Goal: Communication & Community: Answer question/provide support

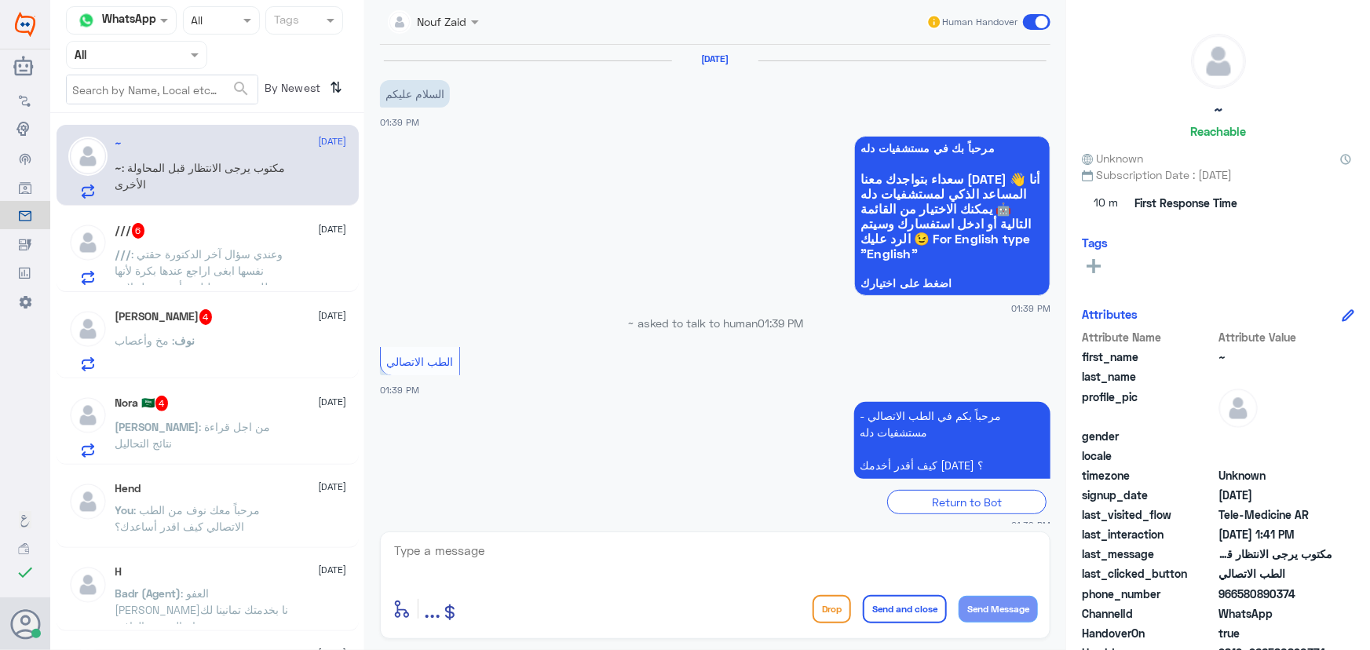
scroll to position [283, 0]
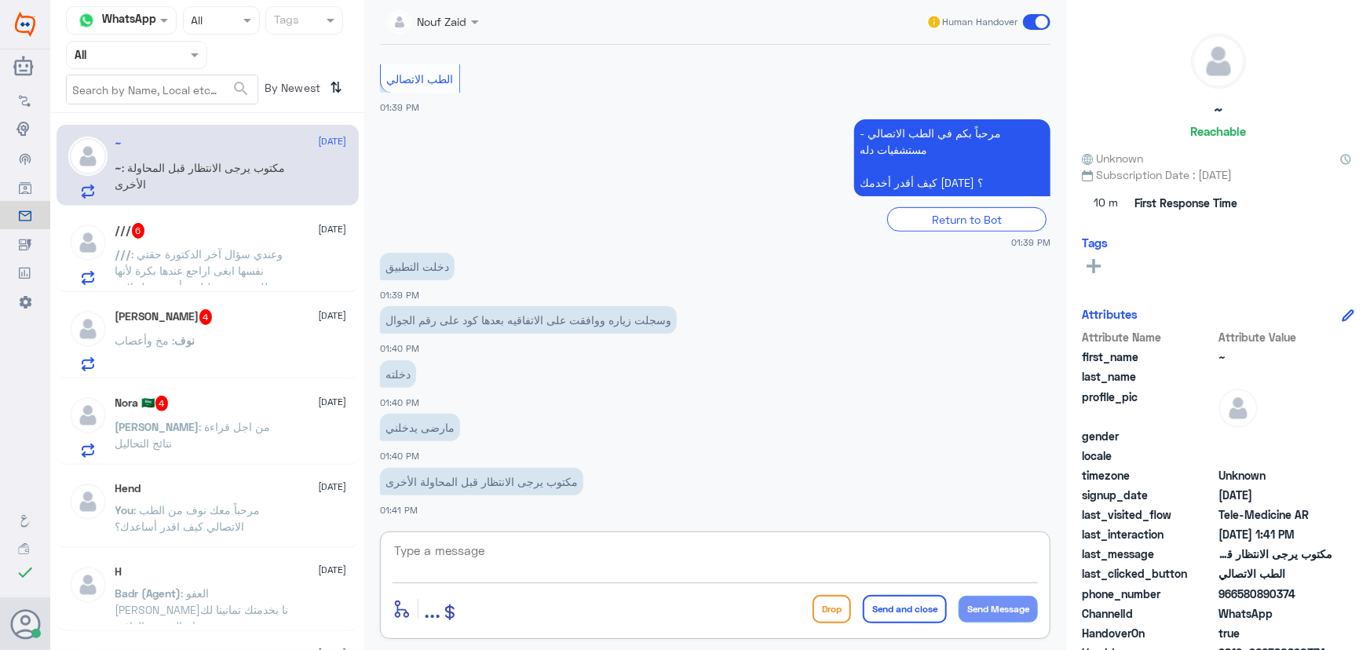
click at [553, 545] on textarea at bounding box center [714, 559] width 645 height 38
paste textarea "مرحباً معك نوف من الطب الاتصالي"
type textarea "مرحباً معك نوف من الطب الاتصالي"
click at [1005, 599] on button "Send Message" at bounding box center [997, 609] width 79 height 27
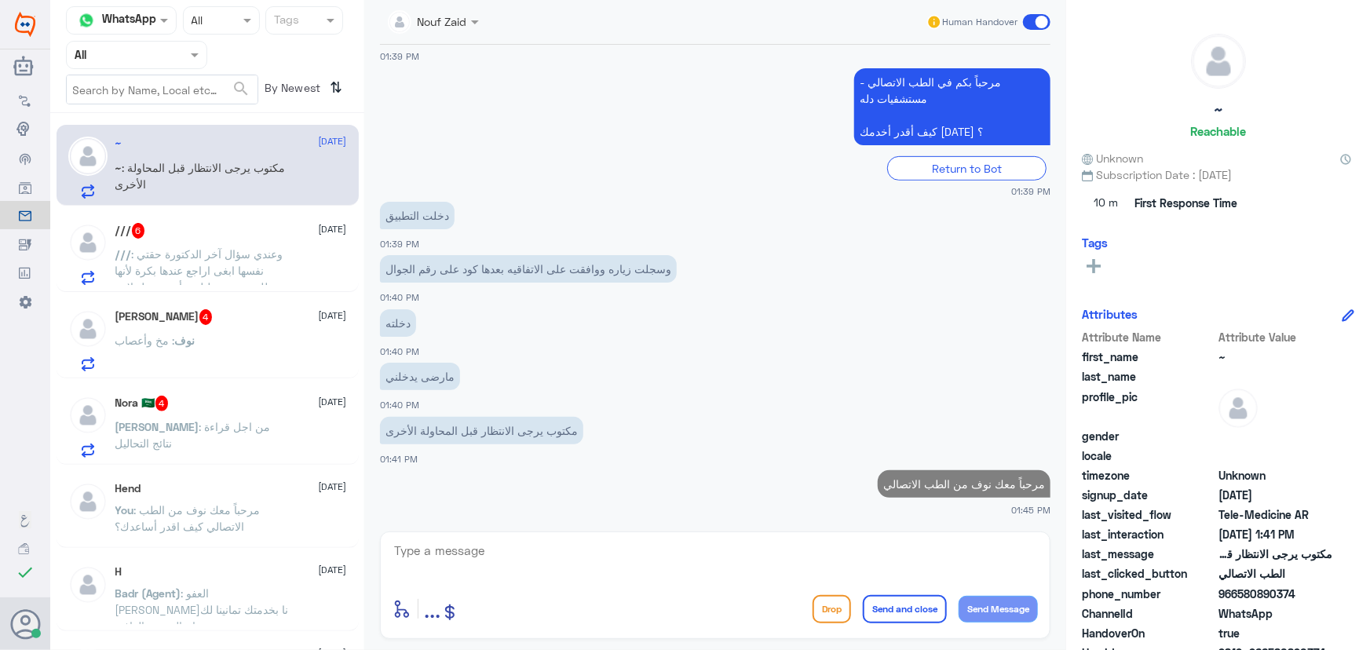
click at [914, 561] on textarea at bounding box center [714, 559] width 645 height 38
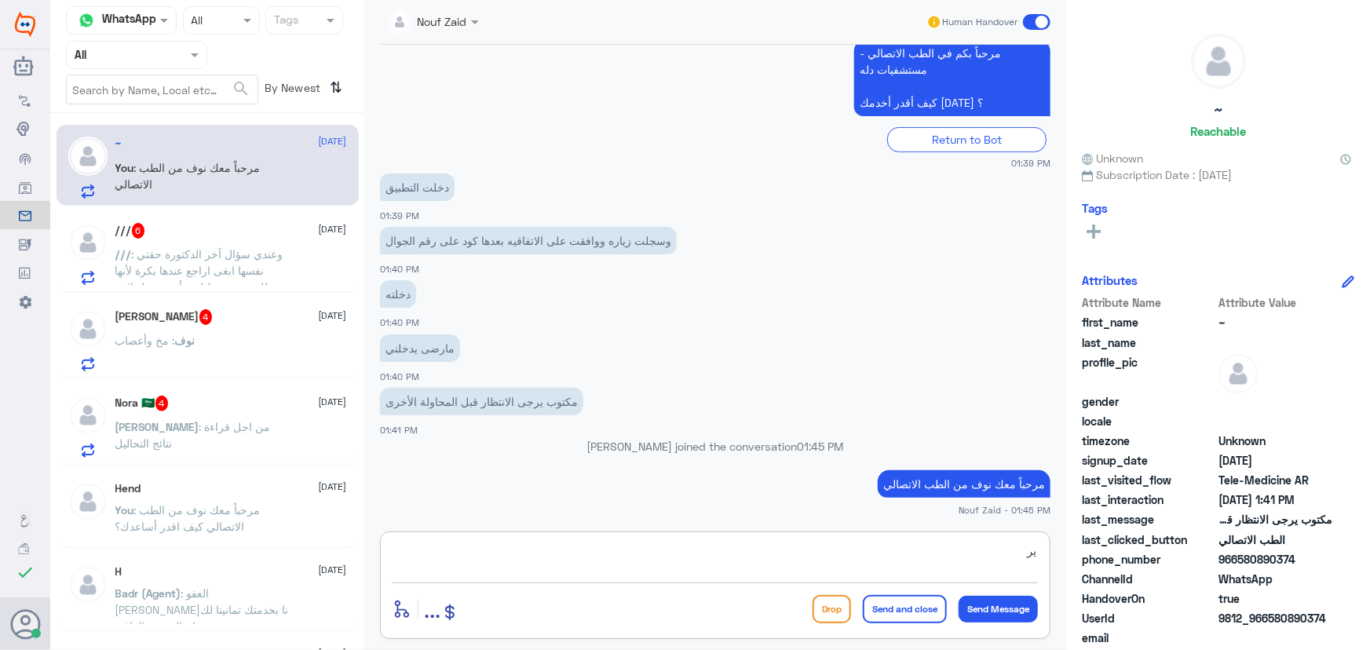
type textarea "ي"
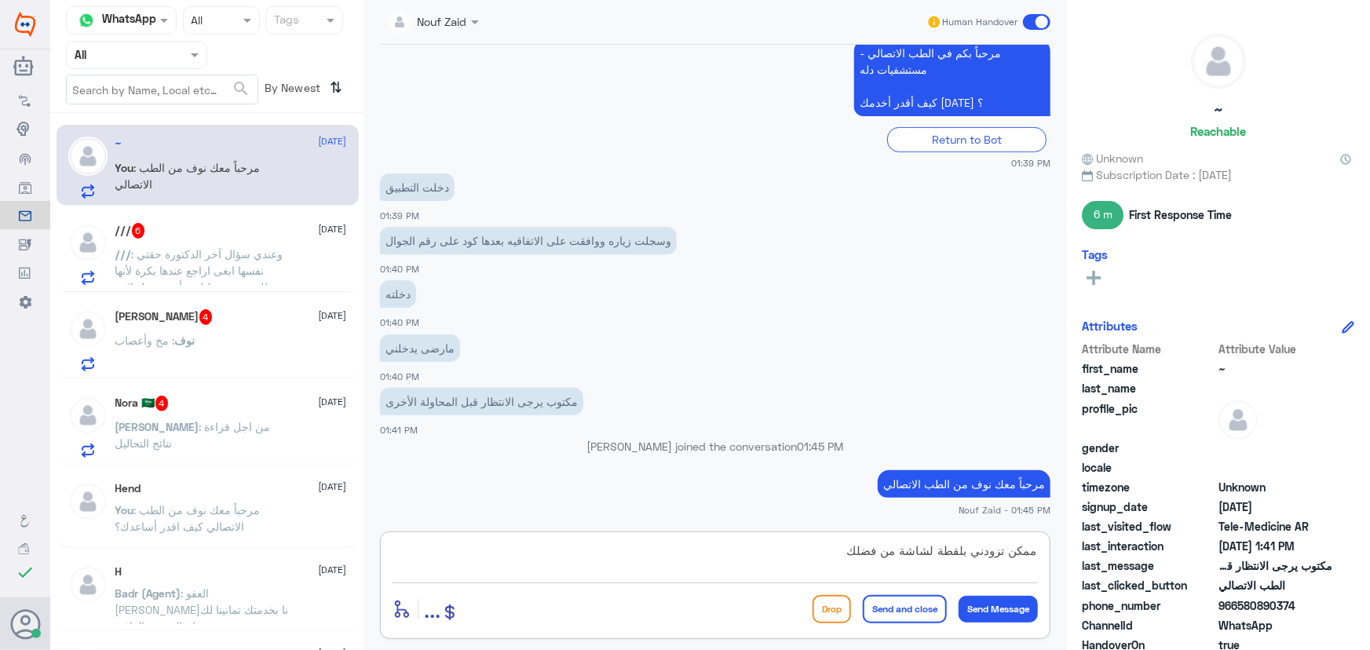
type textarea "ممكن تزودني بلقطة لشاشة من فضلك"
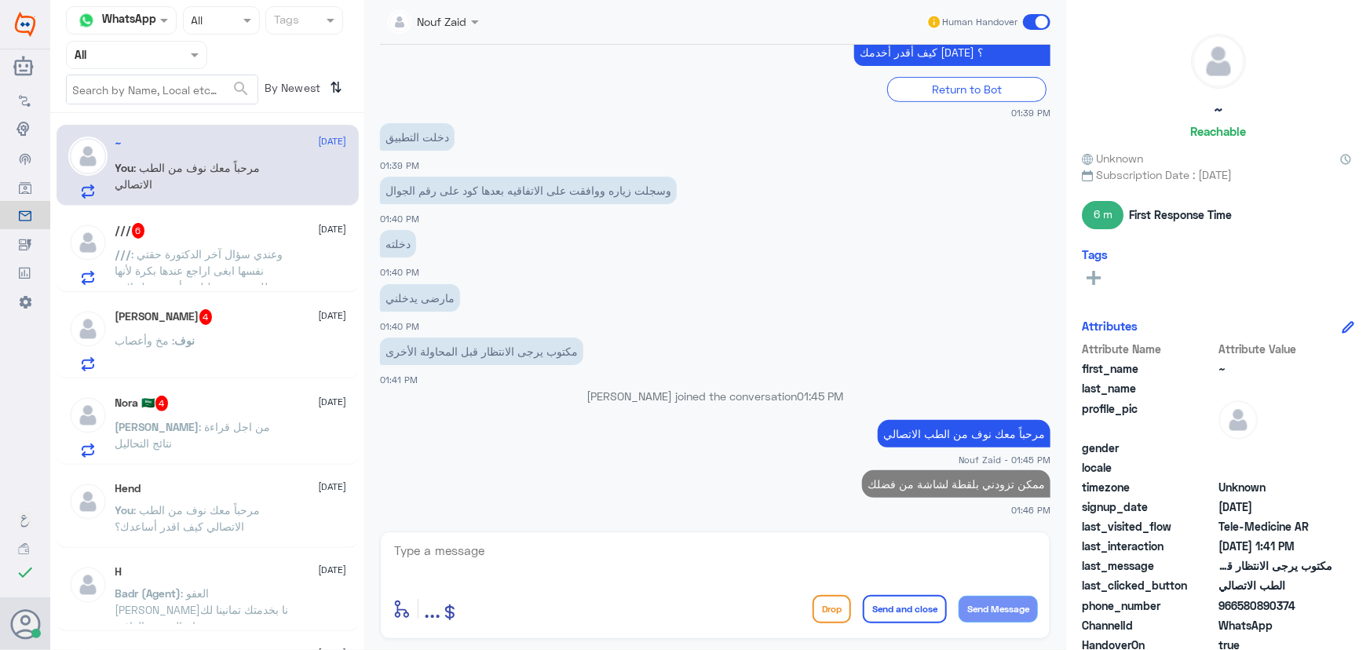
click at [307, 273] on div "/// : وعندي سؤال آخر الدكتورة حقتي نفسها ابغى اراجع عندها بكرة لأنها طلبت مني ت…" at bounding box center [231, 267] width 232 height 35
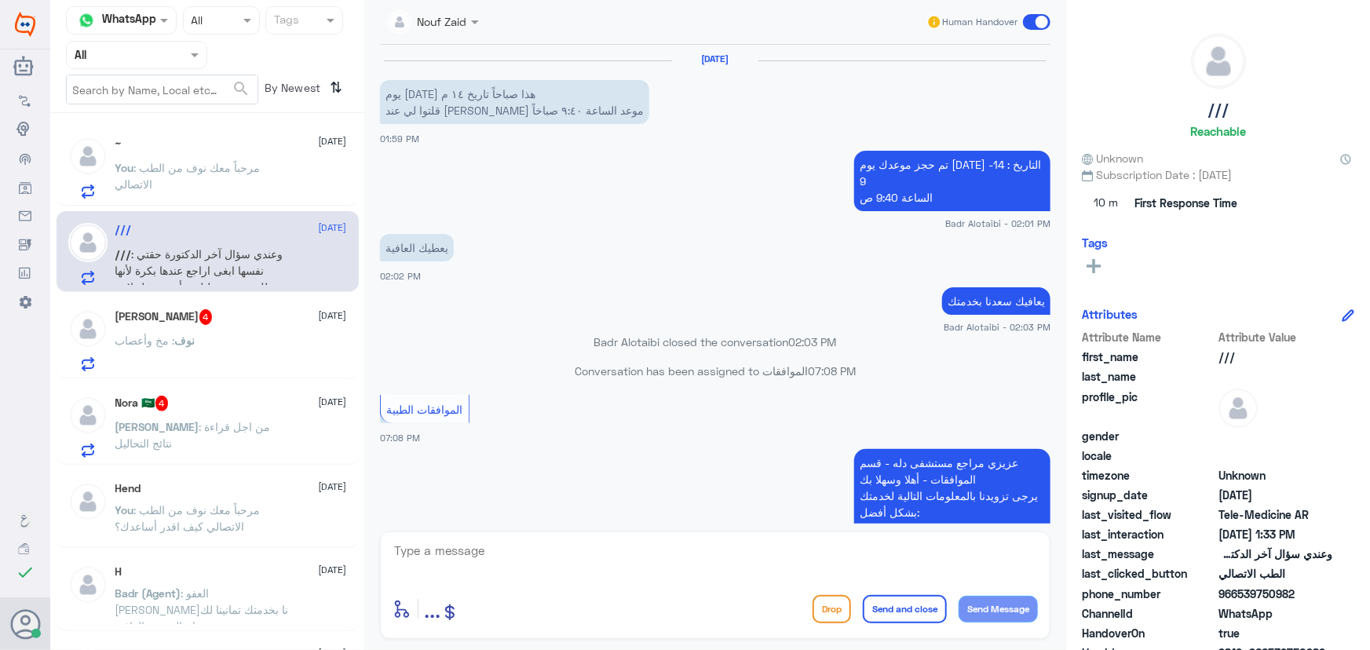
scroll to position [1139, 0]
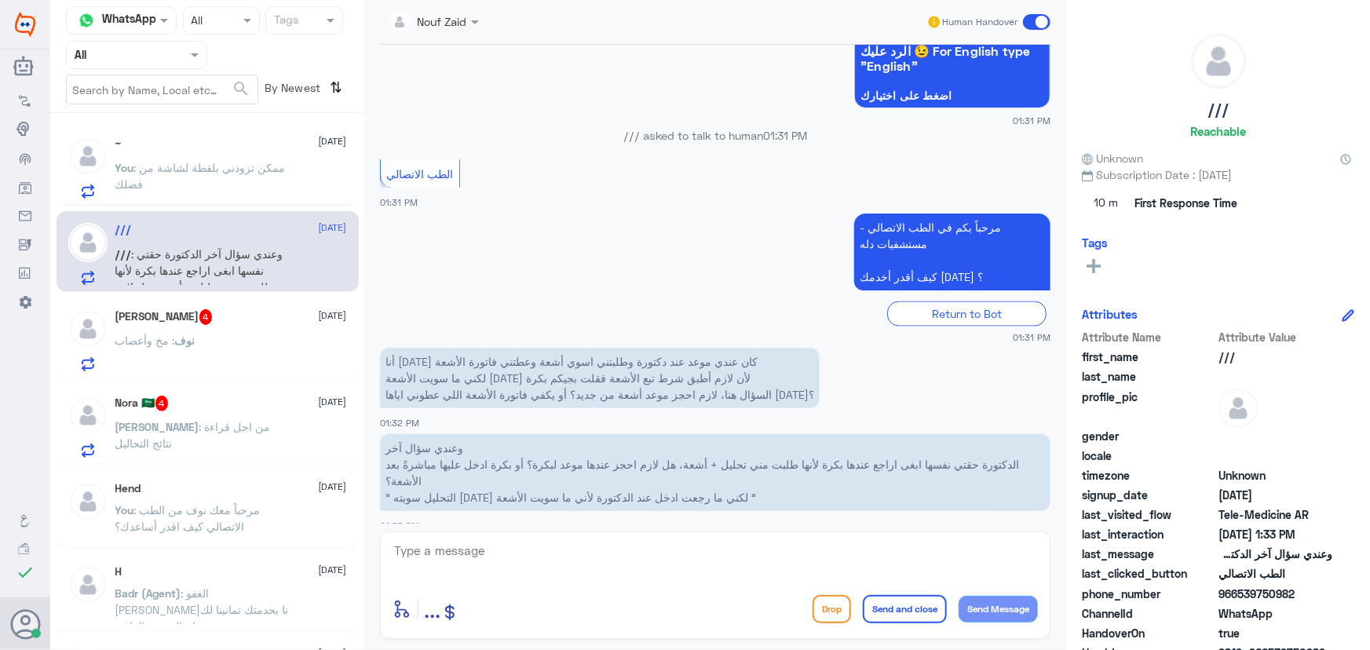
click at [477, 557] on textarea at bounding box center [714, 559] width 645 height 38
paste textarea "مرحباً معك نوف من الطب الاتصالي"
type textarea "مرحباً معك نوف من الطب الاتصالي"
click at [996, 589] on div "مرحباً معك نوف من الطب الاتصالي enter flow name ... Drop Send and close Send Me…" at bounding box center [715, 585] width 670 height 108
drag, startPoint x: 994, startPoint y: 606, endPoint x: 802, endPoint y: 545, distance: 201.6
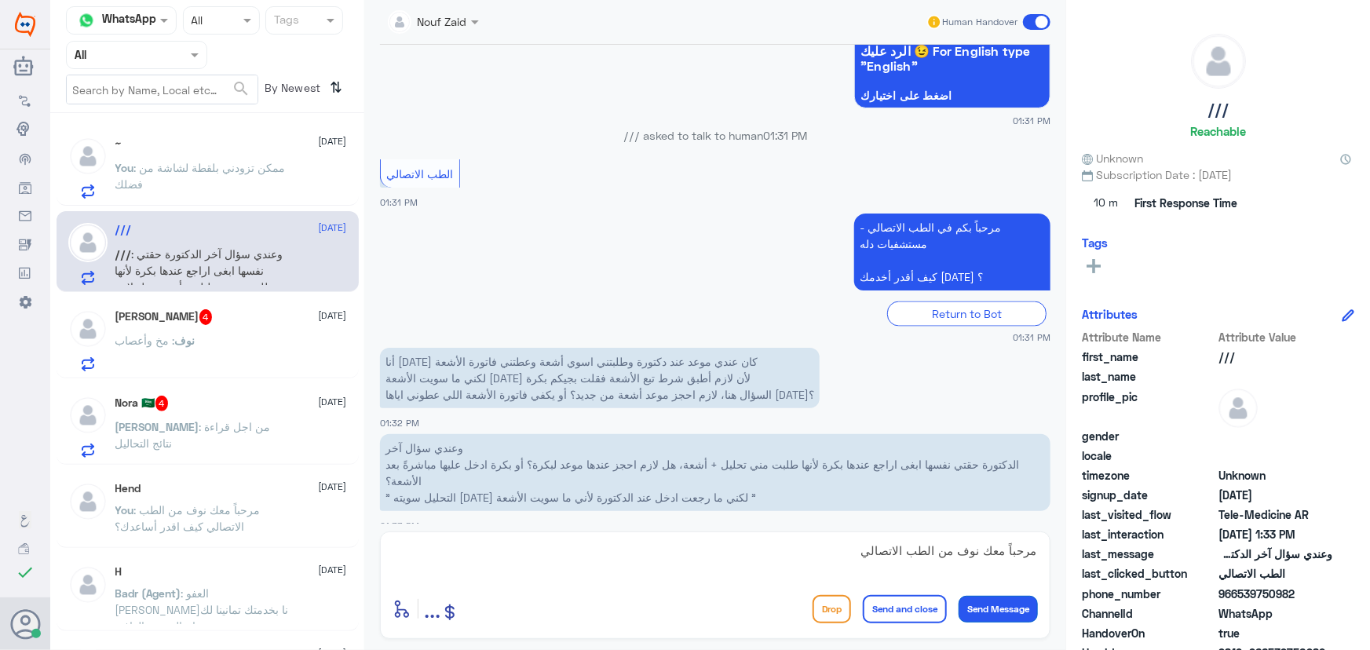
click at [993, 604] on button "Send Message" at bounding box center [997, 609] width 79 height 27
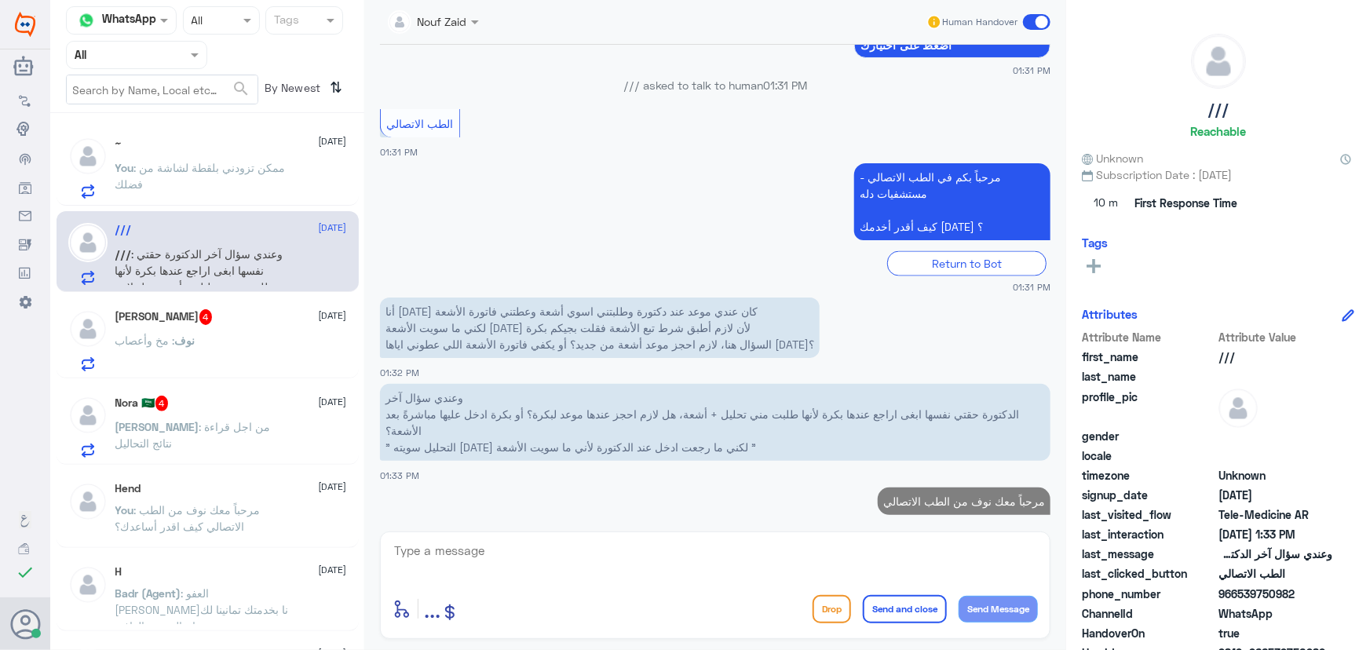
click at [791, 542] on textarea at bounding box center [714, 559] width 645 height 38
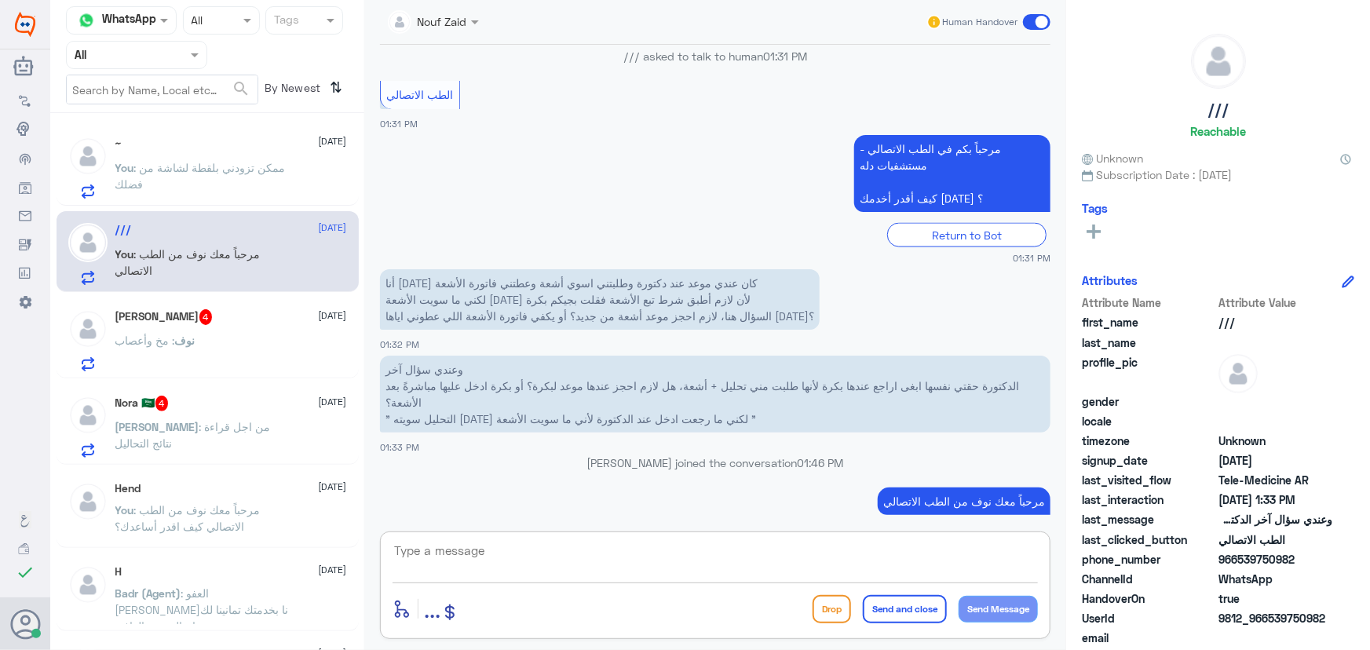
click at [682, 547] on textarea at bounding box center [714, 559] width 645 height 38
drag, startPoint x: 988, startPoint y: 551, endPoint x: 1053, endPoint y: 551, distance: 64.4
click at [1052, 551] on div "Nouf Zaid Human Handover 12 Sep 2025 يوم الأحد هذا صباحاً تاريخ ١٤ م قلتوا لي ع…" at bounding box center [715, 327] width 702 height 655
paste textarea "هنا الطب الاتصالي لكل مايخص الاستشارة الفورية من خلال التطبيق، يمكنك الاستفسار …"
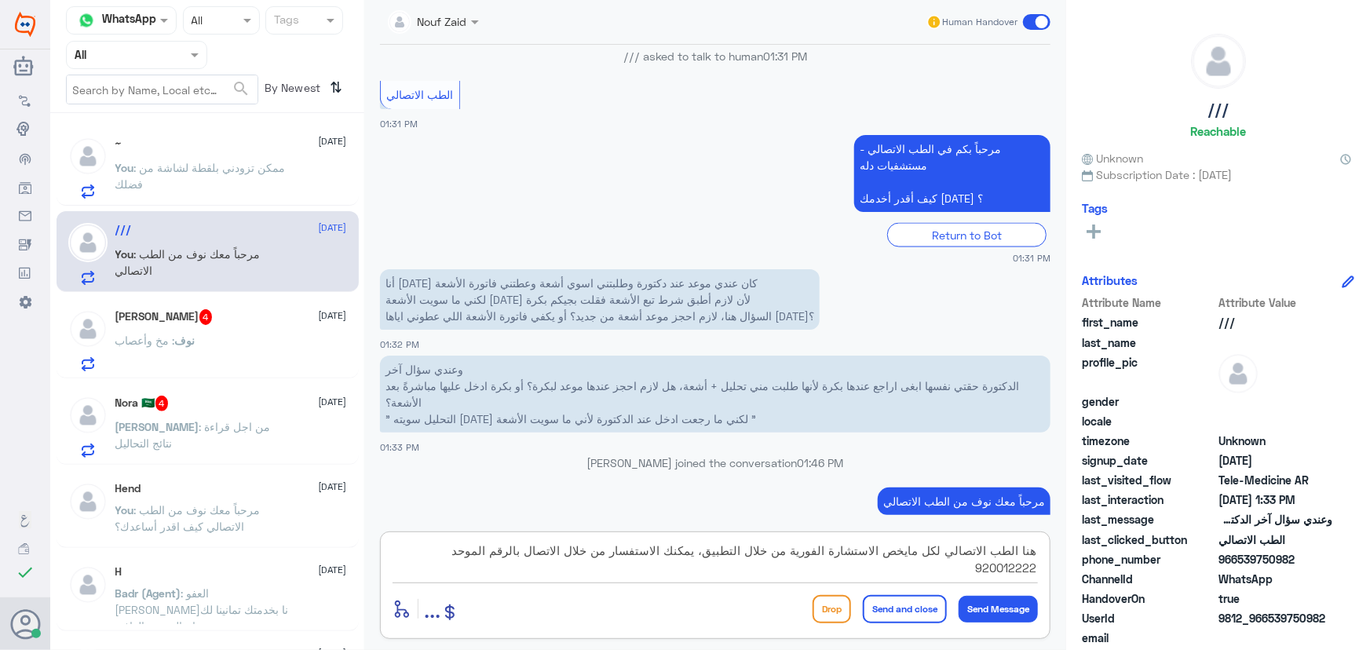
type textarea "هنا الطب الاتصالي لكل مايخص الاستشارة الفورية من خلال التطبيق، يمكنك الاستفسار …"
click at [933, 603] on button "Send and close" at bounding box center [905, 609] width 84 height 28
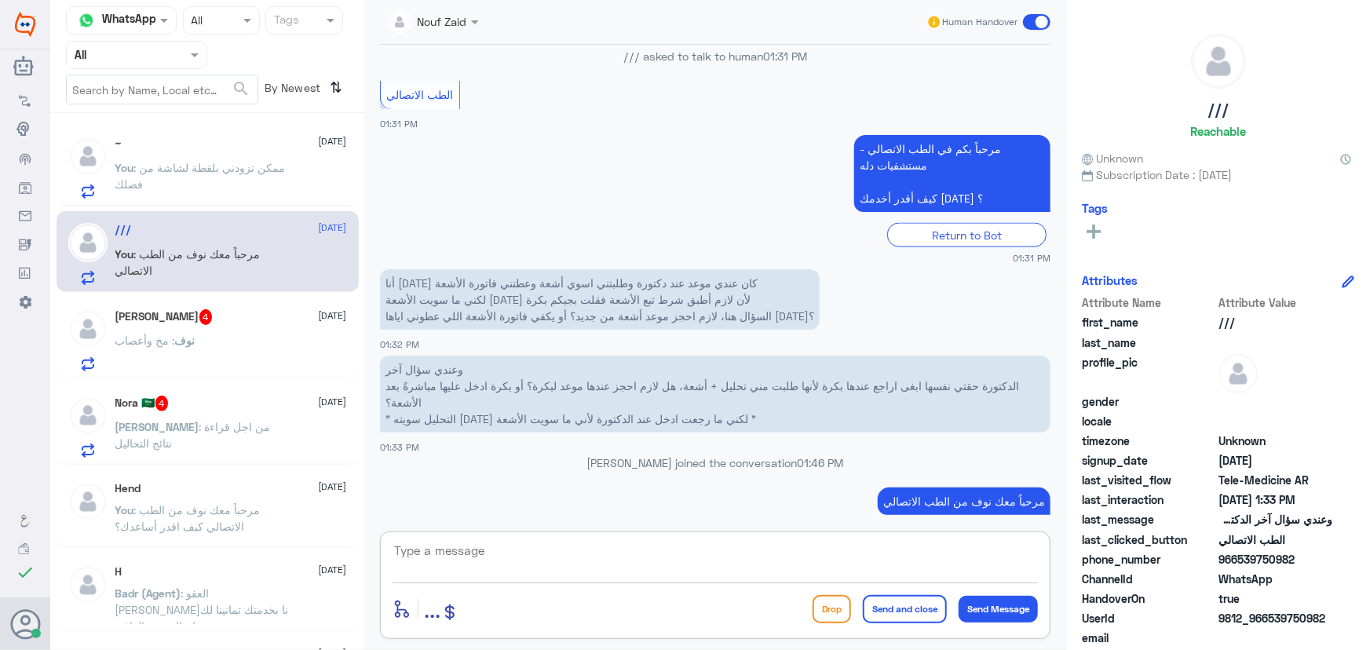
scroll to position [1289, 0]
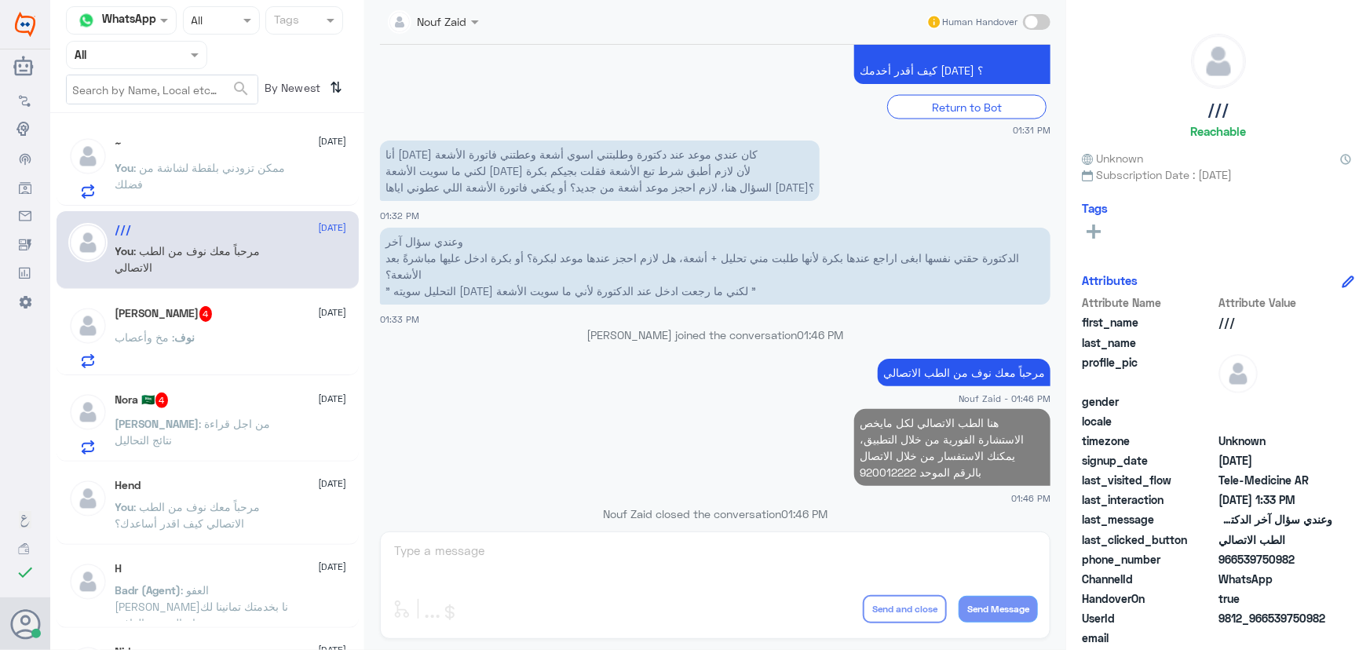
click at [268, 345] on div "نوف : مخ وأعصاب" at bounding box center [231, 350] width 232 height 35
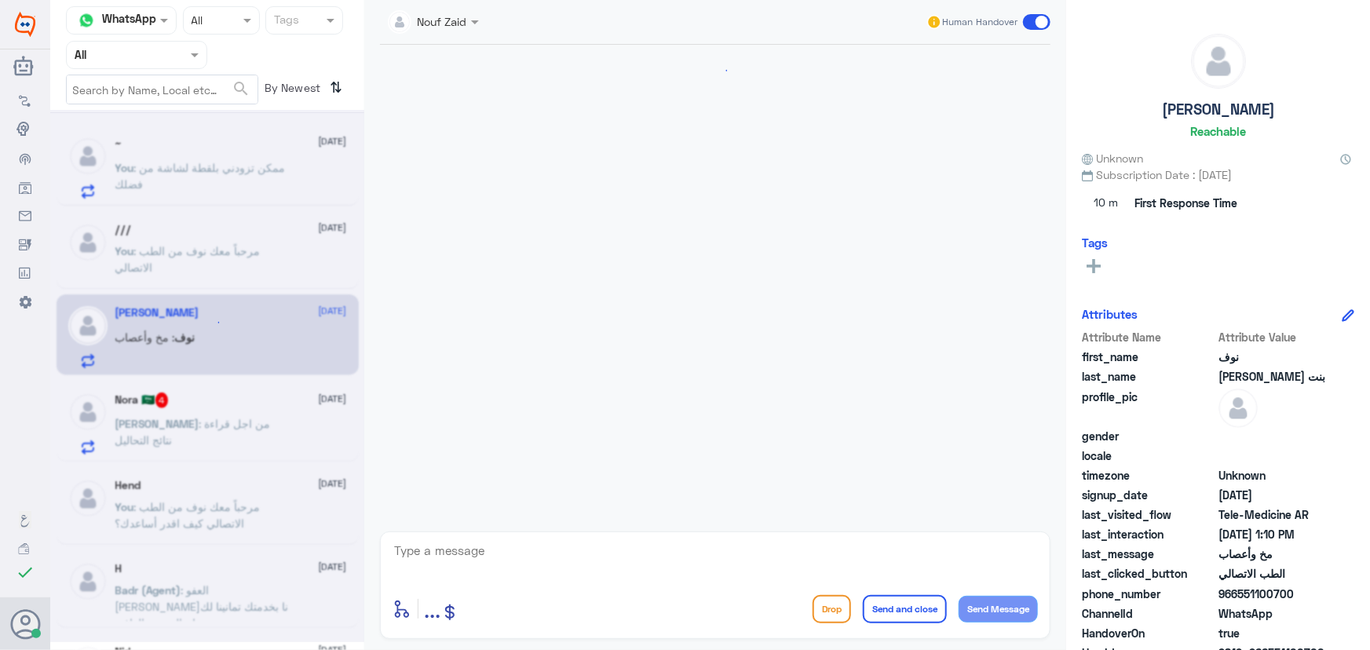
scroll to position [122, 0]
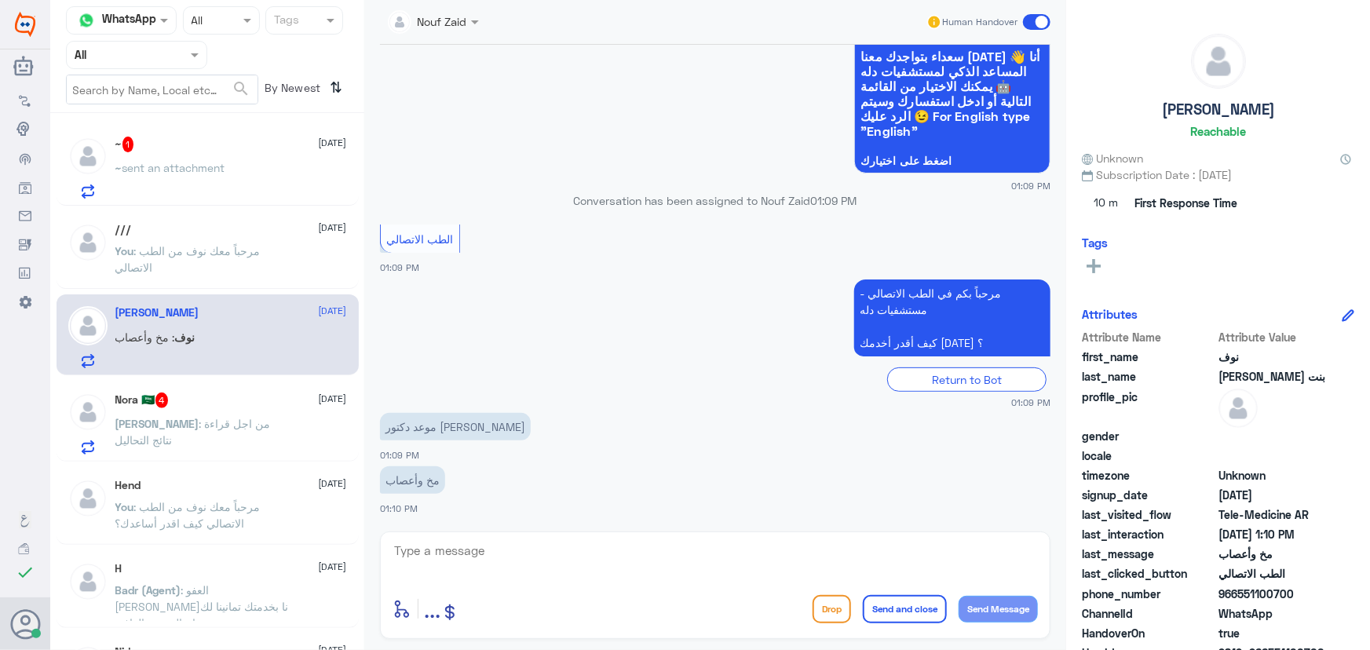
click at [518, 542] on textarea at bounding box center [714, 559] width 645 height 38
click at [225, 170] on span "sent an attachment" at bounding box center [173, 167] width 103 height 13
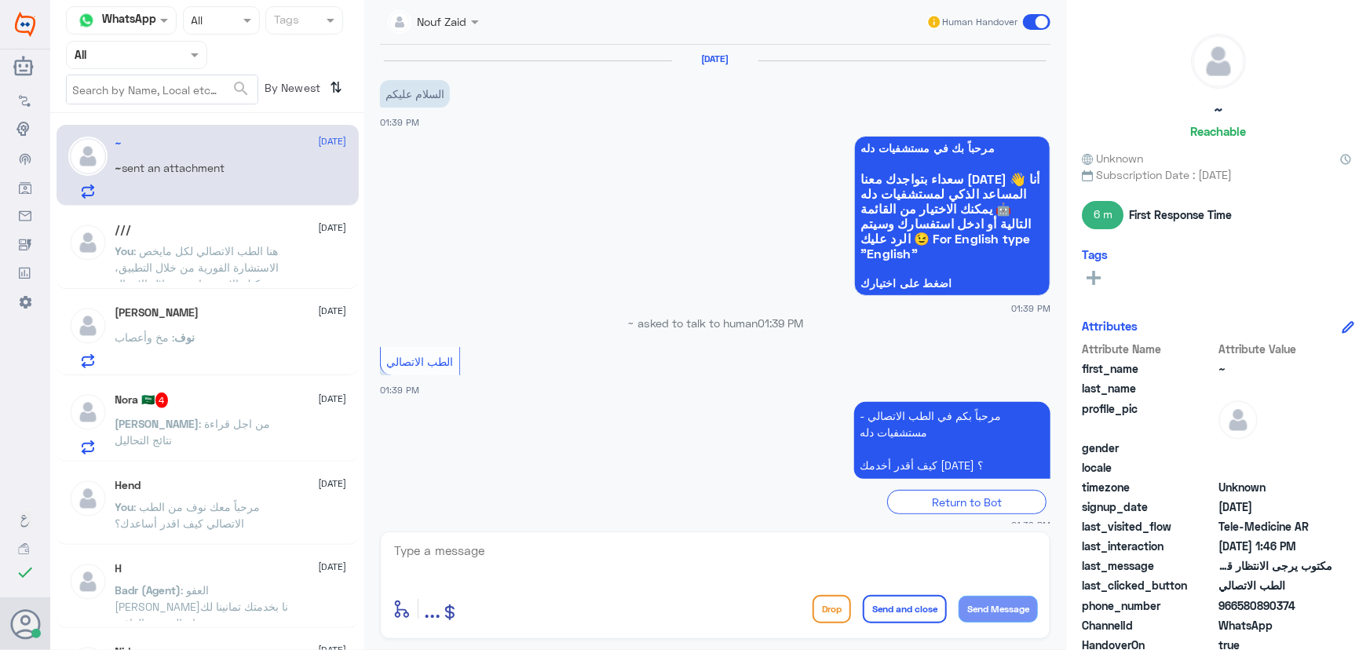
scroll to position [629, 0]
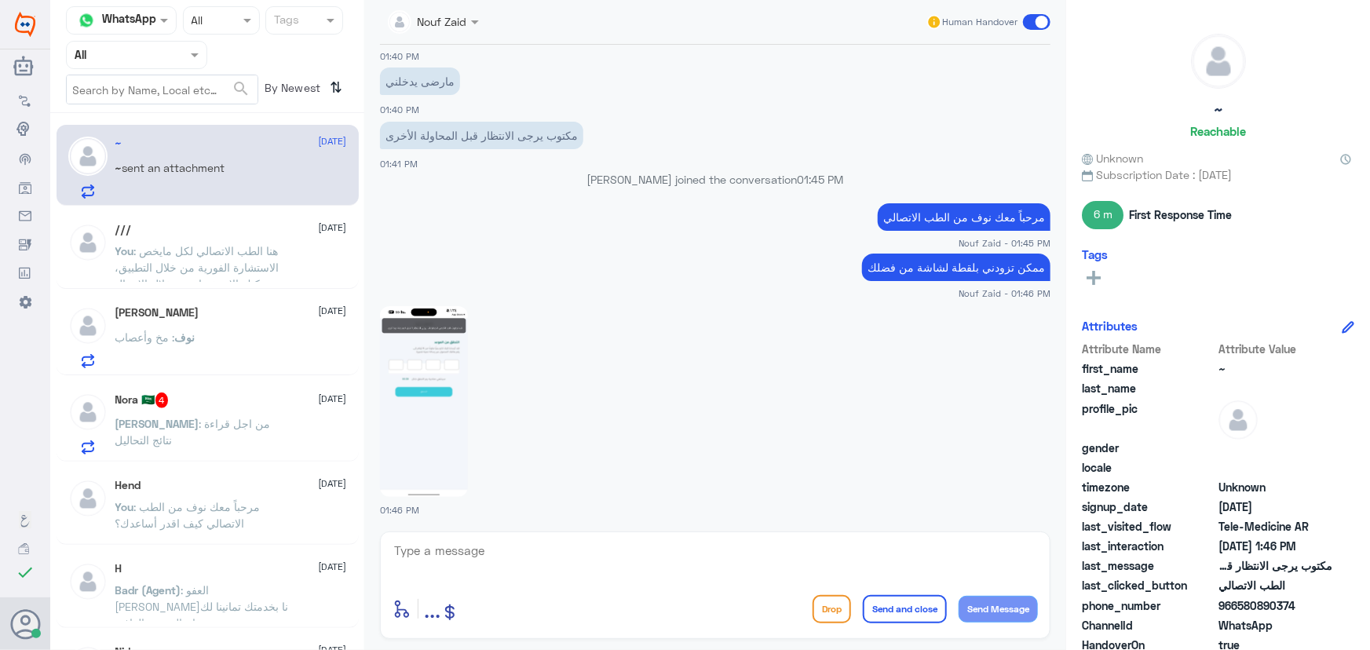
click at [252, 327] on div "نوف بنت عبدالله 14 September نوف : مخ وأعصاب" at bounding box center [231, 337] width 232 height 62
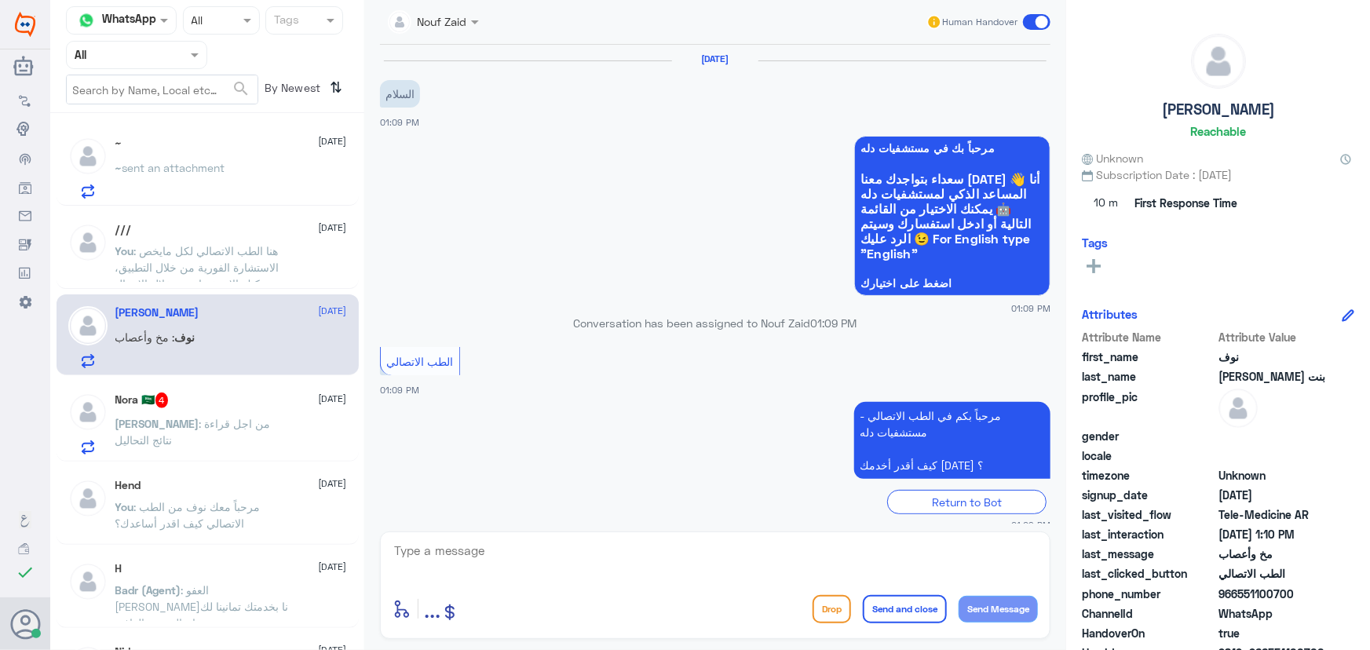
scroll to position [122, 0]
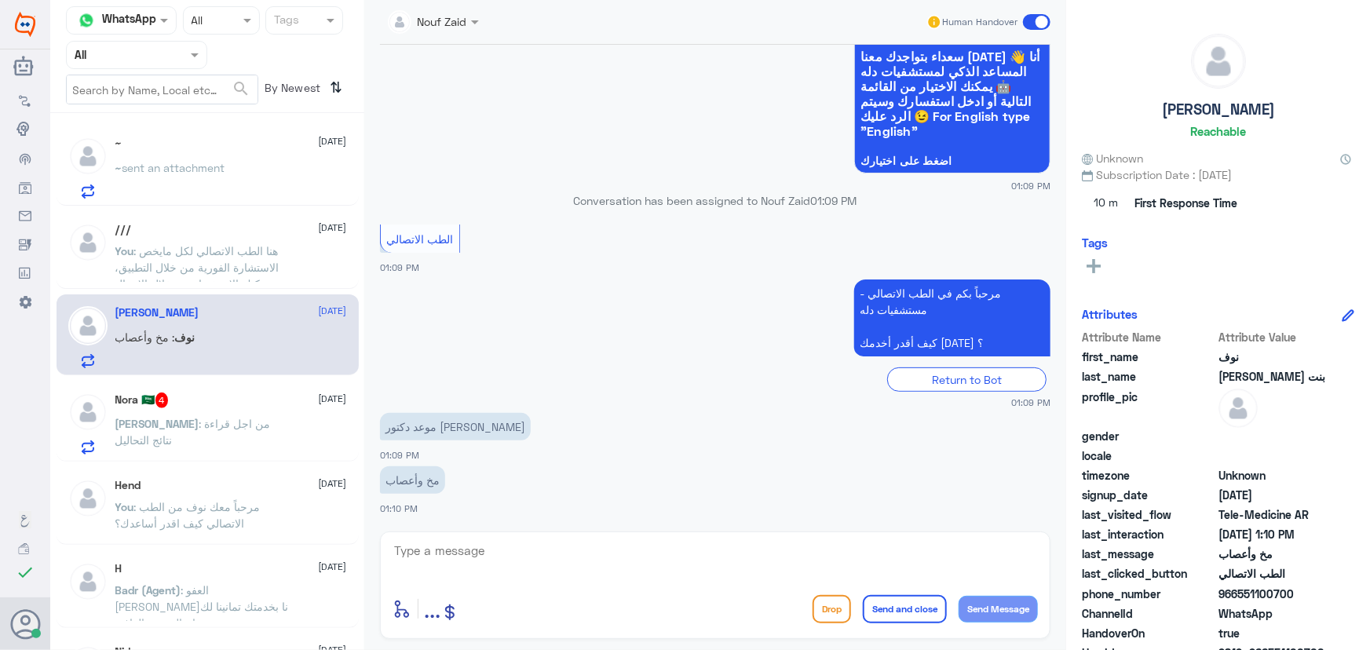
click at [260, 385] on div "Nora 🇸🇦 4 14 September Nora : من اجل قراءة نتائج التحاليل" at bounding box center [208, 421] width 302 height 81
click at [257, 405] on div "Nora 🇸🇦 4 14 September" at bounding box center [231, 400] width 232 height 16
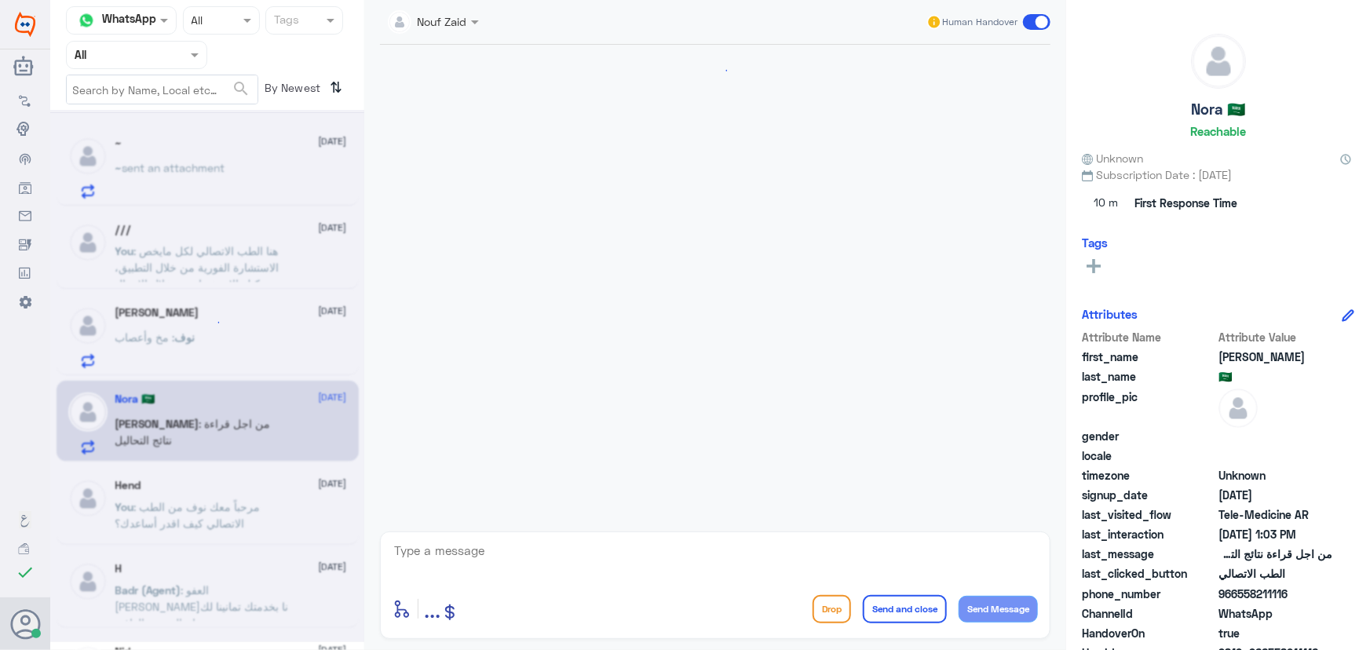
scroll to position [998, 0]
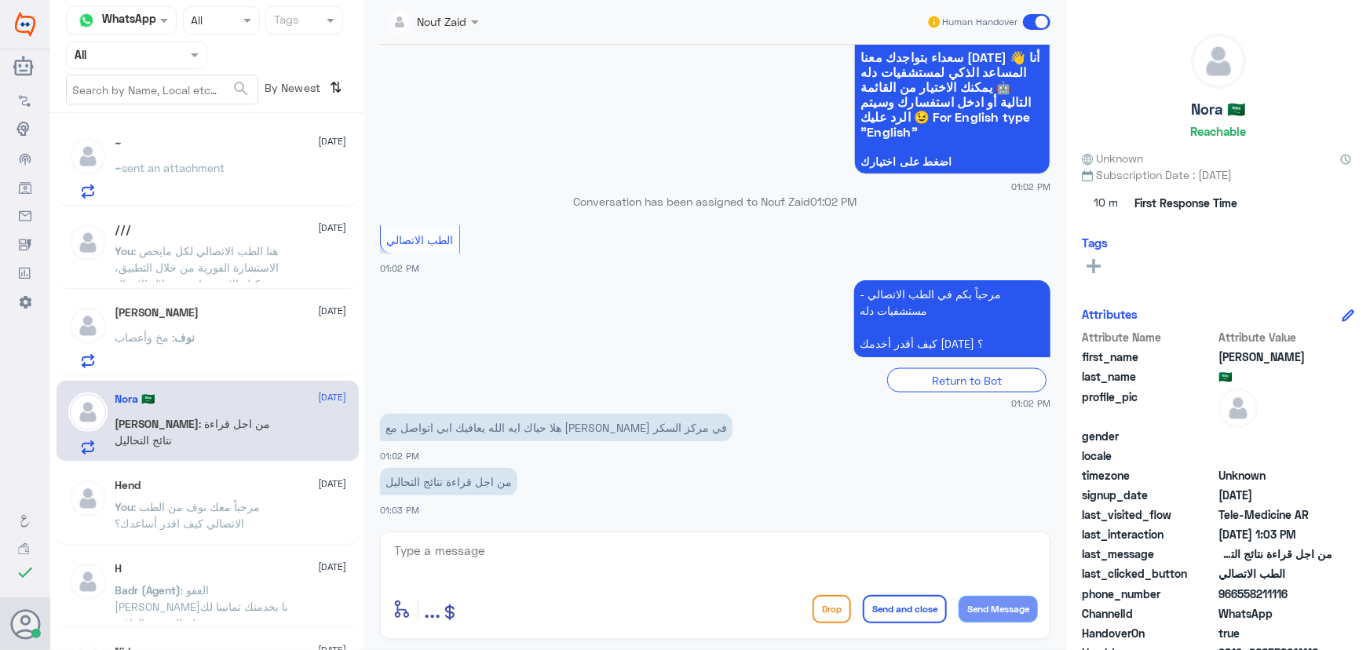
click at [526, 532] on div "enter flow name ... Drop Send and close Send Message" at bounding box center [715, 585] width 670 height 108
click at [522, 545] on textarea at bounding box center [714, 559] width 645 height 38
click at [262, 342] on div "نوف : مخ وأعصاب" at bounding box center [231, 350] width 232 height 35
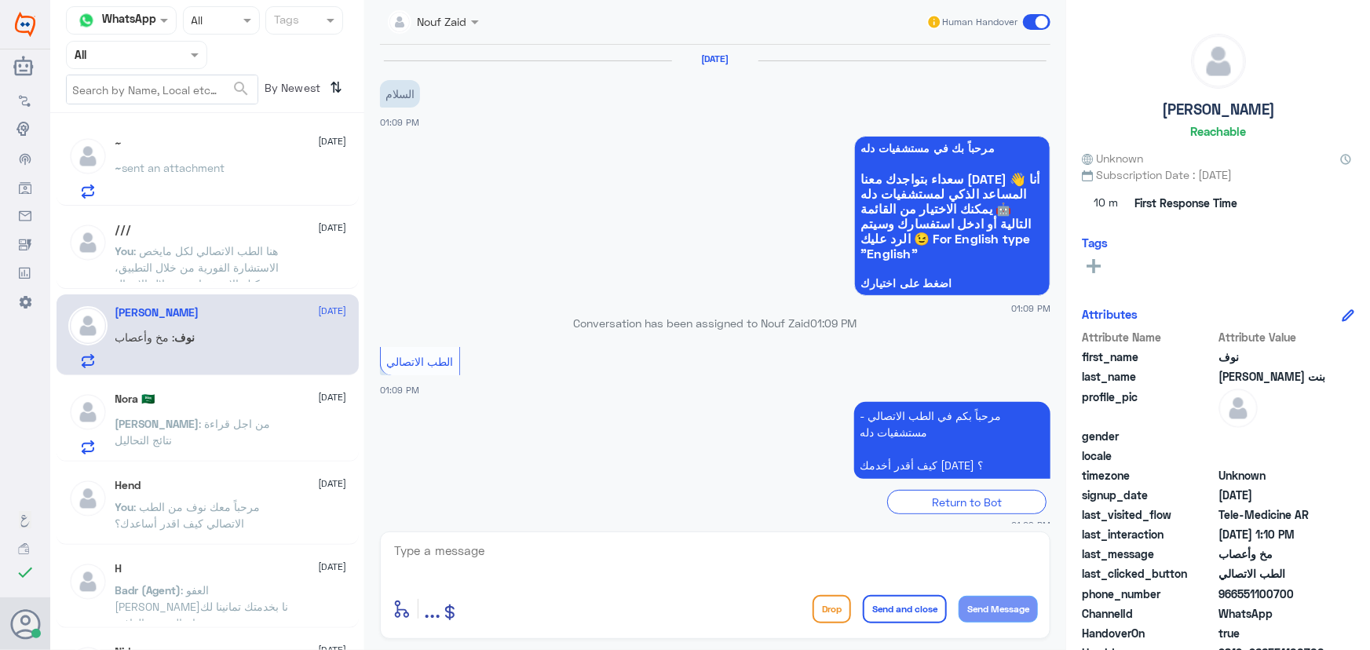
scroll to position [122, 0]
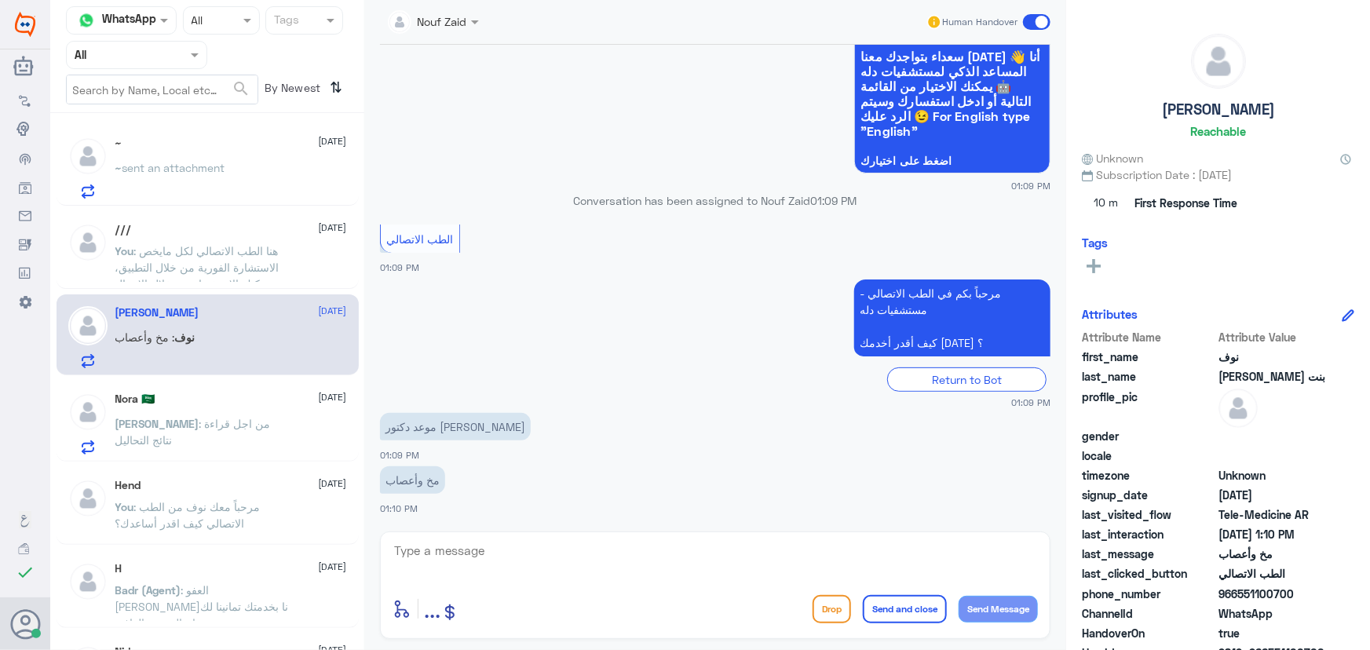
click at [529, 545] on textarea at bounding box center [714, 559] width 645 height 38
click at [492, 560] on textarea at bounding box center [714, 559] width 645 height 38
click at [499, 555] on textarea at bounding box center [714, 559] width 645 height 38
paste textarea "مرحباً معك نوف من الطب الاتصالي"
type textarea "مرحباً معك نوف من الطب الاتصالي"
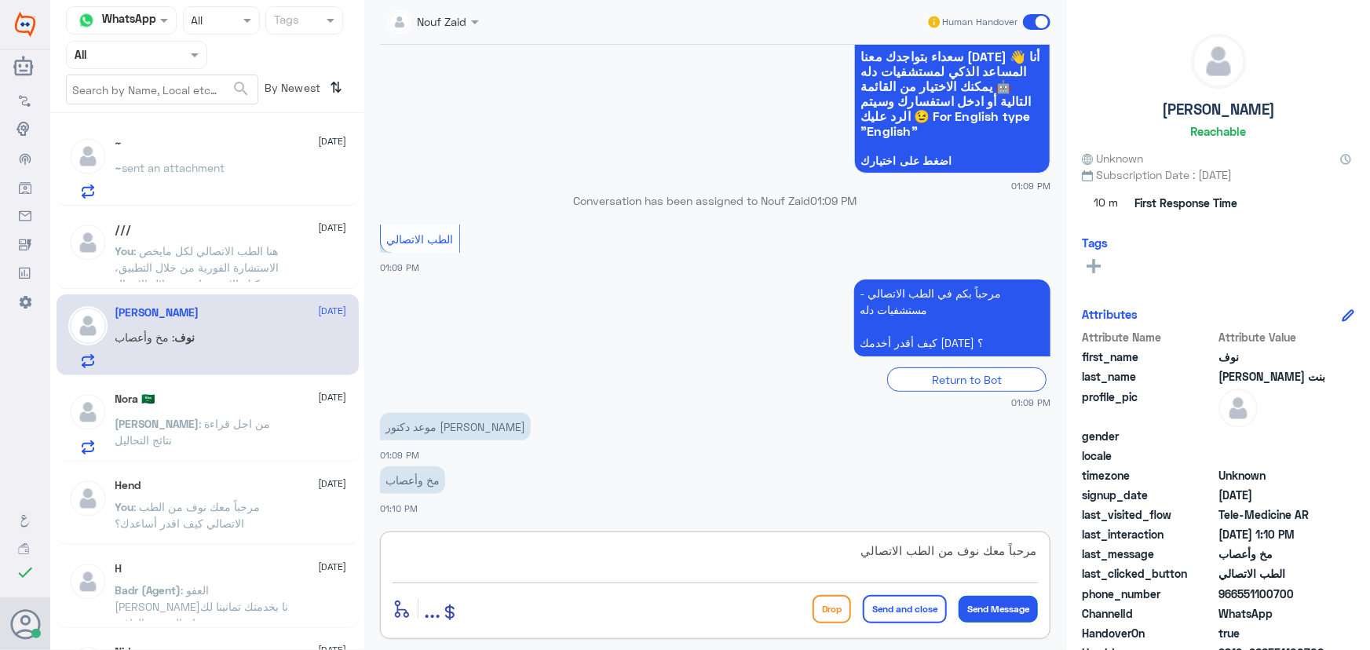
click at [967, 615] on button "Send Message" at bounding box center [997, 609] width 79 height 27
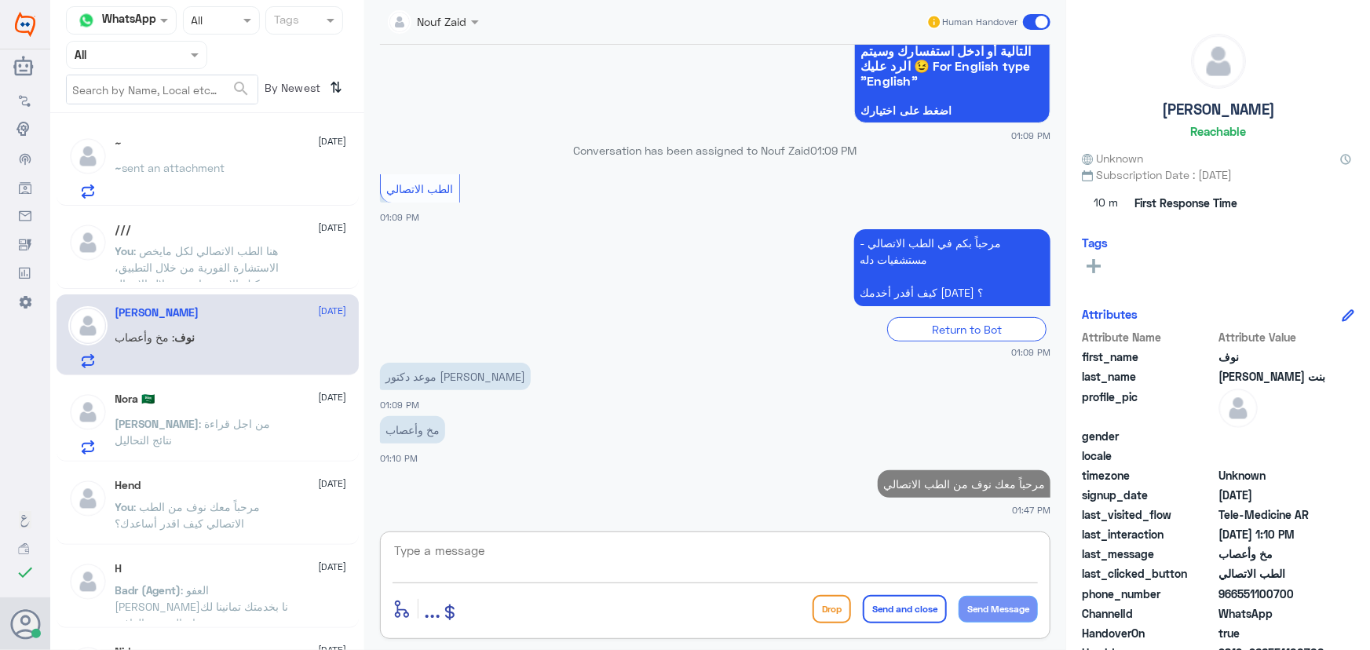
click at [877, 557] on textarea at bounding box center [714, 559] width 645 height 38
click at [580, 536] on div "enter flow name ... Drop Send and close Send Message" at bounding box center [715, 585] width 670 height 108
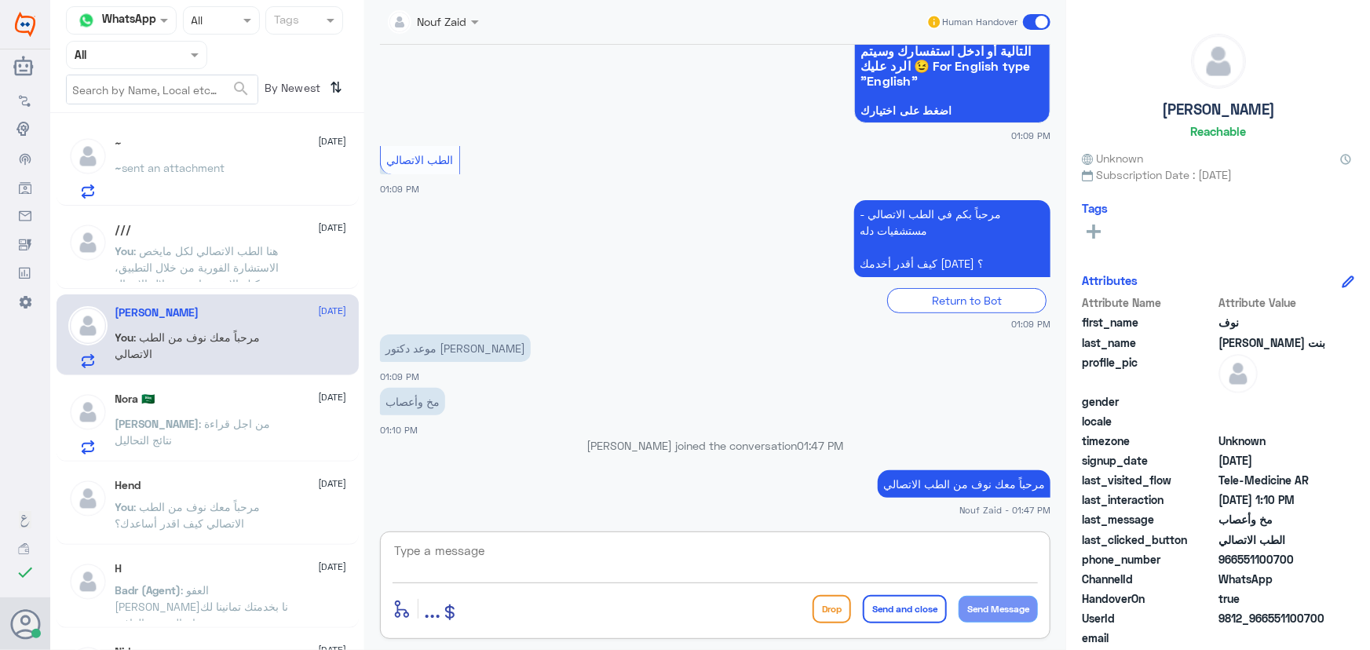
click at [543, 551] on textarea at bounding box center [714, 559] width 645 height 38
paste textarea "هنا الطب الاتصالي لكل مايخص الاستشارة الفورية من خلال التطبيق، يمكنك الاستفسار …"
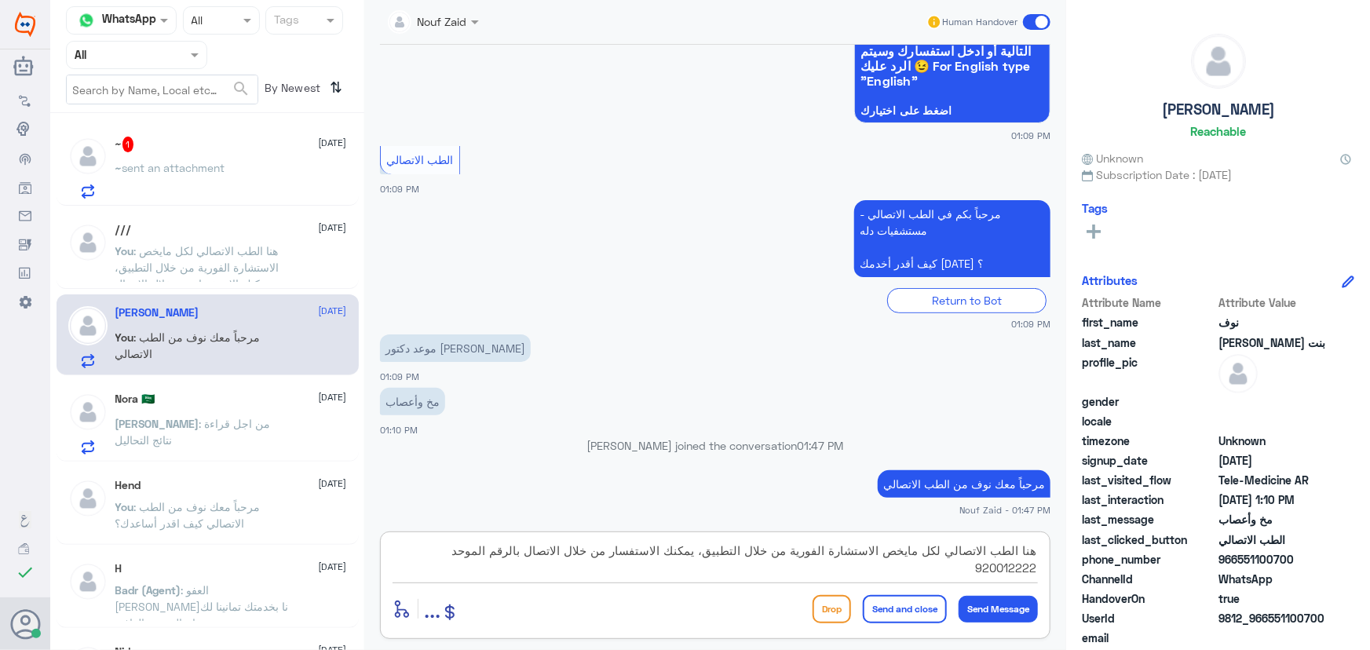
drag, startPoint x: 617, startPoint y: 552, endPoint x: 655, endPoint y: 561, distance: 38.8
click at [670, 562] on textarea "هنا الطب الاتصالي لكل مايخص الاستشارة الفورية من خلال التطبيق، يمكنك الاستفسار …" at bounding box center [714, 559] width 645 height 38
type textarea "هنا الطب الاتصالي لكل مايخص الاستشارة الفورية من خلال التطبيق، يمكنك حجز موعد م…"
click at [904, 610] on button "Send and close" at bounding box center [905, 609] width 84 height 28
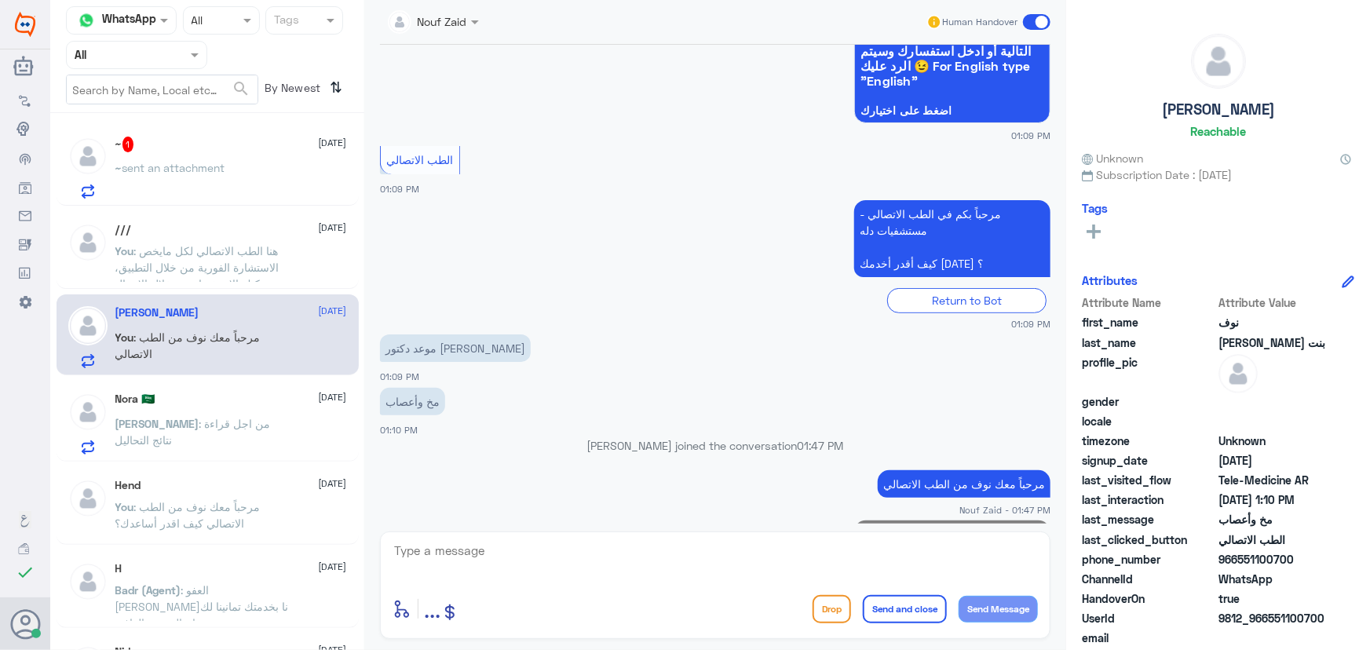
scroll to position [272, 0]
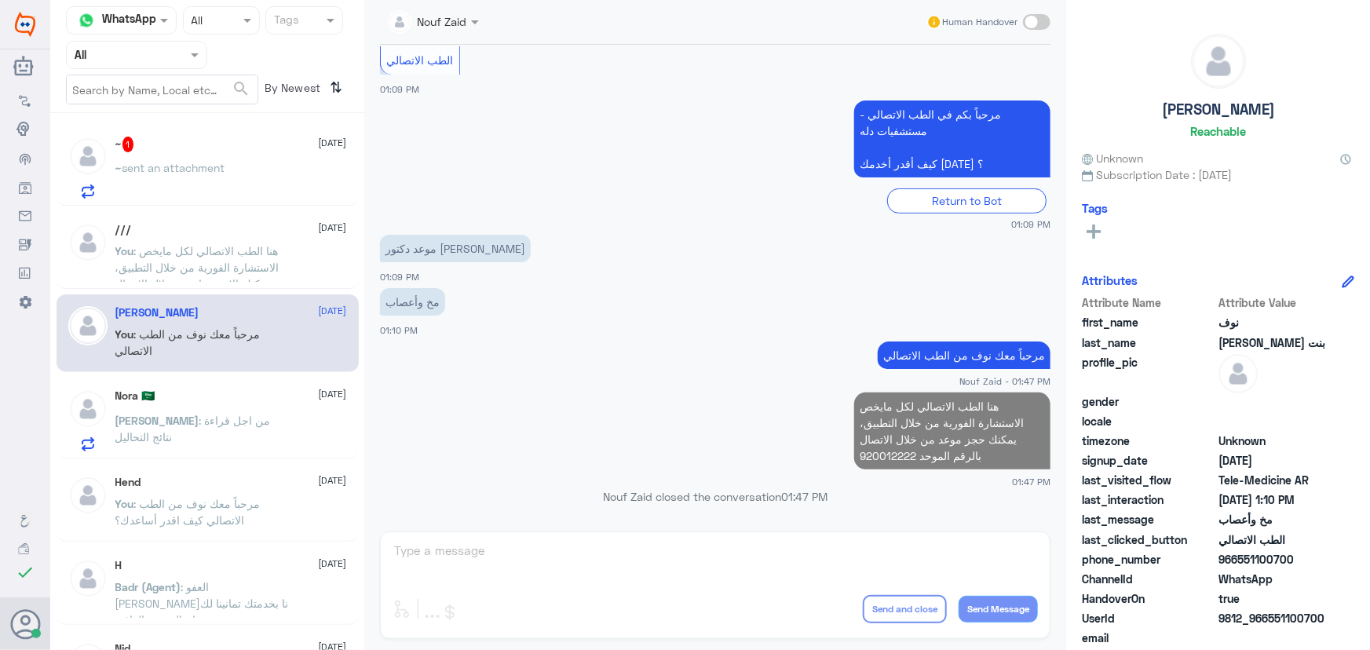
click at [221, 200] on div "~ 1 14 September ~ sent an attachment" at bounding box center [208, 165] width 302 height 81
click at [235, 190] on div "~ sent an attachment" at bounding box center [231, 180] width 232 height 35
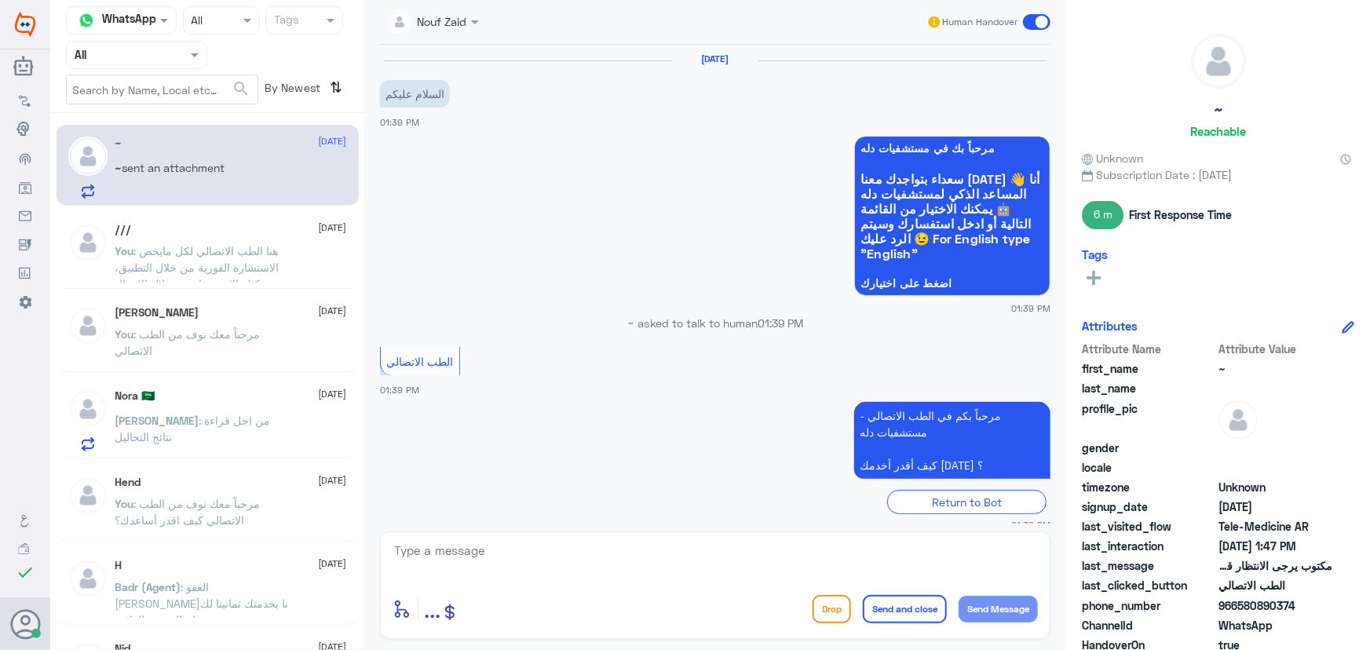
scroll to position [683, 0]
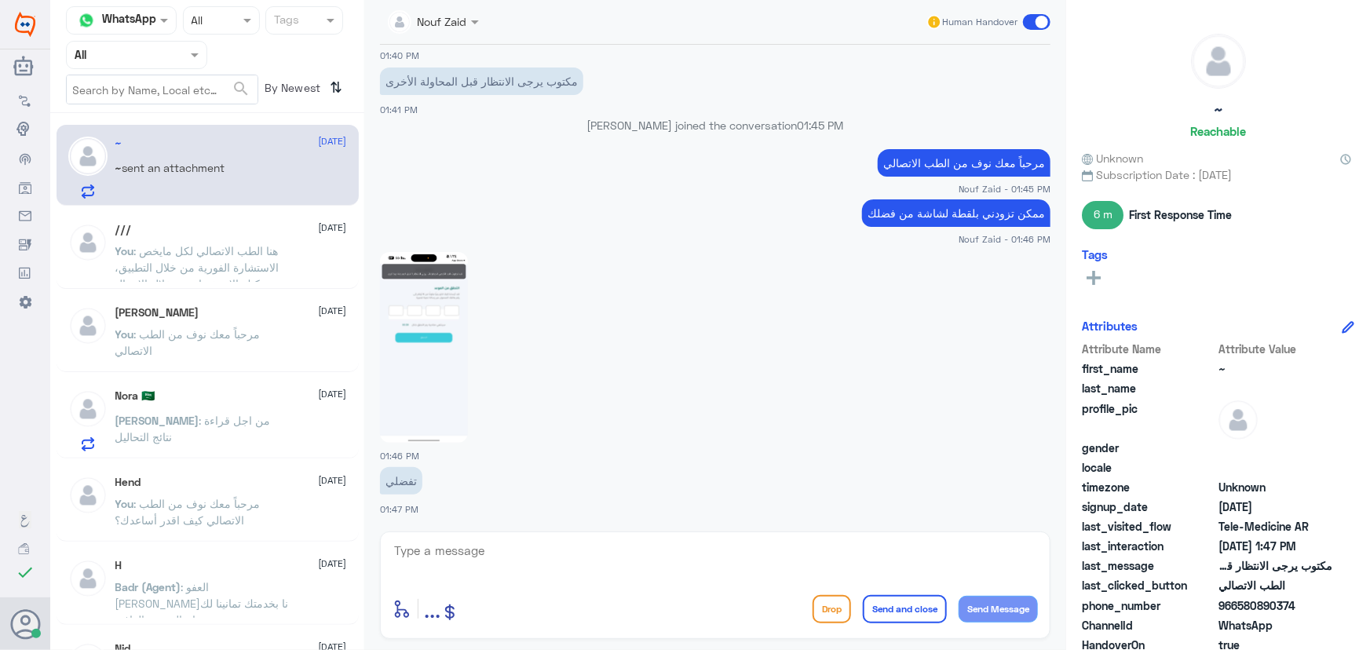
click at [254, 392] on div "Nora 🇸🇦 14 September" at bounding box center [231, 395] width 232 height 13
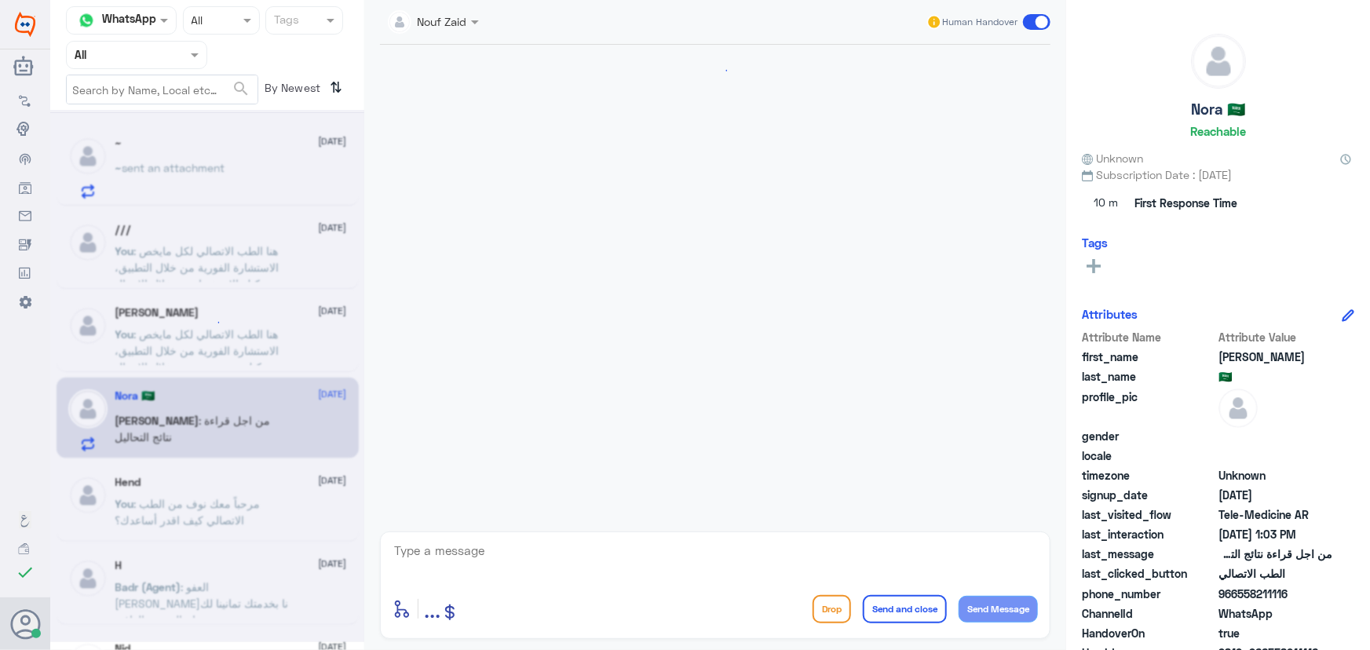
scroll to position [998, 0]
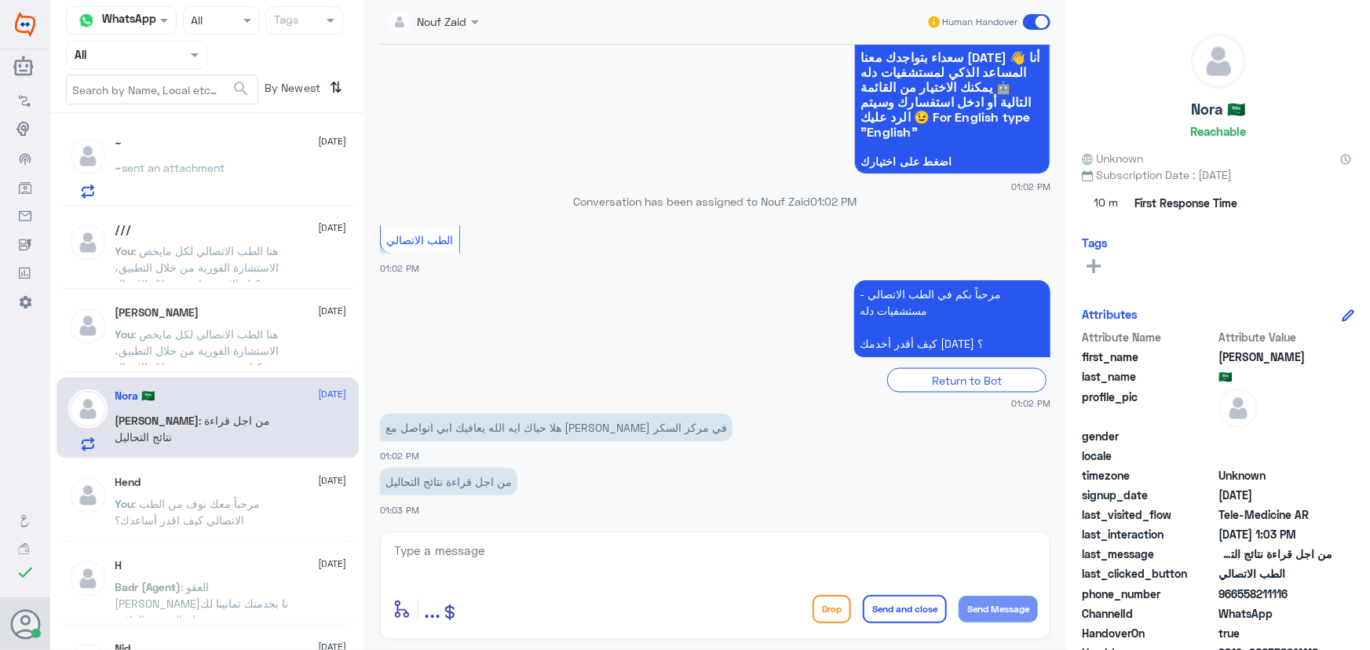
click at [250, 170] on div "~ sent an attachment" at bounding box center [231, 180] width 232 height 35
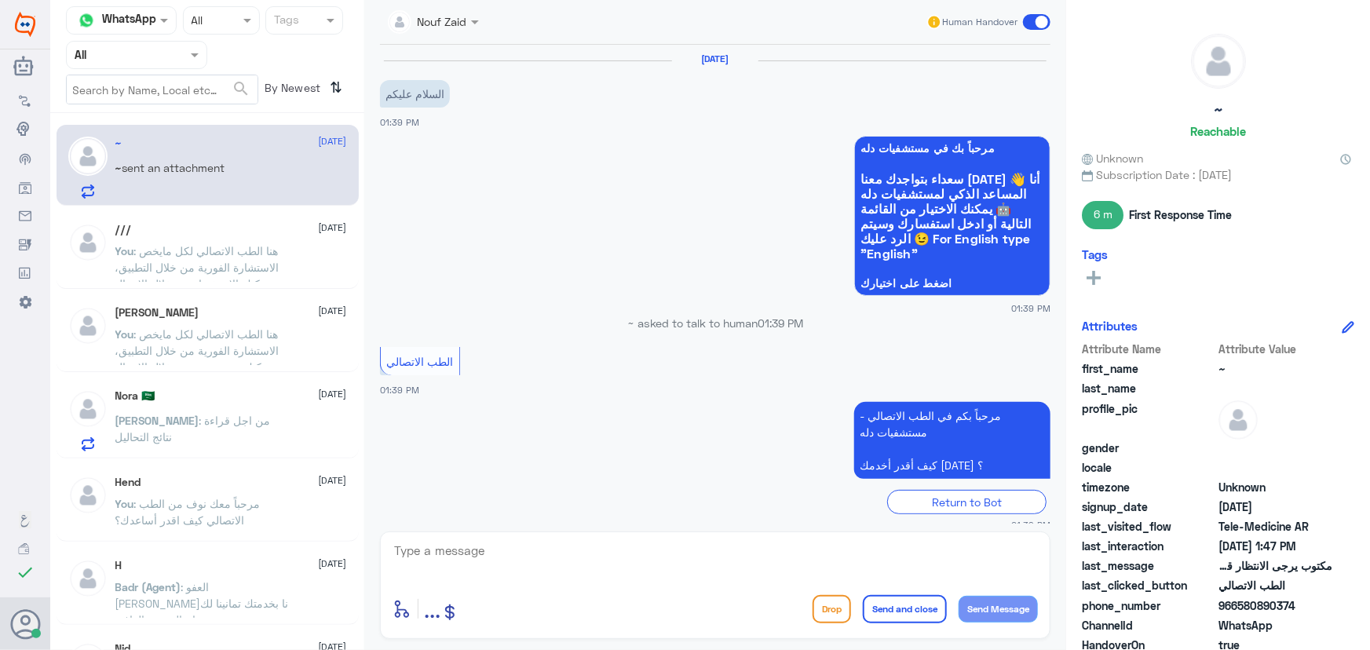
scroll to position [683, 0]
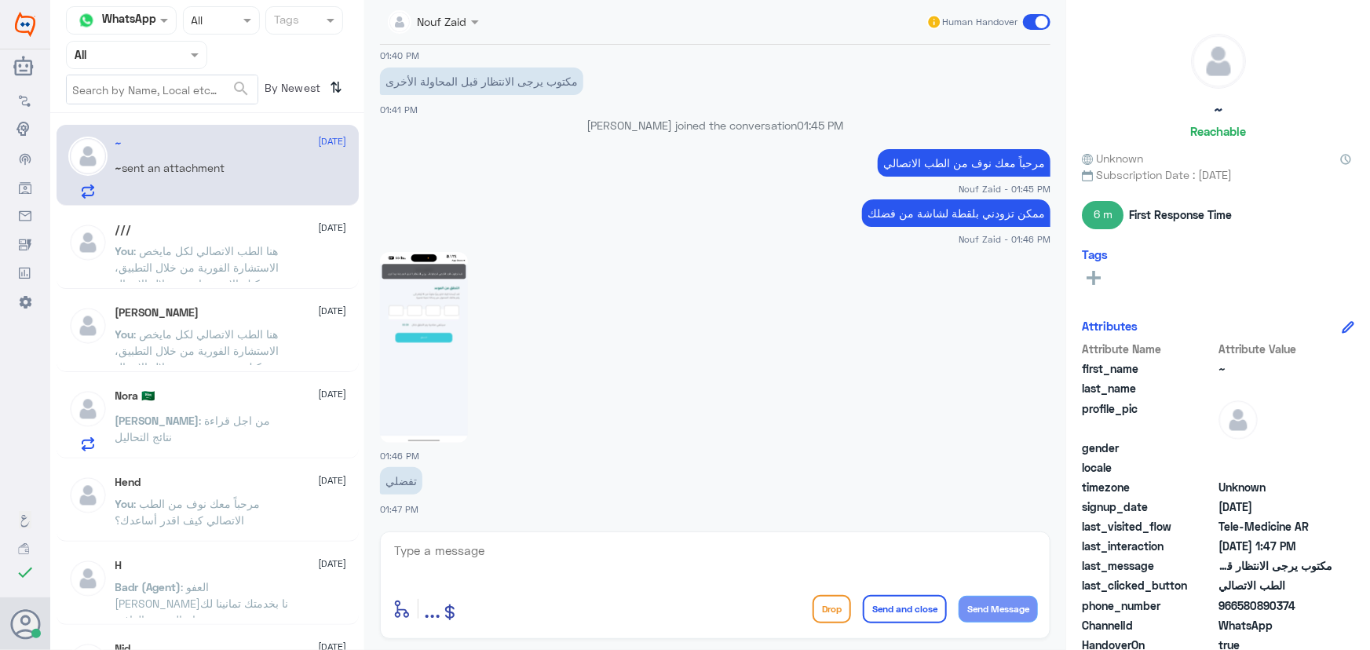
click at [264, 386] on div "Nora 🇸🇦 14 September Nora : من اجل قراءة نتائج التحاليل" at bounding box center [208, 418] width 302 height 81
click at [193, 419] on span ": من اجل قراءة نتائج التحاليل" at bounding box center [192, 429] width 155 height 30
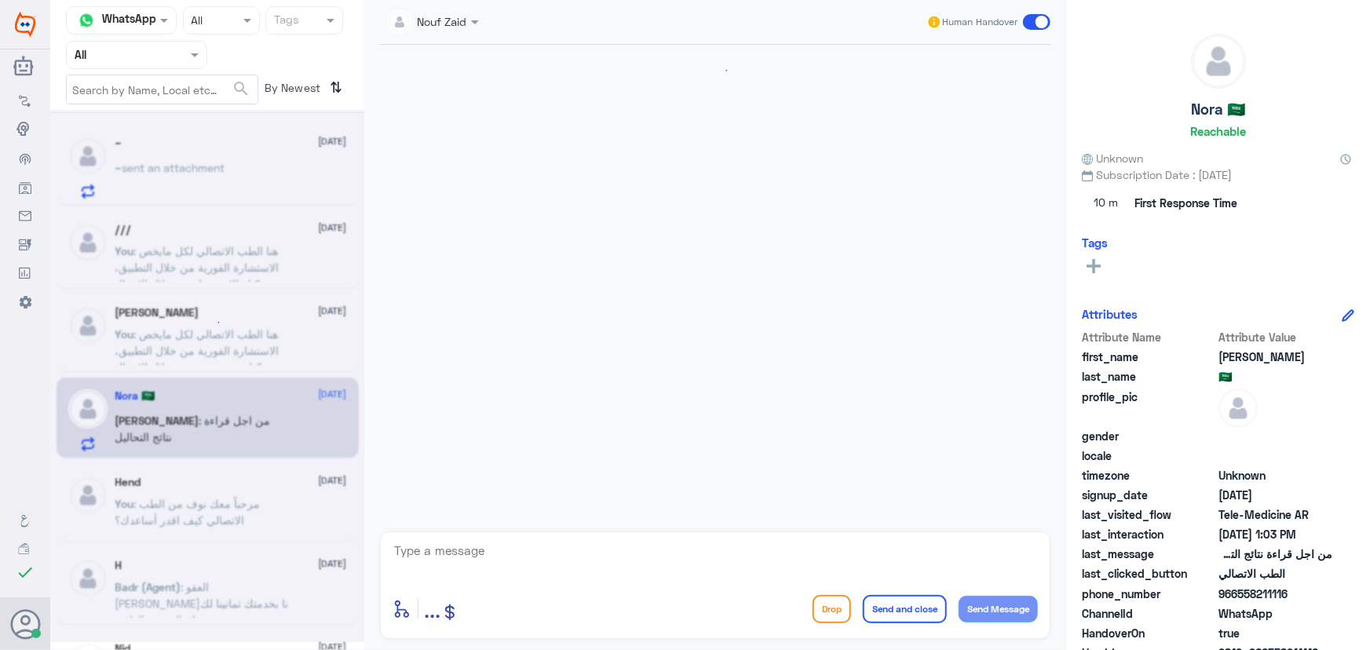
scroll to position [998, 0]
click at [168, 164] on span "sent an attachment" at bounding box center [173, 167] width 103 height 13
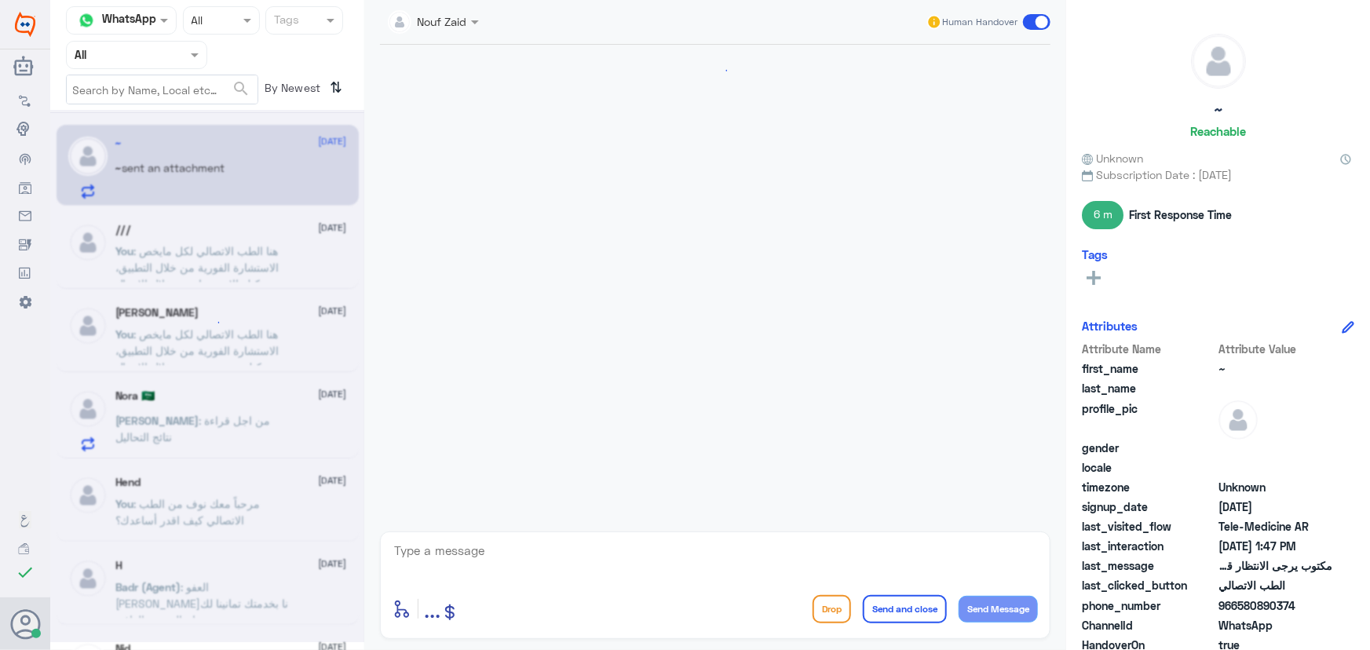
scroll to position [683, 0]
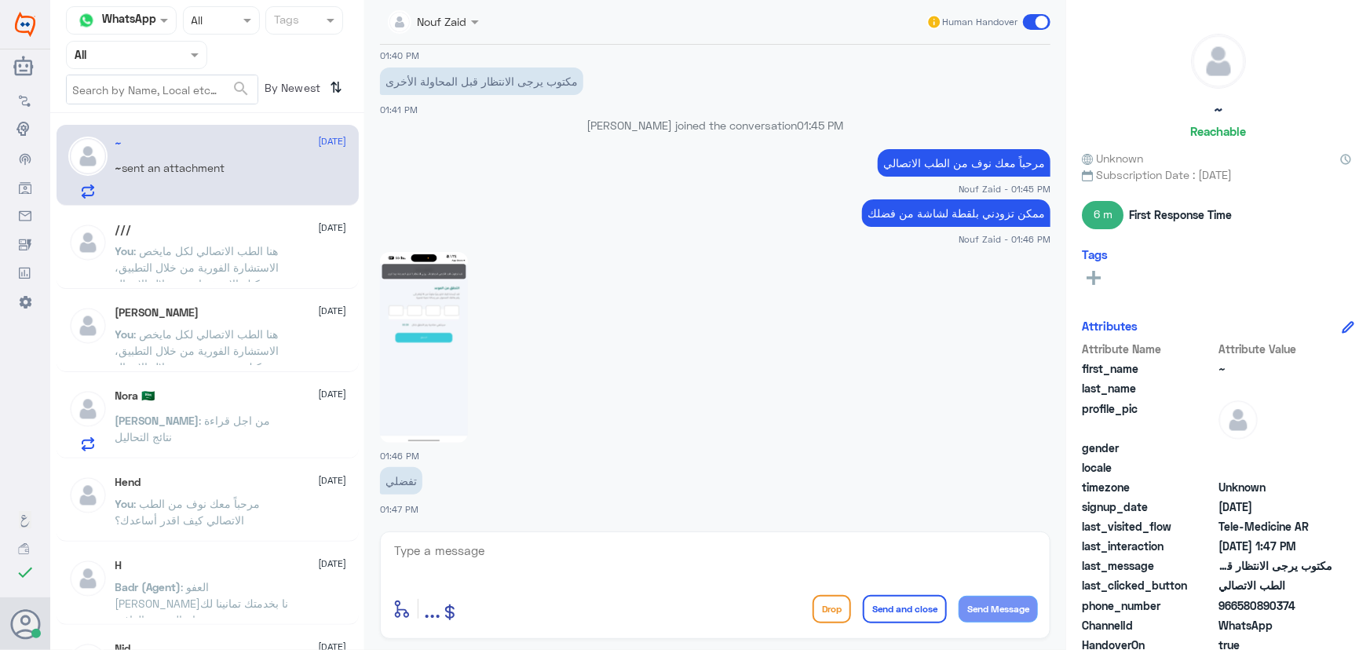
click at [201, 406] on div "Nora 🇸🇦 14 September Nora : من اجل قراءة نتائج التحاليل" at bounding box center [231, 420] width 232 height 62
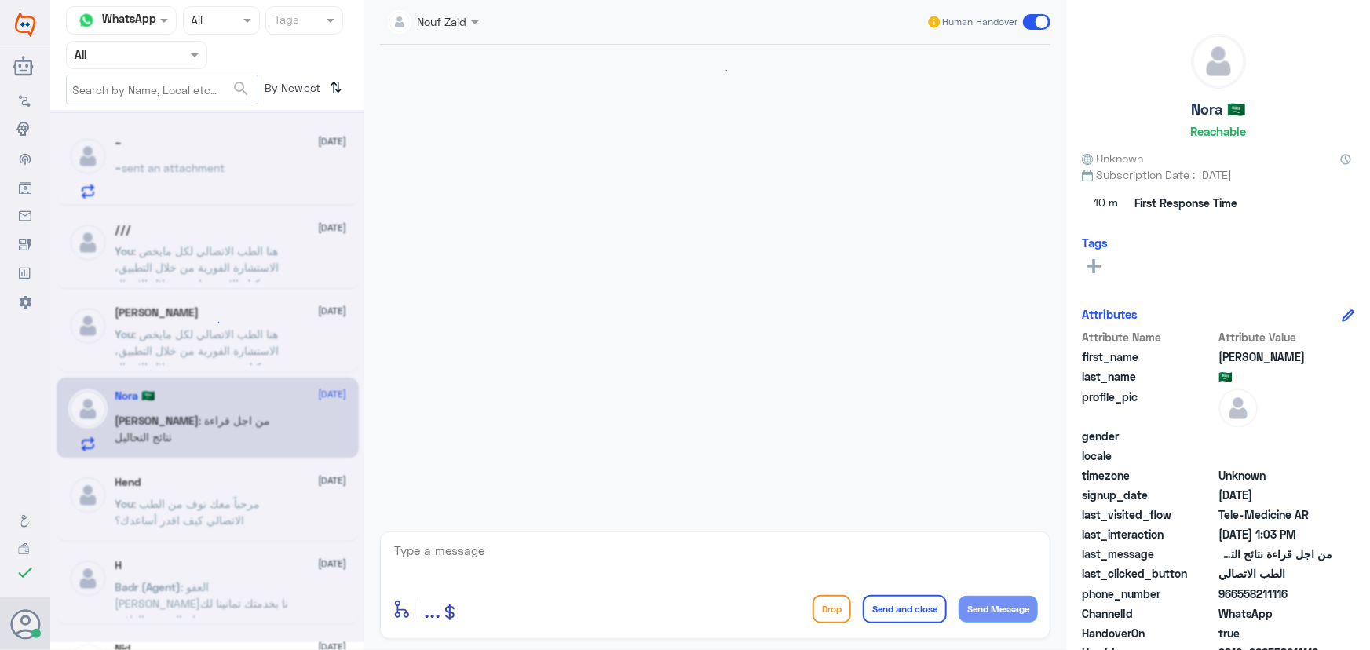
scroll to position [998, 0]
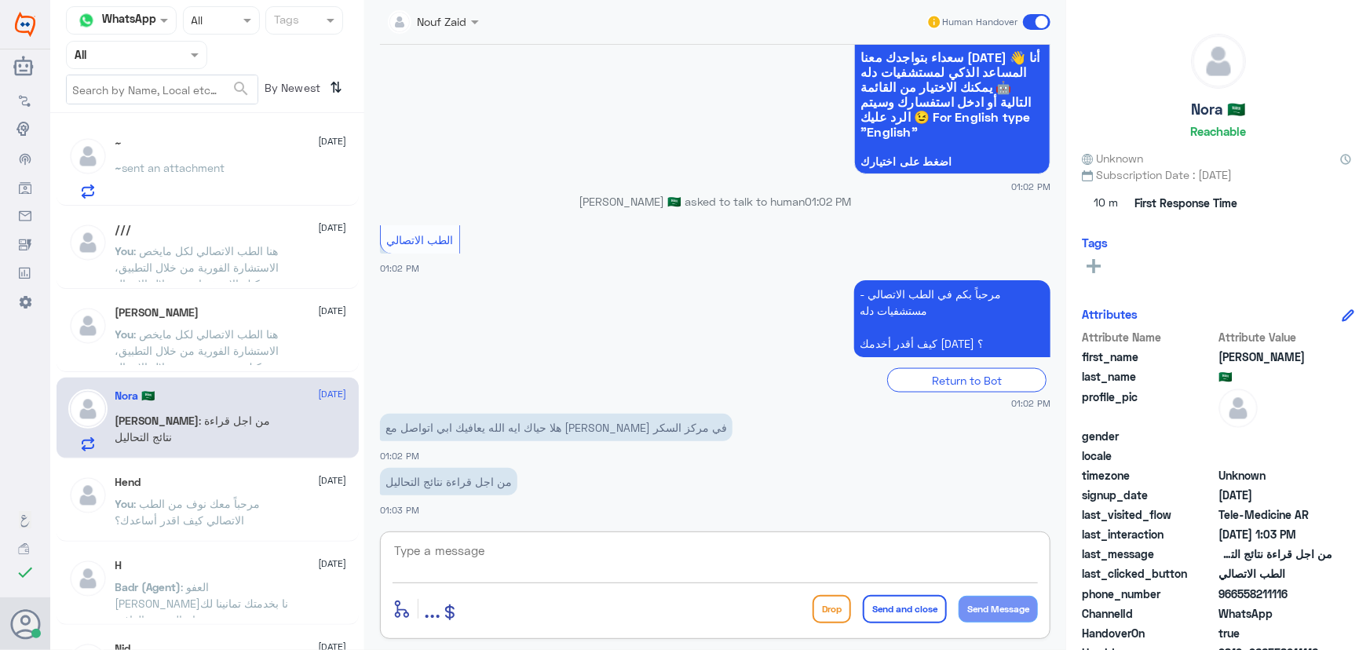
click at [619, 558] on textarea at bounding box center [714, 559] width 645 height 38
paste textarea "مرحباً معك نوف من الطب الاتصالي"
type textarea "مرحباً معك نوف من الطب الاتصالي"
drag, startPoint x: 997, startPoint y: 611, endPoint x: 964, endPoint y: 597, distance: 35.9
click at [990, 609] on button "Send Message" at bounding box center [997, 609] width 79 height 27
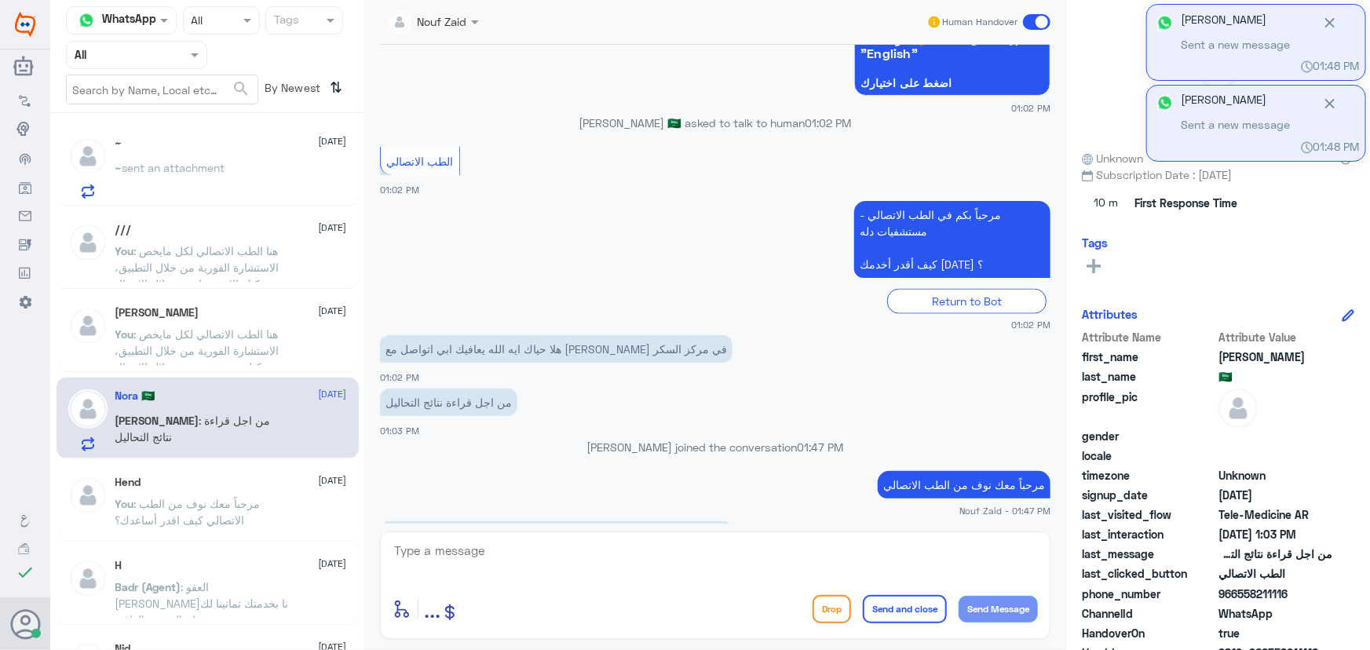
scroll to position [1155, 0]
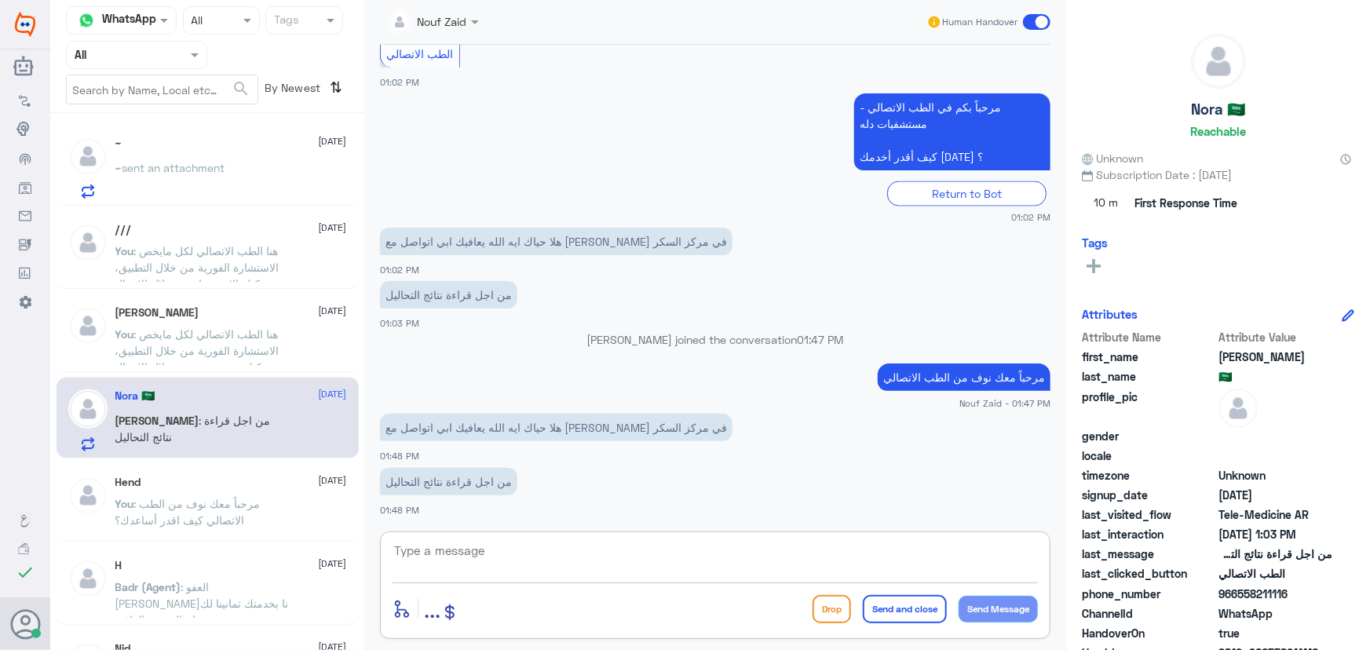
click at [633, 573] on textarea at bounding box center [714, 559] width 645 height 38
paste textarea "هنا الطب الاتصالي لكل مايخص الاستشارة الفورية من خلال التطبيق والتي من خلالها ي…"
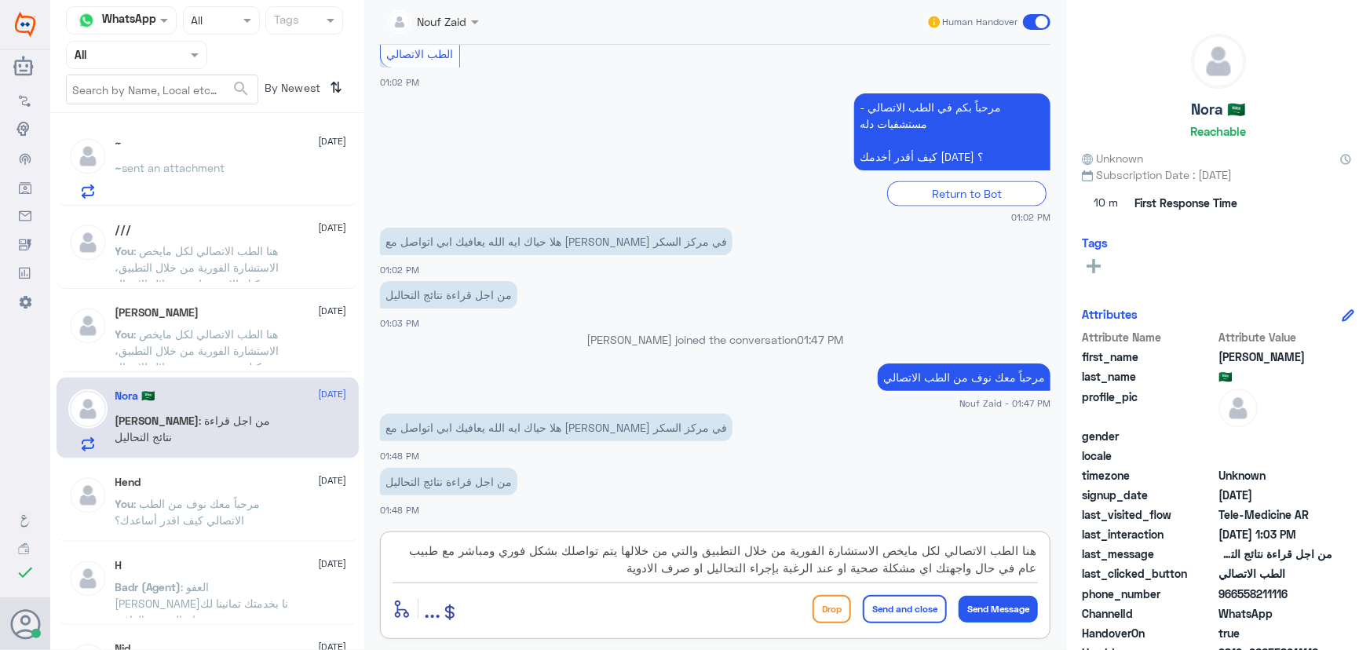
type textarea "هنا الطب الاتصالي لكل مايخص الاستشارة الفورية من خلال التطبيق والتي من خلالها ي…"
drag, startPoint x: 987, startPoint y: 612, endPoint x: 664, endPoint y: 537, distance: 331.3
click at [987, 612] on button "Send Message" at bounding box center [997, 609] width 79 height 27
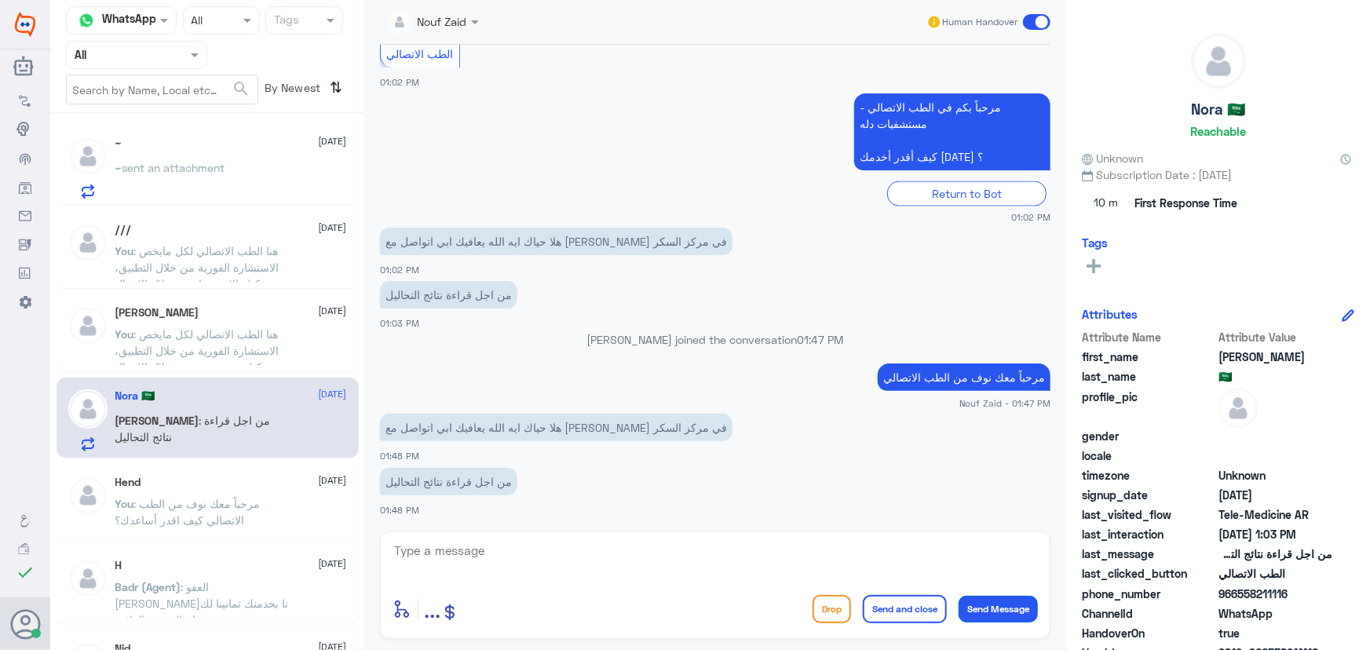
scroll to position [1288, 0]
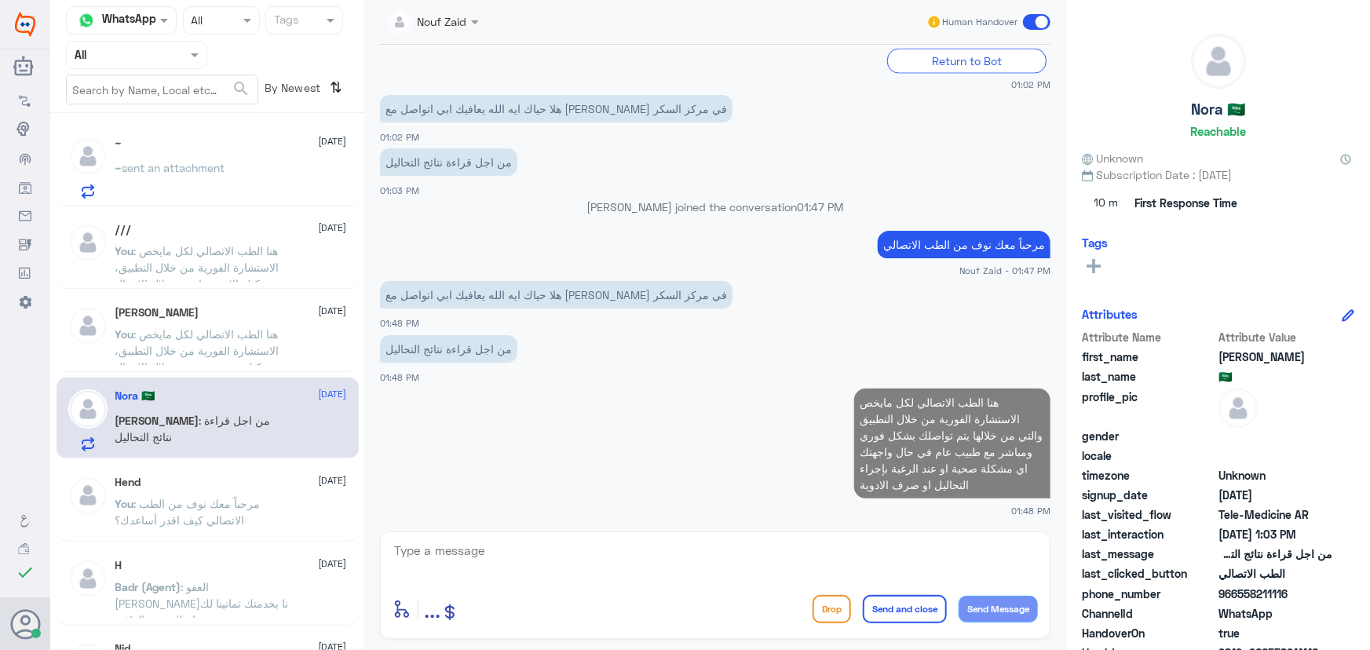
click at [255, 195] on div "~ sent an attachment" at bounding box center [231, 180] width 232 height 35
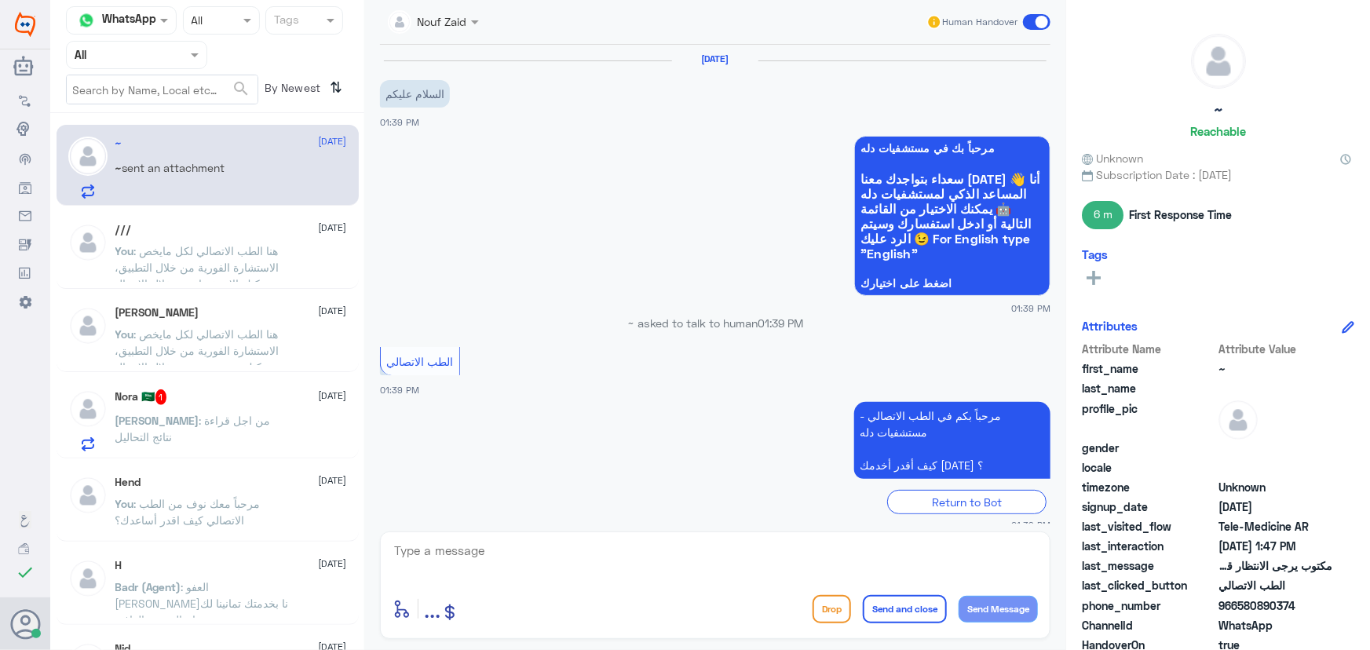
scroll to position [683, 0]
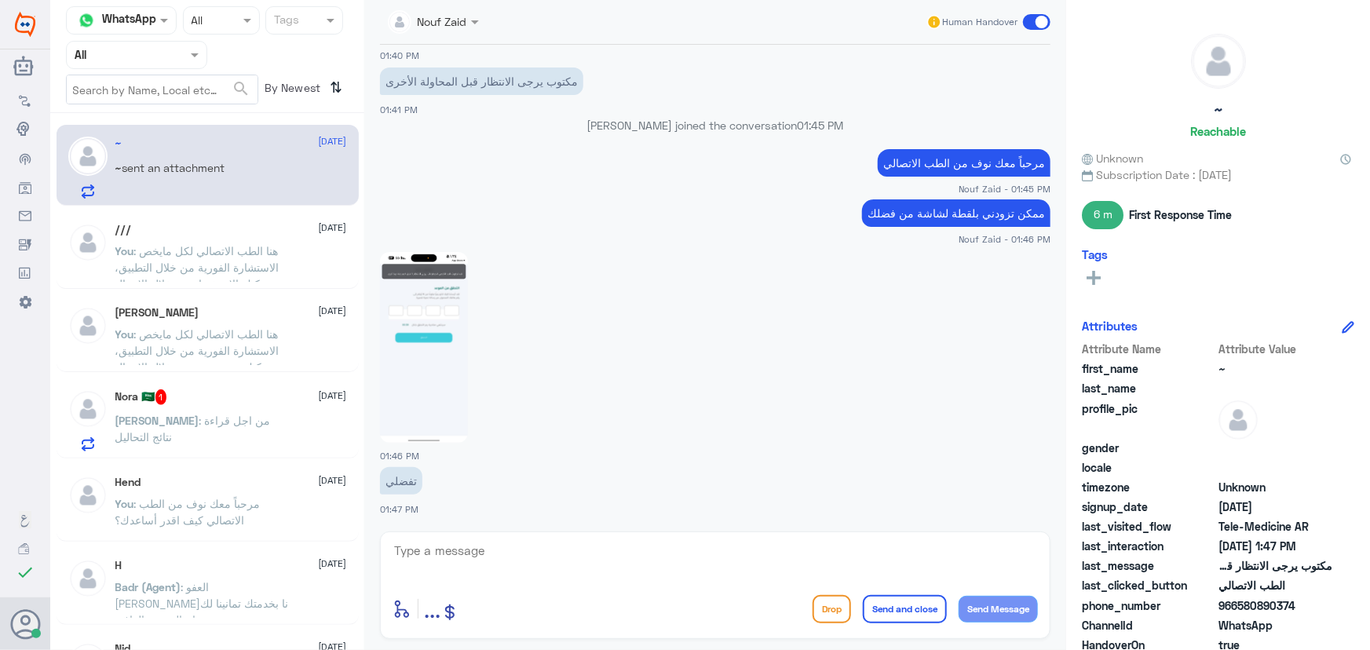
click at [248, 417] on span ": من اجل قراءة نتائج التحاليل" at bounding box center [192, 429] width 155 height 30
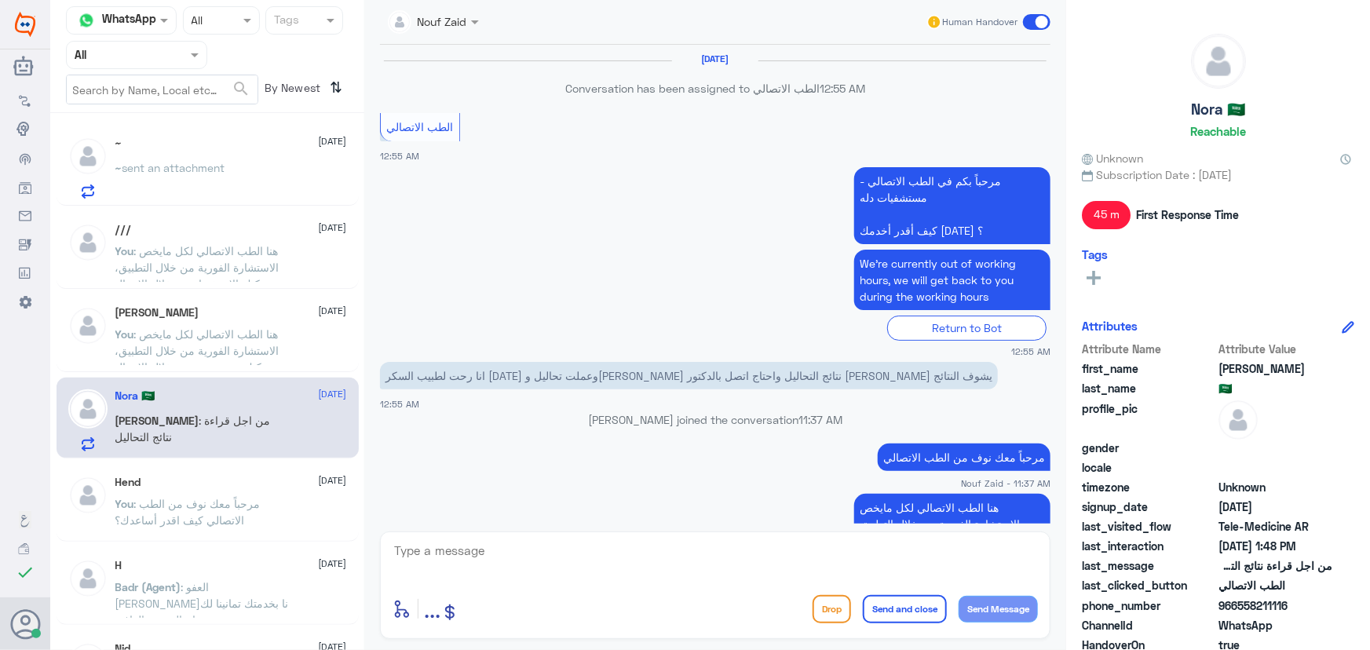
scroll to position [883, 0]
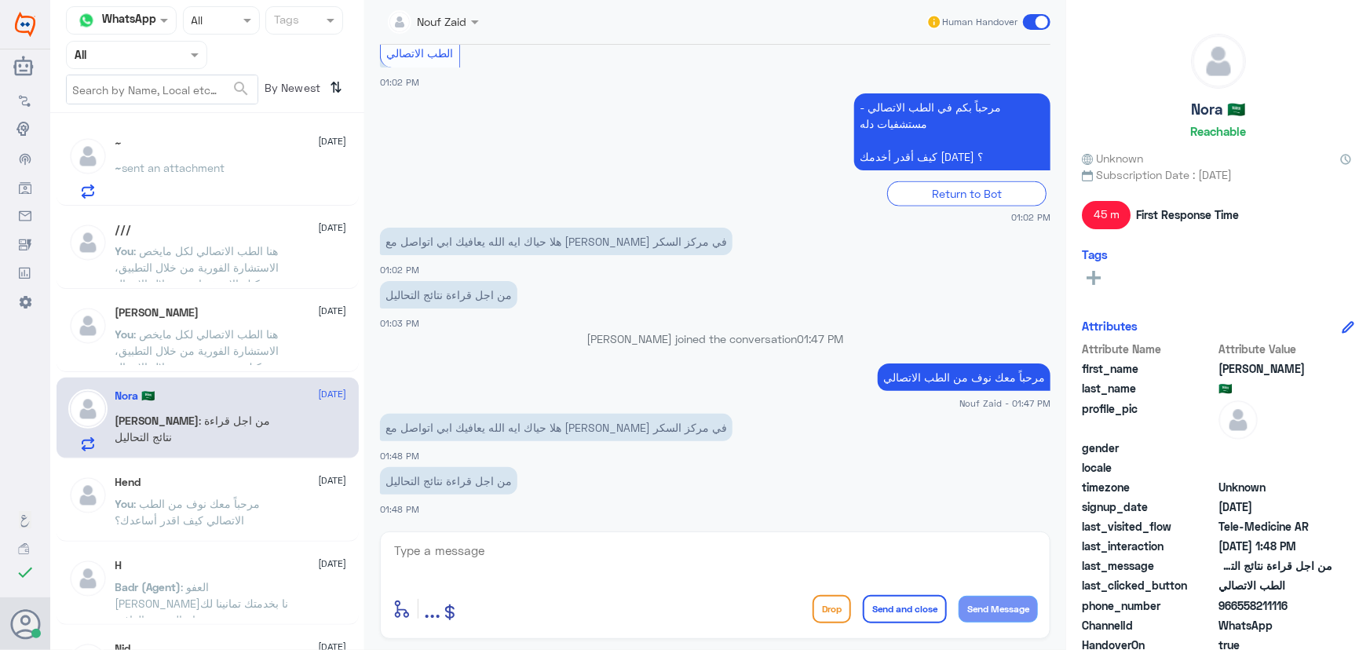
click at [225, 166] on span "sent an attachment" at bounding box center [173, 167] width 103 height 13
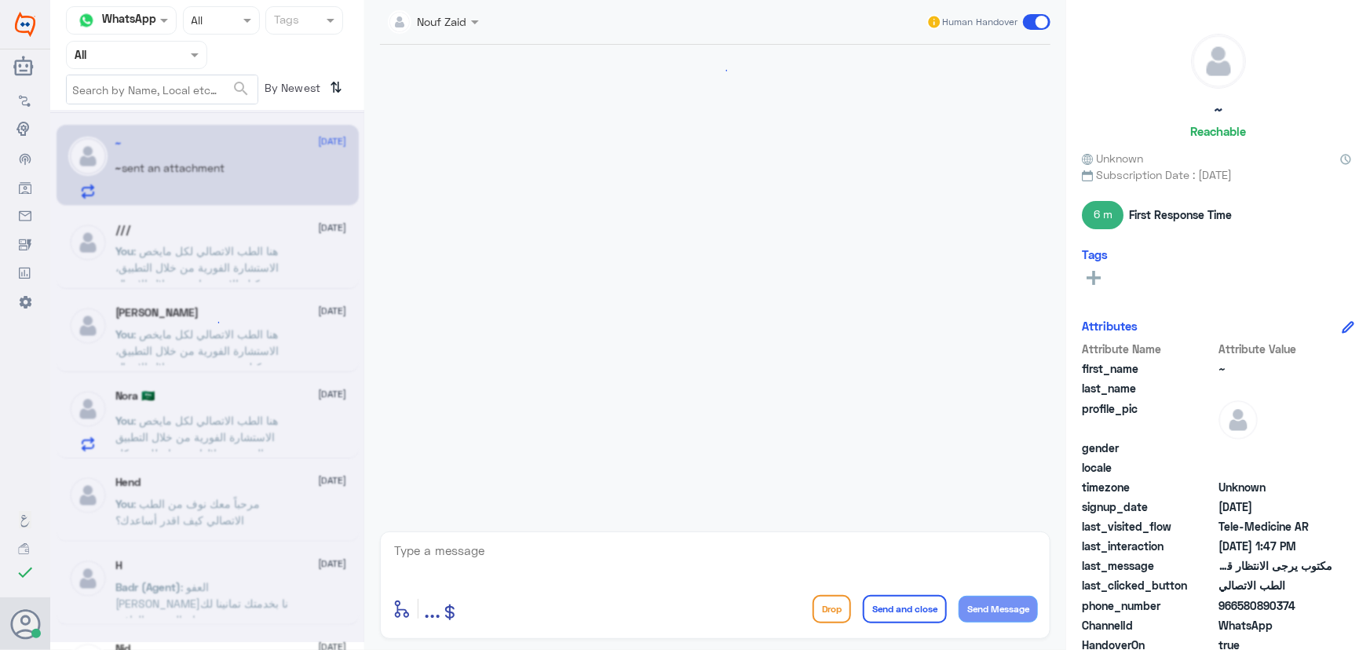
scroll to position [683, 0]
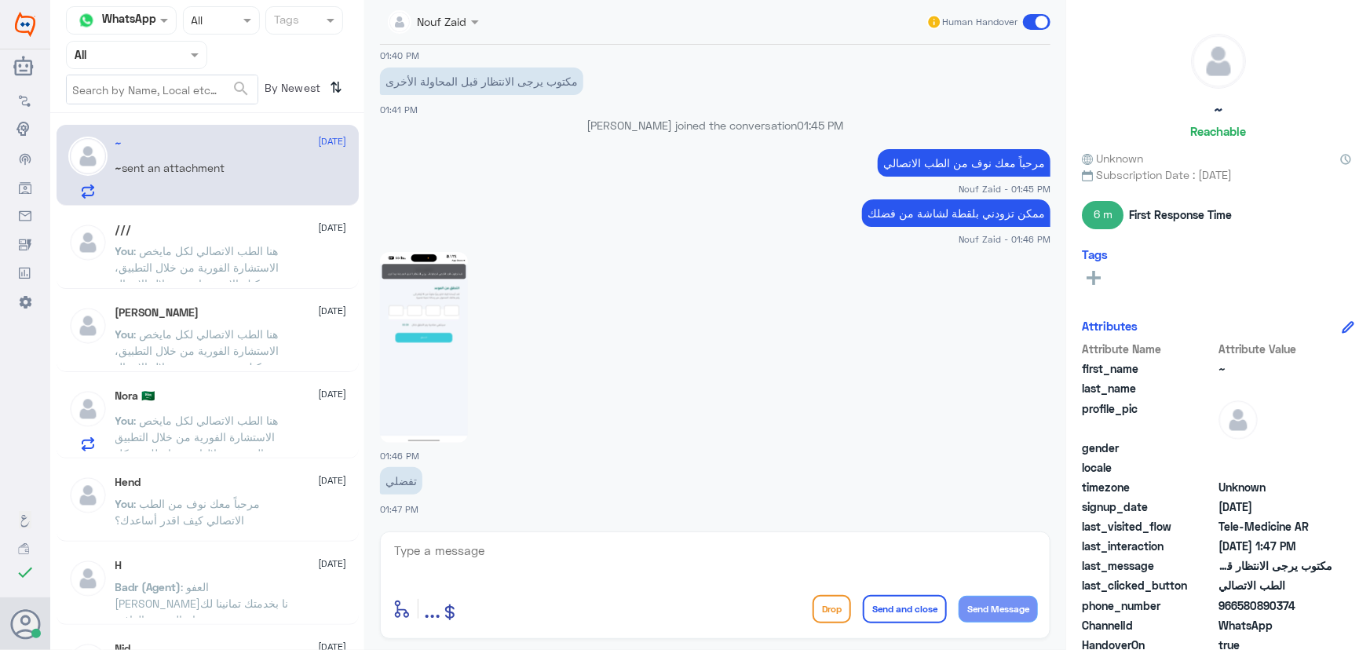
click at [449, 375] on img at bounding box center [424, 347] width 88 height 191
click at [592, 283] on div at bounding box center [715, 346] width 670 height 192
click at [447, 323] on img at bounding box center [424, 347] width 88 height 191
drag, startPoint x: 1239, startPoint y: 602, endPoint x: 1340, endPoint y: 611, distance: 100.8
click at [1340, 611] on div "phone_number 966580890374" at bounding box center [1218, 607] width 272 height 20
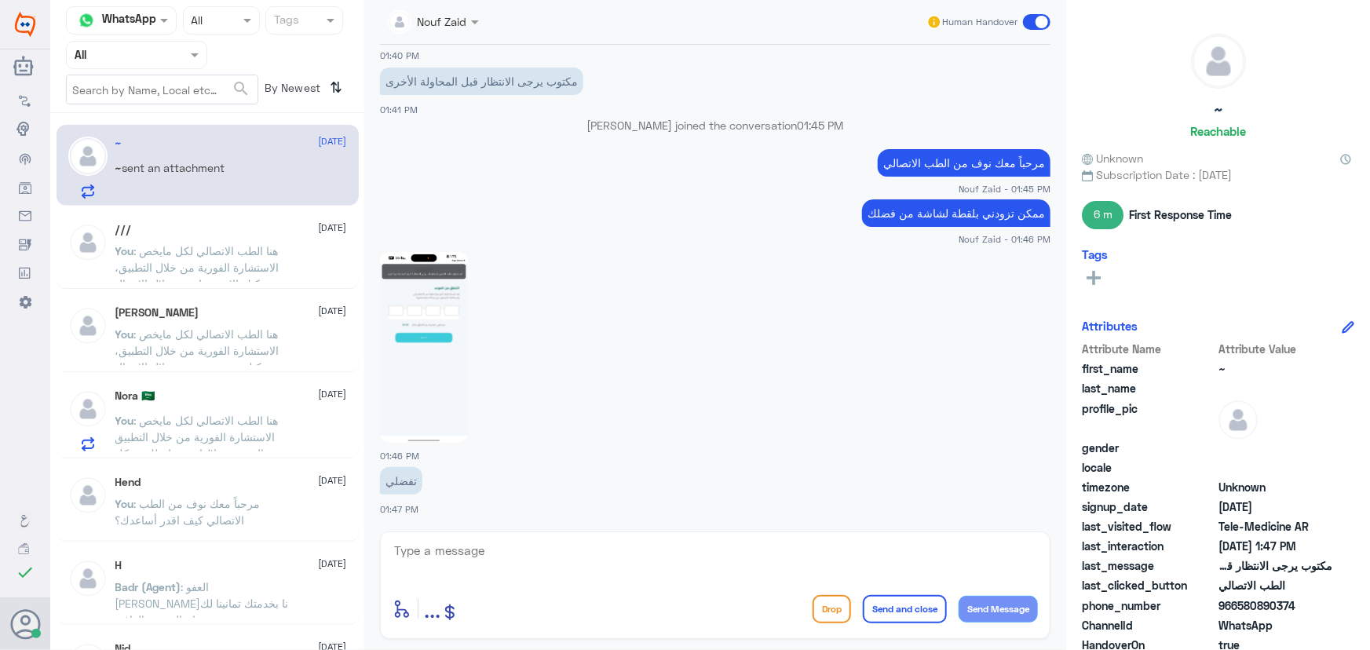
copy span "580890374"
click at [463, 340] on img at bounding box center [424, 347] width 88 height 191
click at [124, 458] on div "~ 14 September ~ sent an attachment /// 14 September You : هنا الطب الاتصالي لك…" at bounding box center [207, 387] width 314 height 536
click at [152, 421] on span ": هنا الطب الاتصالي لكل مايخص الاستشارة الفورية من خلال التطبيق والتي من خلالها…" at bounding box center [201, 462] width 173 height 96
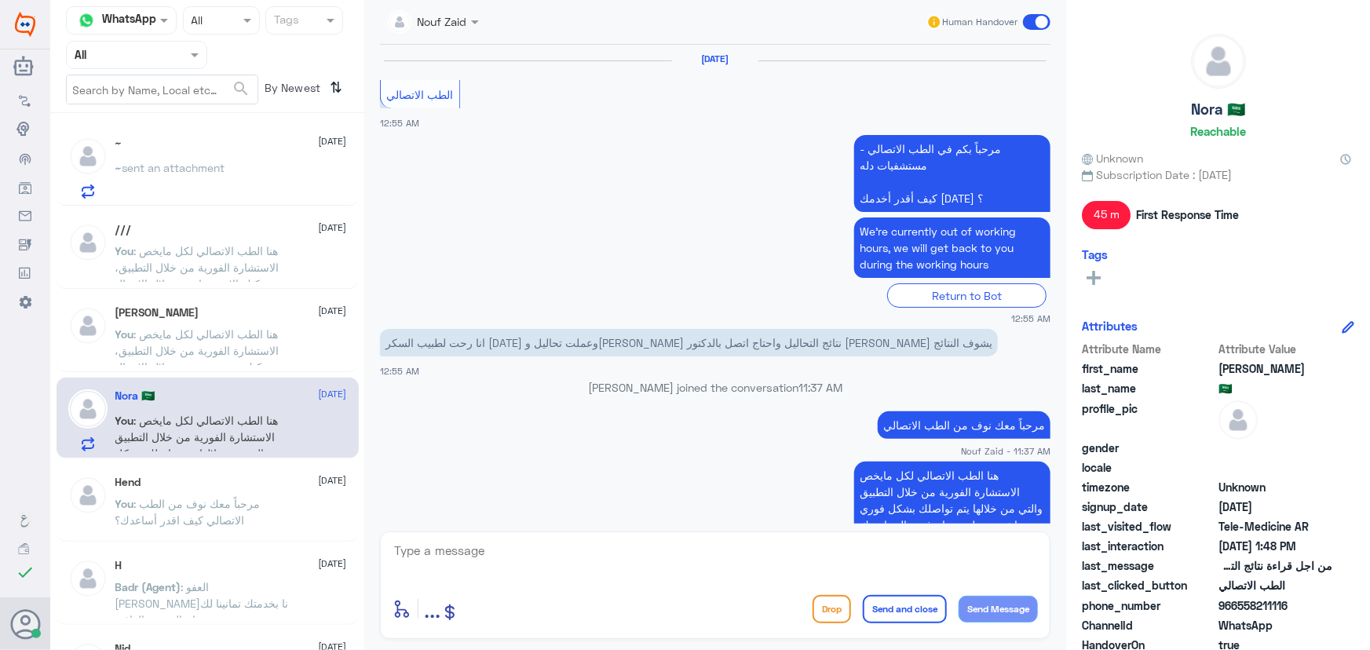
scroll to position [983, 0]
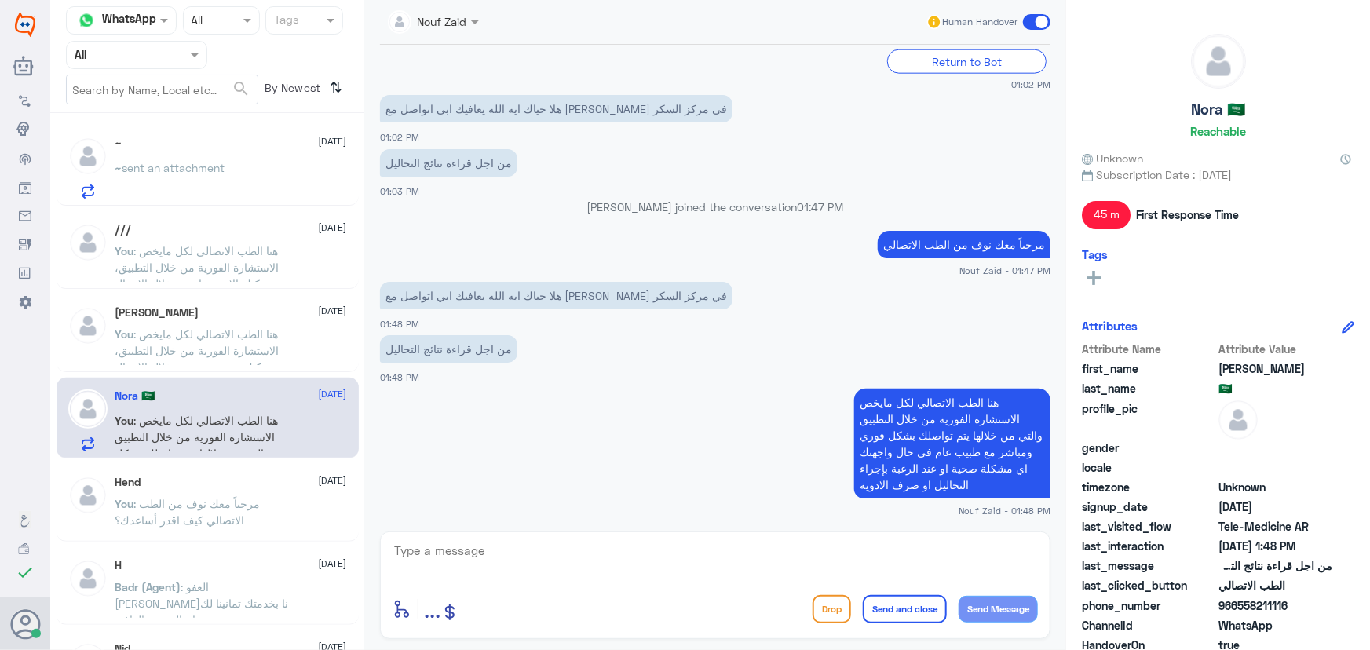
click at [1041, 22] on span at bounding box center [1036, 22] width 27 height 16
click at [0, 0] on input "checkbox" at bounding box center [0, 0] width 0 height 0
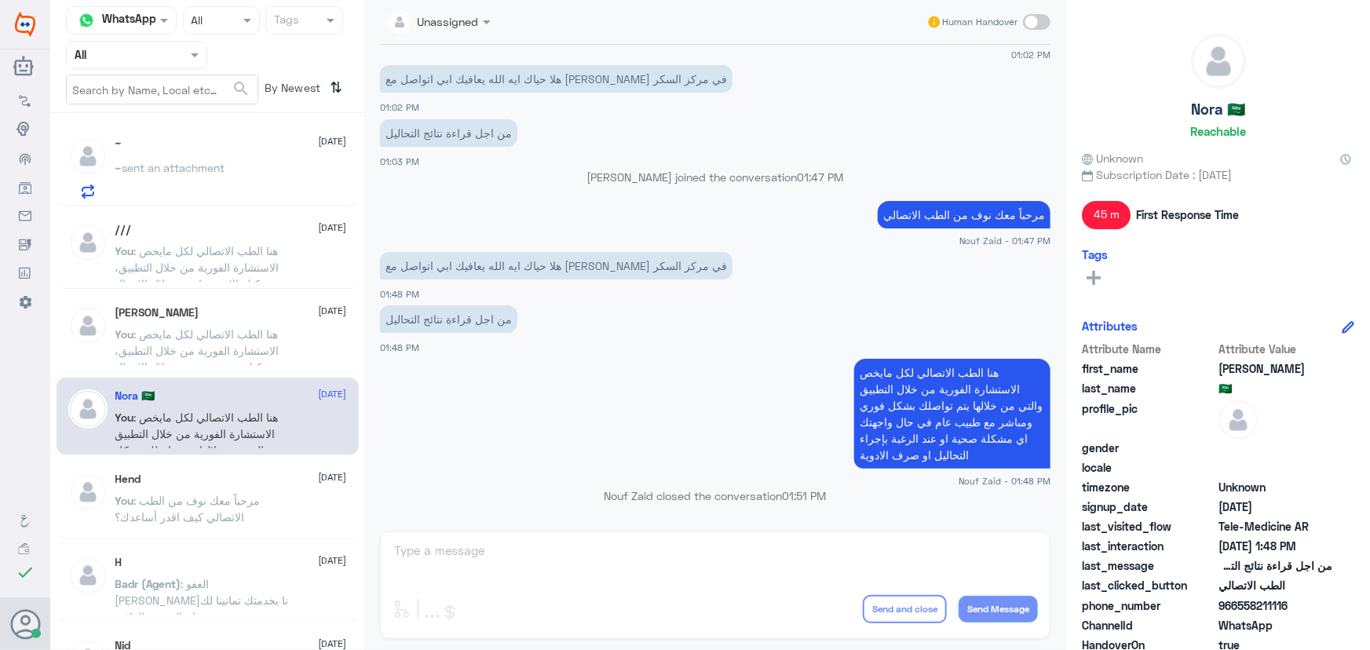
click at [355, 172] on app-inbox-user "~ 14 September ~ sent an attachment" at bounding box center [207, 165] width 314 height 81
click at [308, 168] on div "~ sent an attachment" at bounding box center [231, 180] width 232 height 35
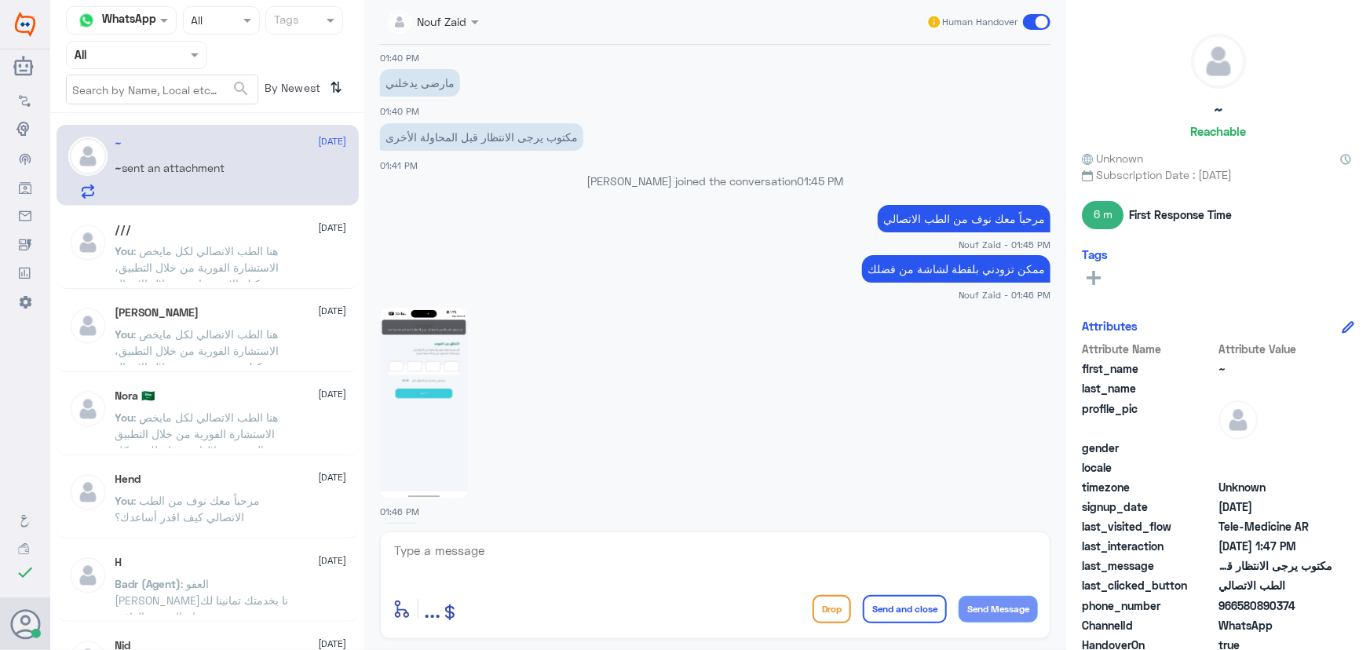
scroll to position [683, 0]
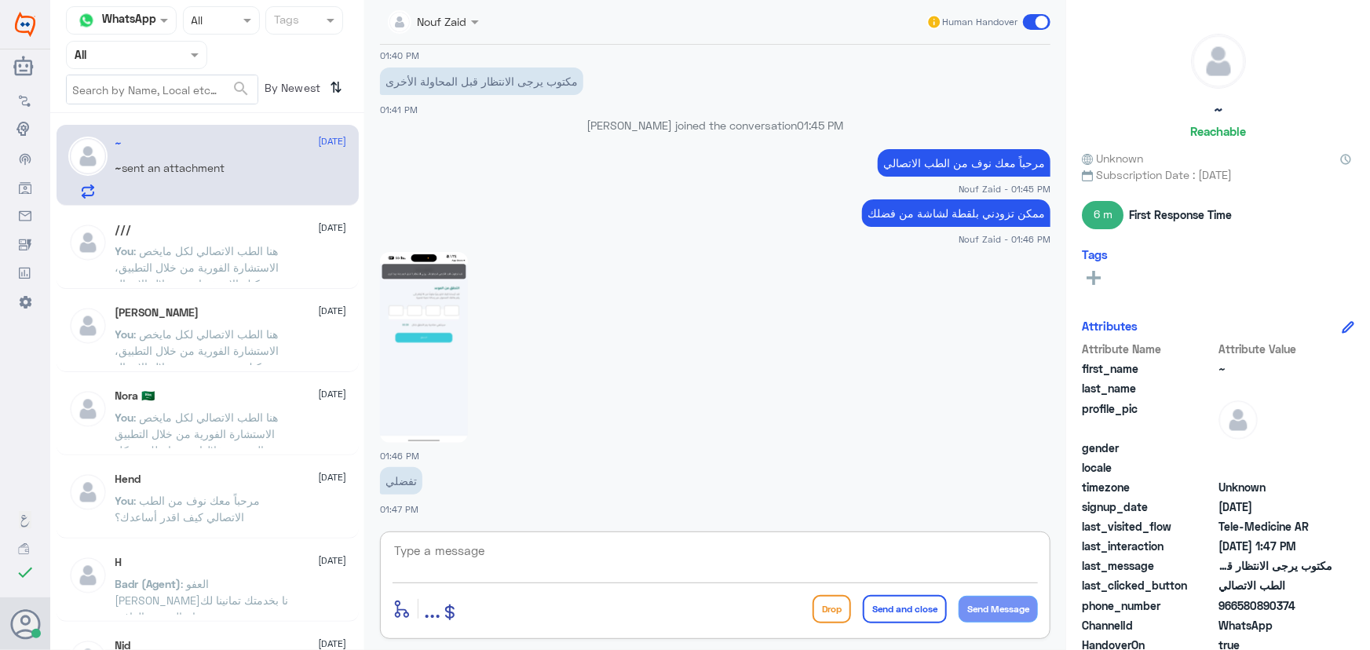
click at [667, 559] on textarea at bounding box center [714, 559] width 645 height 38
click at [863, 552] on textarea "تم التواصل من خلال الاتصال الهاتغفي، سعدنا بخدمتك" at bounding box center [714, 559] width 645 height 38
click at [865, 550] on textarea "تم التواصل من خلال الاتصال الهاتغفي، سعدنا بخدمتك" at bounding box center [714, 559] width 645 height 38
type textarea "تم التواصل من خلال الاتصال الهاتفي، سعدنا بخدمتك"
click at [881, 604] on button "Send and close" at bounding box center [905, 609] width 84 height 28
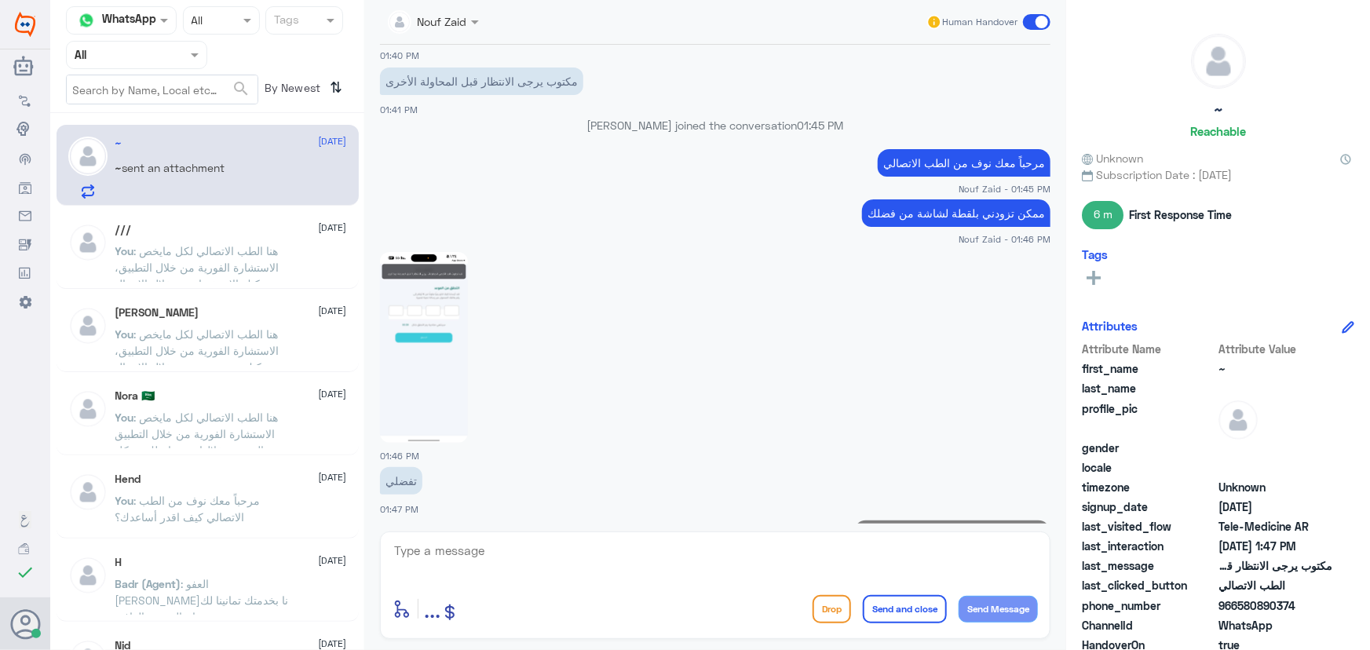
scroll to position [750, 0]
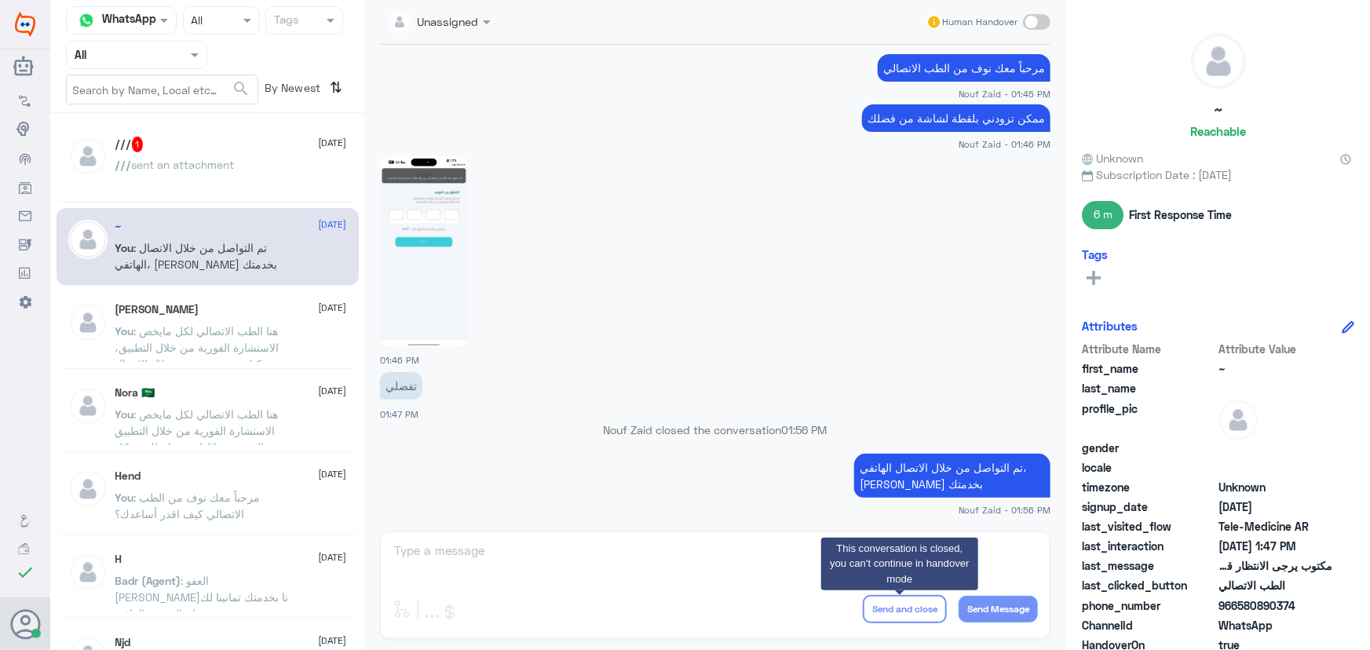
click at [195, 178] on p "/// sent an attachment" at bounding box center [174, 175] width 119 height 39
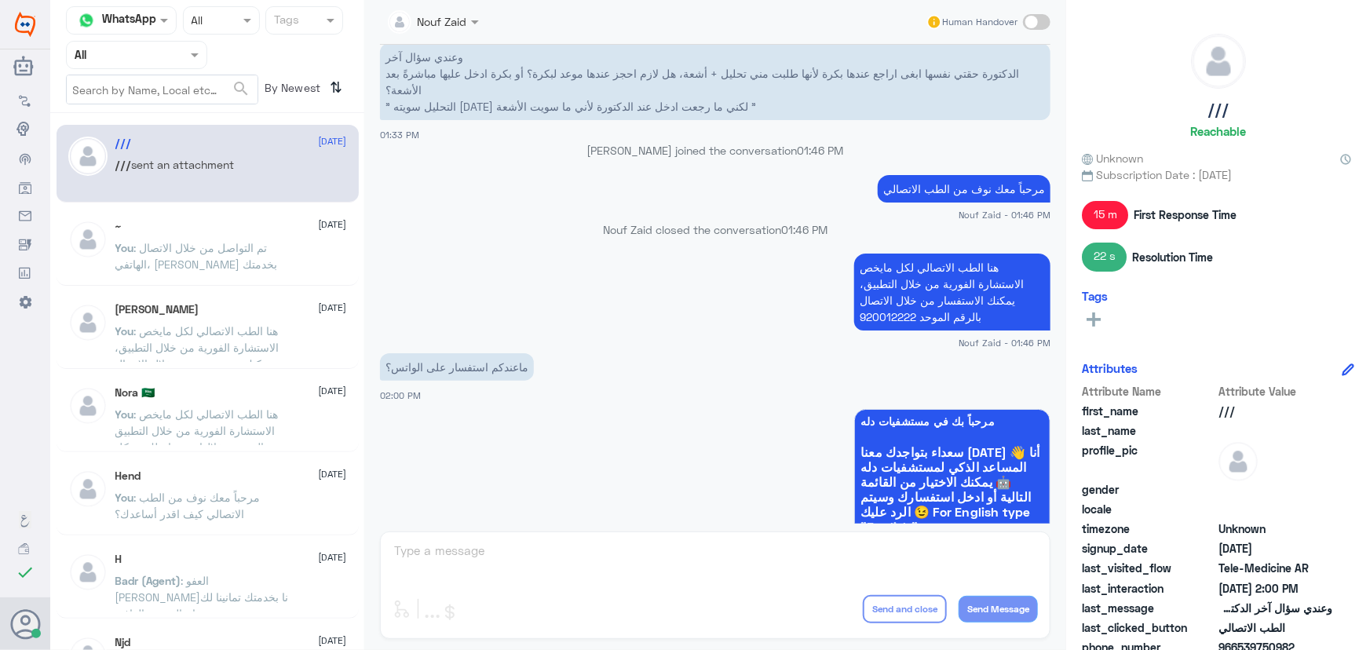
scroll to position [1319, 0]
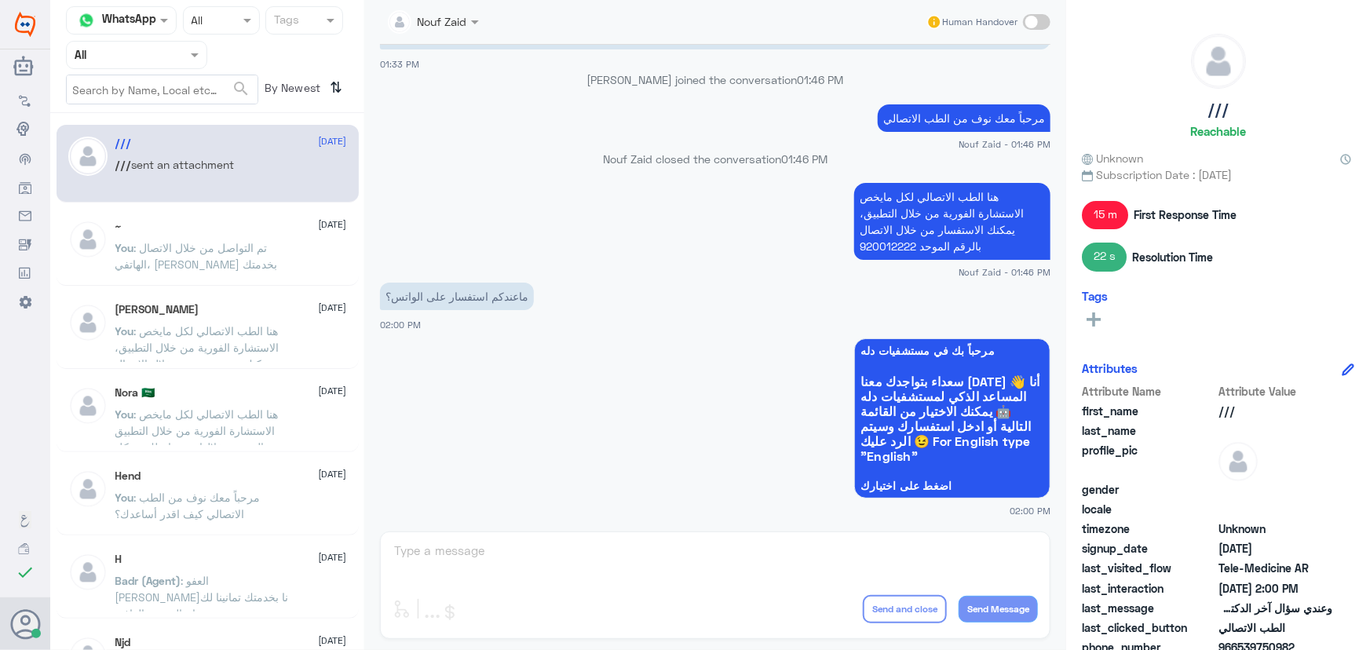
click at [257, 232] on div "~ 14 September" at bounding box center [231, 226] width 232 height 13
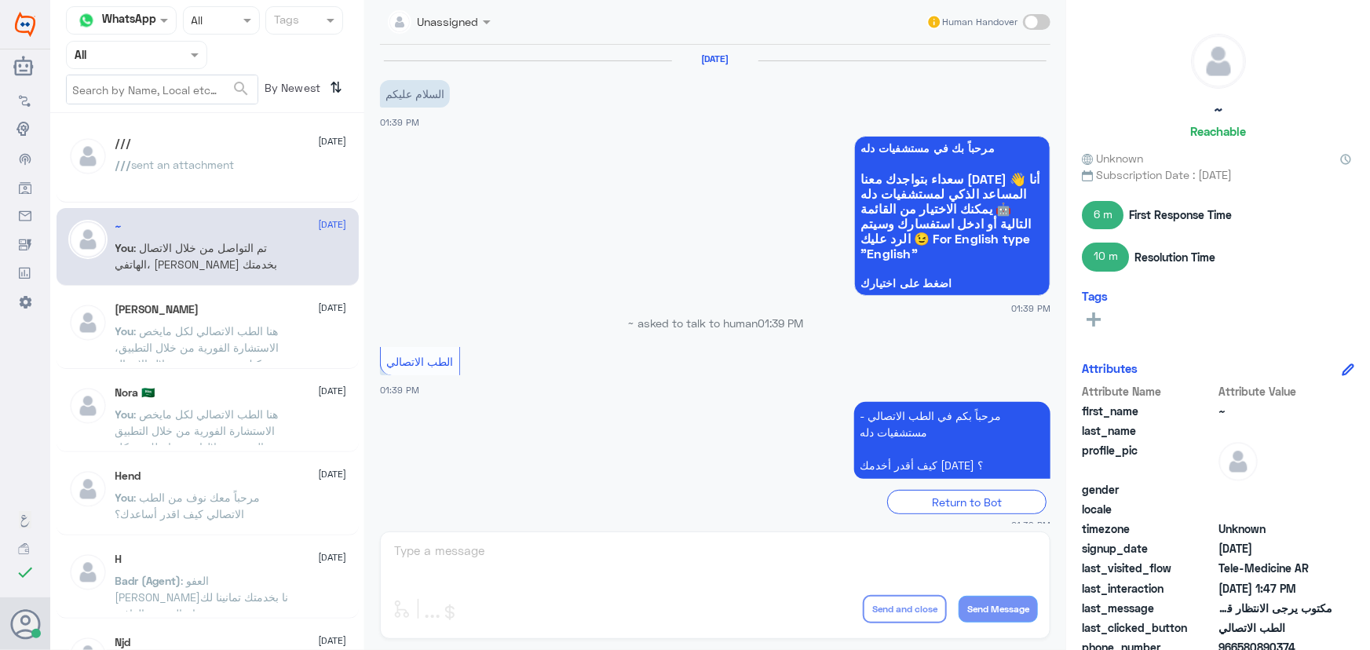
scroll to position [778, 0]
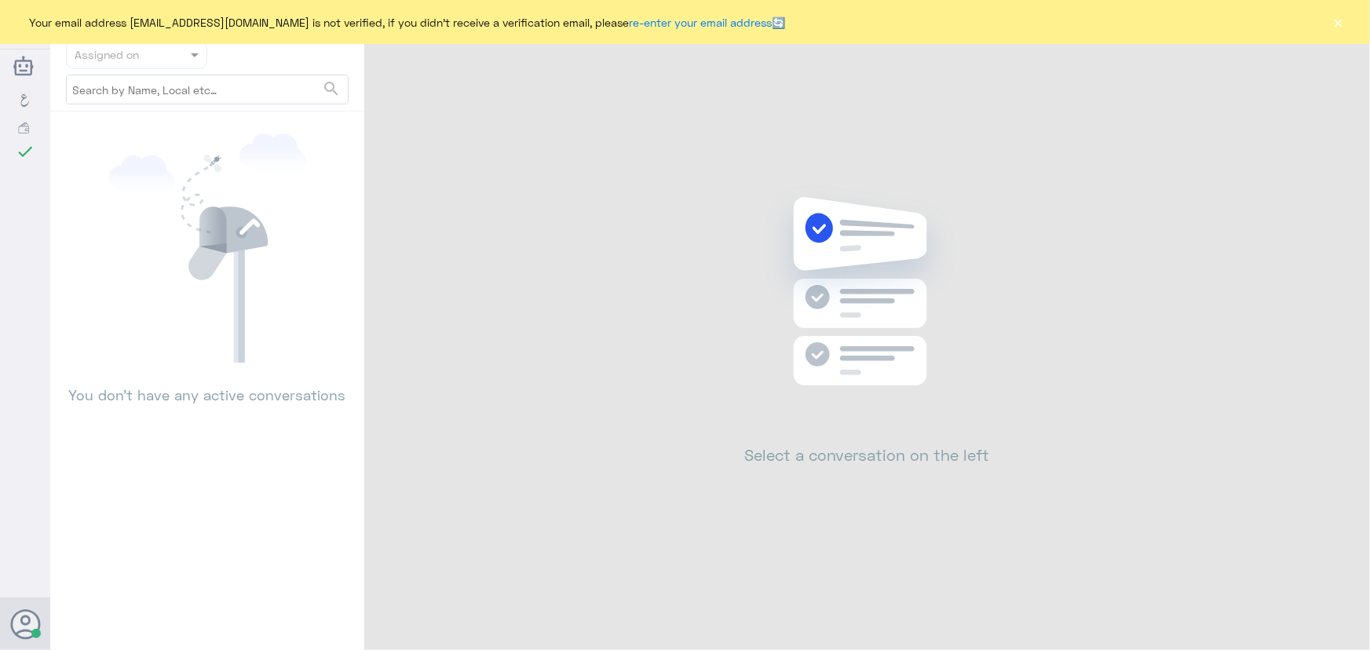
click at [1341, 23] on button "×" at bounding box center [1338, 22] width 16 height 16
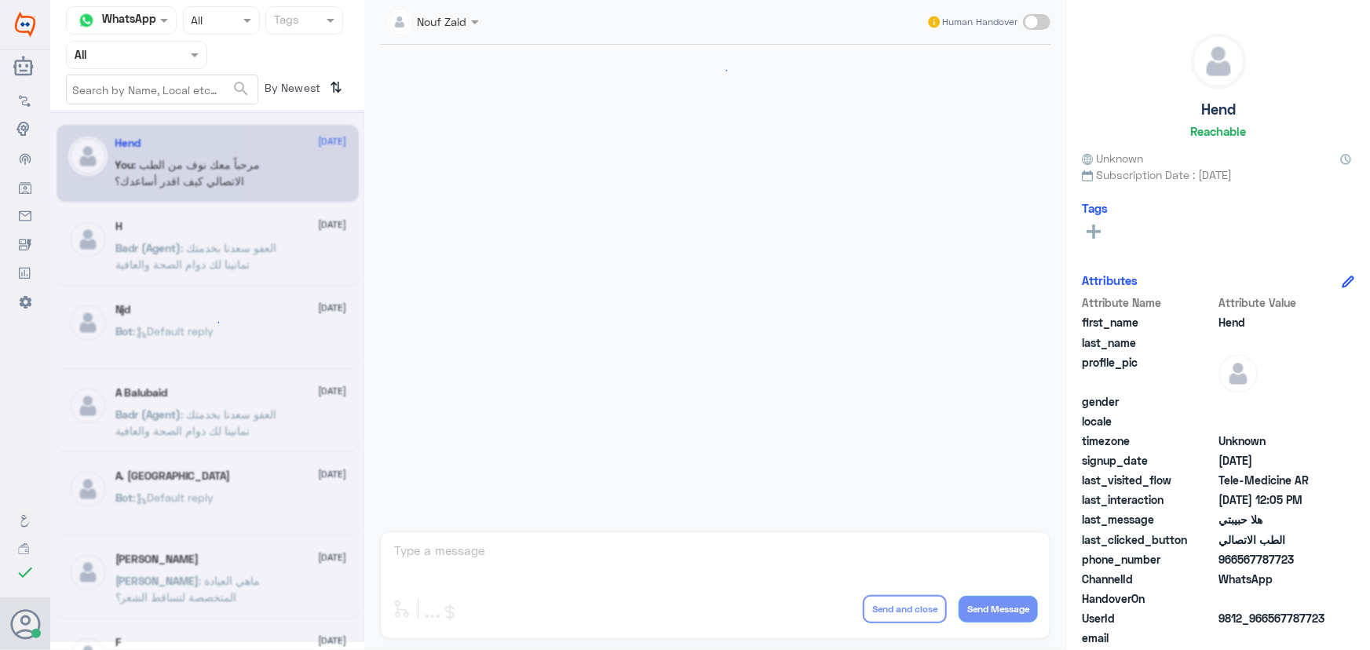
scroll to position [713, 0]
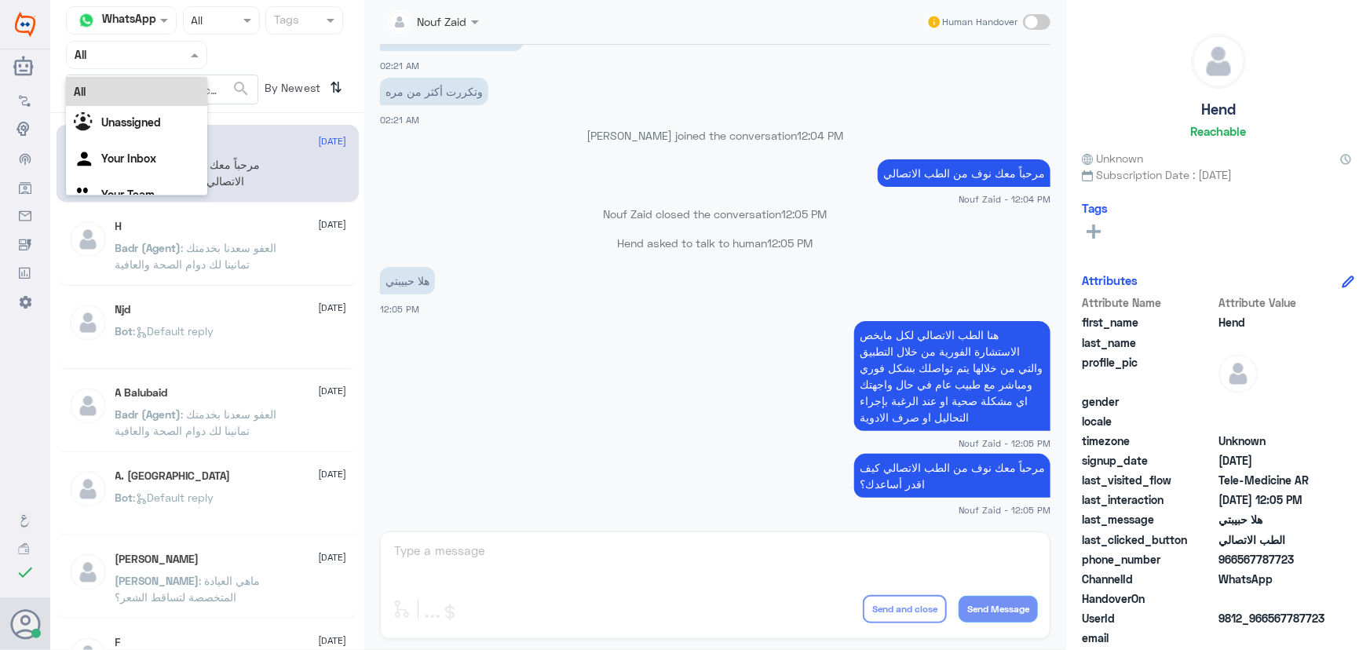
click at [167, 57] on div at bounding box center [137, 55] width 140 height 18
click at [114, 157] on Inbox "Your Inbox" at bounding box center [128, 157] width 55 height 13
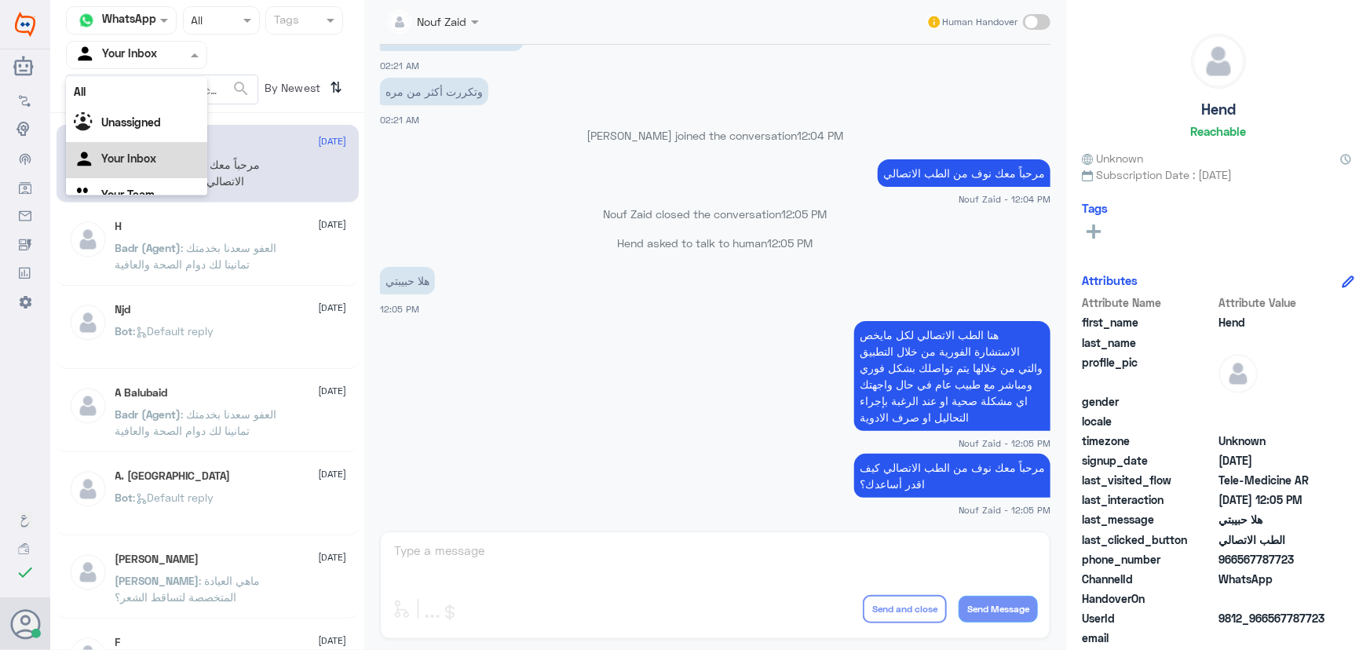
click at [110, 54] on input "text" at bounding box center [118, 55] width 86 height 18
click at [134, 133] on Inbox "Your Inbox" at bounding box center [128, 138] width 55 height 13
click at [143, 55] on input "text" at bounding box center [118, 55] width 86 height 18
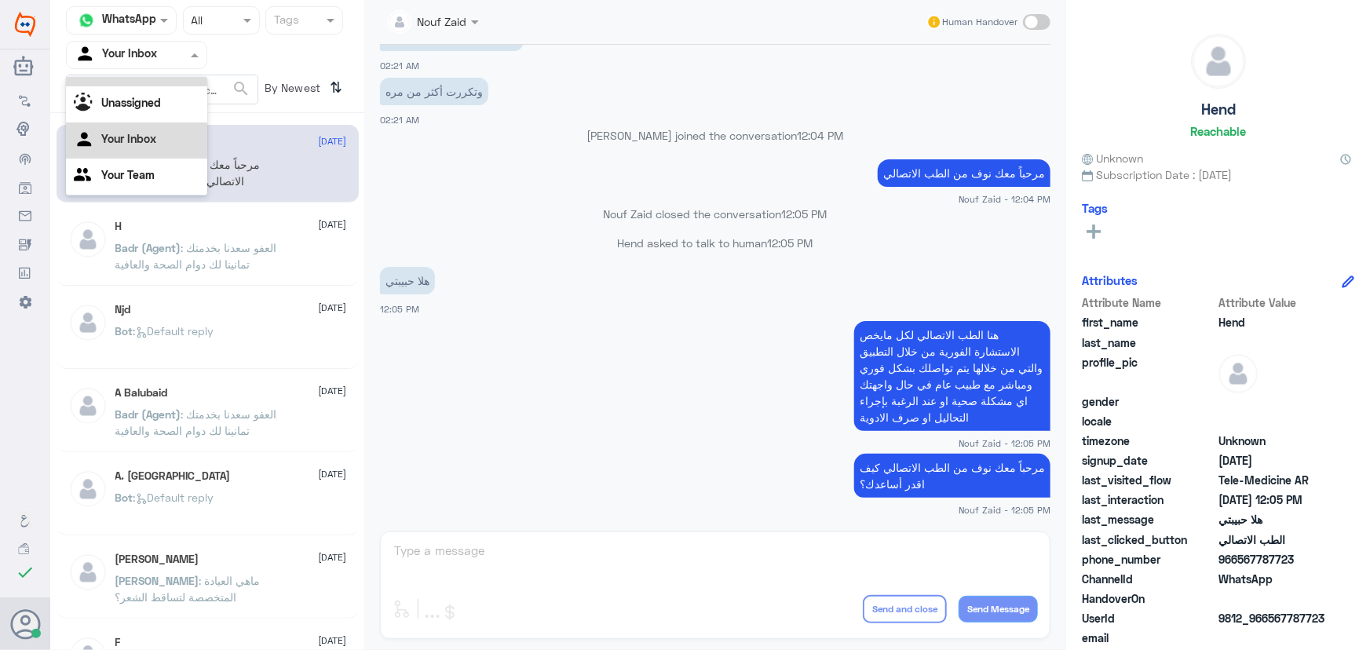
click at [148, 78] on div "All" at bounding box center [136, 71] width 141 height 29
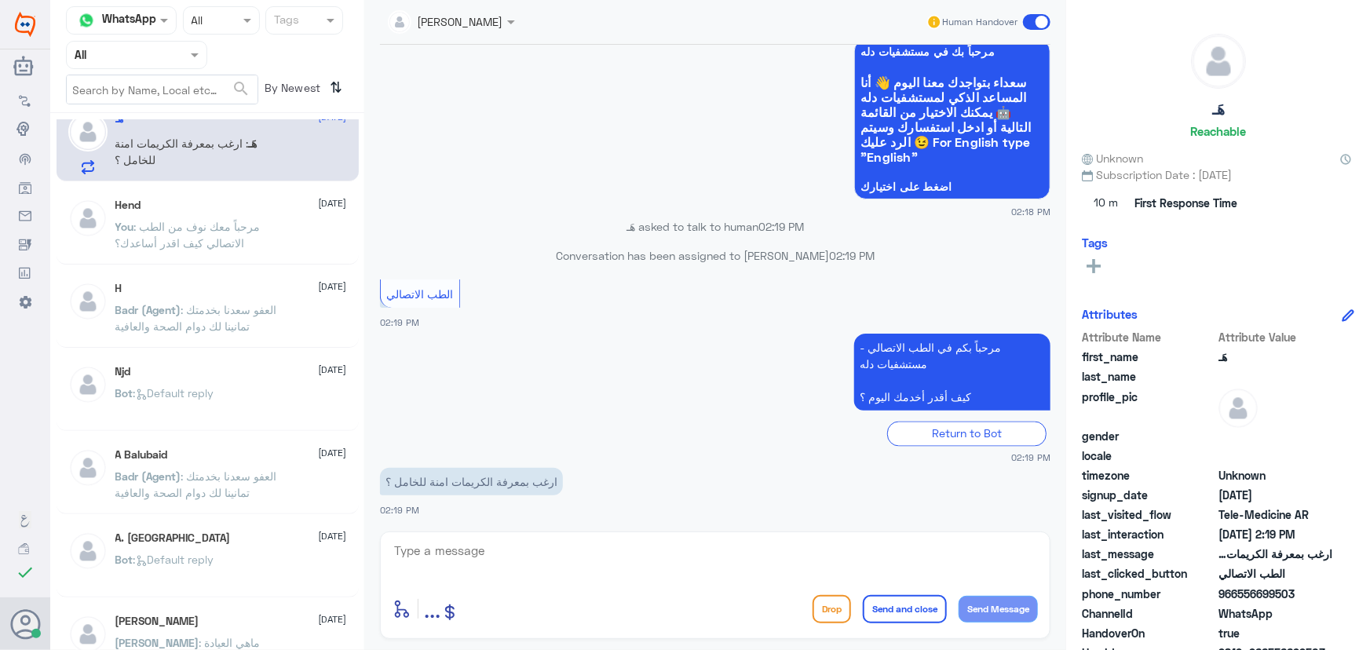
scroll to position [0, 0]
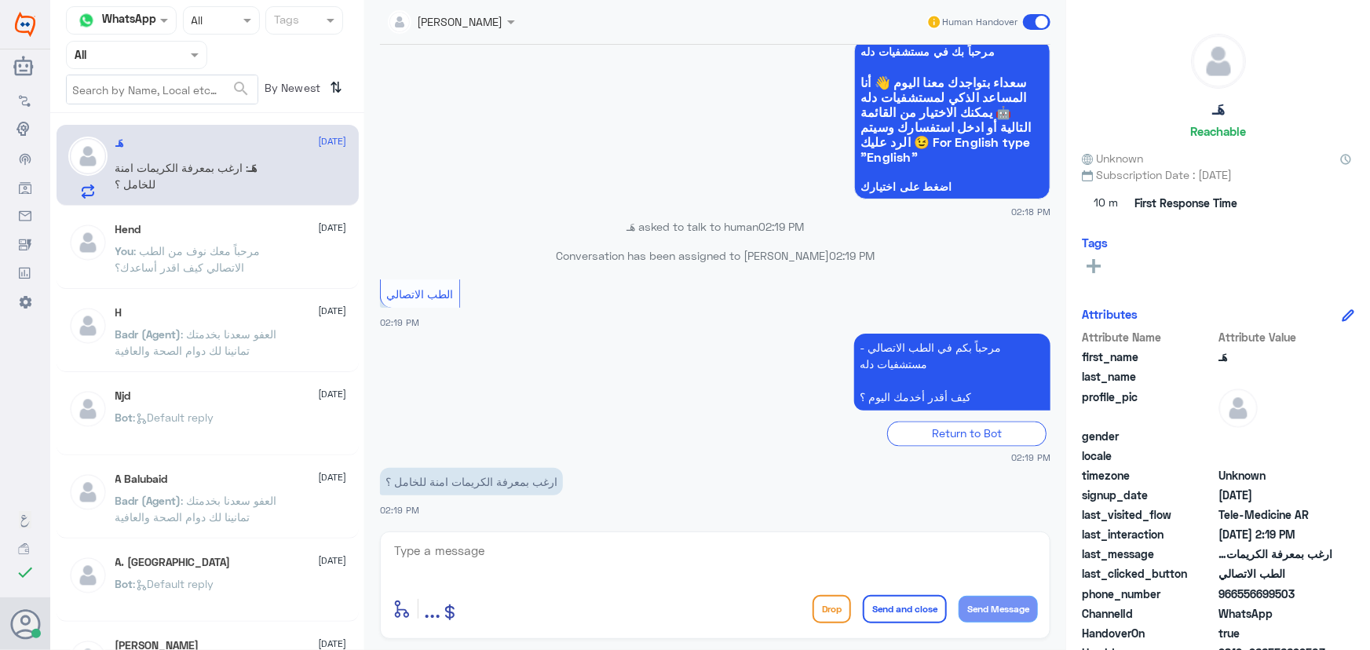
click at [187, 56] on span at bounding box center [197, 54] width 20 height 16
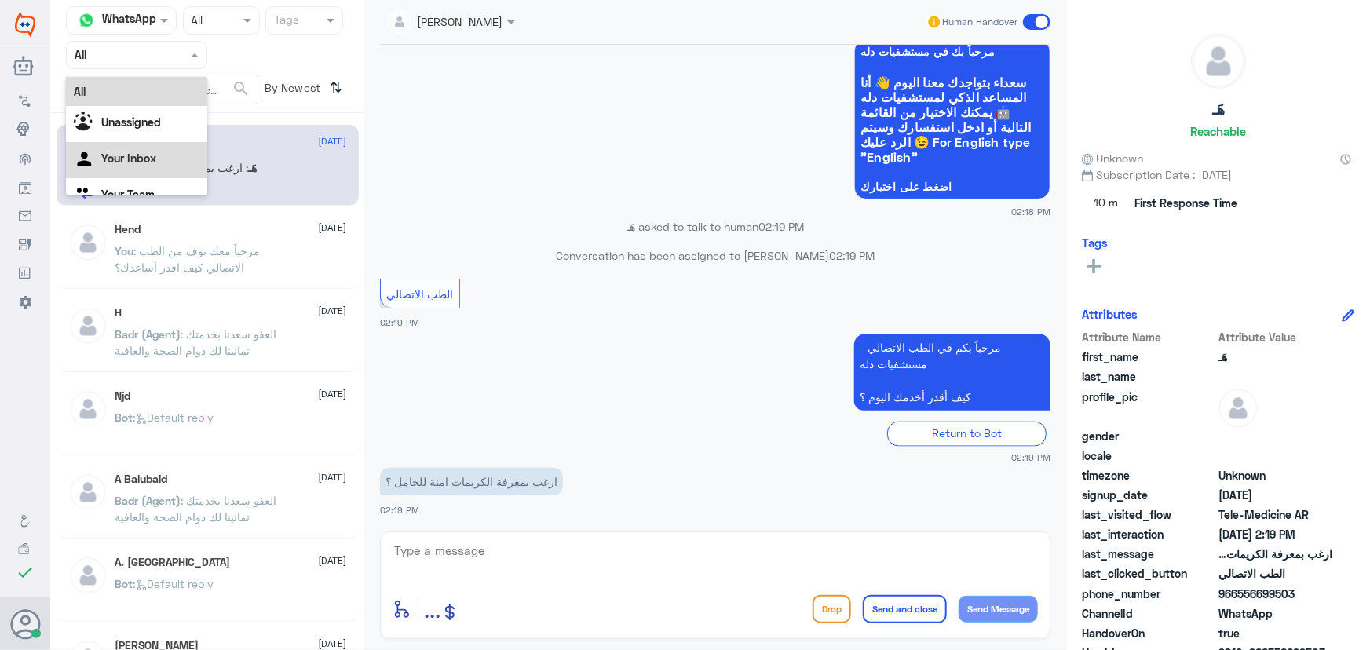
click at [157, 159] on div "Your Inbox" at bounding box center [136, 160] width 141 height 36
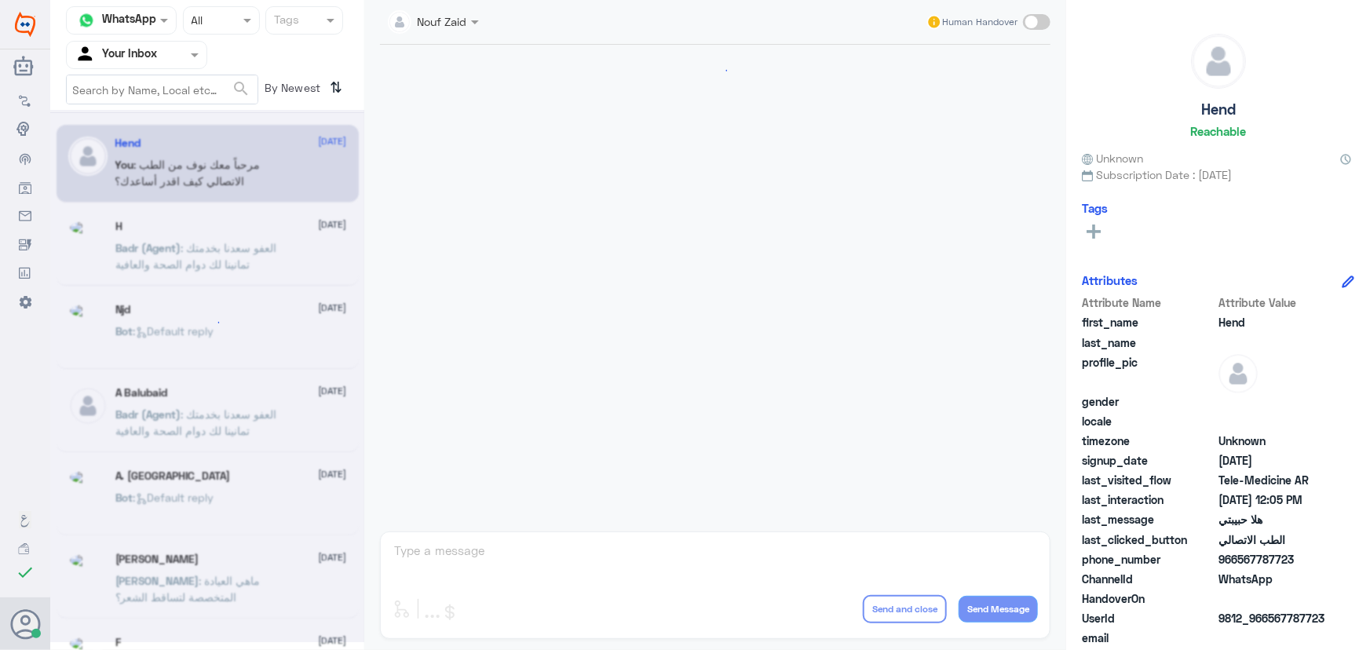
scroll to position [713, 0]
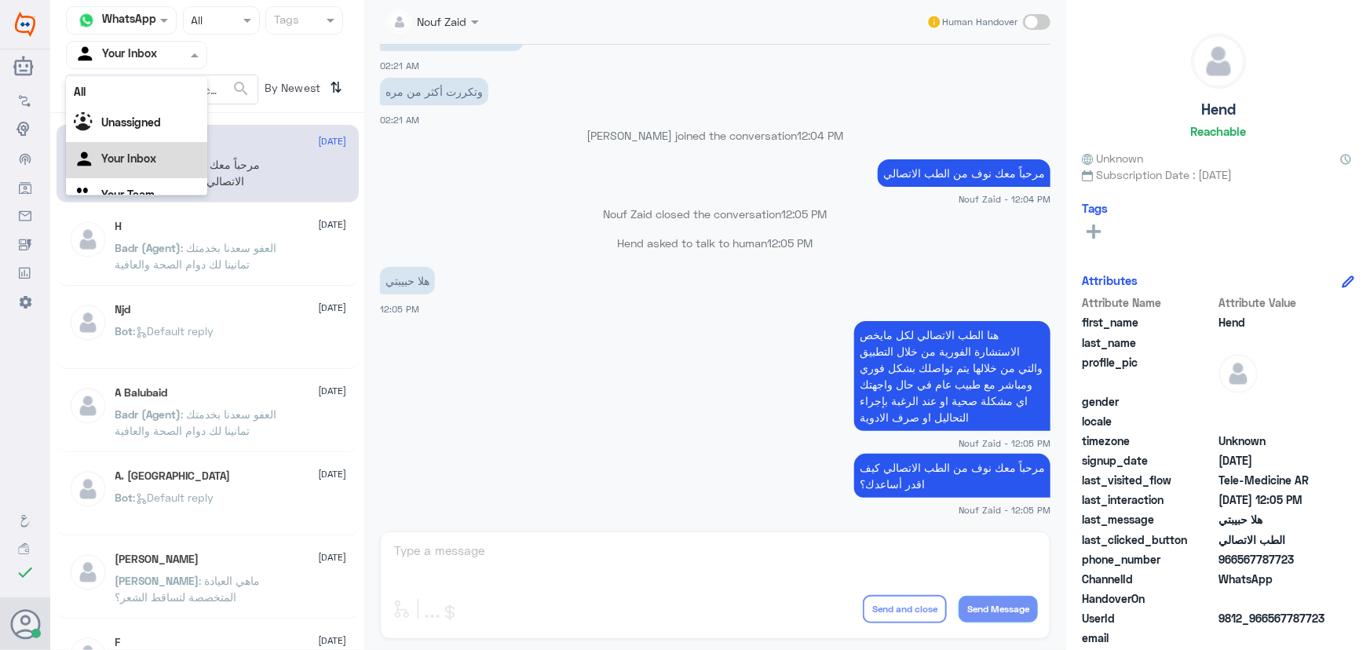
click at [143, 53] on input "text" at bounding box center [118, 55] width 86 height 18
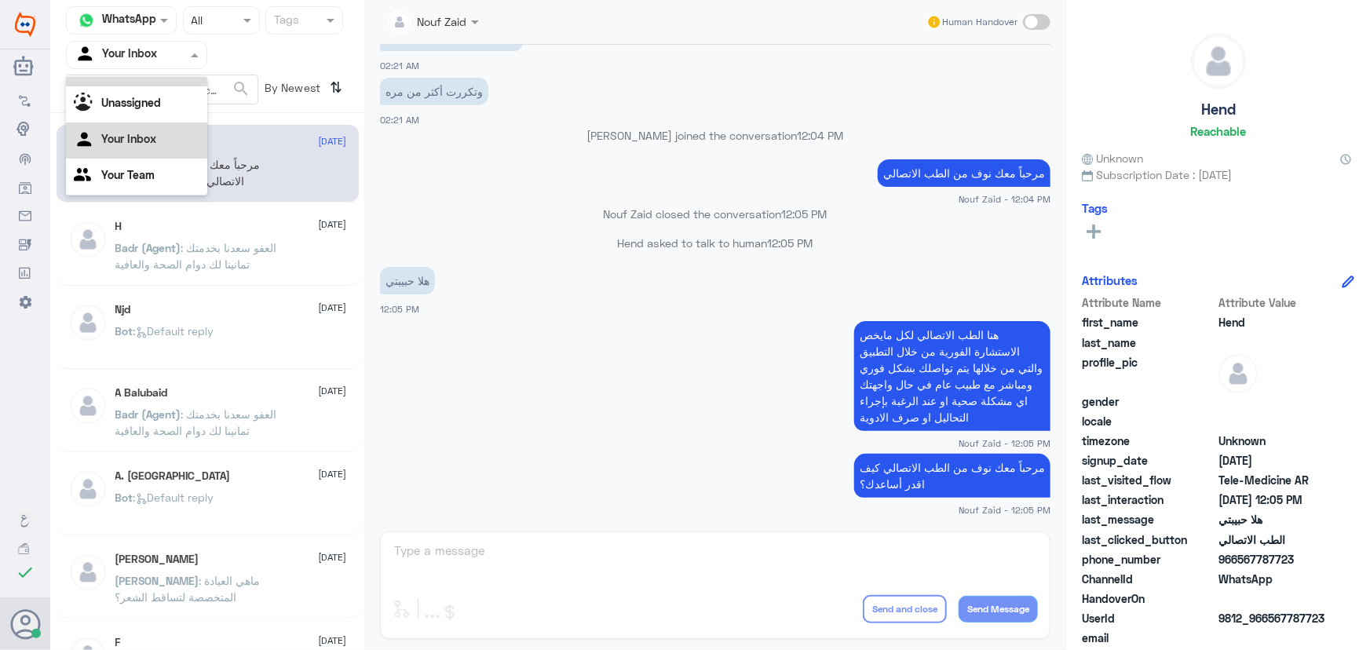
click at [151, 81] on div "All" at bounding box center [136, 71] width 141 height 29
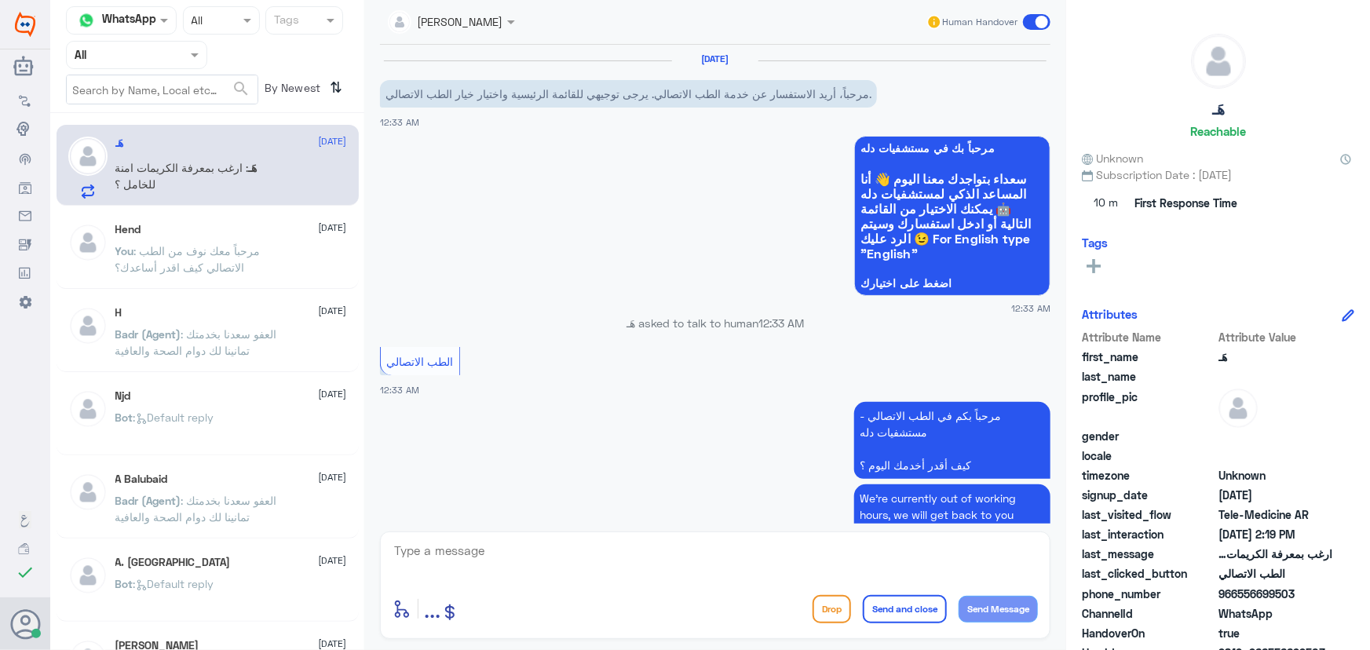
scroll to position [1122, 0]
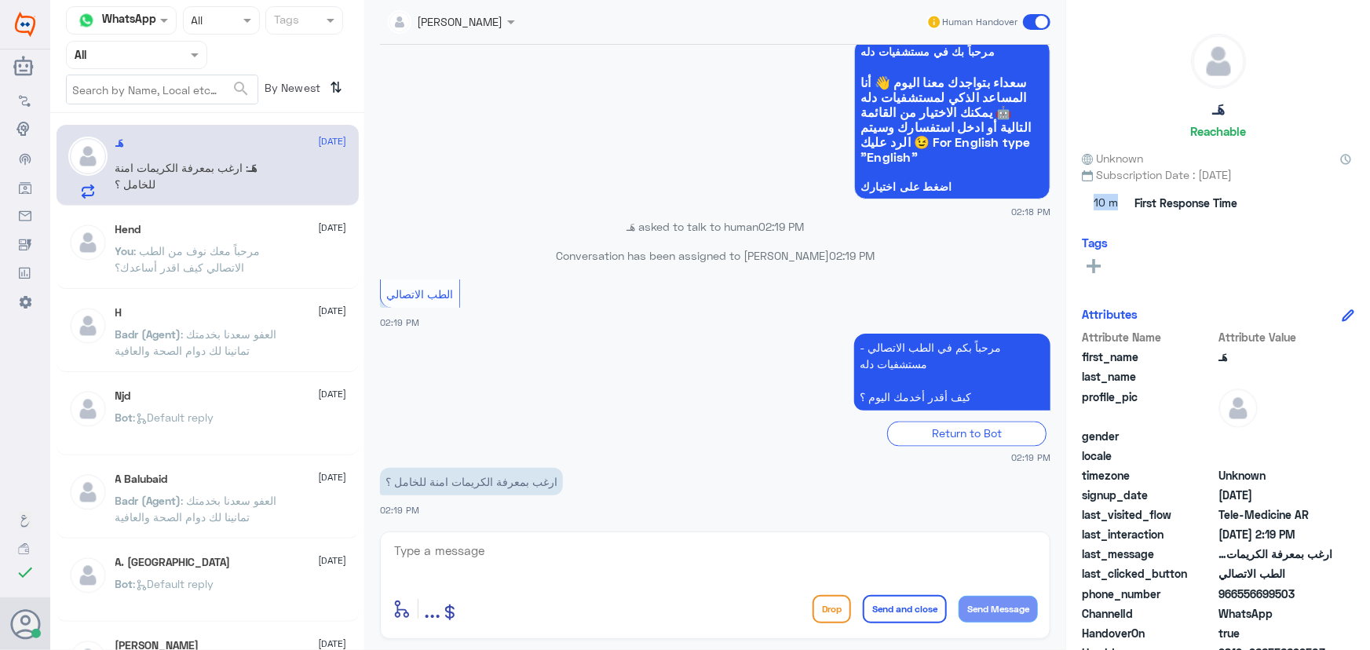
drag, startPoint x: 1089, startPoint y: 207, endPoint x: 1126, endPoint y: 202, distance: 37.3
click at [1126, 202] on span "10 m" at bounding box center [1105, 203] width 47 height 28
click at [1131, 214] on div "10 m First Response Time" at bounding box center [1218, 203] width 272 height 28
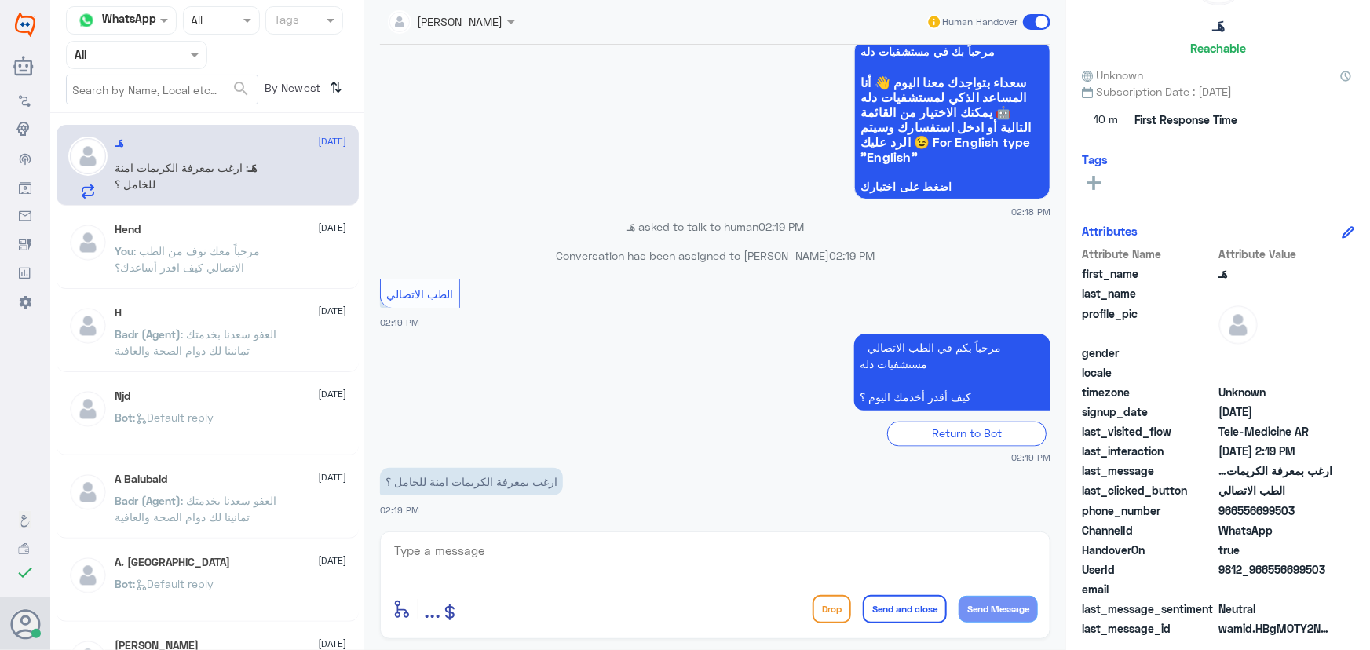
click at [163, 49] on div at bounding box center [137, 55] width 140 height 18
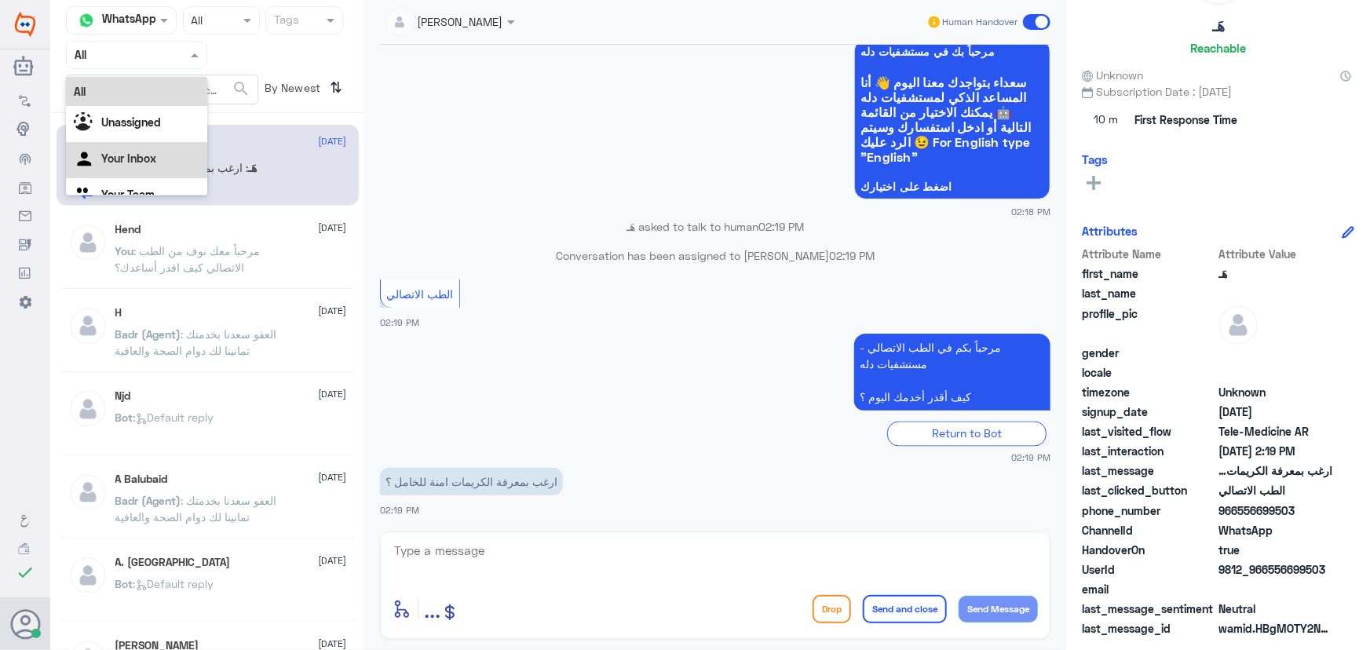
click at [172, 143] on div "Your Inbox" at bounding box center [136, 160] width 141 height 36
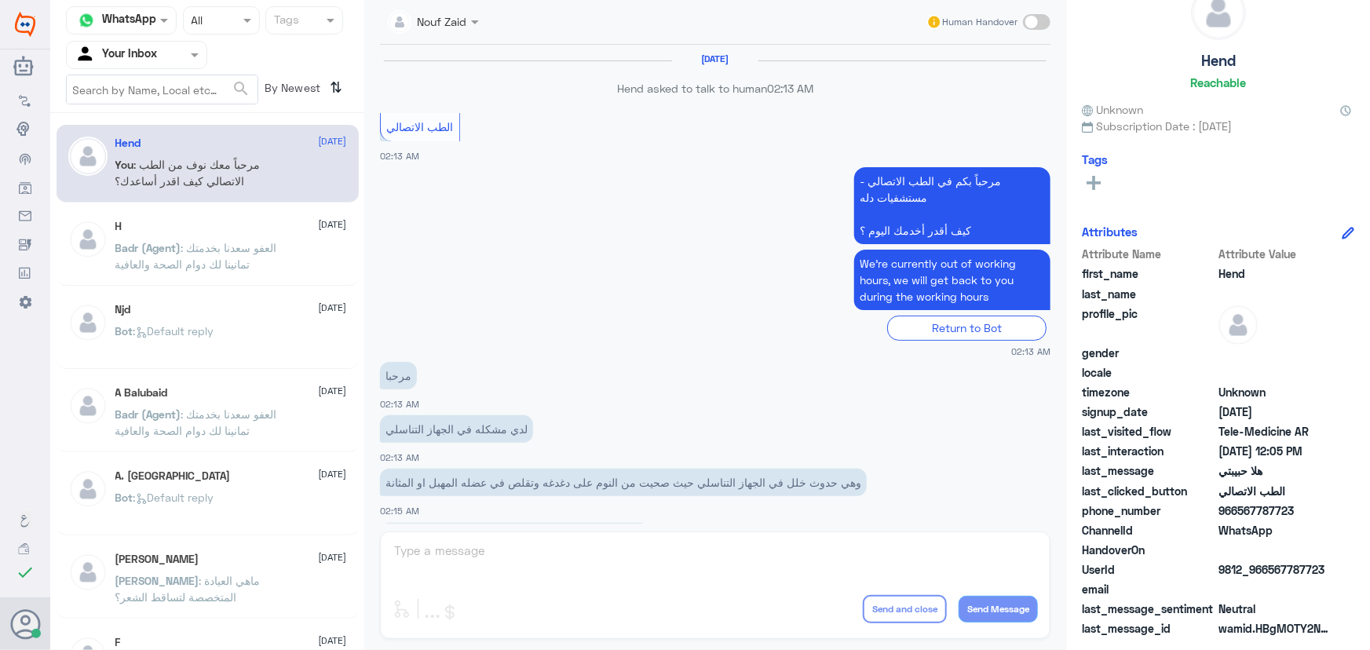
scroll to position [713, 0]
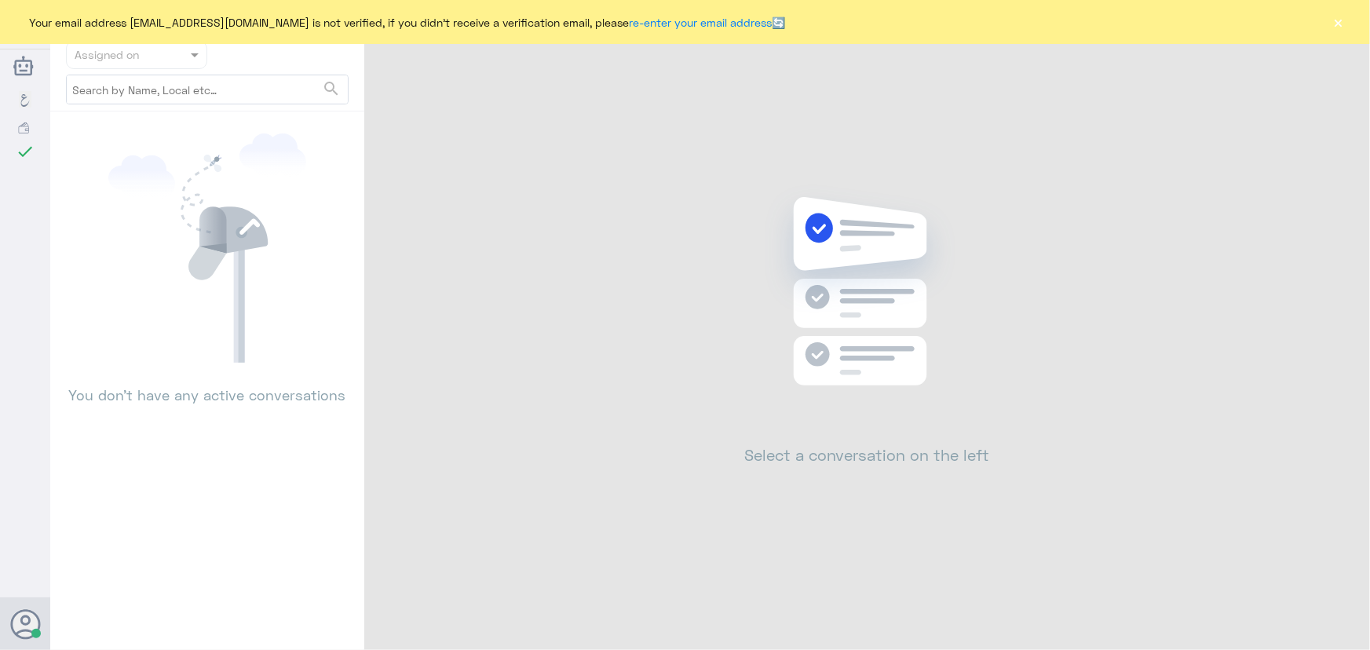
click at [1341, 23] on button "×" at bounding box center [1338, 22] width 16 height 16
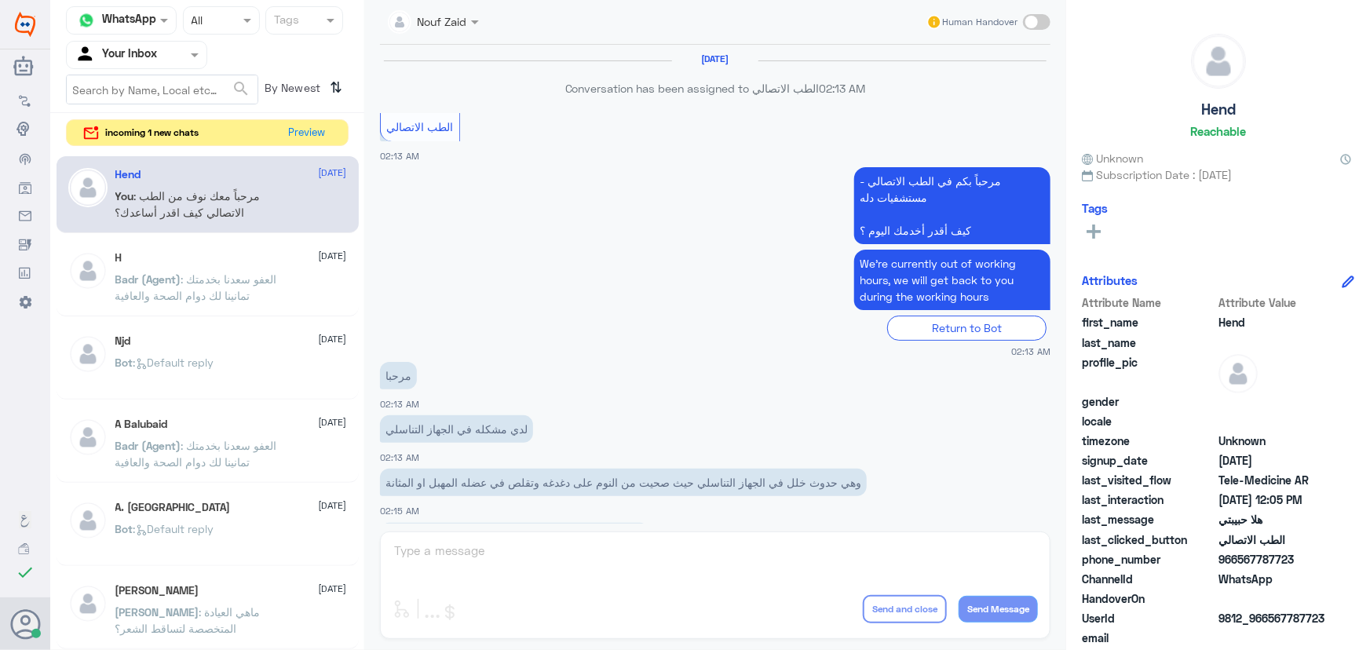
scroll to position [713, 0]
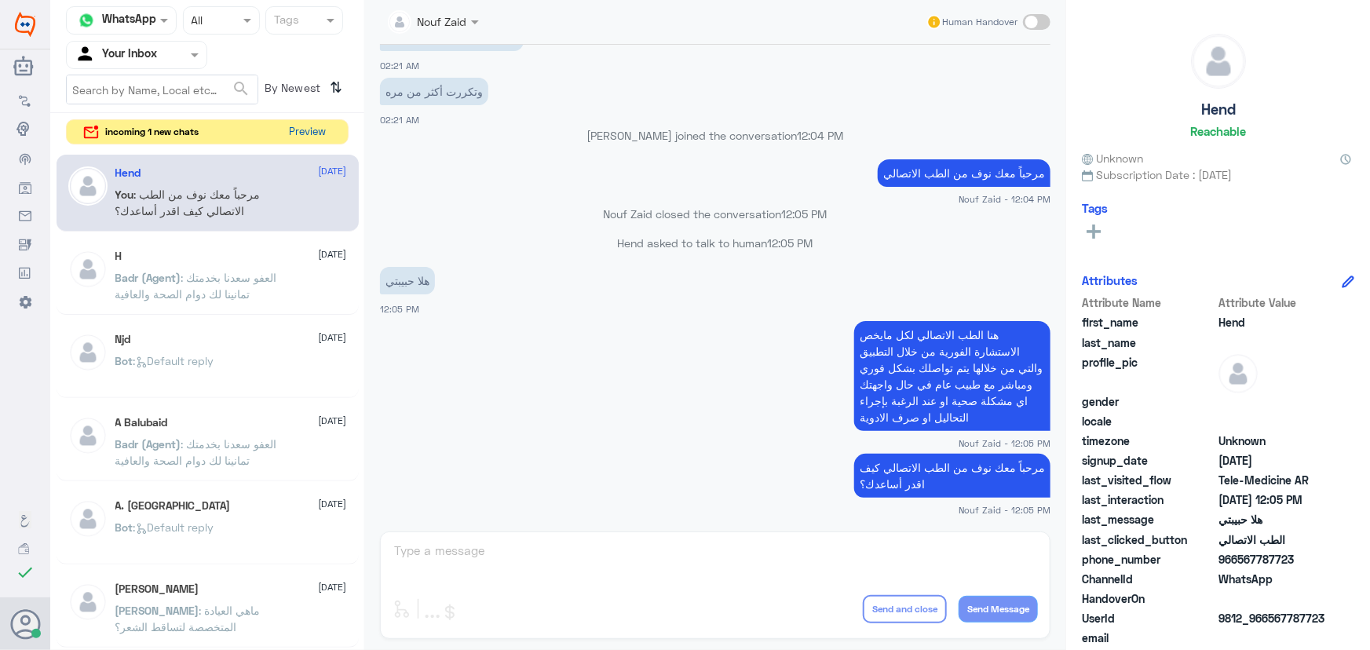
click at [310, 133] on button "Preview" at bounding box center [307, 132] width 49 height 24
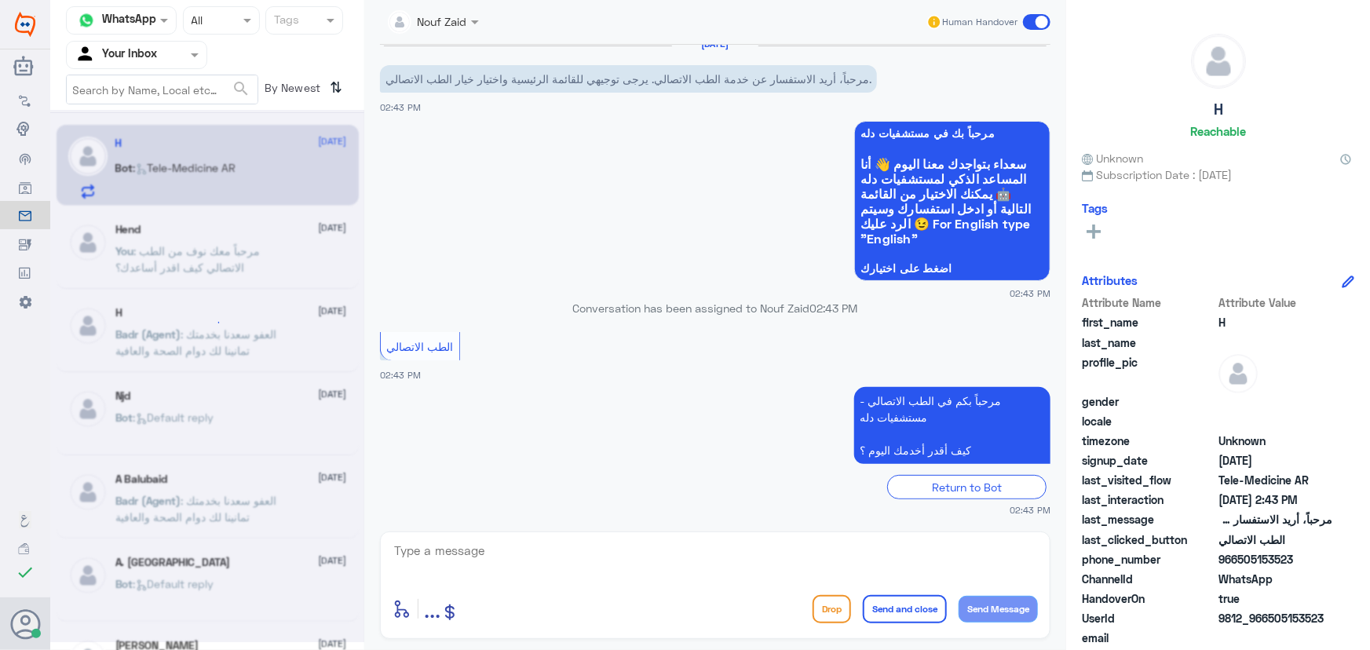
scroll to position [15, 0]
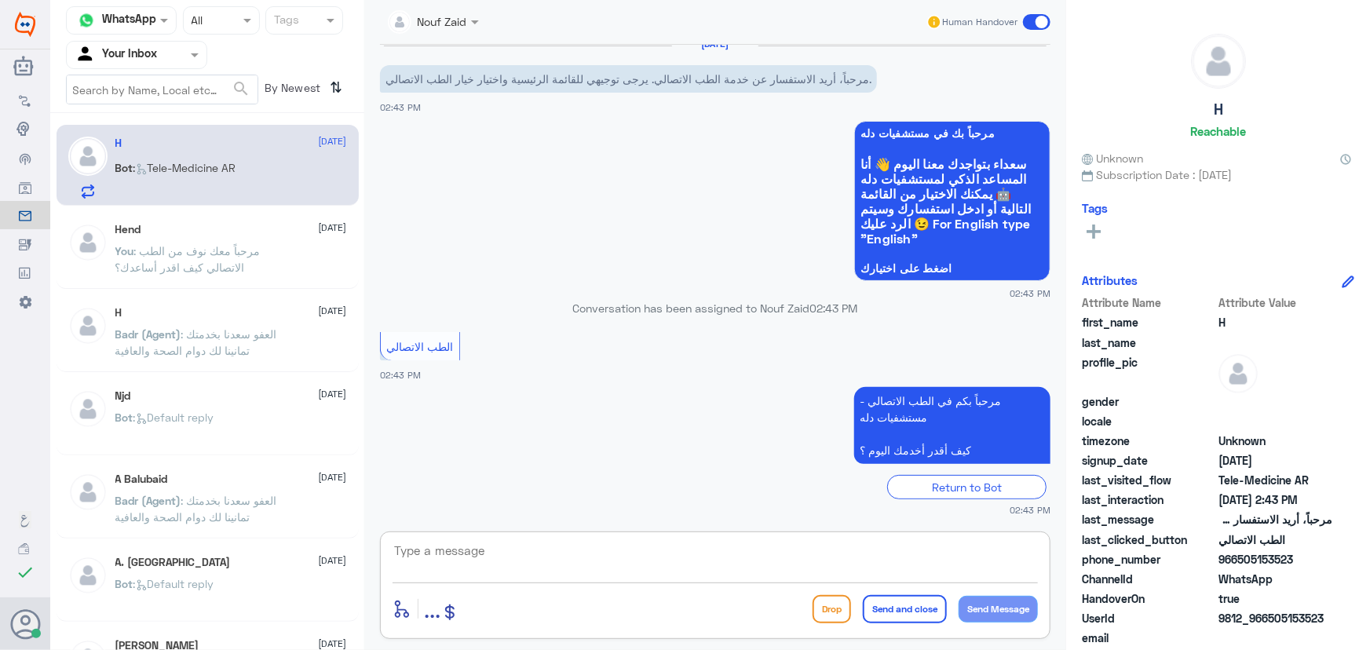
click at [496, 549] on textarea at bounding box center [714, 559] width 645 height 38
paste textarea "مرحباً معك نوف من الطب الاتصالي كيف اقدر أساعدك؟"
click at [670, 551] on textarea "مرحباً معك نوف من الطب الاتصالي كيف اقدر أساعدك؟" at bounding box center [714, 559] width 645 height 38
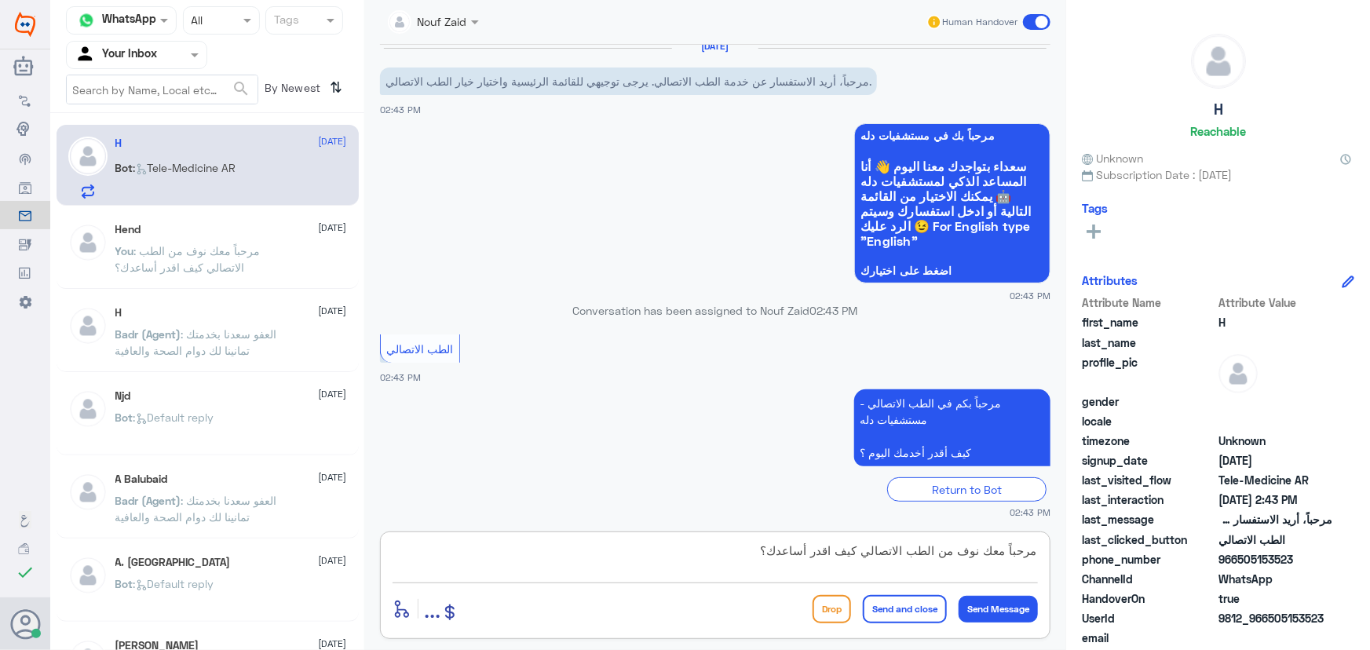
scroll to position [16, 0]
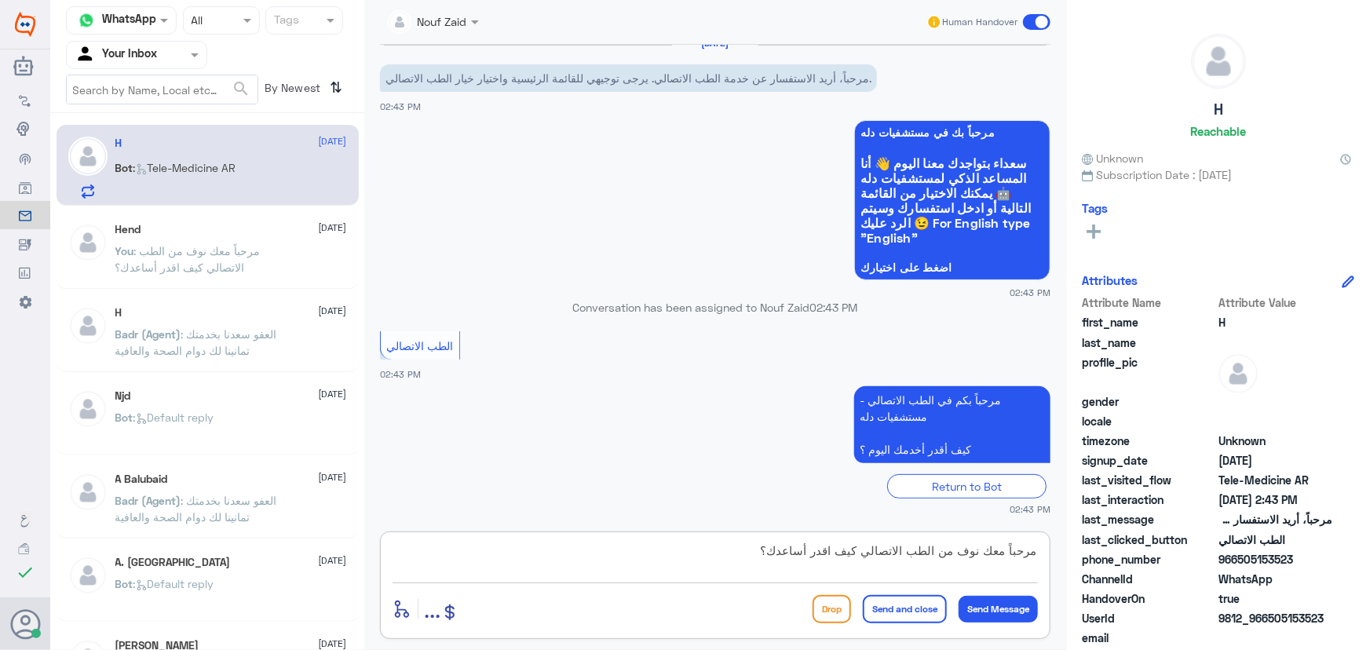
type textarea "مرحباً معك نوف من الطب الاتصالي كيف اقدر أساعدك؟"
click at [1002, 622] on div "Drop Send and close Send Message" at bounding box center [924, 609] width 225 height 28
click at [1002, 618] on button "Send Message" at bounding box center [997, 609] width 79 height 27
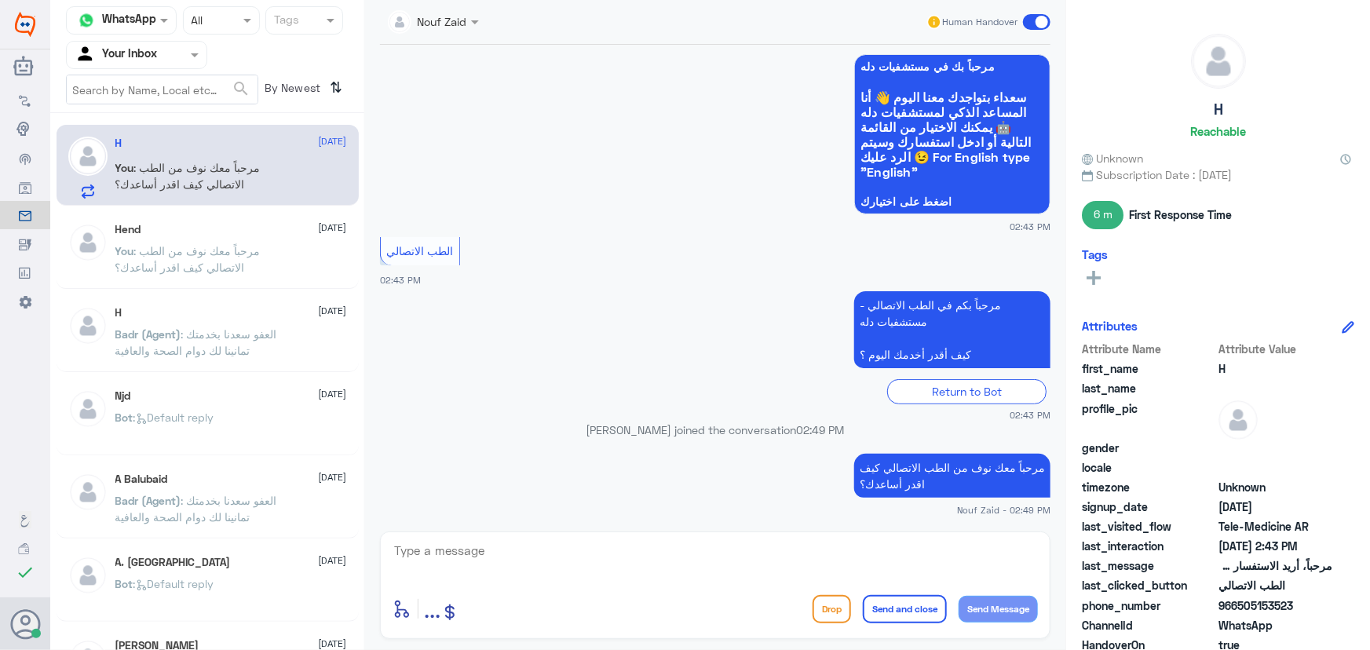
click at [238, 195] on p "You : مرحباً معك نوف من الطب الاتصالي كيف اقدر أساعدك؟" at bounding box center [203, 178] width 177 height 39
click at [266, 252] on p "You : مرحباً معك نوف من الطب الاتصالي كيف اقدر أساعدك؟" at bounding box center [203, 262] width 177 height 39
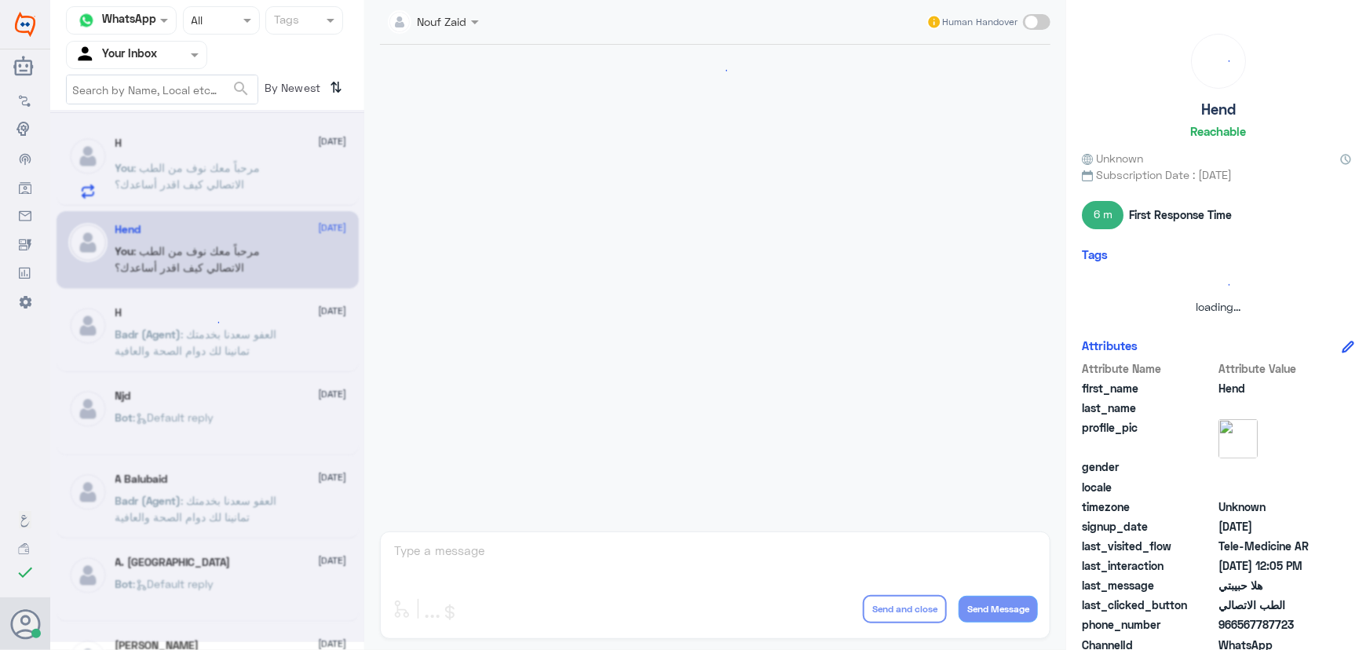
click at [235, 185] on div at bounding box center [207, 376] width 314 height 532
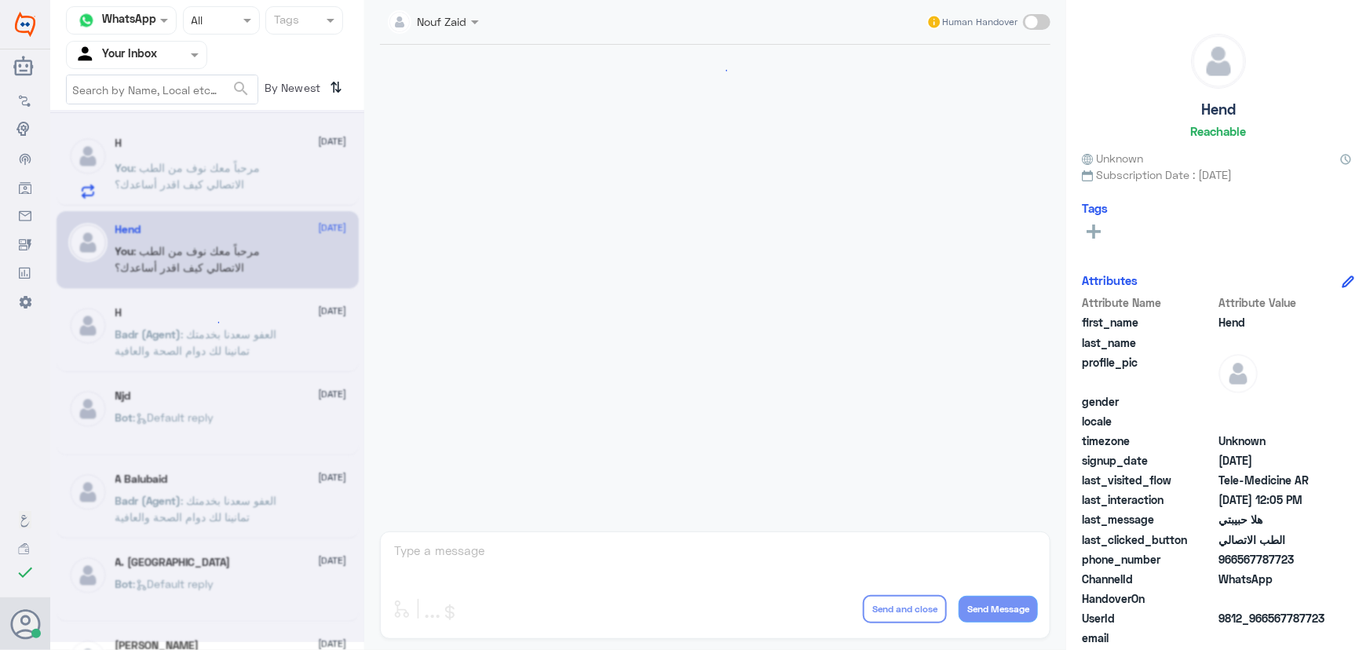
scroll to position [713, 0]
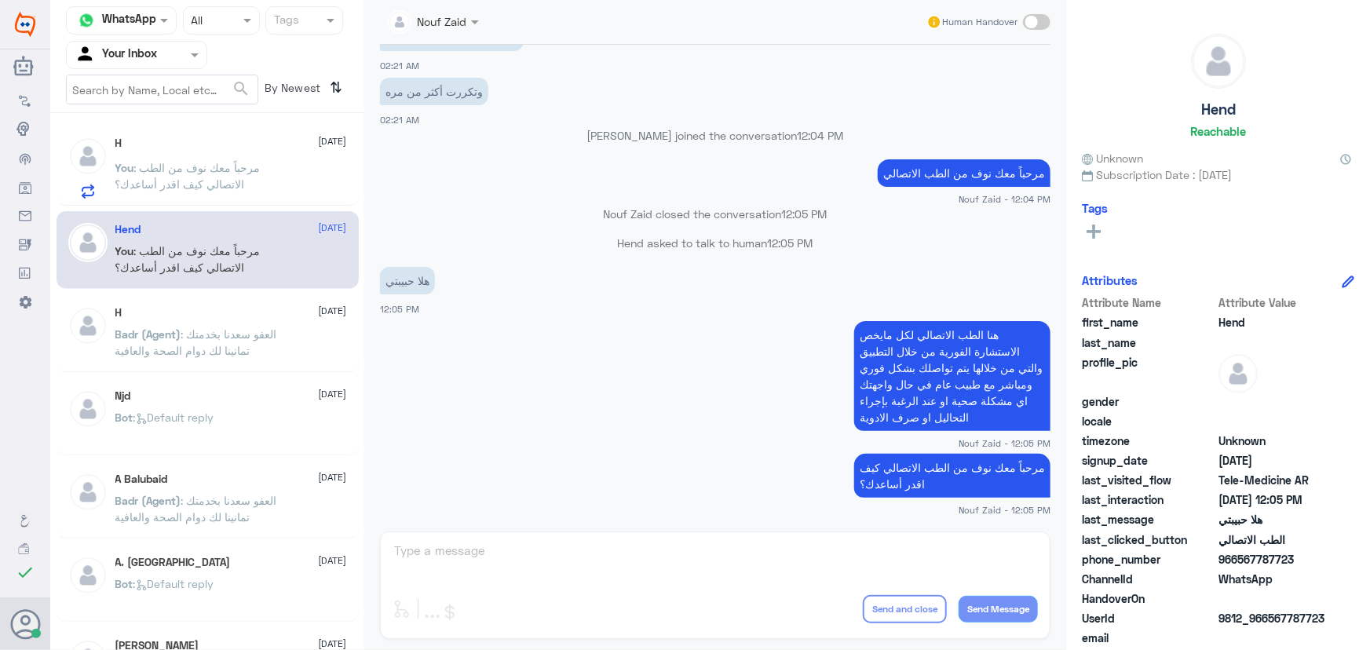
click at [208, 156] on div "H 14 September You : مرحباً معك نوف من الطب الاتصالي كيف اقدر أساعدك؟" at bounding box center [231, 168] width 232 height 62
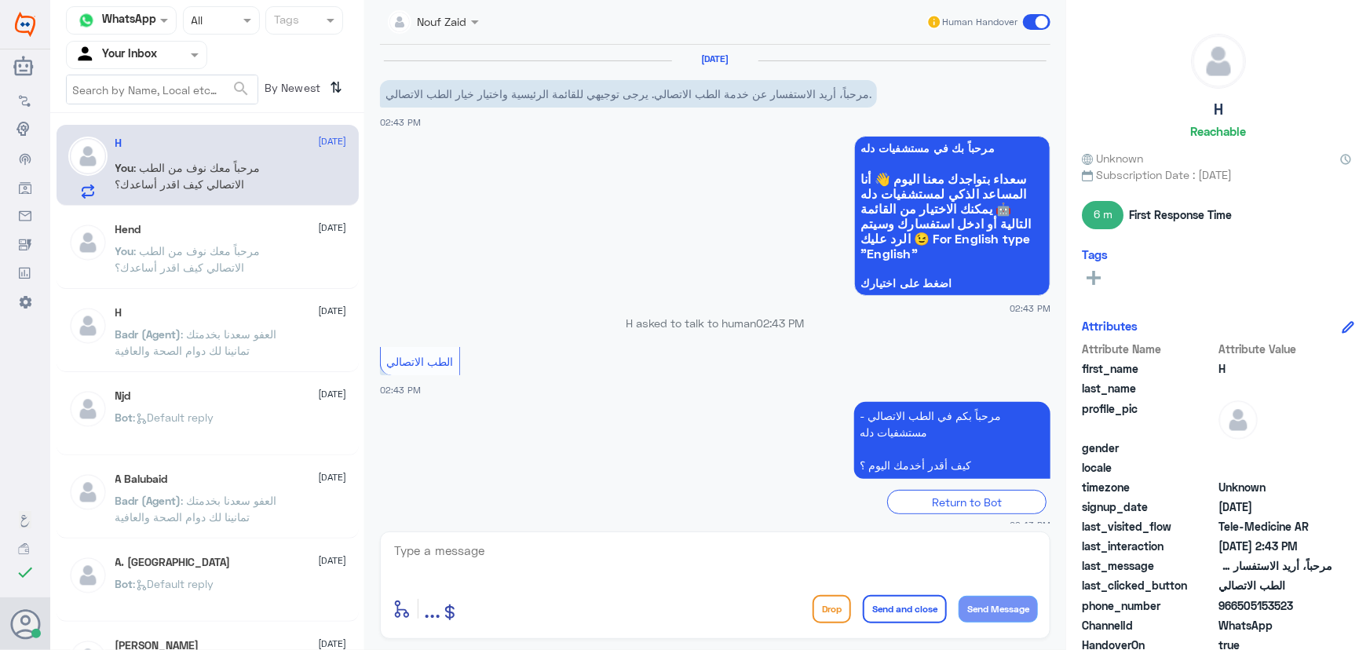
scroll to position [110, 0]
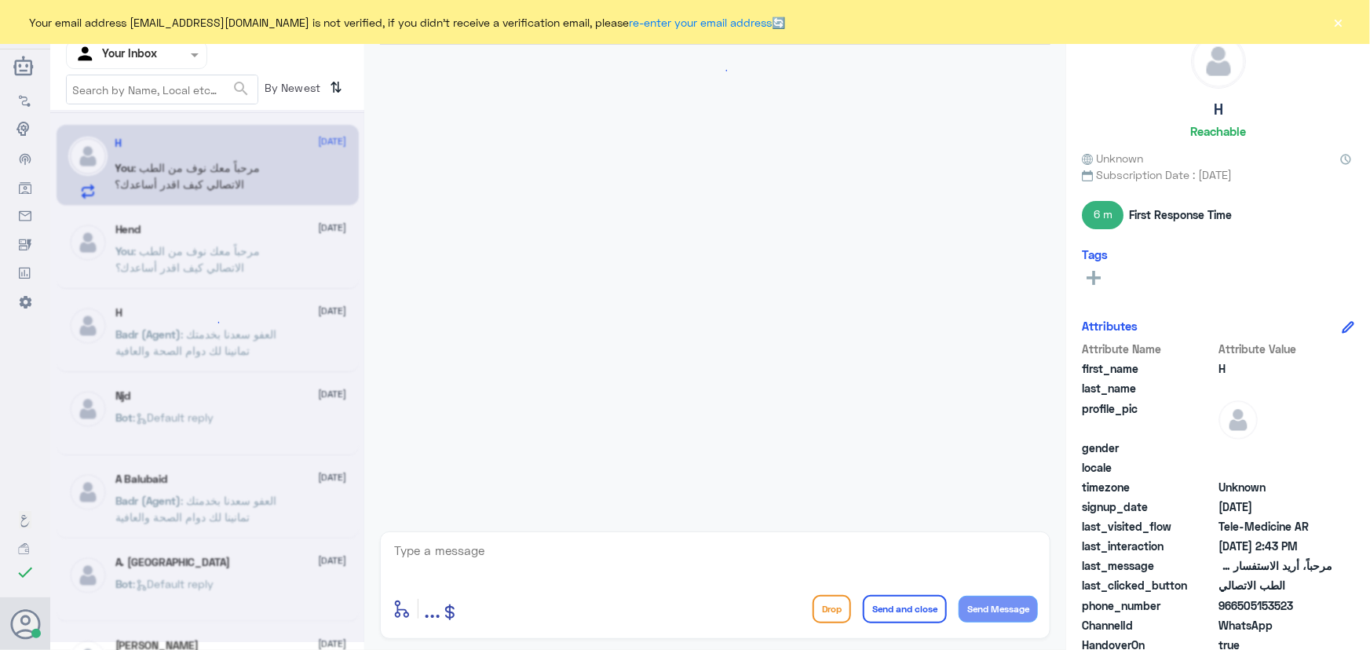
scroll to position [110, 0]
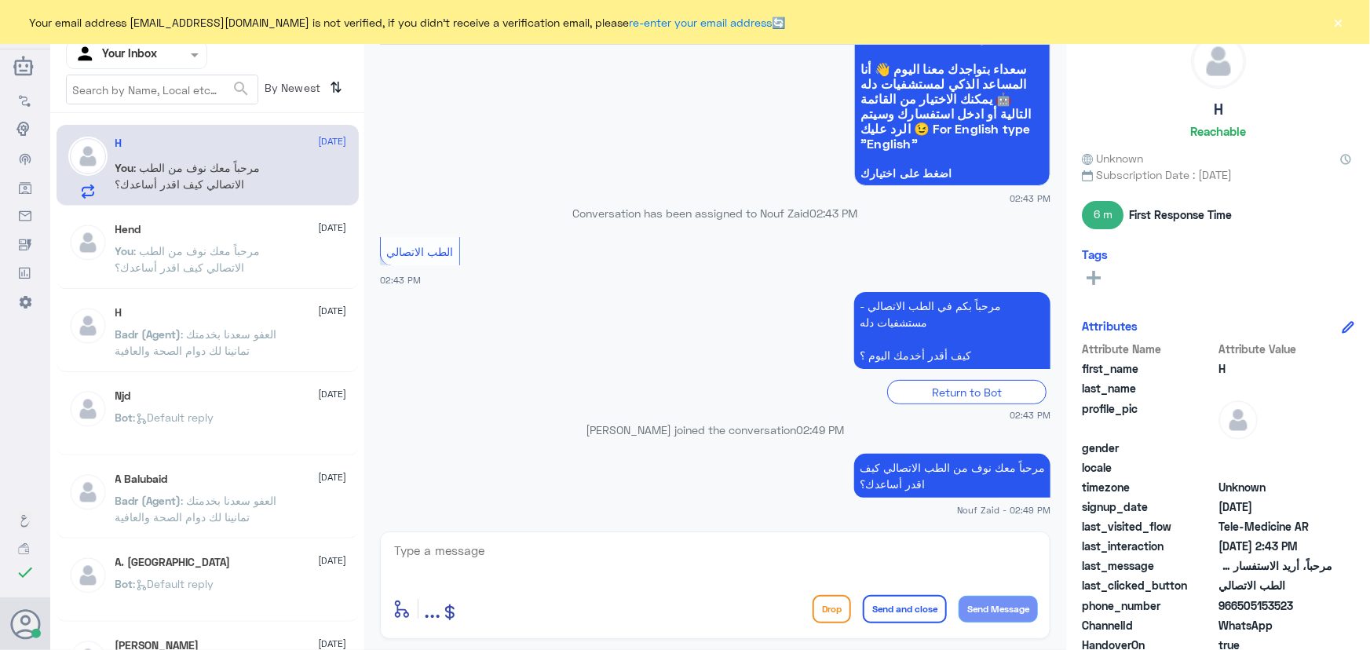
click at [1348, 22] on div "Your email address [EMAIL_ADDRESS][DOMAIN_NAME] is not verified, if you didn't …" at bounding box center [685, 22] width 1370 height 44
click at [1349, 22] on div "Your email address [EMAIL_ADDRESS][DOMAIN_NAME] is not verified, if you didn't …" at bounding box center [685, 22] width 1370 height 44
click at [1341, 18] on button "×" at bounding box center [1338, 22] width 16 height 16
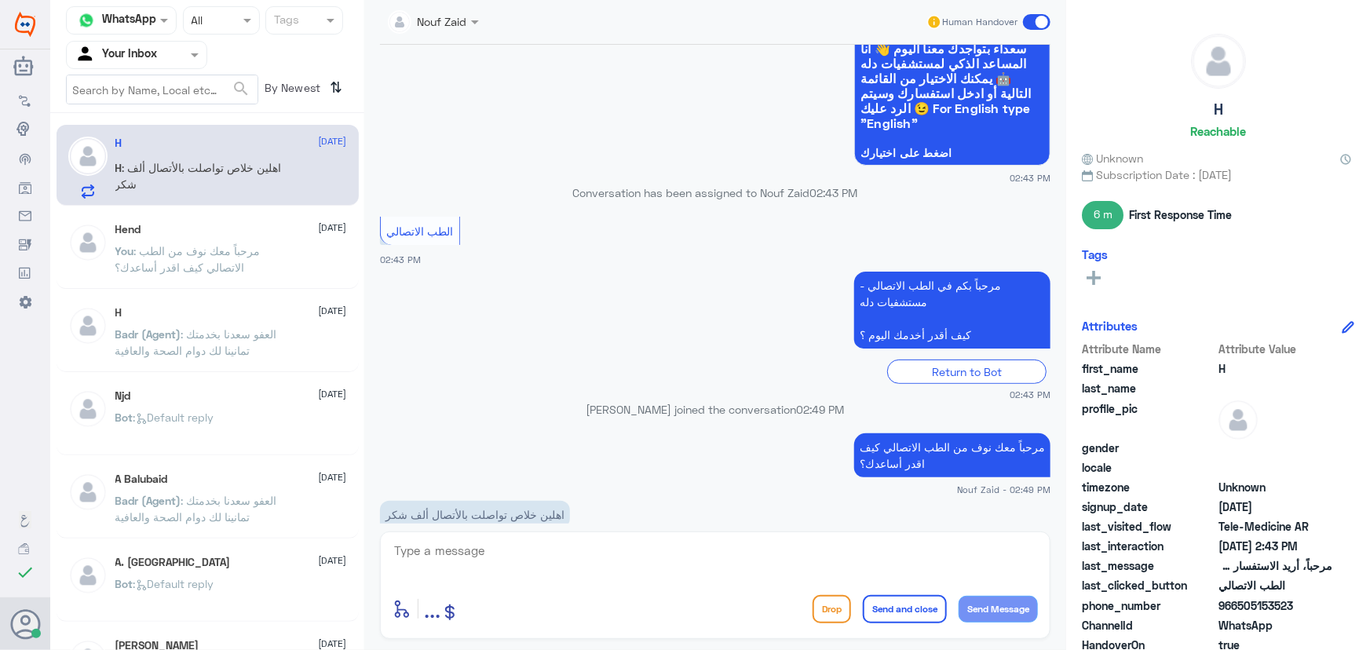
scroll to position [164, 0]
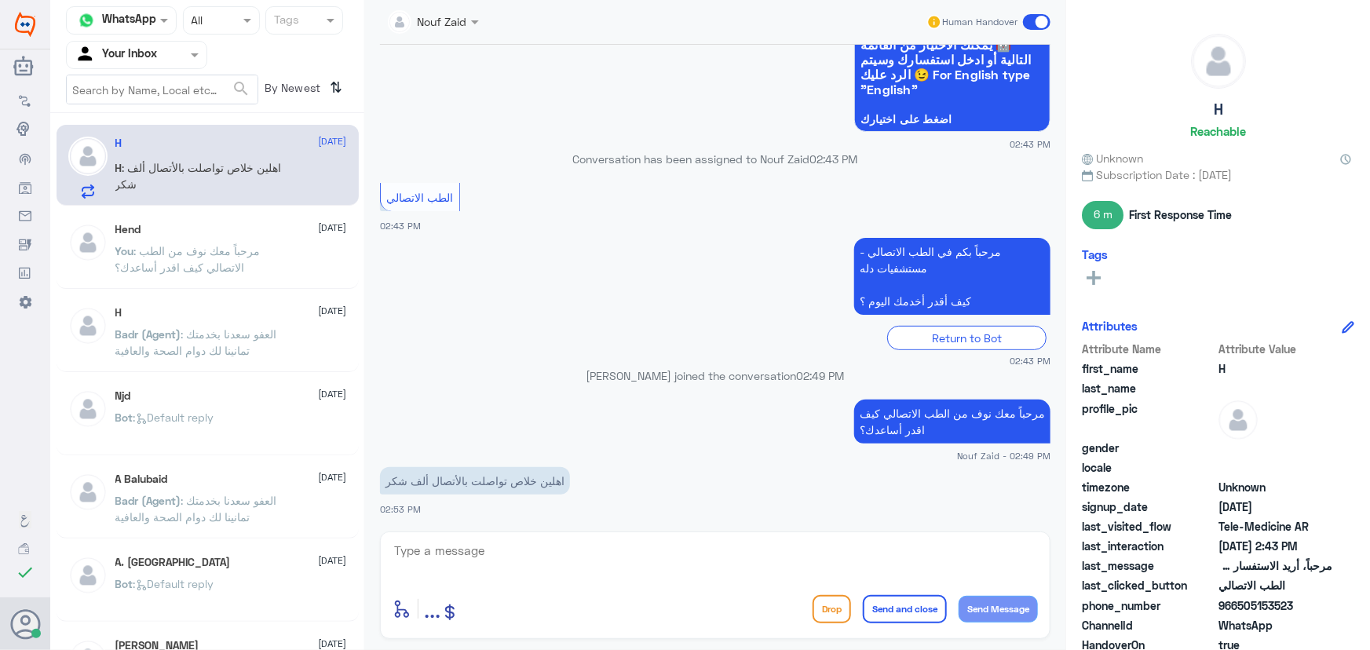
click at [1028, 24] on span at bounding box center [1036, 22] width 27 height 16
click at [0, 0] on input "checkbox" at bounding box center [0, 0] width 0 height 0
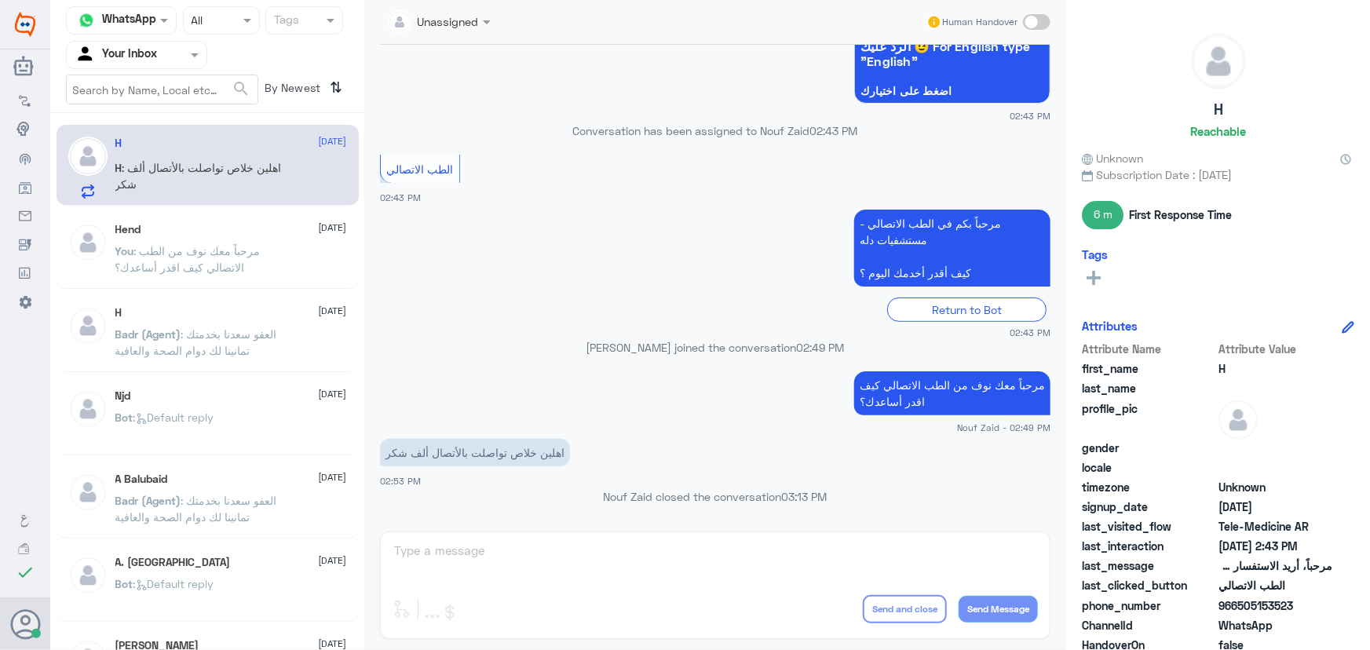
click at [148, 64] on div "Your Inbox" at bounding box center [116, 55] width 82 height 24
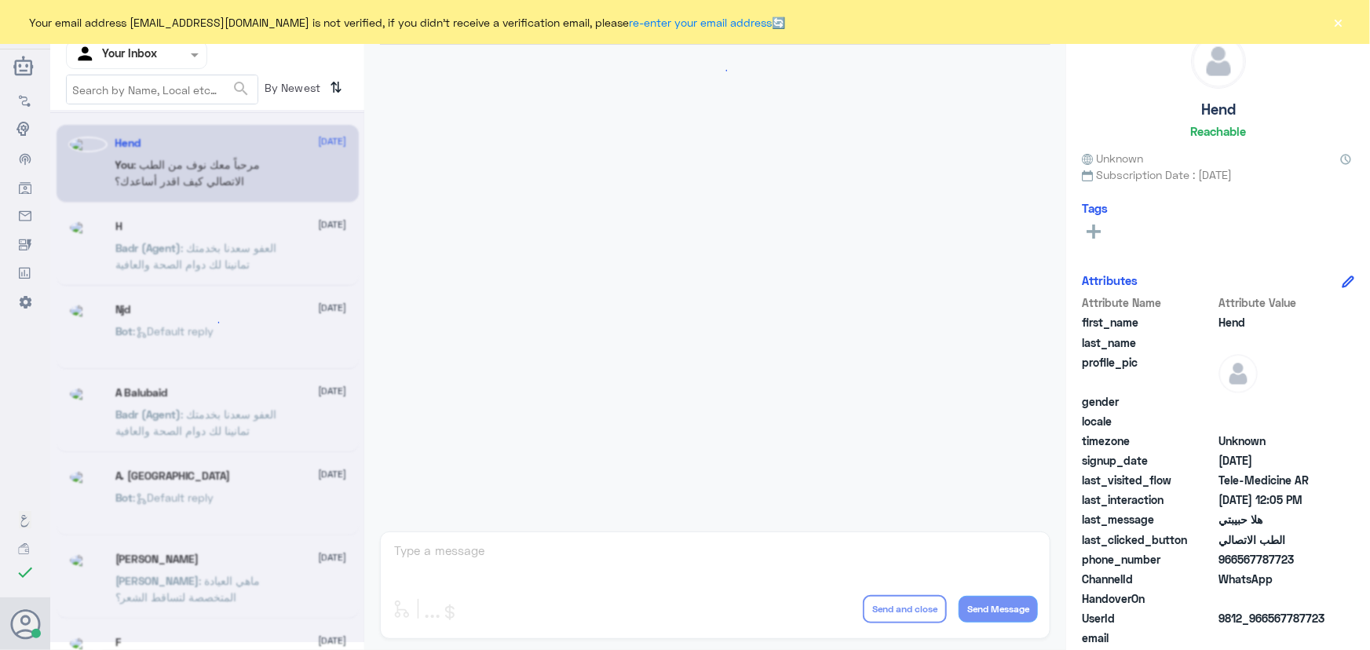
click at [1335, 24] on button "×" at bounding box center [1338, 22] width 16 height 16
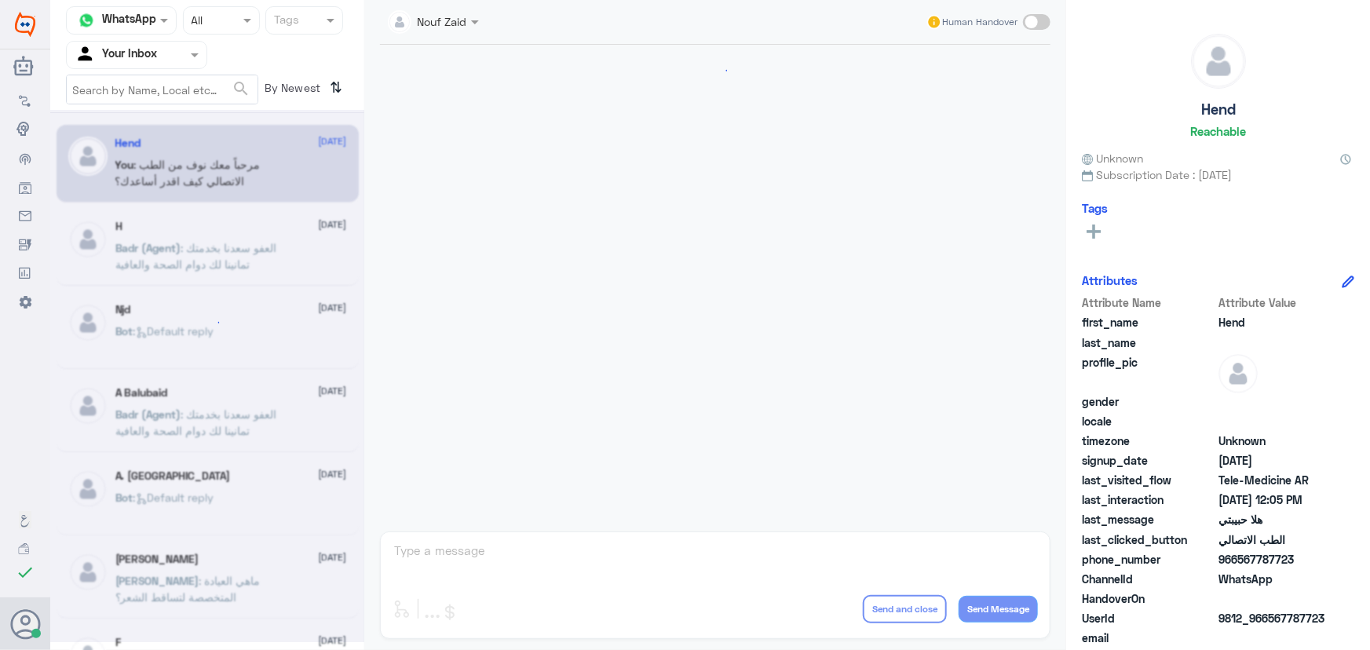
scroll to position [713, 0]
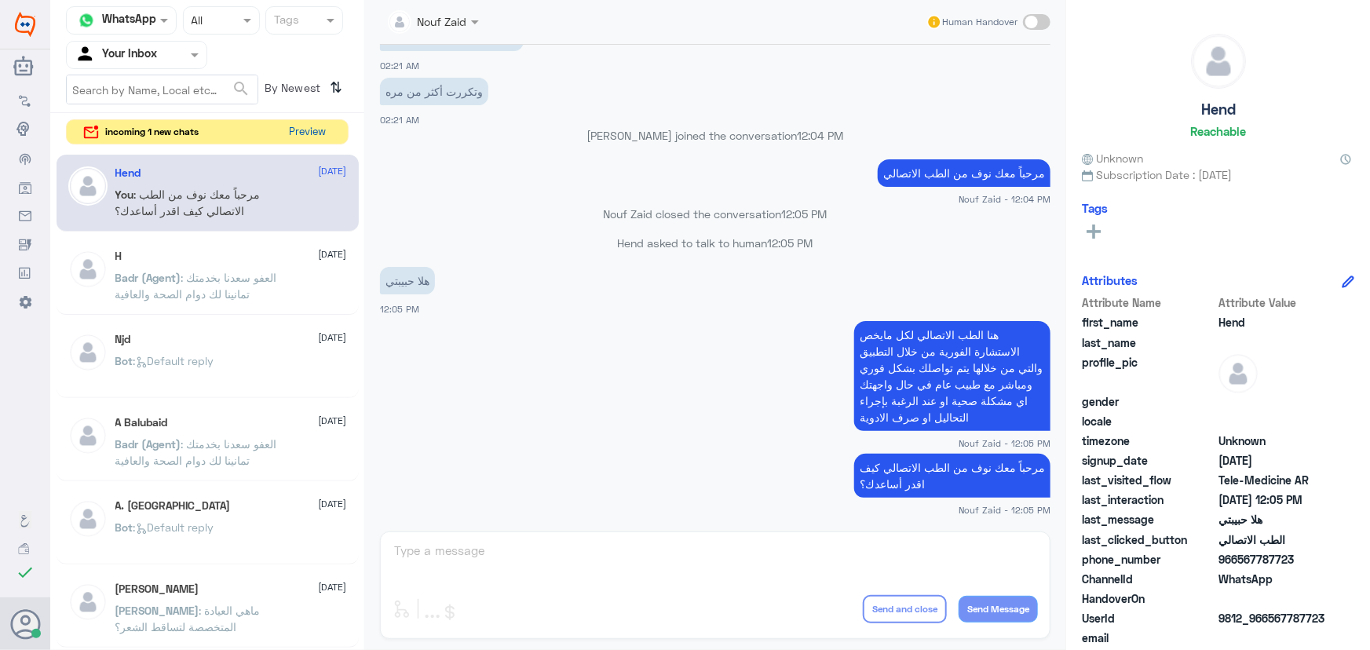
click at [325, 132] on button "Preview" at bounding box center [307, 132] width 49 height 24
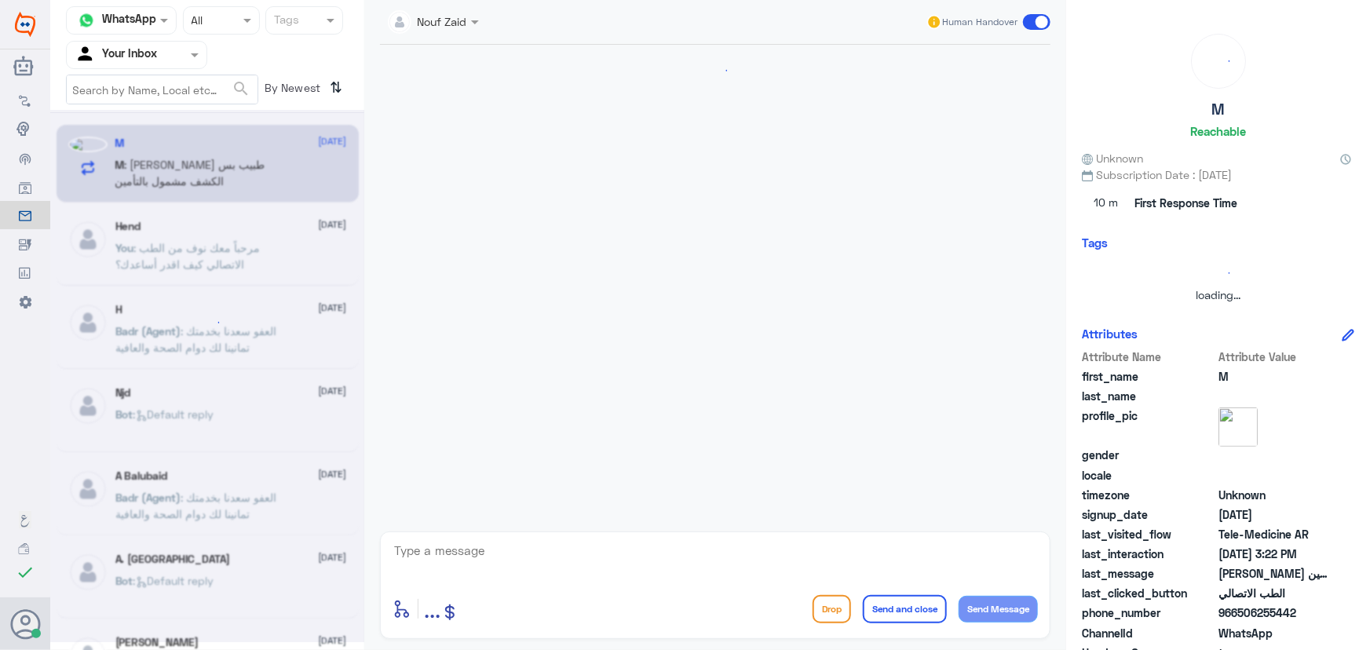
scroll to position [69, 0]
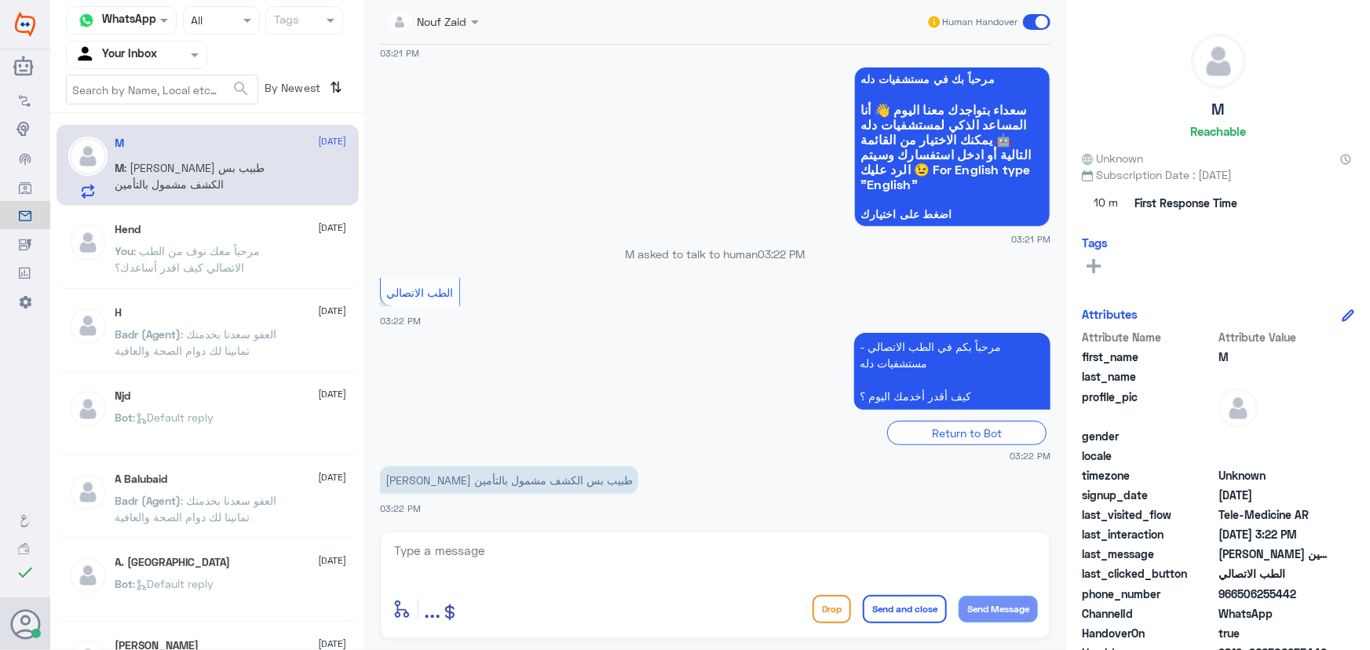
click at [546, 568] on textarea at bounding box center [714, 559] width 645 height 38
paste textarea "مرحباً معك نوف من الطب الاتصالي"
type textarea "مرحباً معك نوف من الطب الاتصالي"
click at [1031, 612] on button "Send Message" at bounding box center [997, 609] width 79 height 27
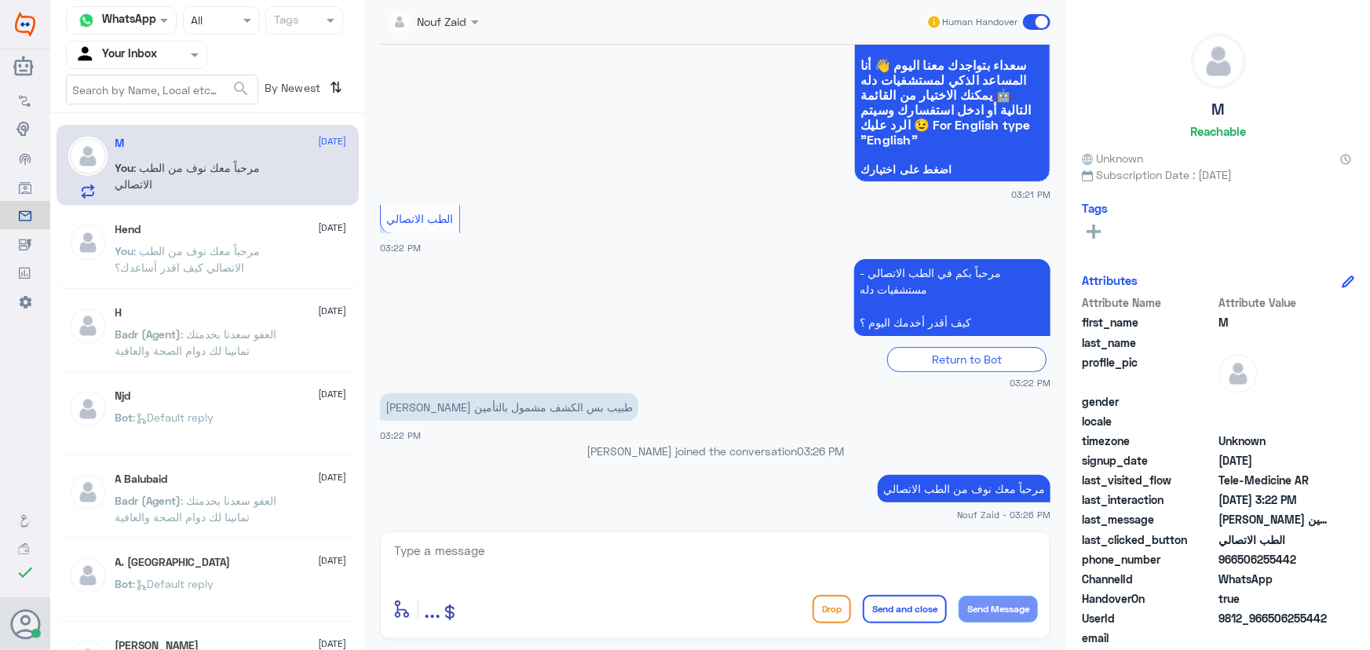
scroll to position [119, 0]
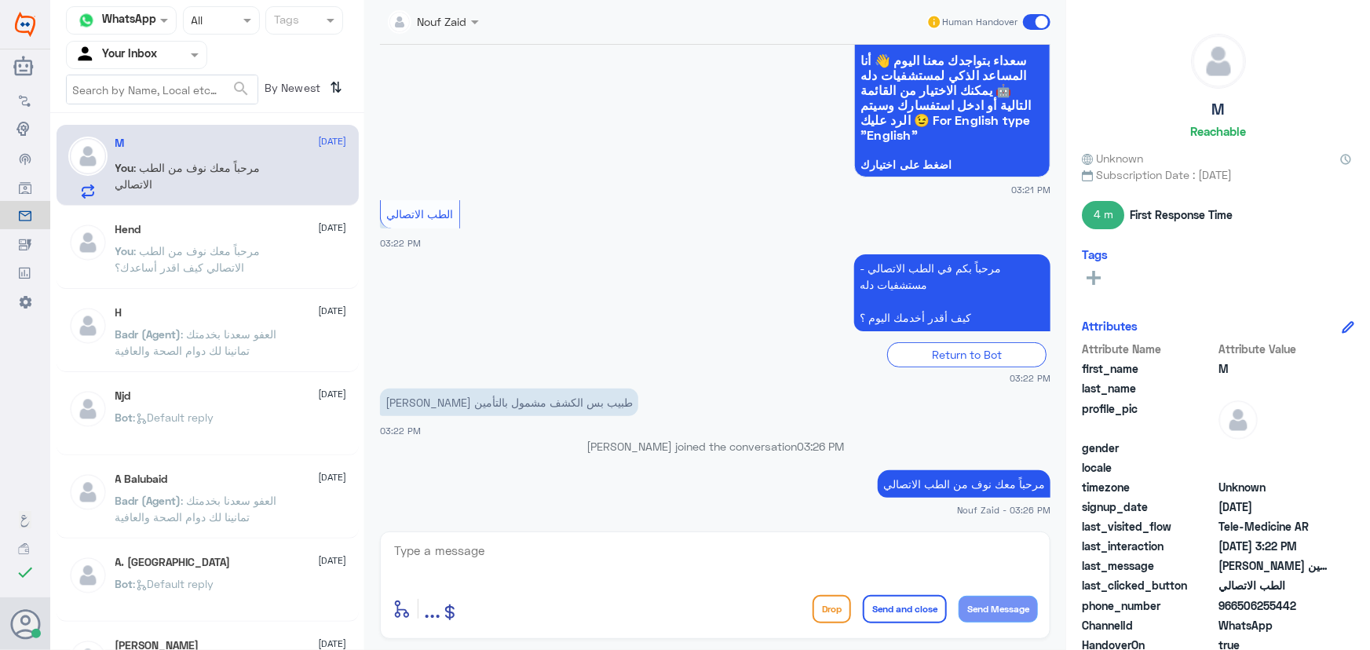
drag, startPoint x: 1235, startPoint y: 606, endPoint x: 1324, endPoint y: 607, distance: 89.5
click at [1324, 607] on span "966506255442" at bounding box center [1275, 605] width 114 height 16
copy span "506255442"
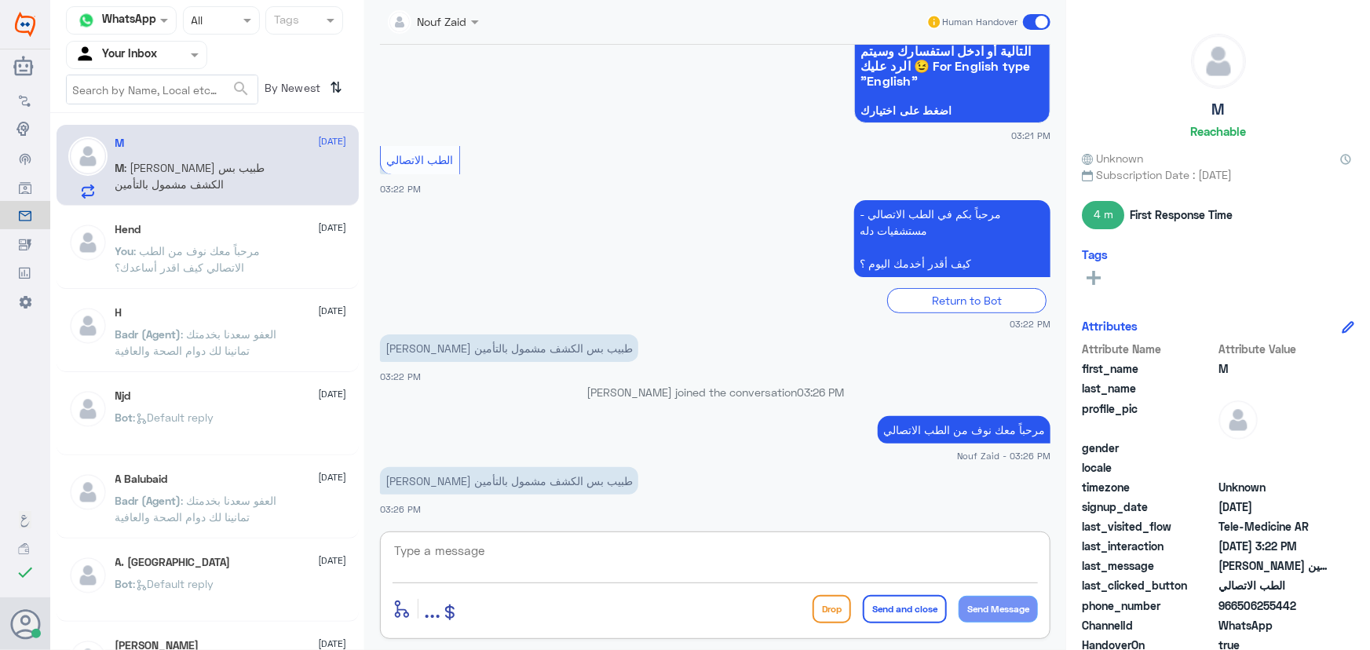
click at [742, 551] on textarea at bounding box center [714, 559] width 645 height 38
type textarea "l"
type textarea "ممكن تزودني برقم الملف او رقم الهوية من فضلك"
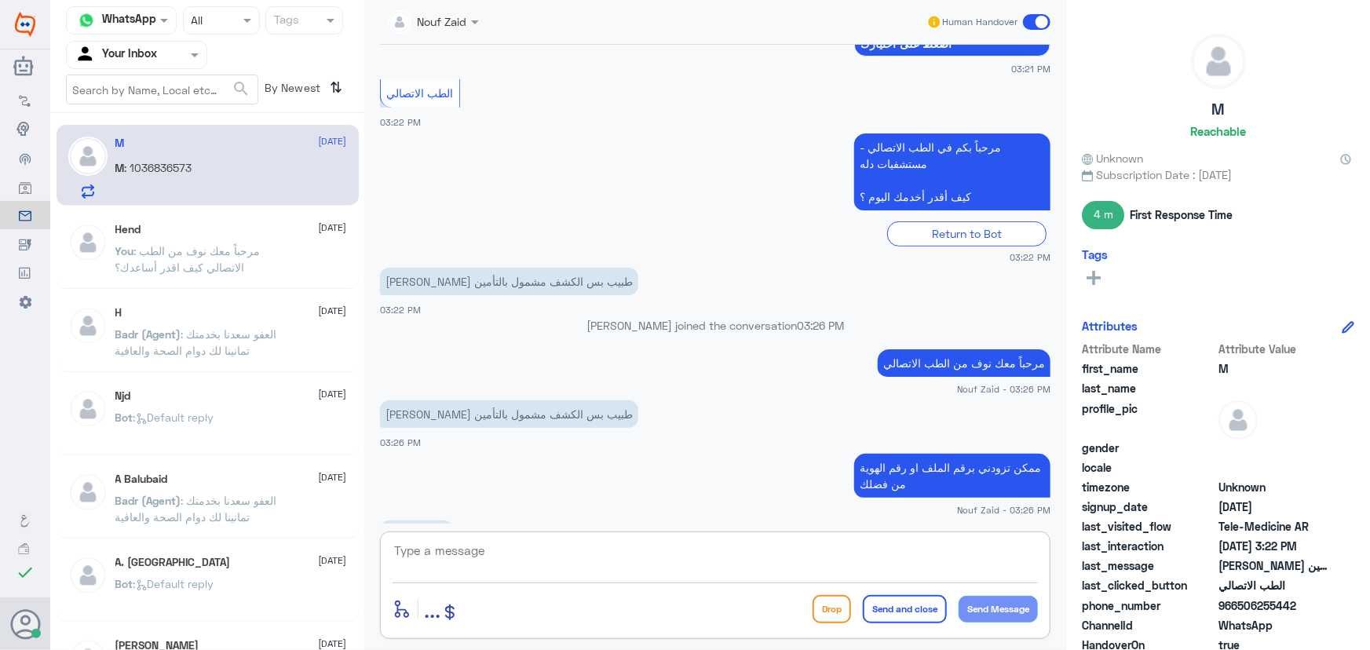
scroll to position [293, 0]
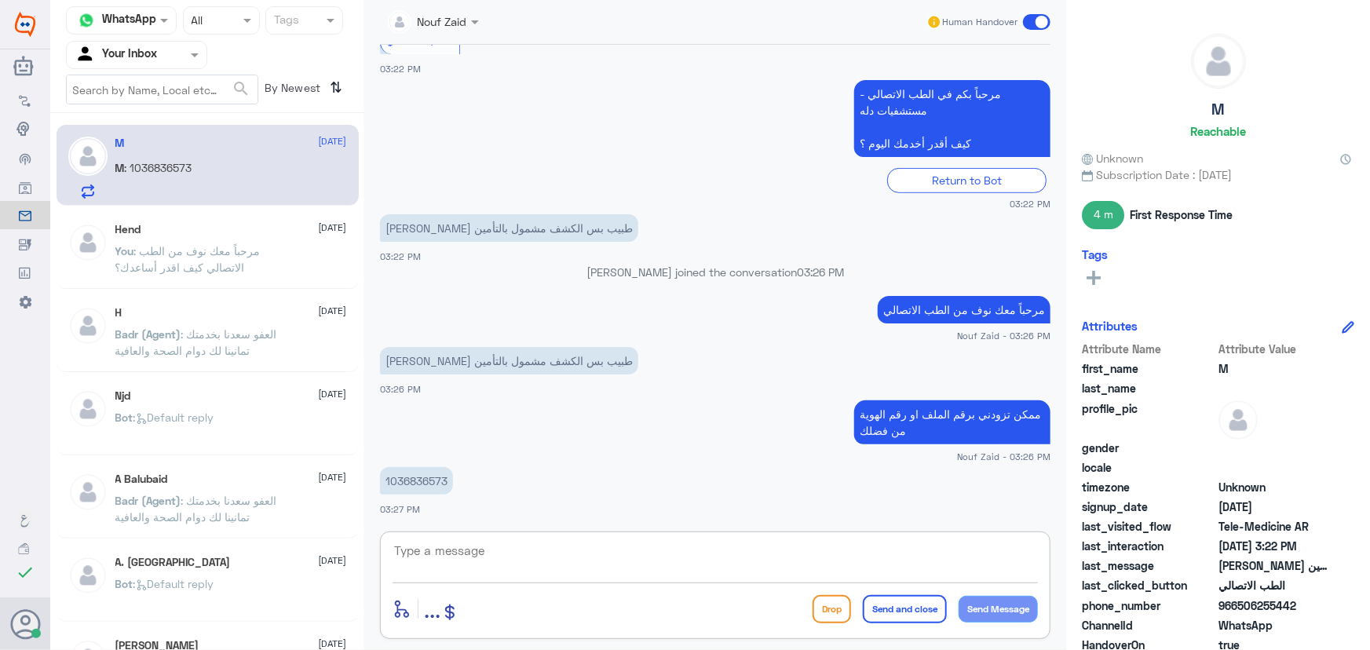
click at [408, 471] on p "1036836573" at bounding box center [416, 480] width 73 height 27
copy p "1036836573"
click at [620, 549] on textarea at bounding box center [714, 559] width 645 height 38
click at [983, 550] on textarea "هل ترغب لخدمة الاستشارة الفورية؟" at bounding box center [714, 559] width 645 height 38
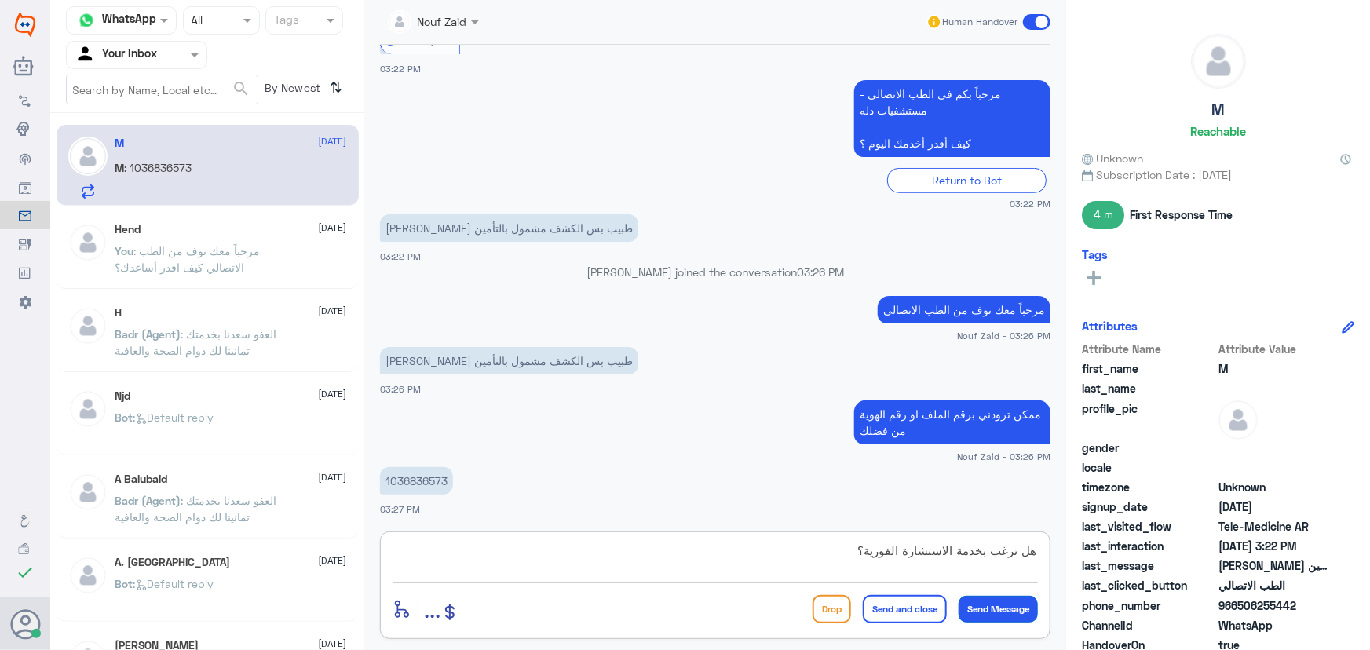
type textarea "هل ترغب بخدمة الاستشارة الفورية؟"
click at [1006, 607] on button "Send Message" at bounding box center [997, 609] width 79 height 27
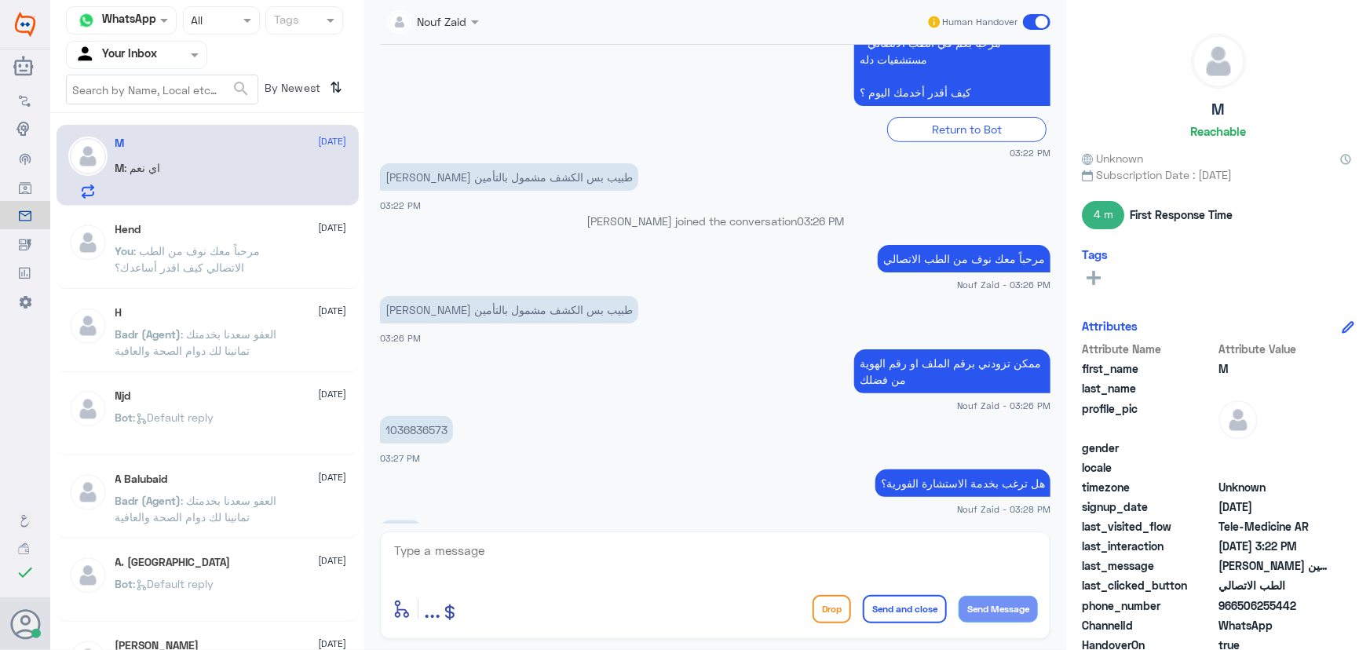
scroll to position [397, 0]
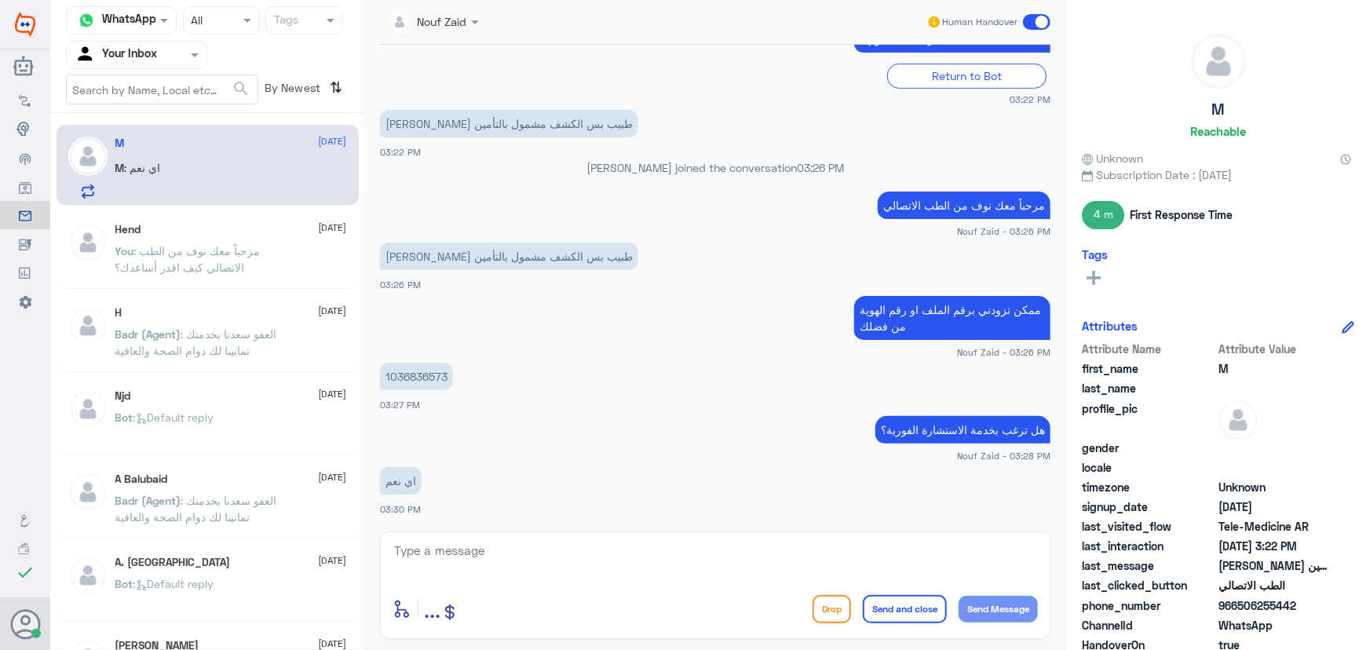
click at [665, 569] on textarea at bounding box center [714, 559] width 645 height 38
type textarea "تم تحديث التأمين الخاص بكم يمكنك الان الاستفادة من الخدمة"
click at [990, 611] on button "Send Message" at bounding box center [997, 609] width 79 height 27
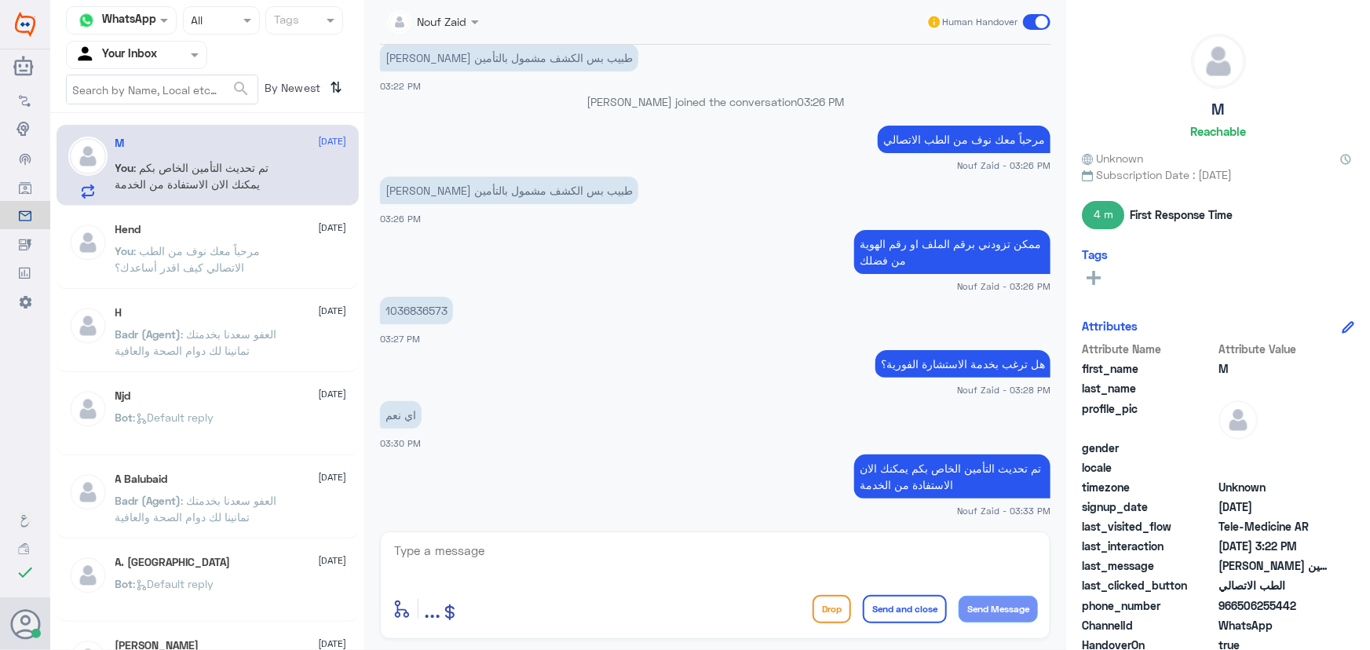
click at [510, 550] on textarea at bounding box center [714, 559] width 645 height 38
type textarea "سعدنا بخدمتك"
click at [992, 613] on button "Send Message" at bounding box center [997, 609] width 79 height 27
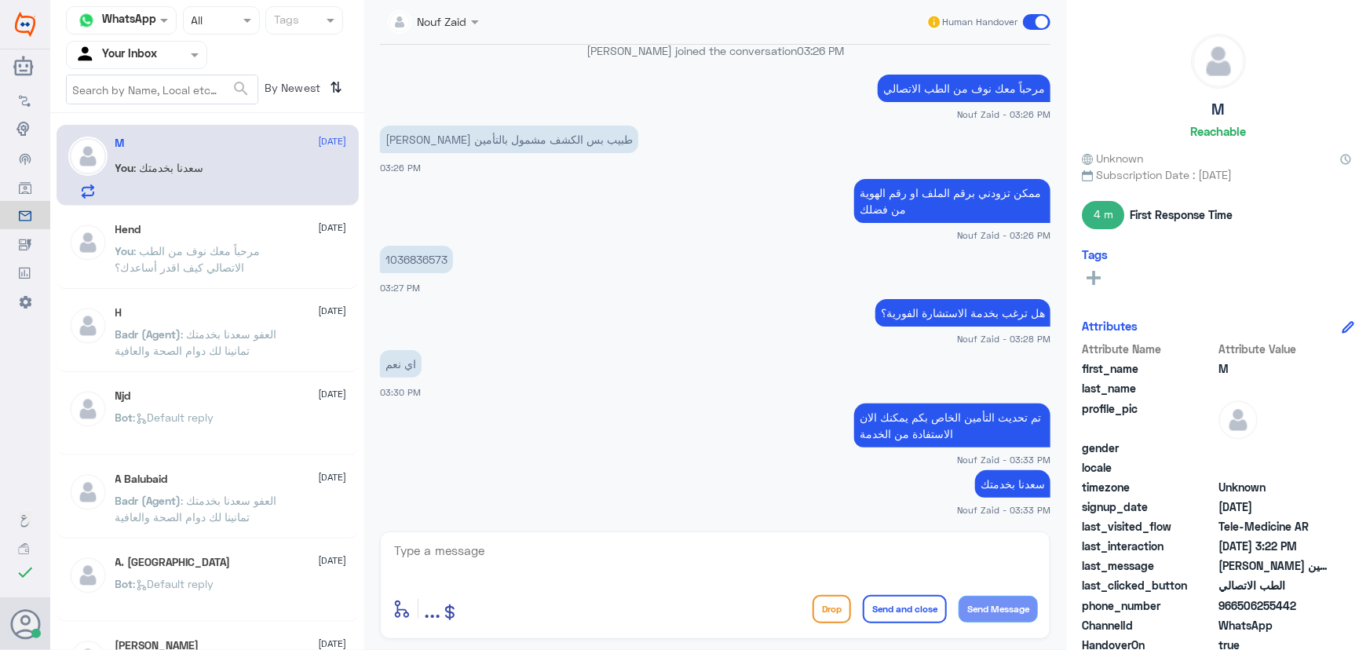
click at [1030, 24] on span at bounding box center [1036, 22] width 27 height 16
click at [0, 0] on input "checkbox" at bounding box center [0, 0] width 0 height 0
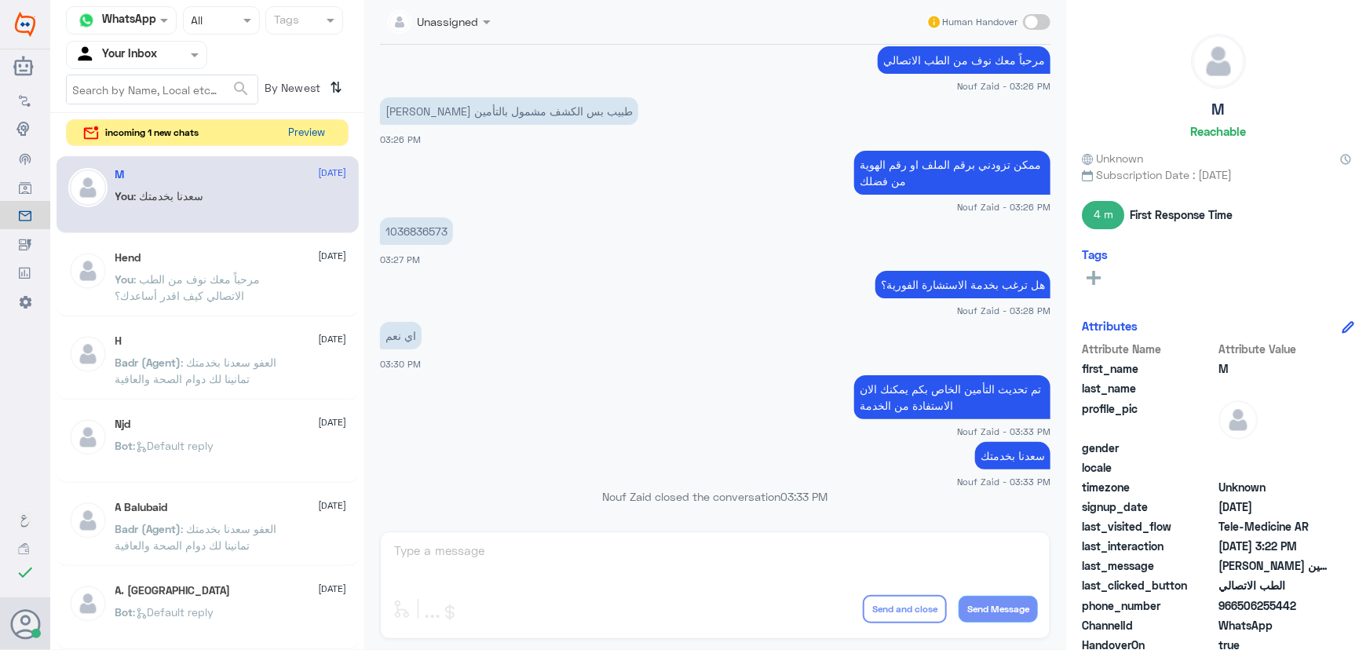
click at [298, 131] on div "incoming 1 new chats Preview" at bounding box center [207, 132] width 283 height 27
click at [312, 131] on button "Preview" at bounding box center [307, 132] width 49 height 24
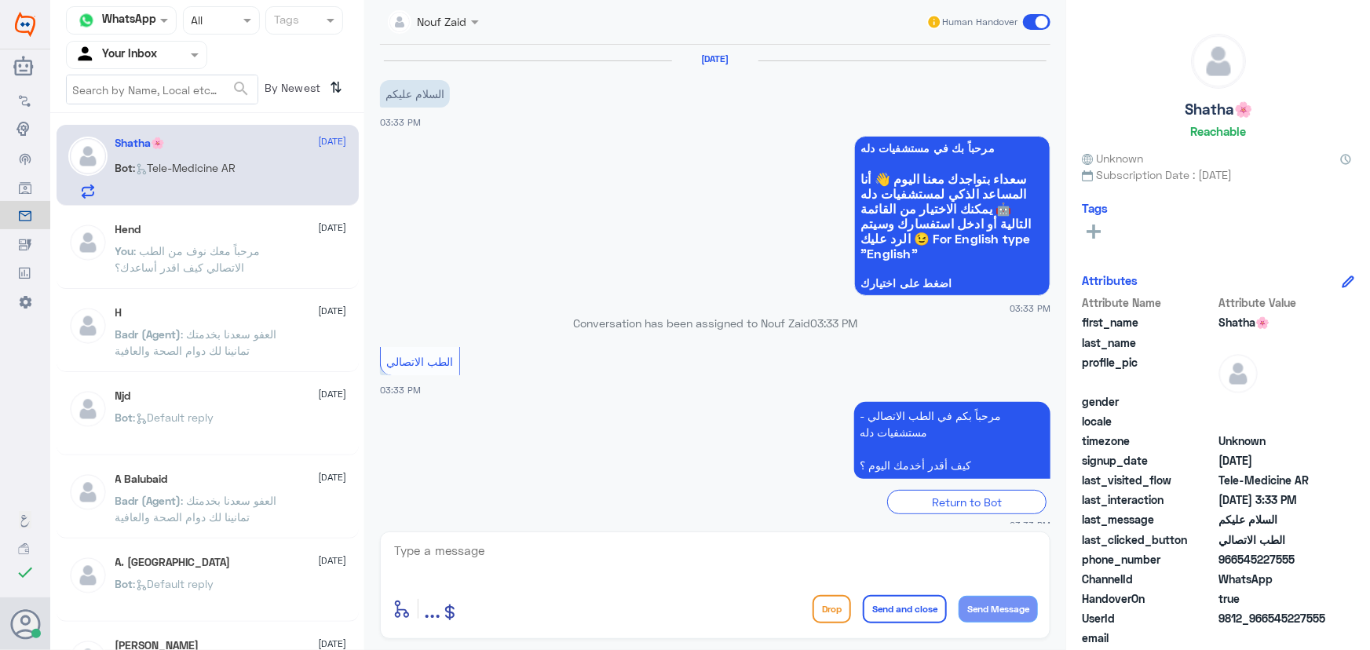
scroll to position [16, 0]
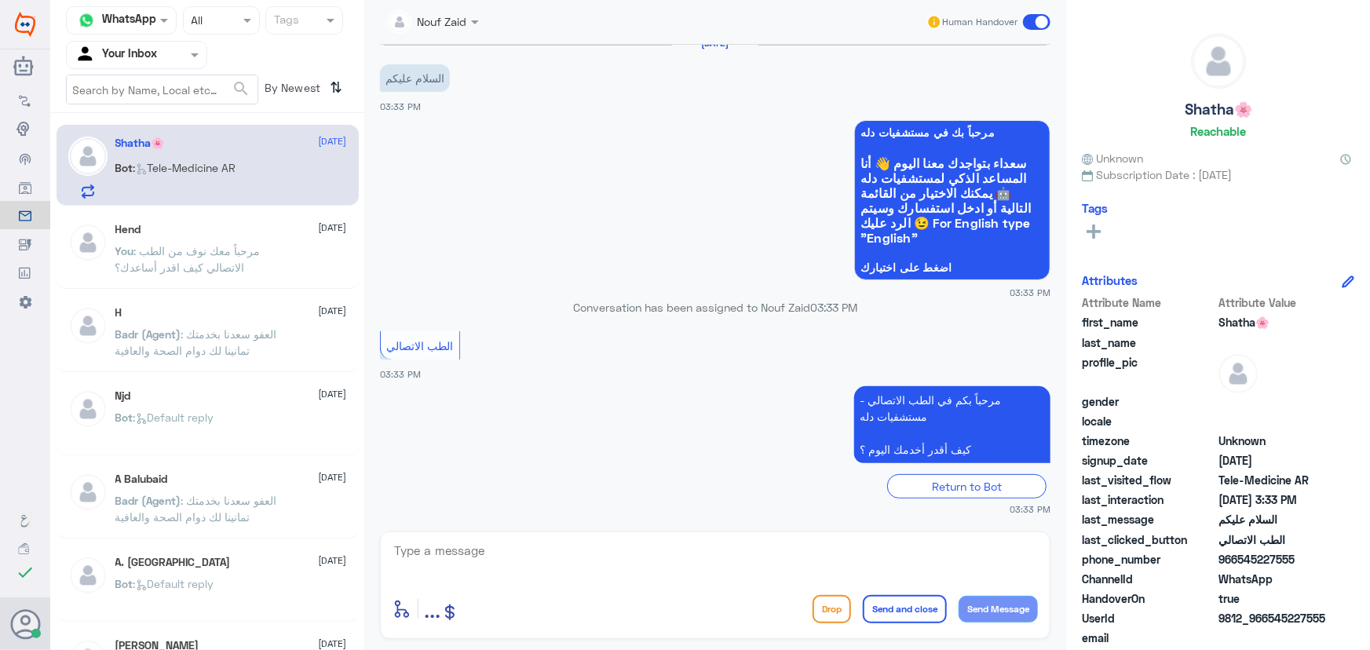
click at [589, 549] on textarea at bounding box center [714, 559] width 645 height 38
paste textarea "مرحباً معك نوف من الطب الاتصالي كيف اقدر أساعدك؟"
type textarea "مرحباً معك نوف من الطب الاتصالي كيف اقدر أساعدك؟"
drag, startPoint x: 1022, startPoint y: 609, endPoint x: 932, endPoint y: 637, distance: 93.6
click at [1021, 609] on button "Send Message" at bounding box center [997, 609] width 79 height 27
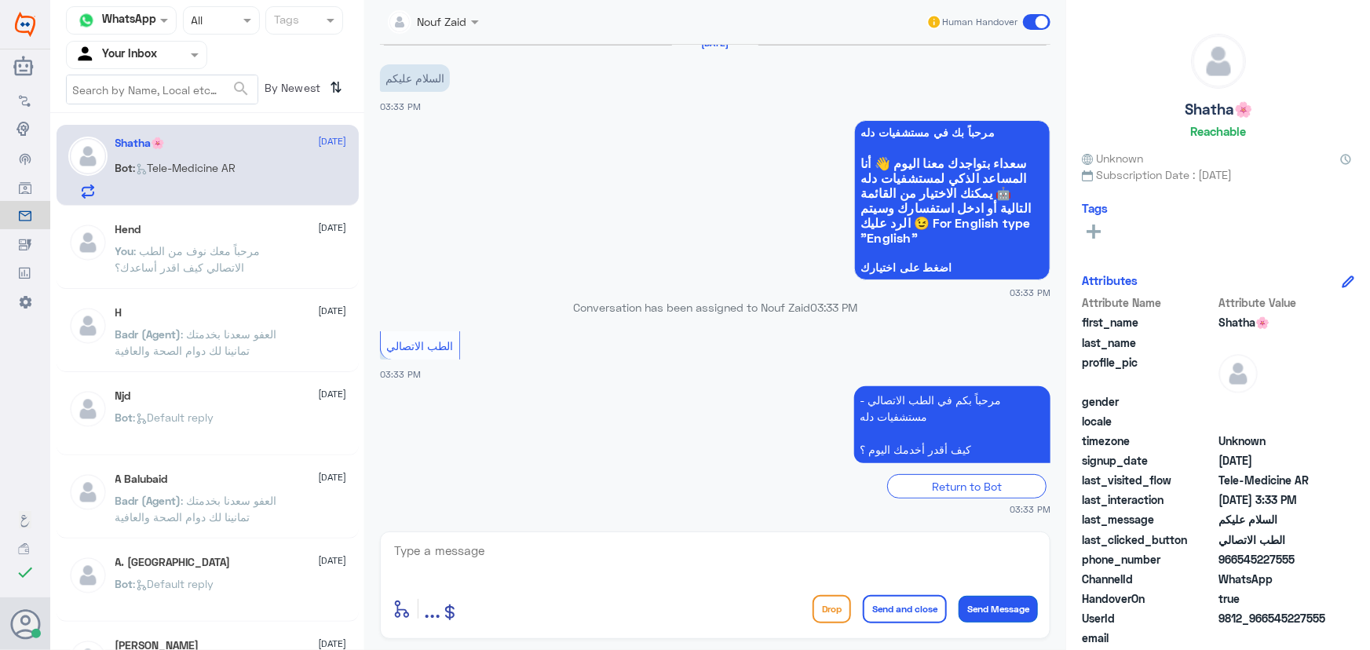
scroll to position [82, 0]
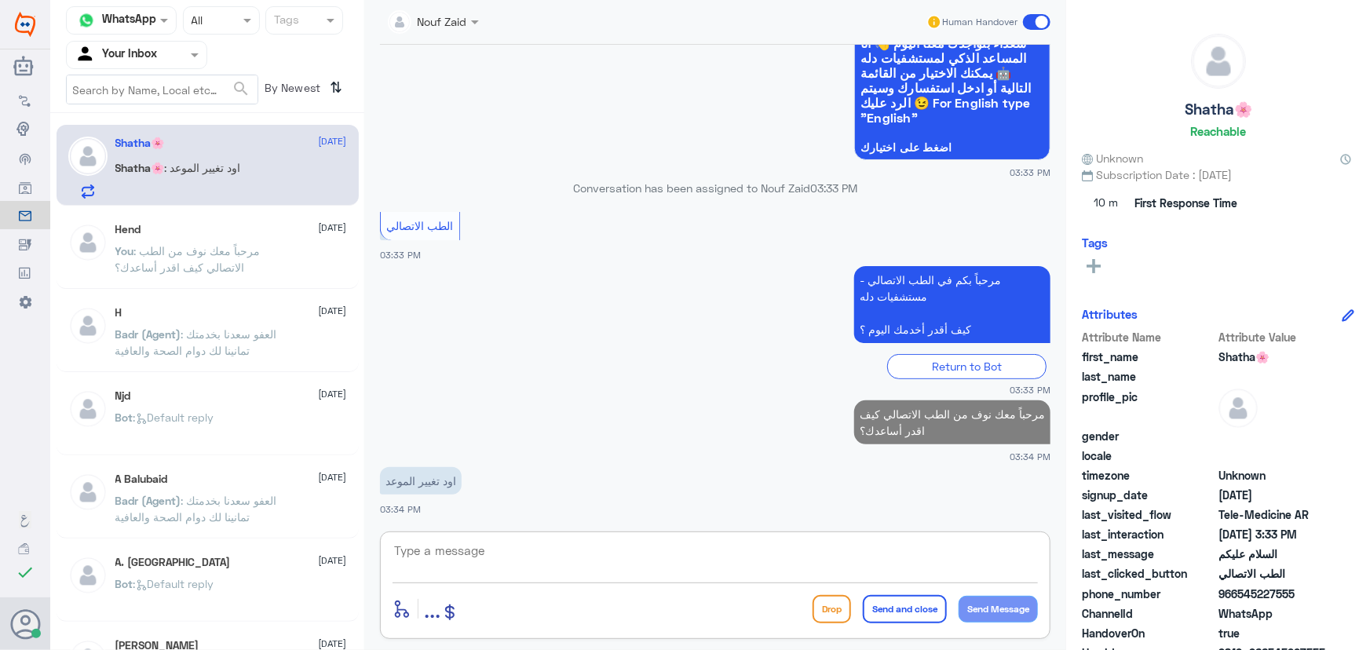
click at [571, 553] on textarea at bounding box center [714, 559] width 645 height 38
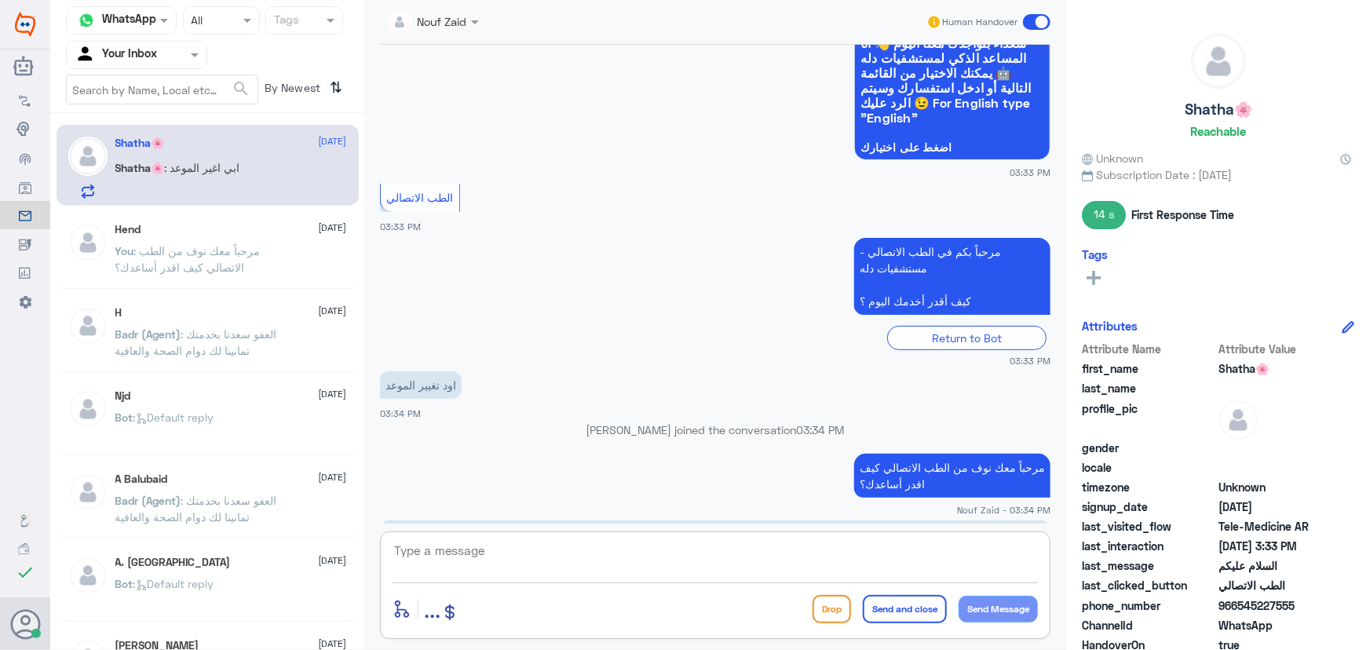
scroll to position [239, 0]
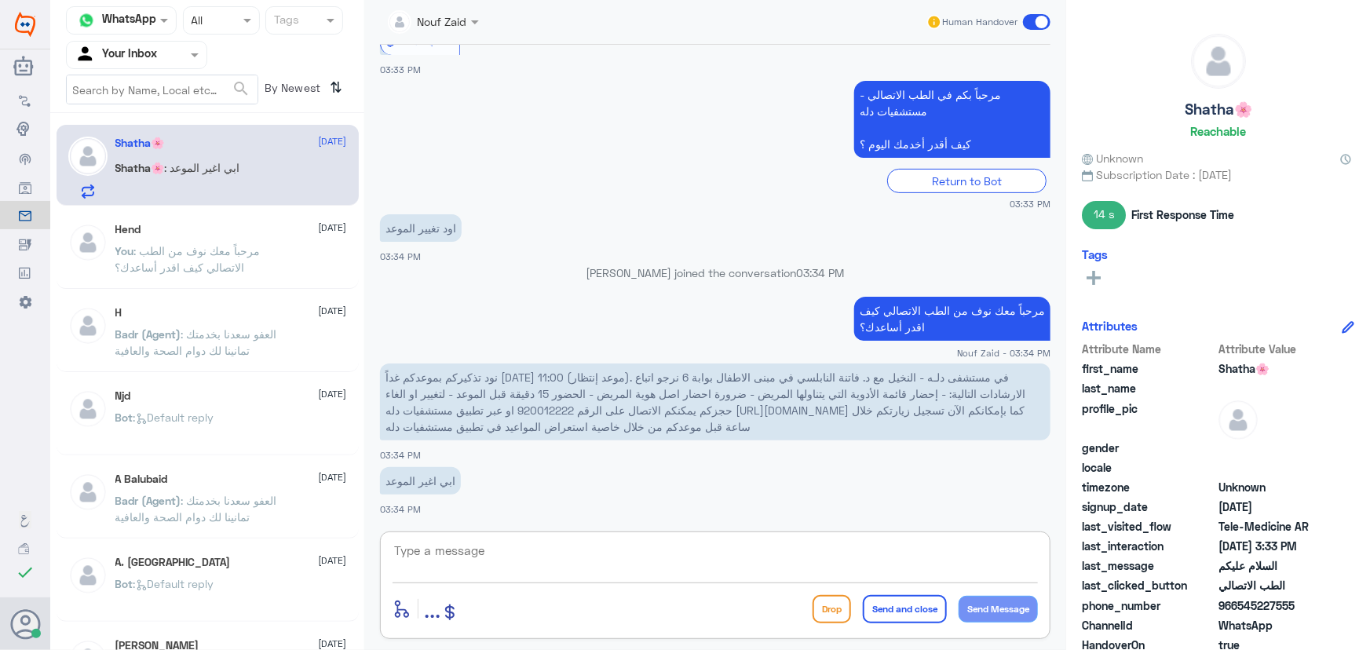
click at [556, 558] on textarea at bounding box center [714, 559] width 645 height 38
paste textarea "هنا الطب الاتصالي لكل مايخص الاستشارة الفورية من خلال التطبيق، يمكنك الاستفسار …"
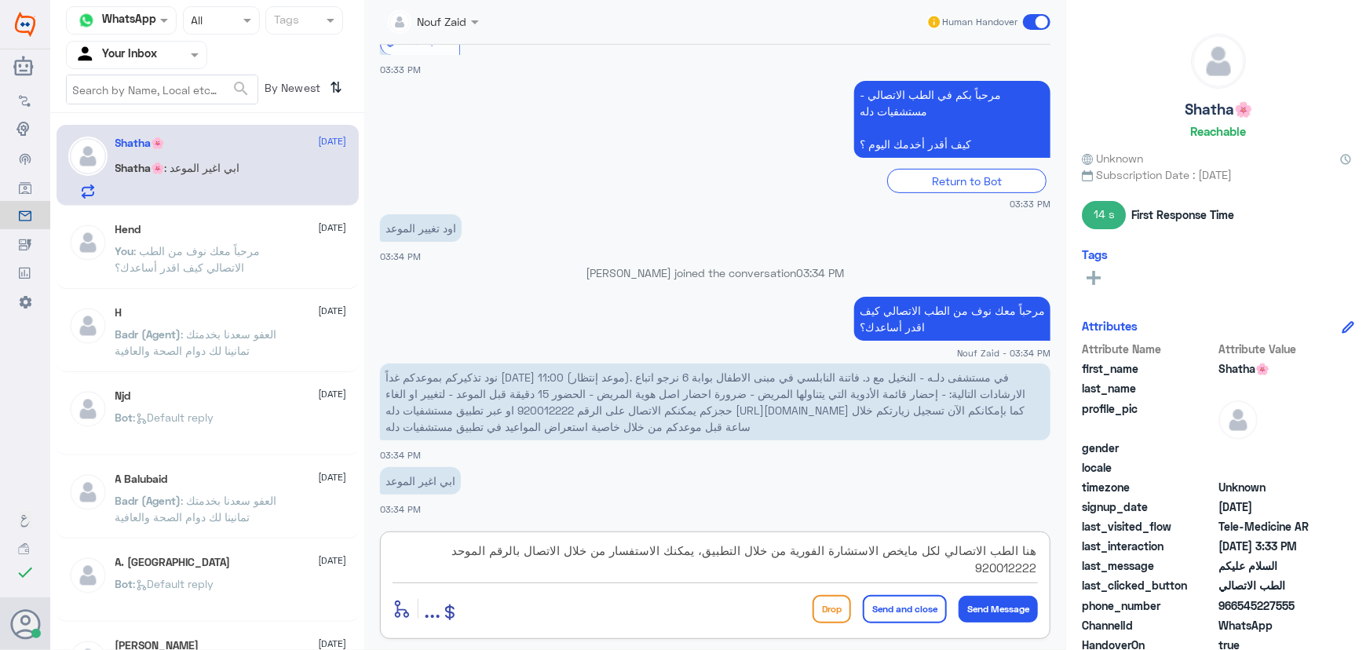
drag, startPoint x: 621, startPoint y: 552, endPoint x: 670, endPoint y: 557, distance: 49.0
click at [670, 557] on textarea "هنا الطب الاتصالي لكل مايخص الاستشارة الفورية من خلال التطبيق، يمكنك الاستفسار …" at bounding box center [714, 559] width 645 height 38
type textarea "هنا الطب الاتصالي لكل مايخص الاستشارة الفورية من خلال التطبيق، يمكنك تعديل المو…"
click at [907, 611] on button "Send and close" at bounding box center [905, 609] width 84 height 28
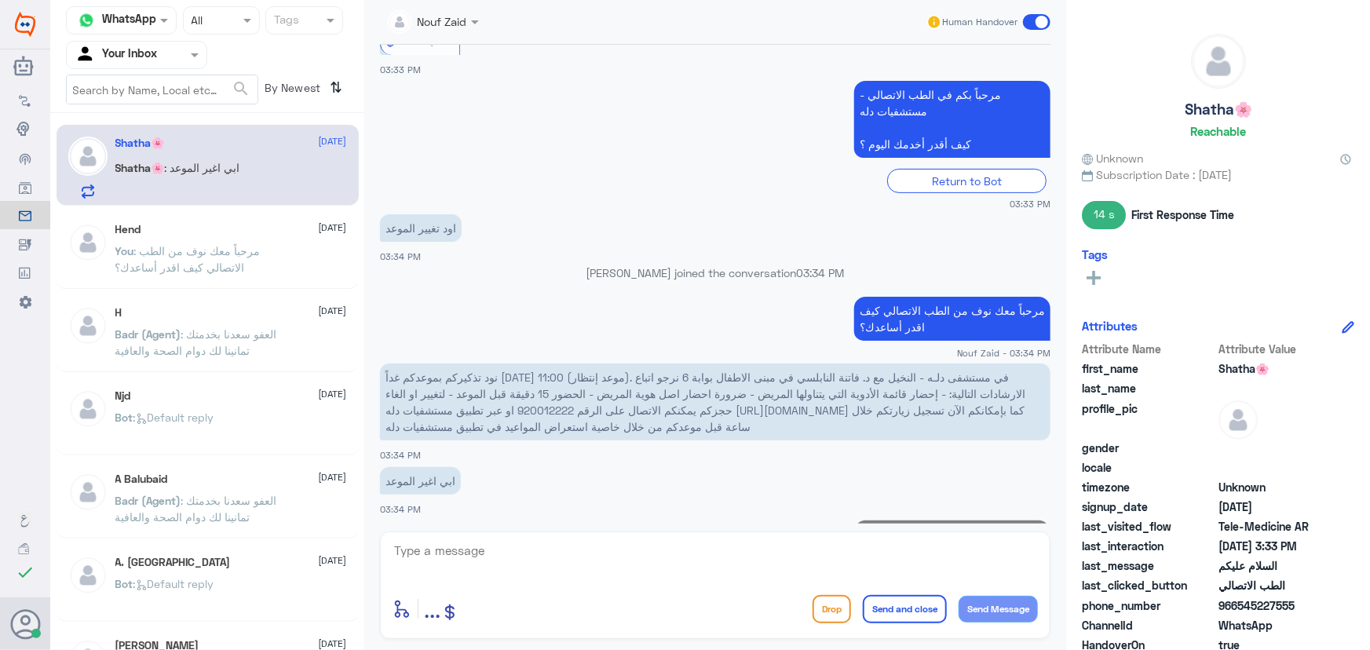
scroll to position [338, 0]
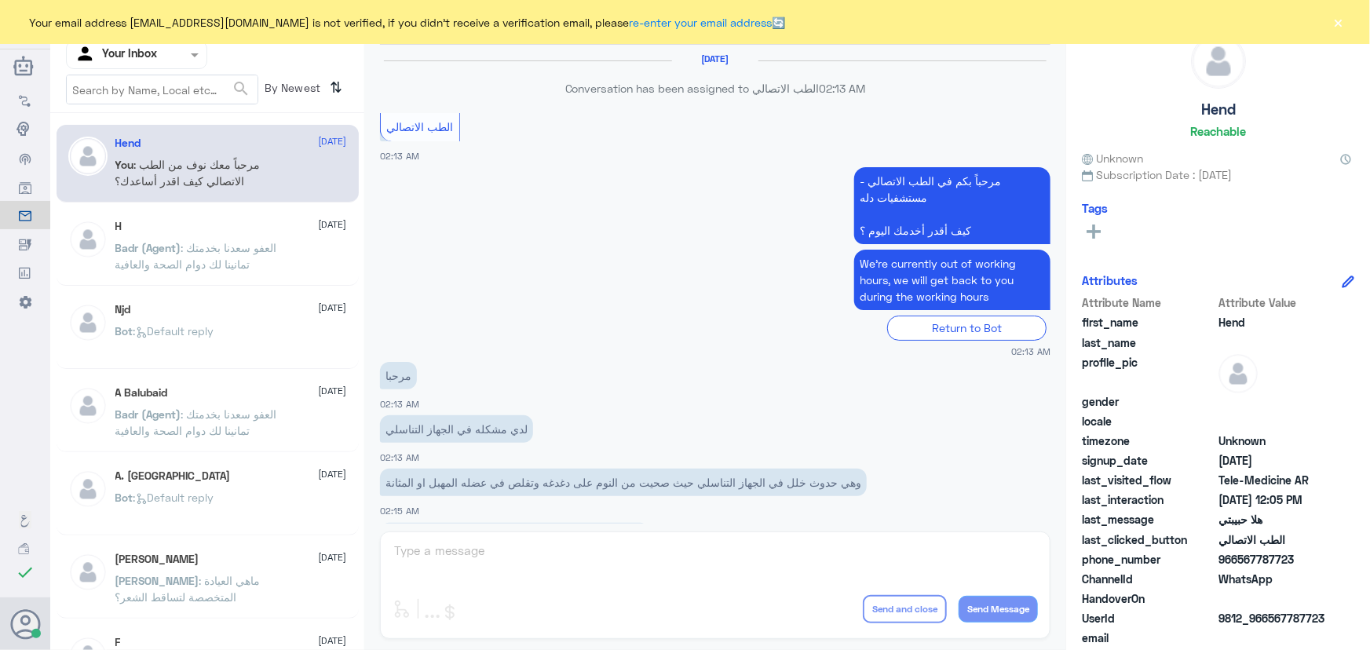
scroll to position [713, 0]
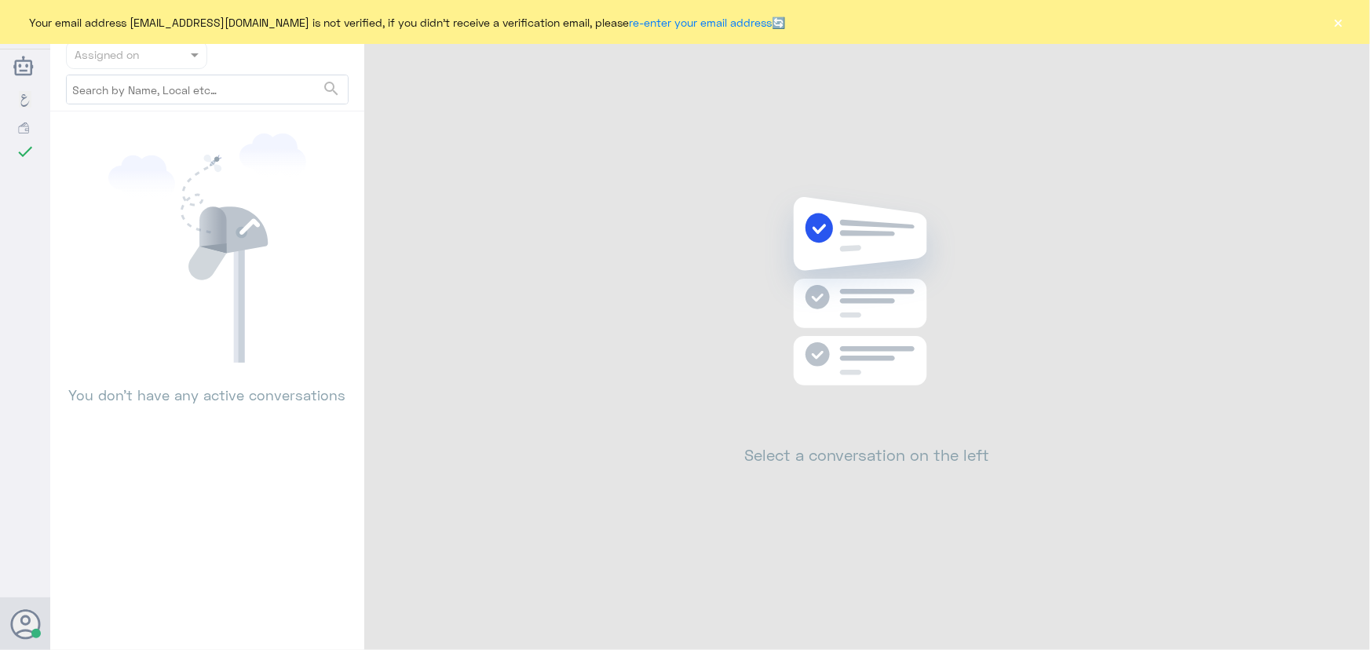
click at [1341, 24] on button "×" at bounding box center [1338, 22] width 16 height 16
click at [64, 456] on div "Nouf Zaid I am Online Help Feedback Your Account Sign Out" at bounding box center [133, 510] width 188 height 223
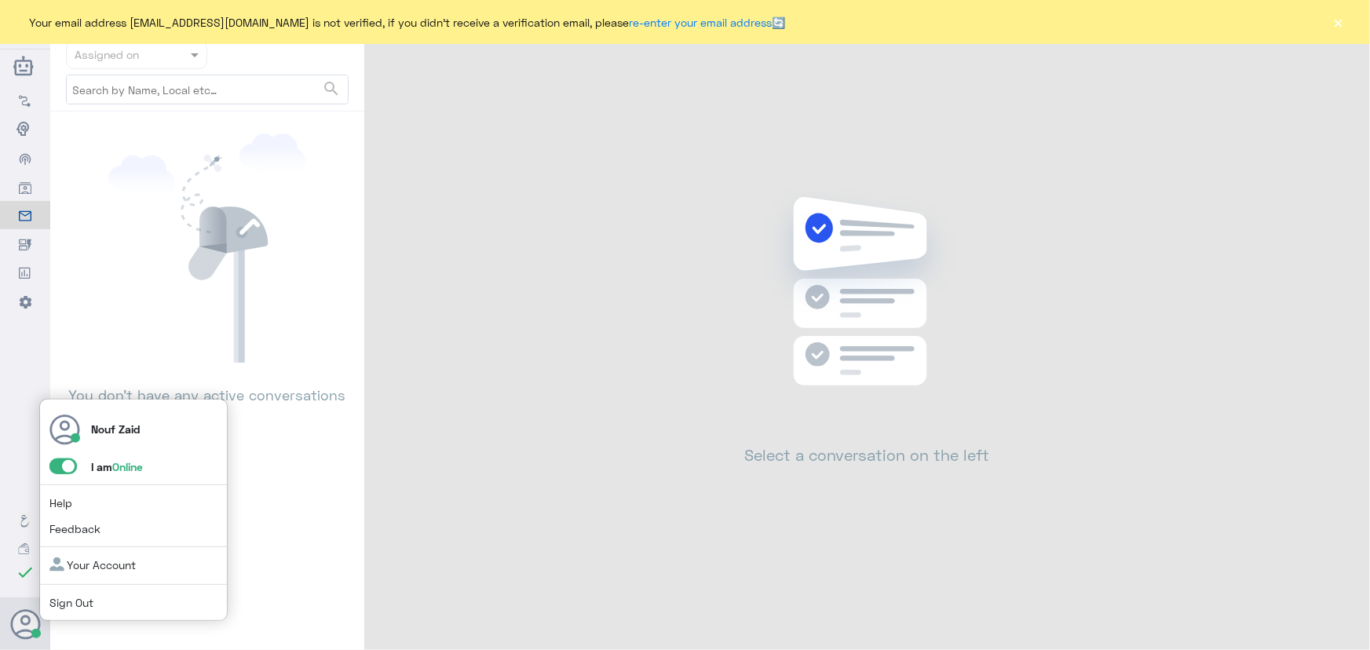
click at [64, 468] on span at bounding box center [62, 466] width 27 height 16
click at [0, 0] on input "checkbox" at bounding box center [0, 0] width 0 height 0
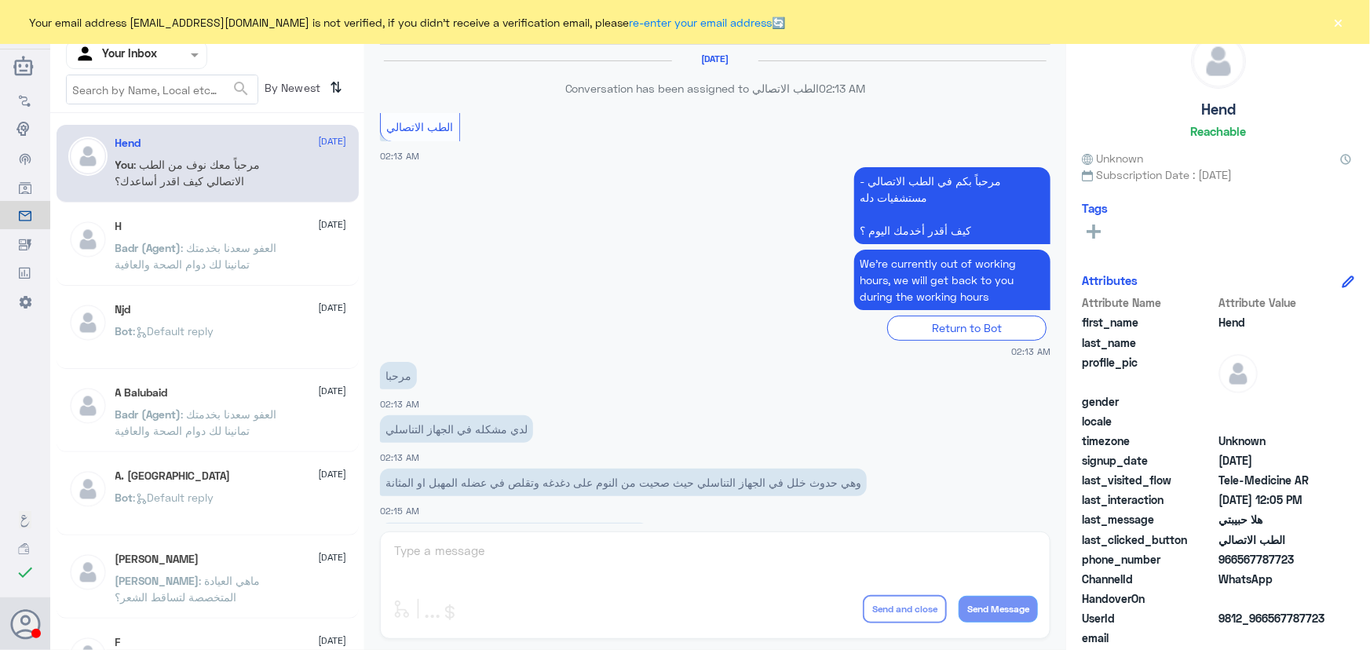
scroll to position [713, 0]
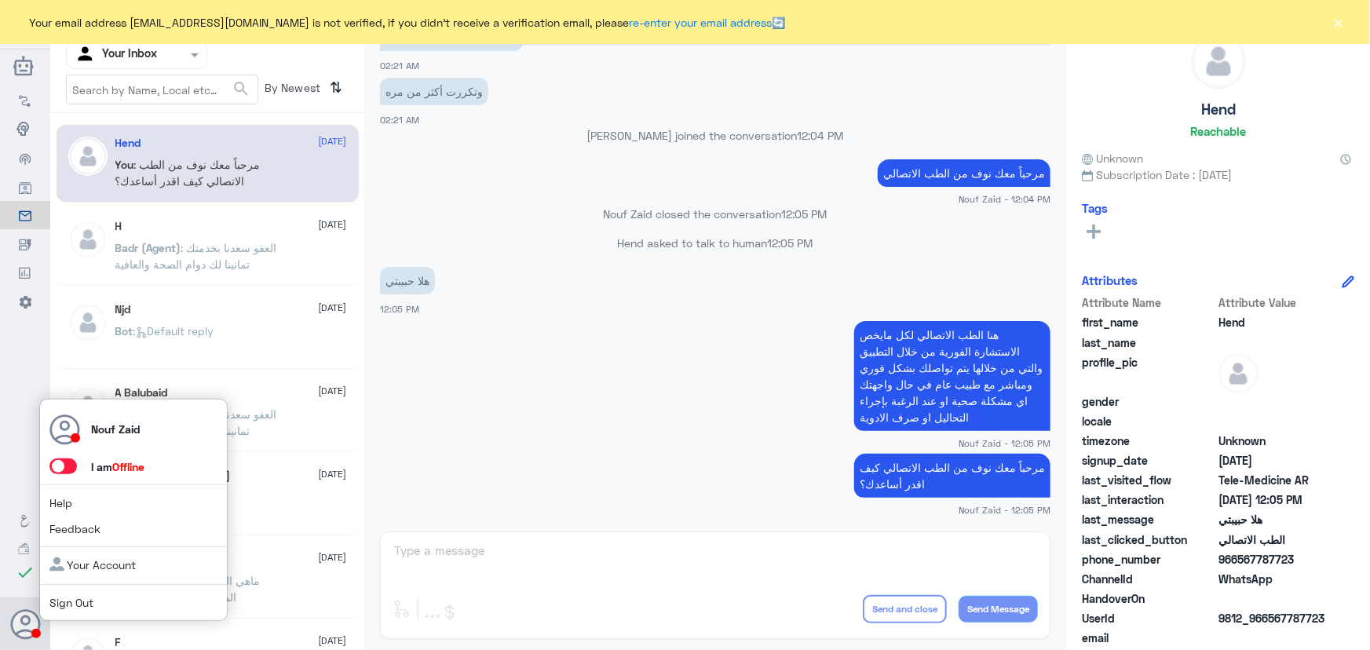
click at [64, 471] on span at bounding box center [62, 466] width 27 height 16
click at [0, 0] on input "checkbox" at bounding box center [0, 0] width 0 height 0
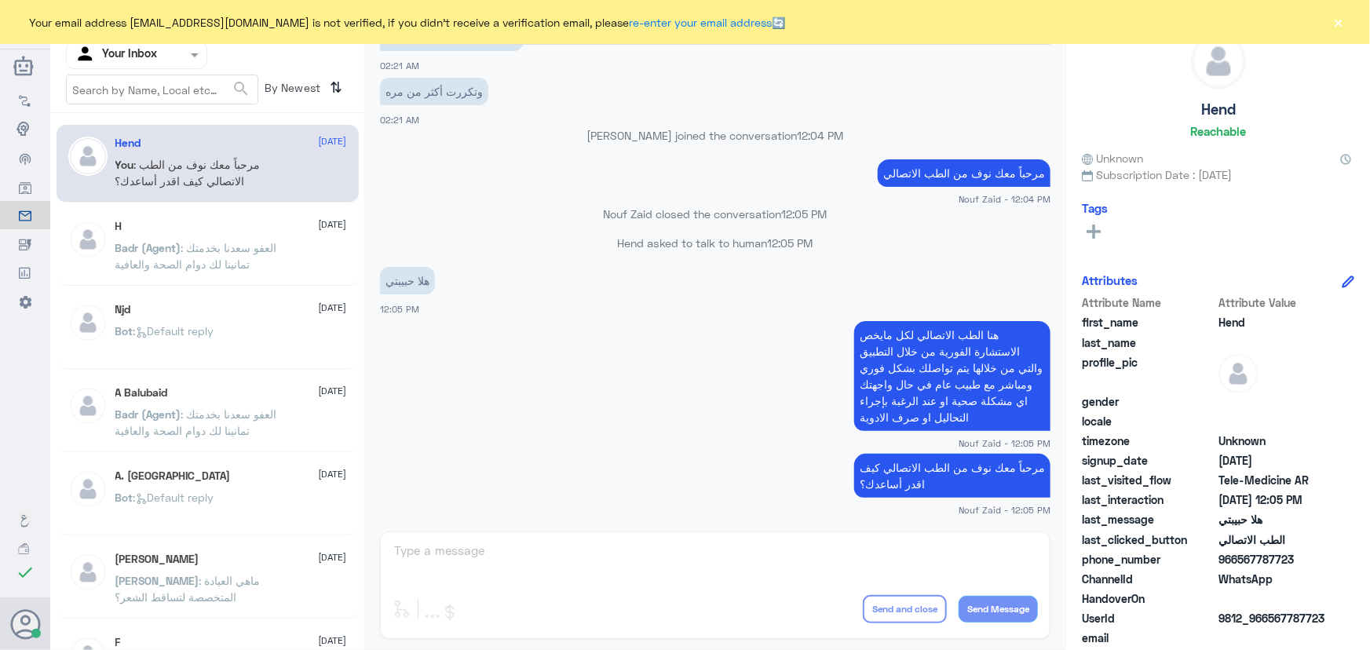
click at [170, 57] on div at bounding box center [137, 55] width 140 height 18
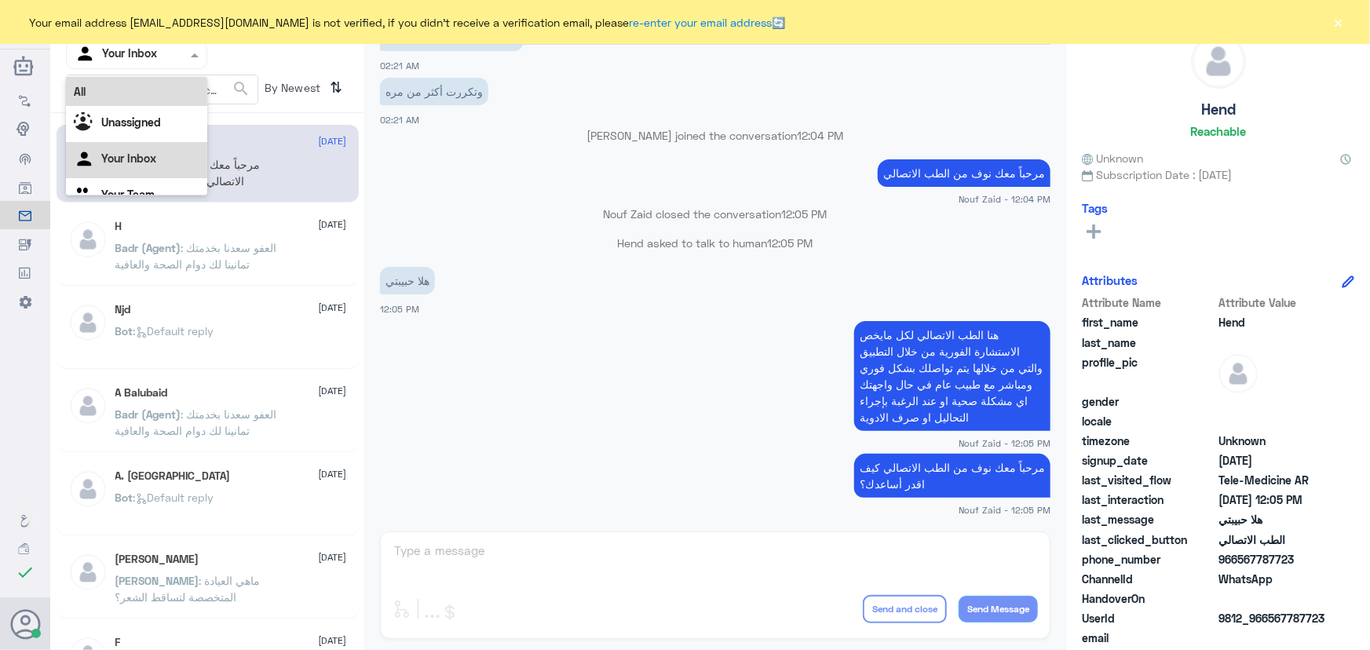
click at [166, 79] on div "All" at bounding box center [136, 91] width 141 height 29
click at [138, 57] on input "text" at bounding box center [118, 55] width 86 height 18
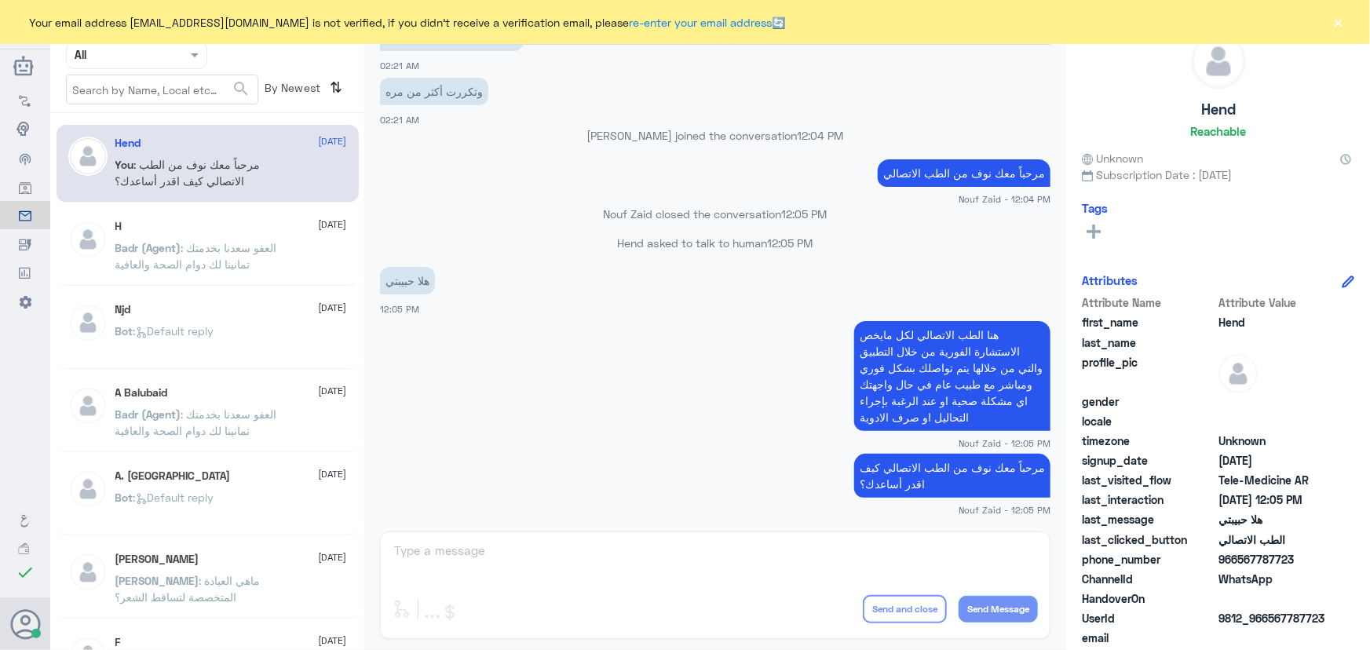
click at [151, 64] on div "Agent Filter All" at bounding box center [136, 55] width 141 height 28
click at [213, 89] on input "text" at bounding box center [162, 89] width 191 height 28
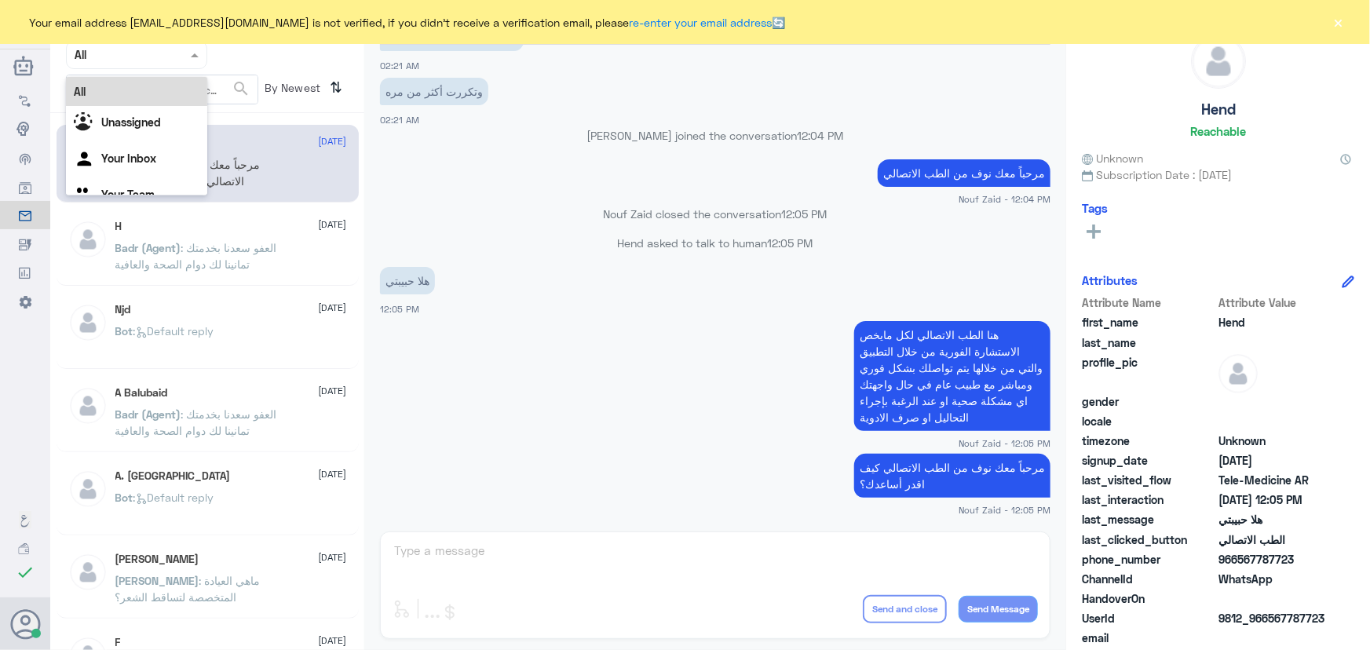
click at [104, 55] on input "text" at bounding box center [118, 55] width 86 height 18
click at [111, 149] on div "Your Inbox" at bounding box center [136, 160] width 141 height 36
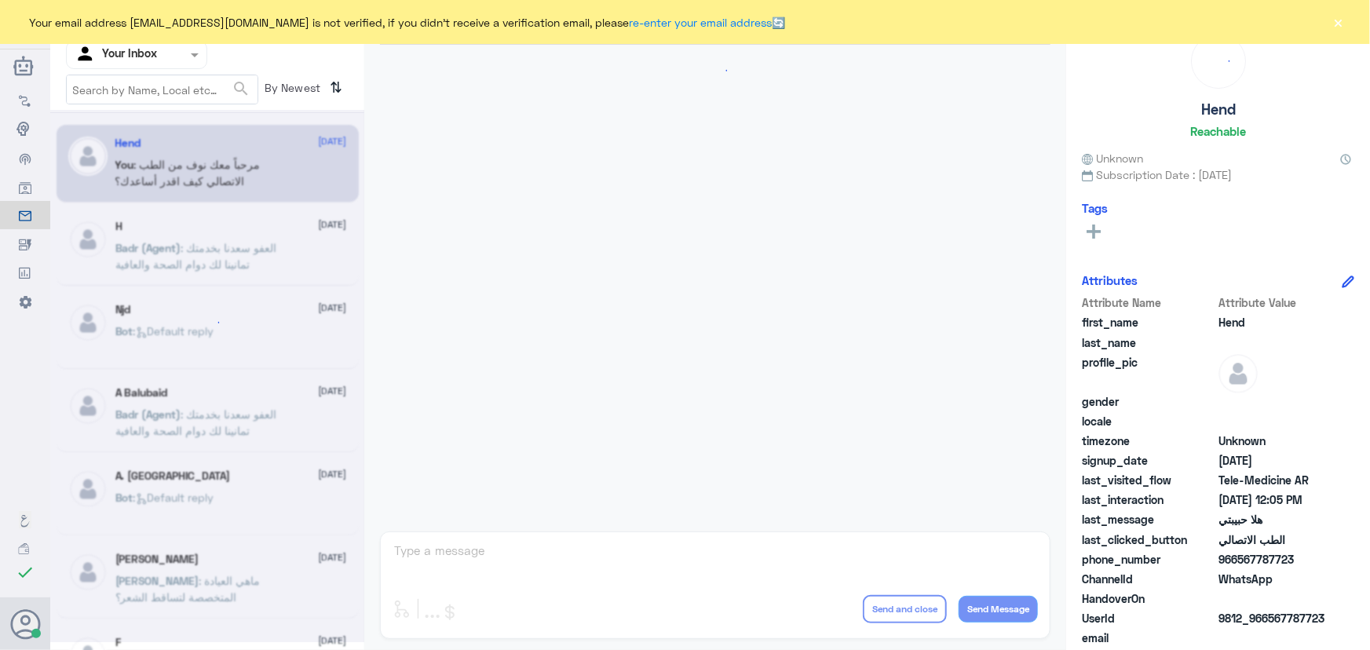
click at [110, 60] on input "text" at bounding box center [118, 55] width 86 height 18
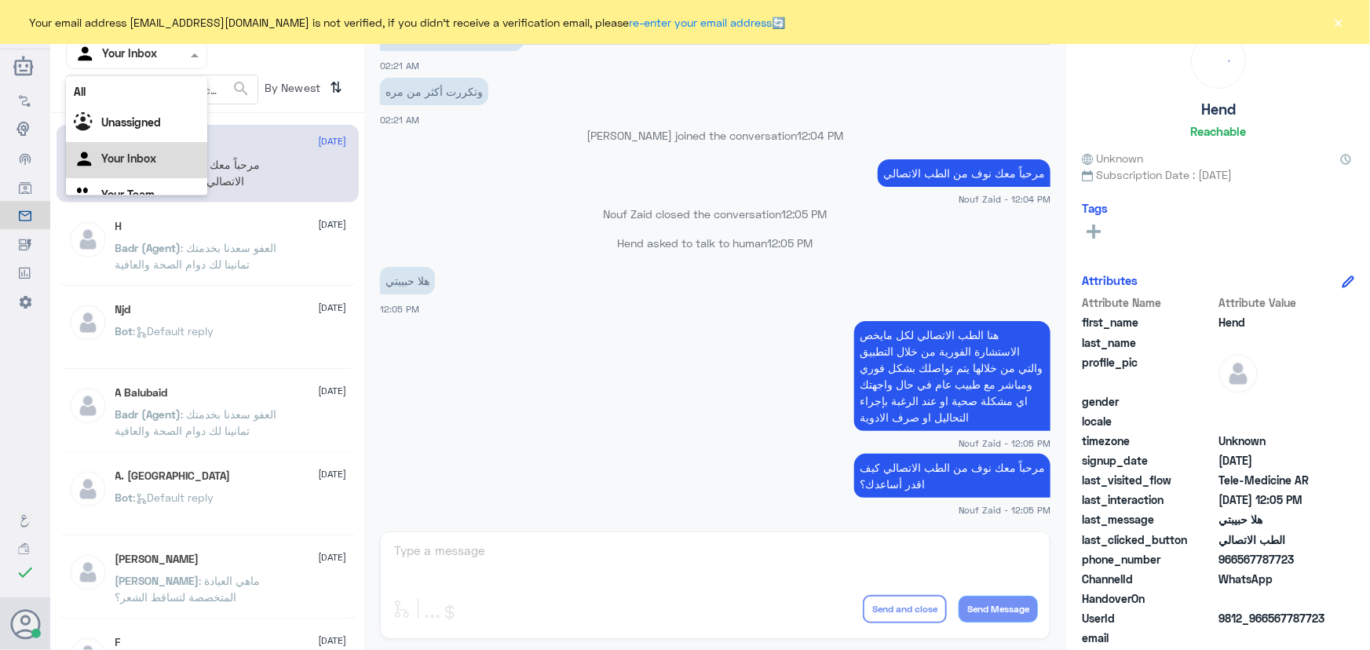
scroll to position [20, 0]
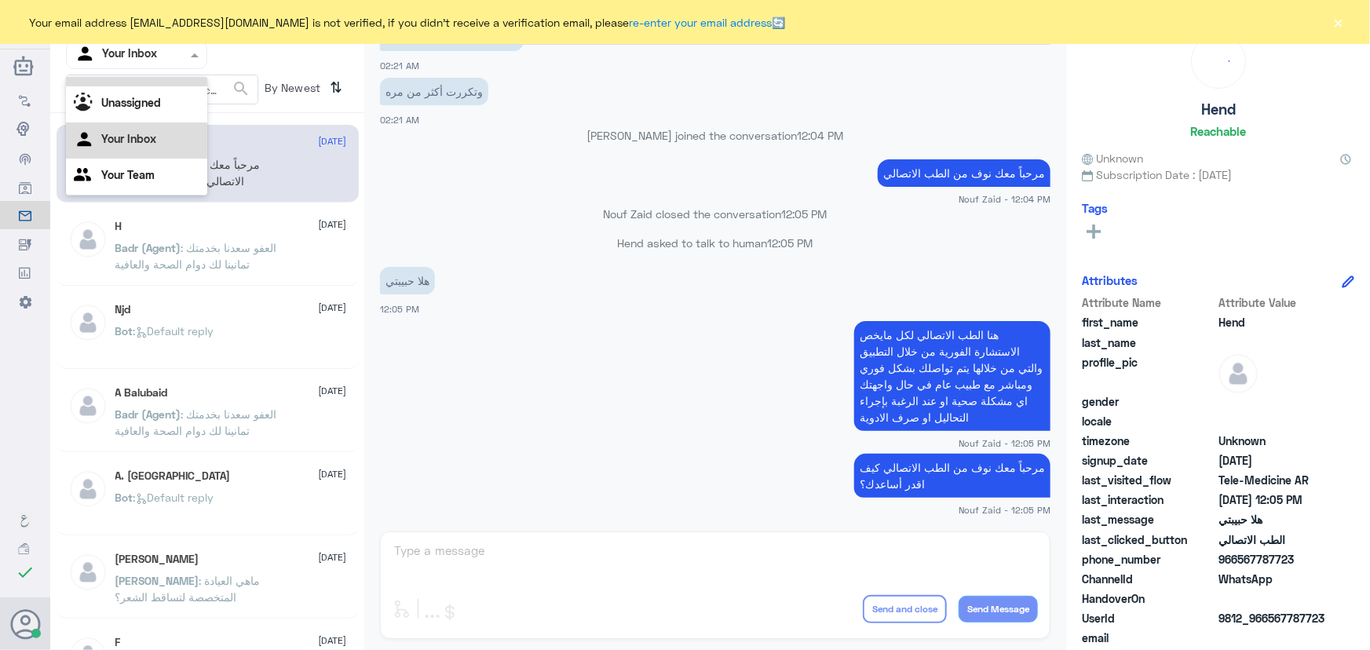
click at [111, 81] on div "All" at bounding box center [136, 71] width 141 height 29
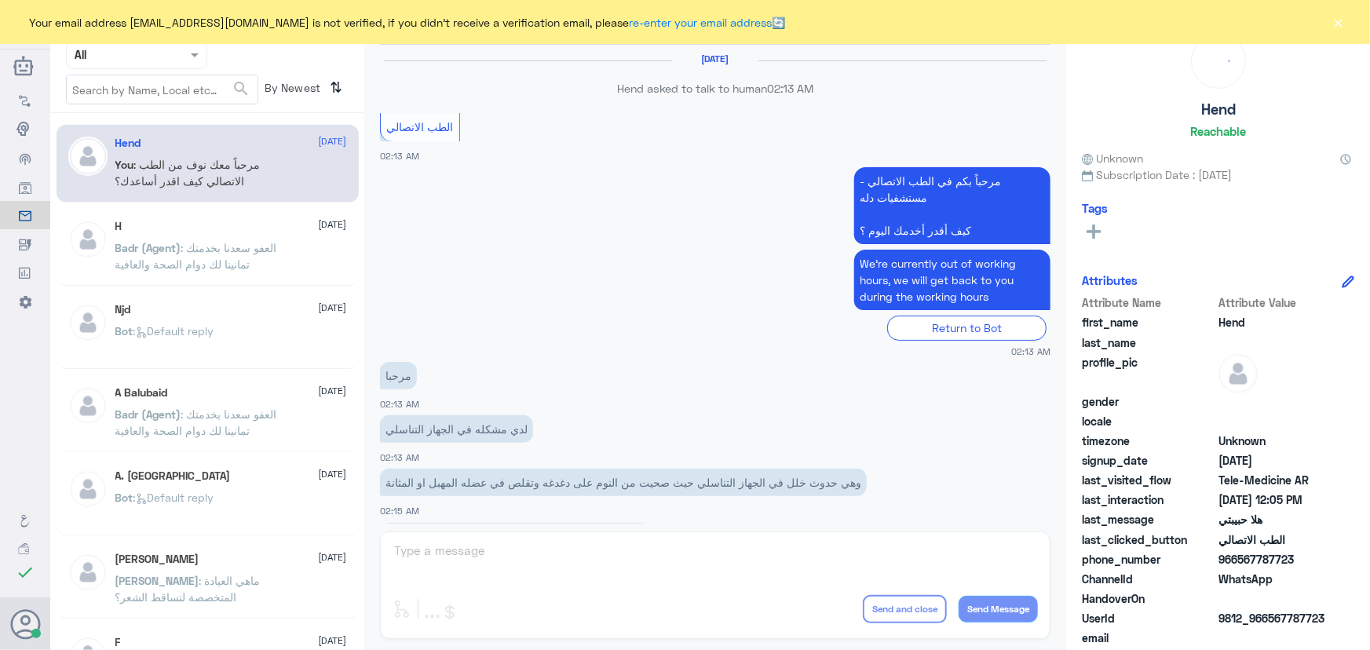
scroll to position [713, 0]
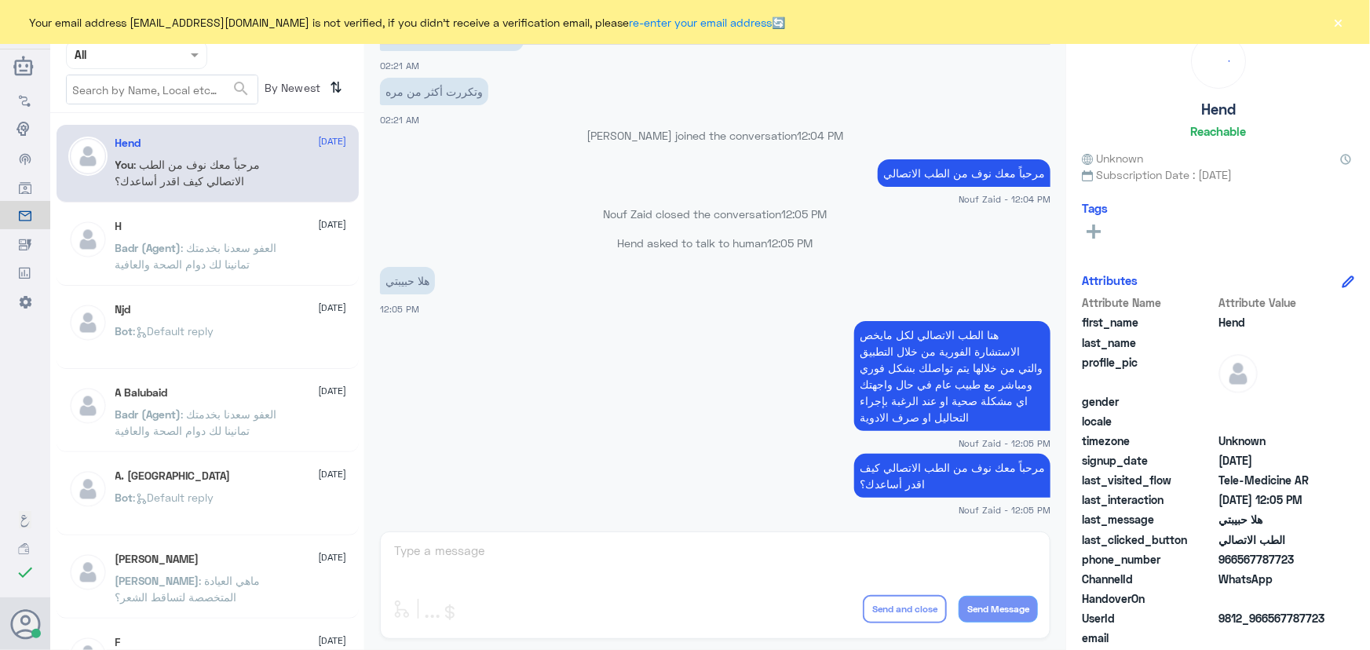
click at [1341, 14] on button "×" at bounding box center [1338, 22] width 16 height 16
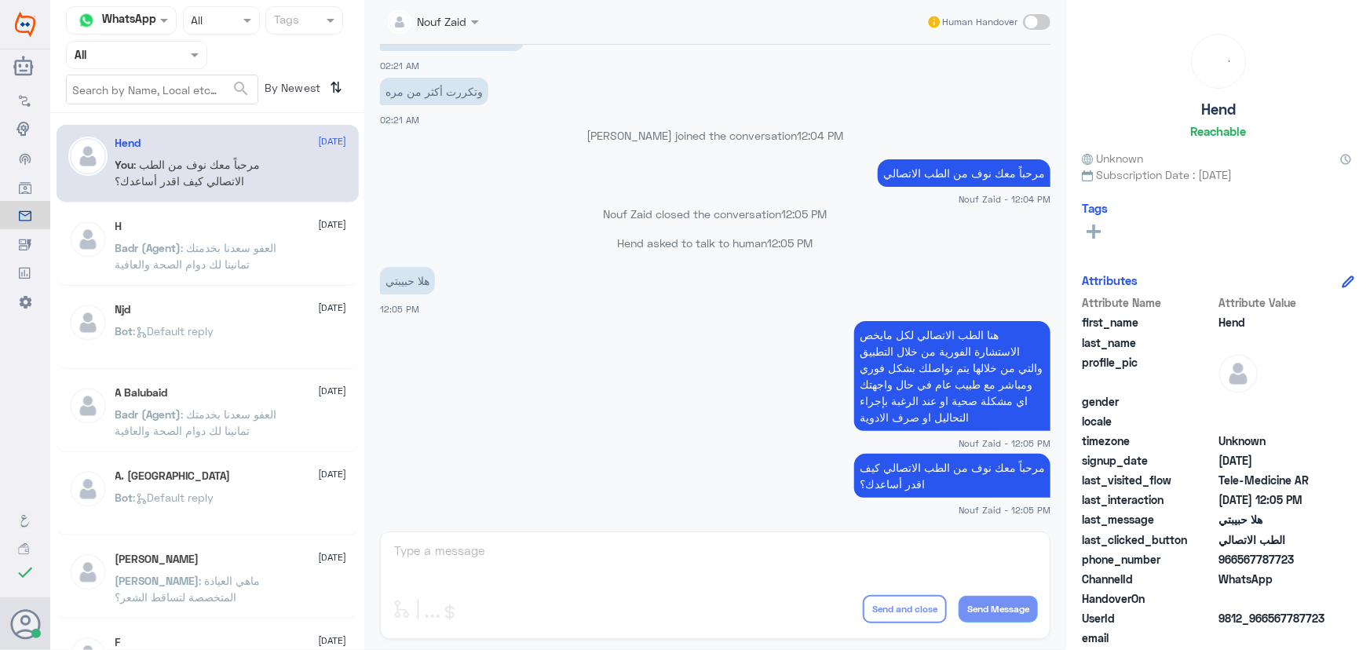
click at [458, 23] on div at bounding box center [433, 21] width 107 height 18
click at [643, 130] on p "Nouf Zaid joined the conversation 12:04 PM" at bounding box center [715, 135] width 670 height 16
click at [424, 31] on div "Nouf Zaid" at bounding box center [427, 21] width 79 height 31
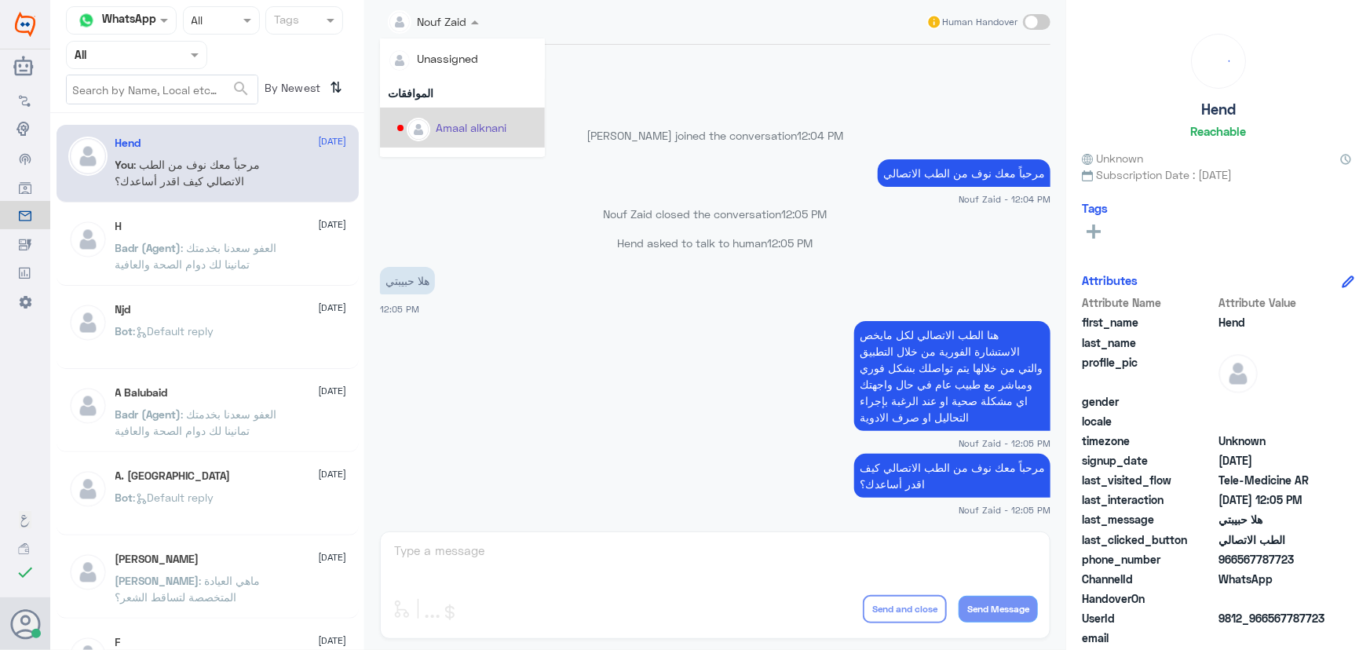
click at [527, 290] on app-msgs-text "هلا حبيبتي" at bounding box center [715, 281] width 670 height 29
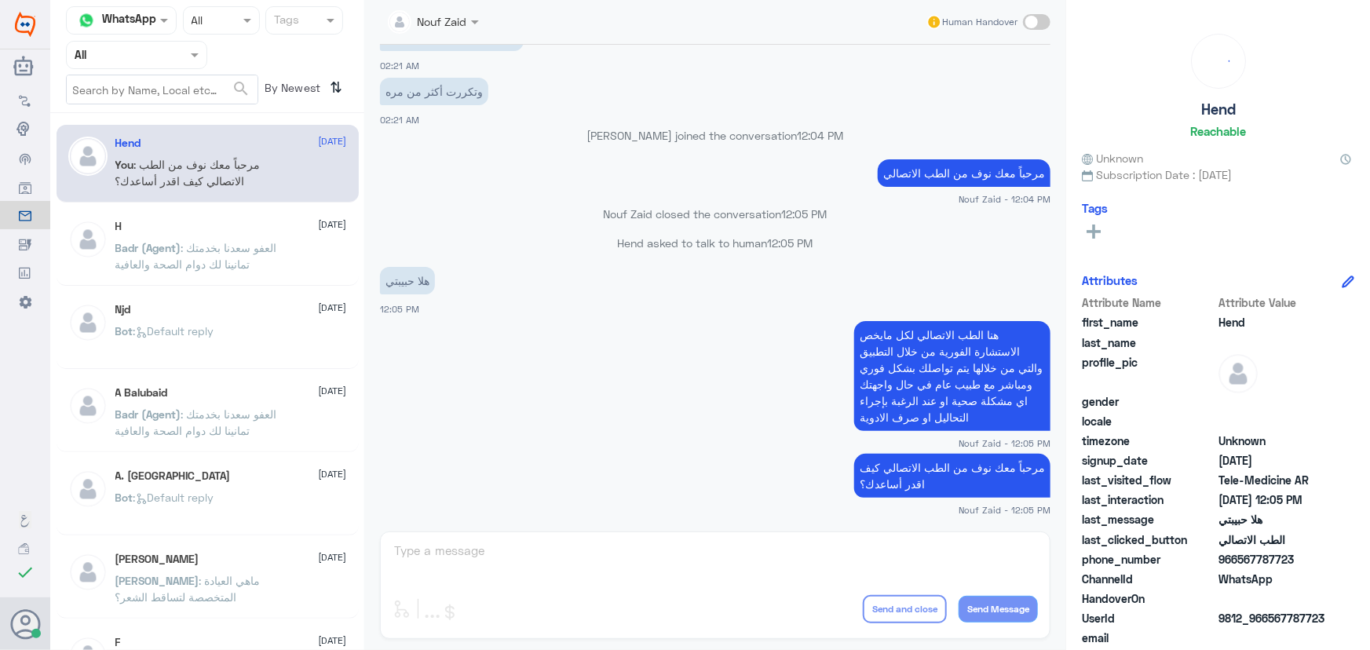
click at [261, 182] on p "You : مرحباً معك نوف من الطب الاتصالي كيف اقدر أساعدك؟" at bounding box center [203, 175] width 177 height 39
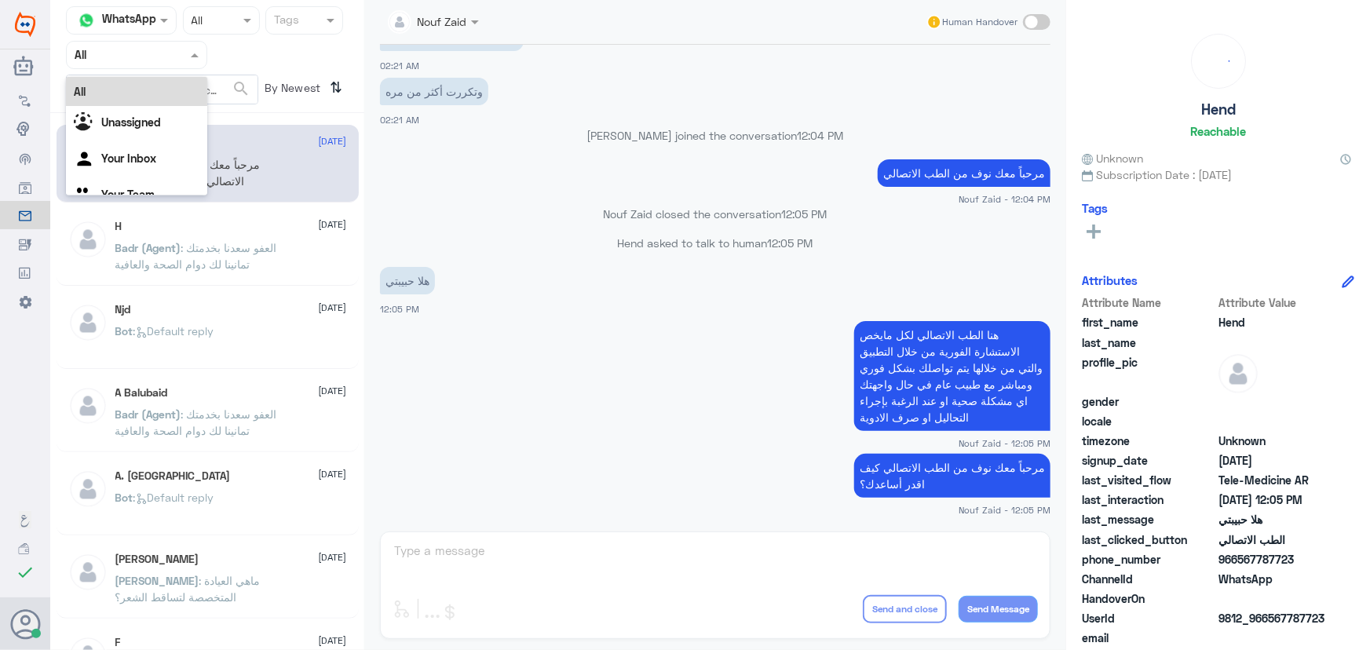
click at [115, 49] on input "text" at bounding box center [118, 55] width 86 height 18
click at [133, 147] on div "Your Inbox" at bounding box center [136, 160] width 141 height 36
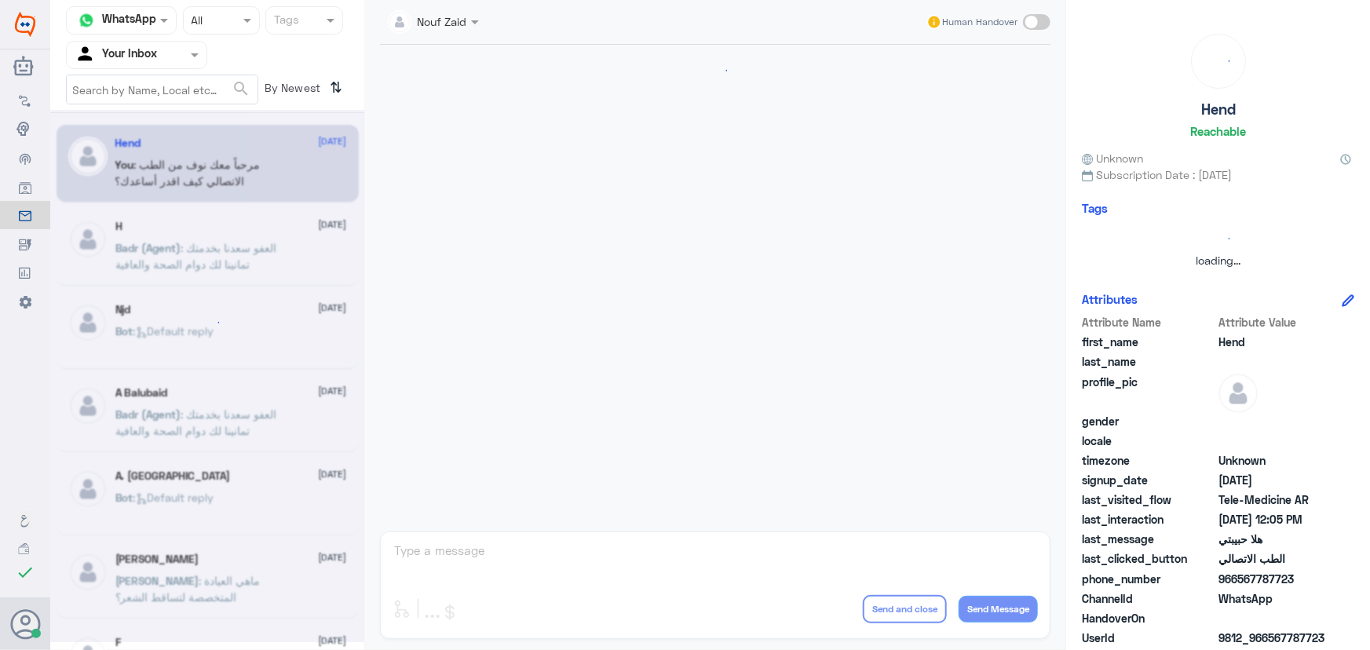
scroll to position [713, 0]
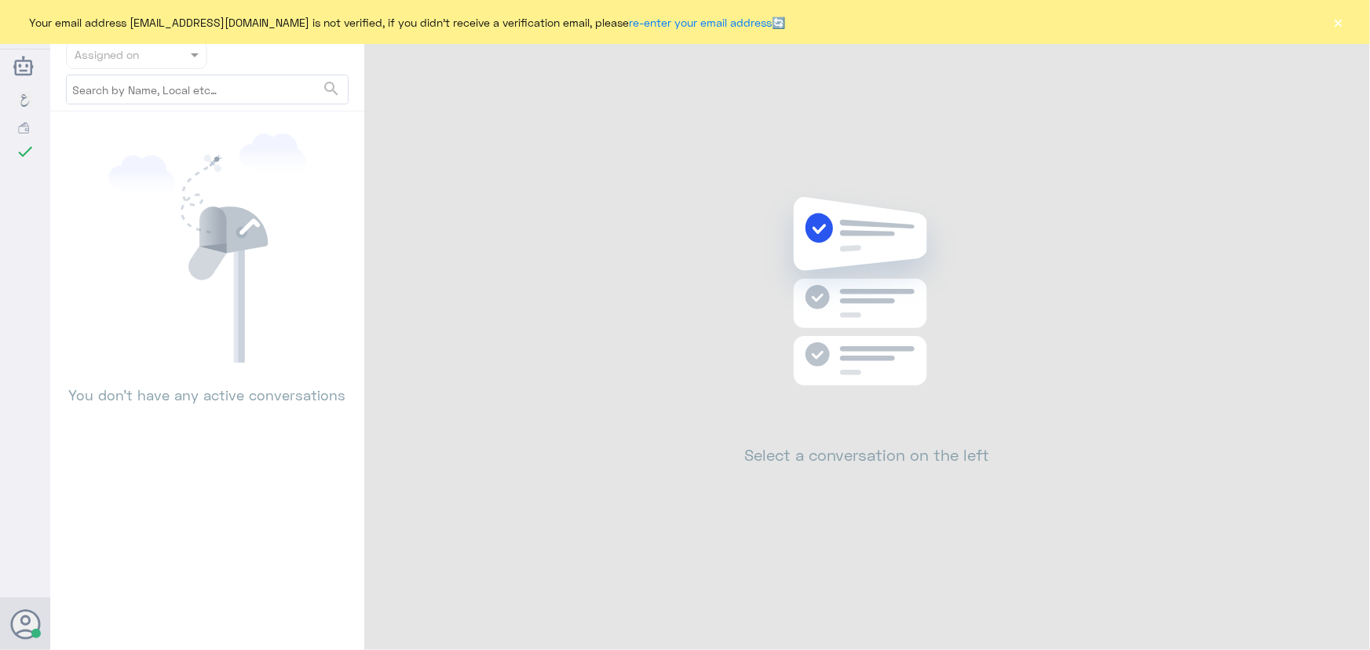
click at [1342, 30] on button "×" at bounding box center [1338, 22] width 16 height 16
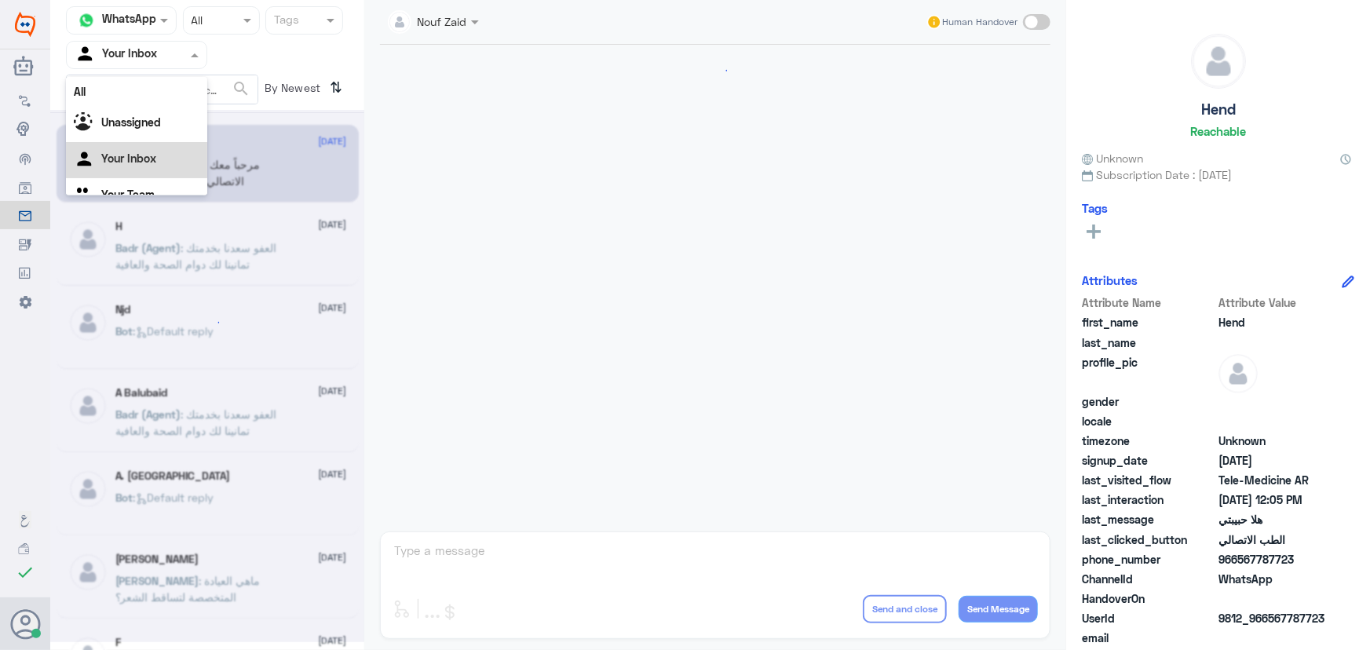
click at [171, 55] on div at bounding box center [137, 55] width 140 height 18
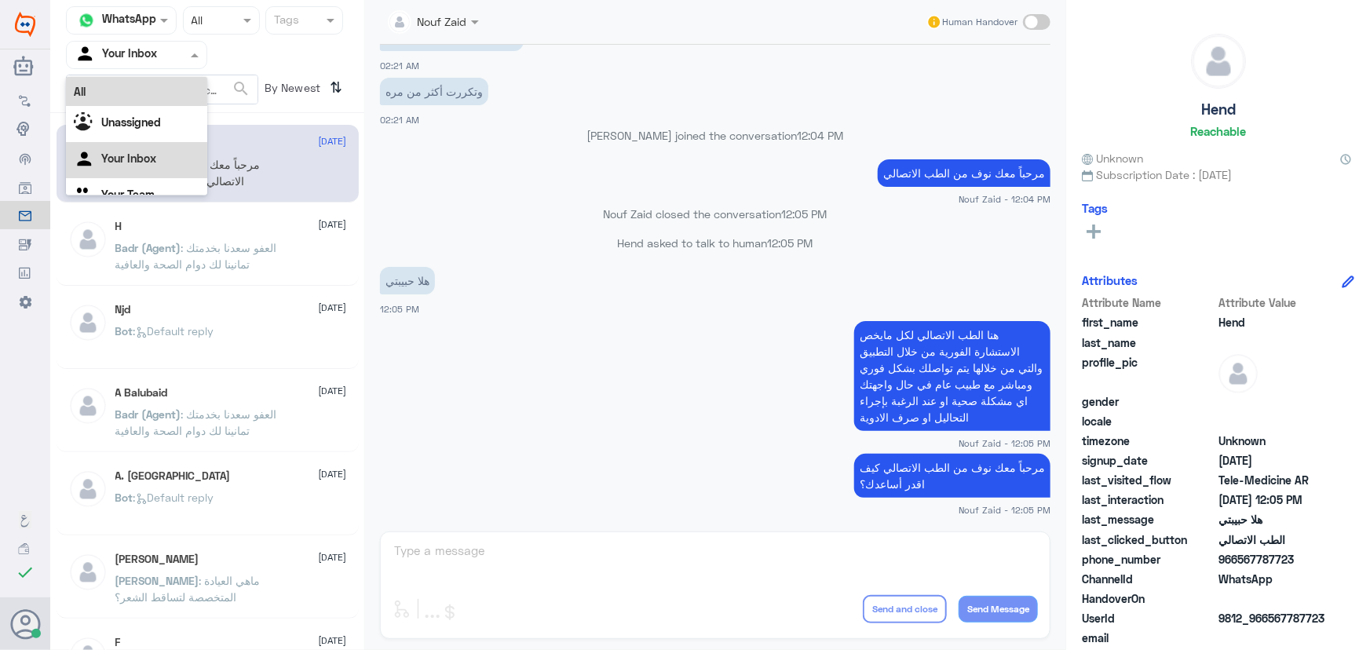
click at [183, 84] on div "All" at bounding box center [136, 91] width 141 height 29
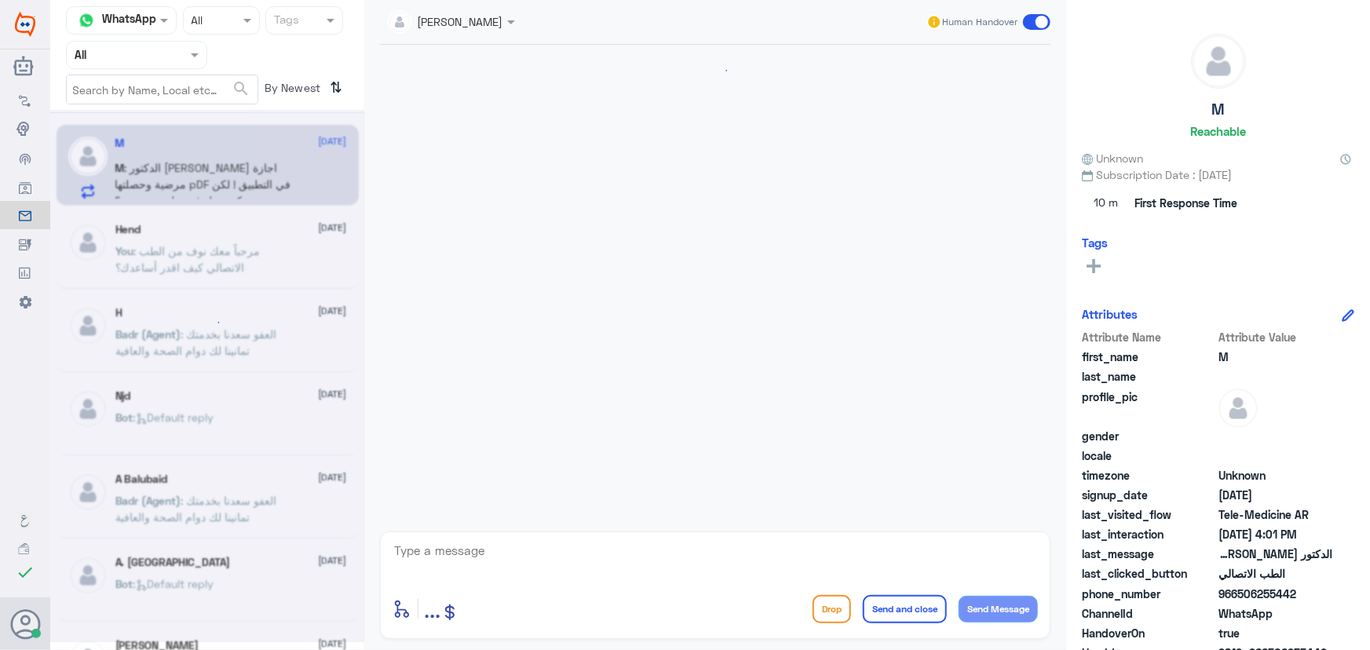
scroll to position [813, 0]
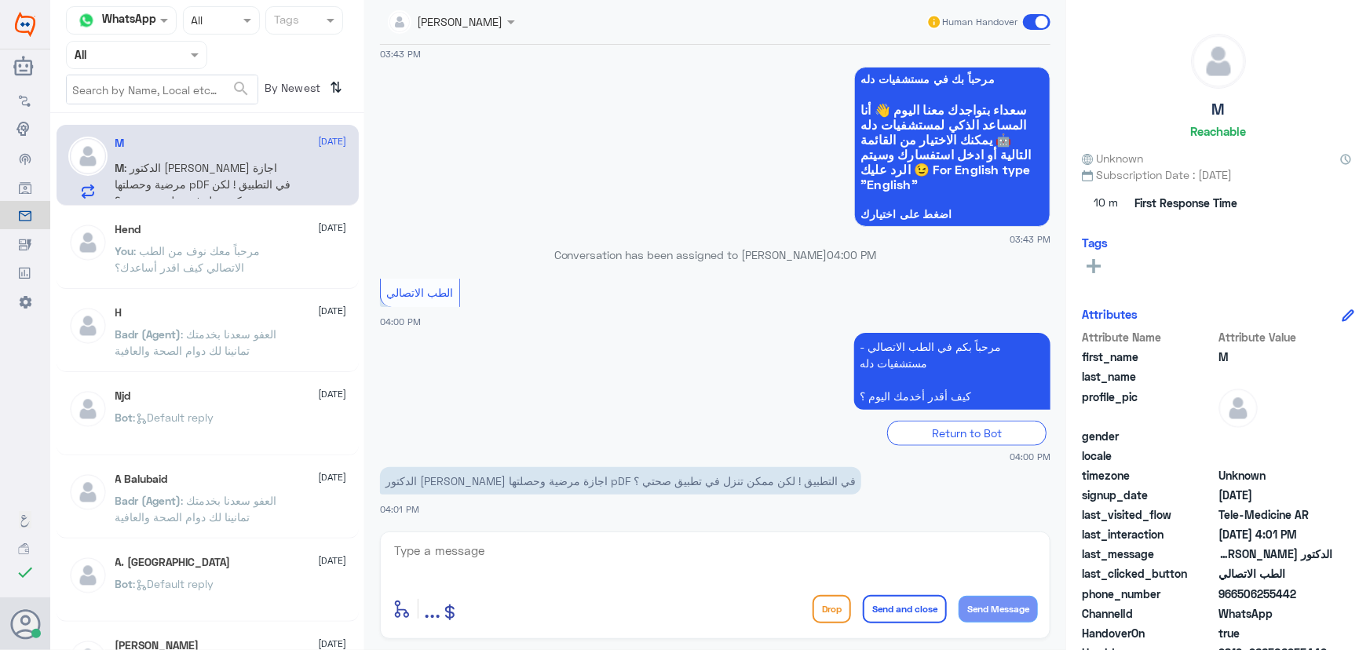
click at [201, 166] on span ": الدكتور [PERSON_NAME] اجازة مرضية وحصلتها pDF في التطبيق ! لكن ممكن تنزل في ت…" at bounding box center [203, 184] width 176 height 46
drag, startPoint x: 458, startPoint y: 556, endPoint x: 462, endPoint y: 546, distance: 9.9
click at [461, 556] on textarea at bounding box center [714, 559] width 645 height 38
paste textarea "مرحباً معك نوف من الطب الاتصالي"
type textarea "مرحباً معك نوف من الطب الاتصالي"
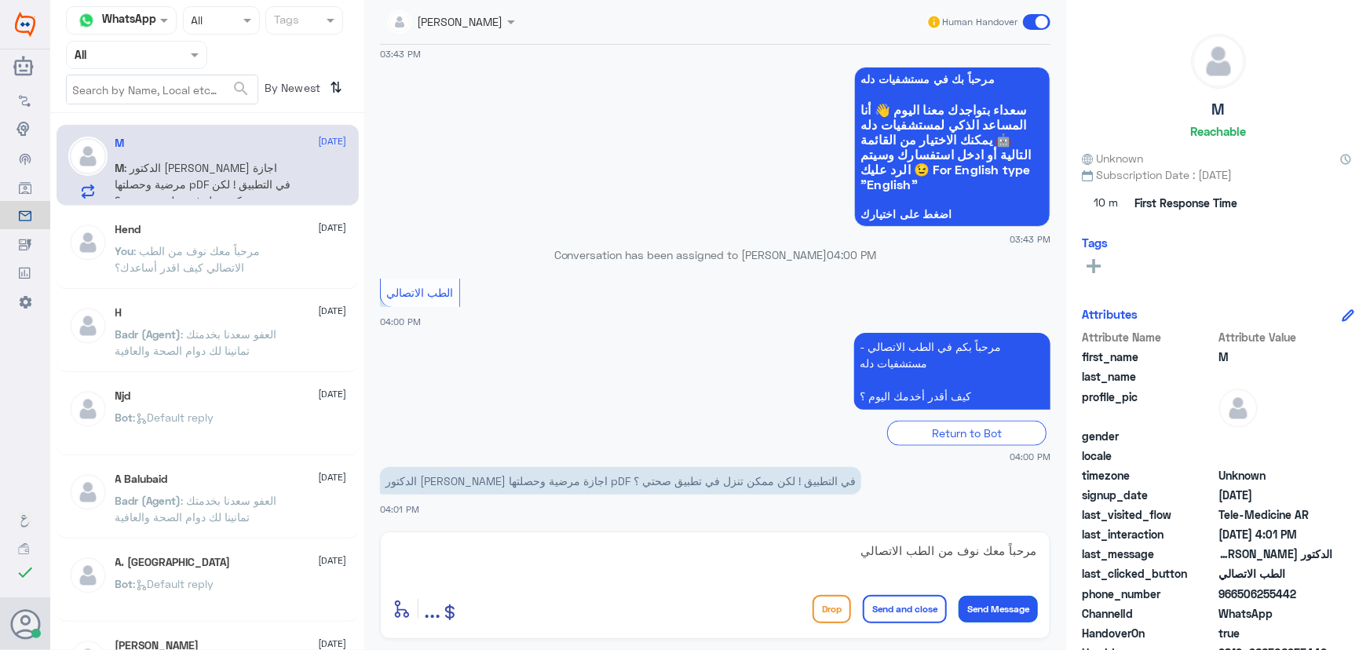
click at [990, 607] on button "Send Message" at bounding box center [997, 609] width 79 height 27
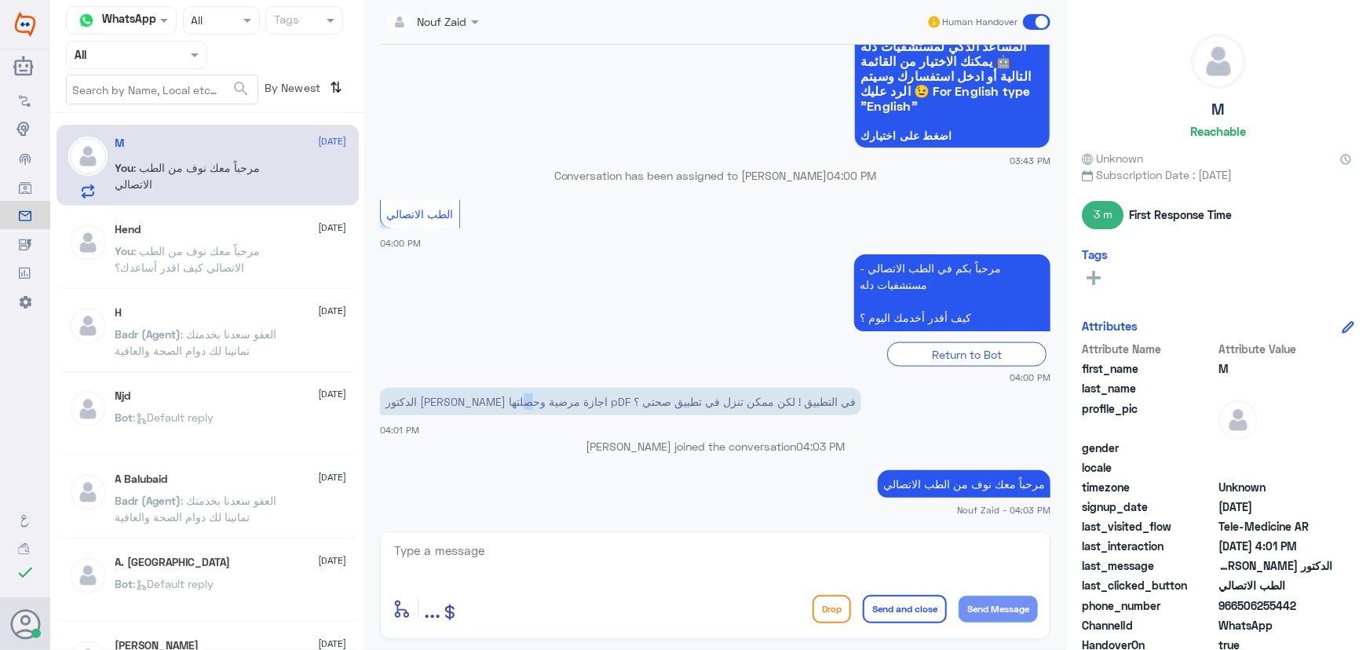
drag, startPoint x: 571, startPoint y: 407, endPoint x: 567, endPoint y: 395, distance: 12.9
click at [567, 395] on p "الدكتور عطاني اجازة مرضية وحصلتها pDF في التطبيق ! لكن ممكن تنزل في تطبيق صحتي ؟" at bounding box center [620, 401] width 481 height 27
click at [590, 564] on textarea at bounding box center [714, 559] width 645 height 38
paste textarea "لرفع الإجازة المرضية على صحتي، يمكنك التواصل مع التقارير الطبية من خلال 0550181…"
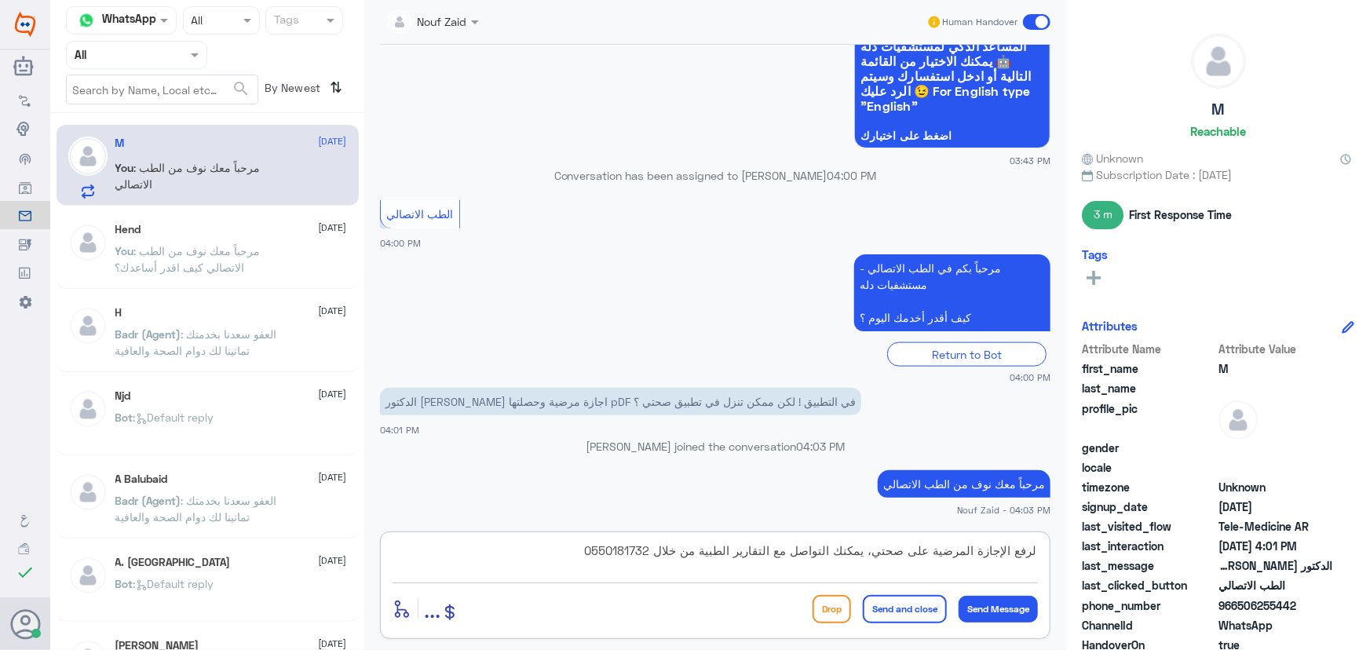
type textarea "لرفع الإجازة المرضية على صحتي، يمكنك التواصل مع التقارير الطبية من خلال 0550181…"
click at [909, 607] on button "Send and close" at bounding box center [905, 609] width 84 height 28
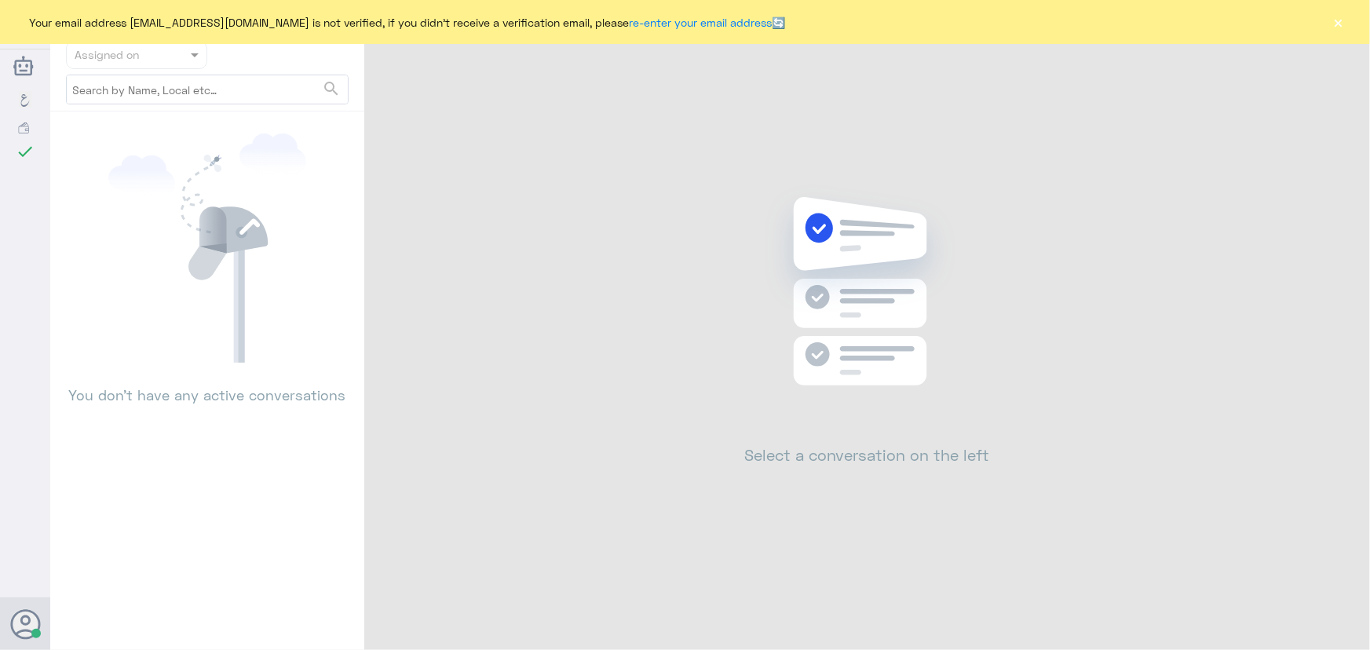
click at [1339, 23] on button "×" at bounding box center [1338, 22] width 16 height 16
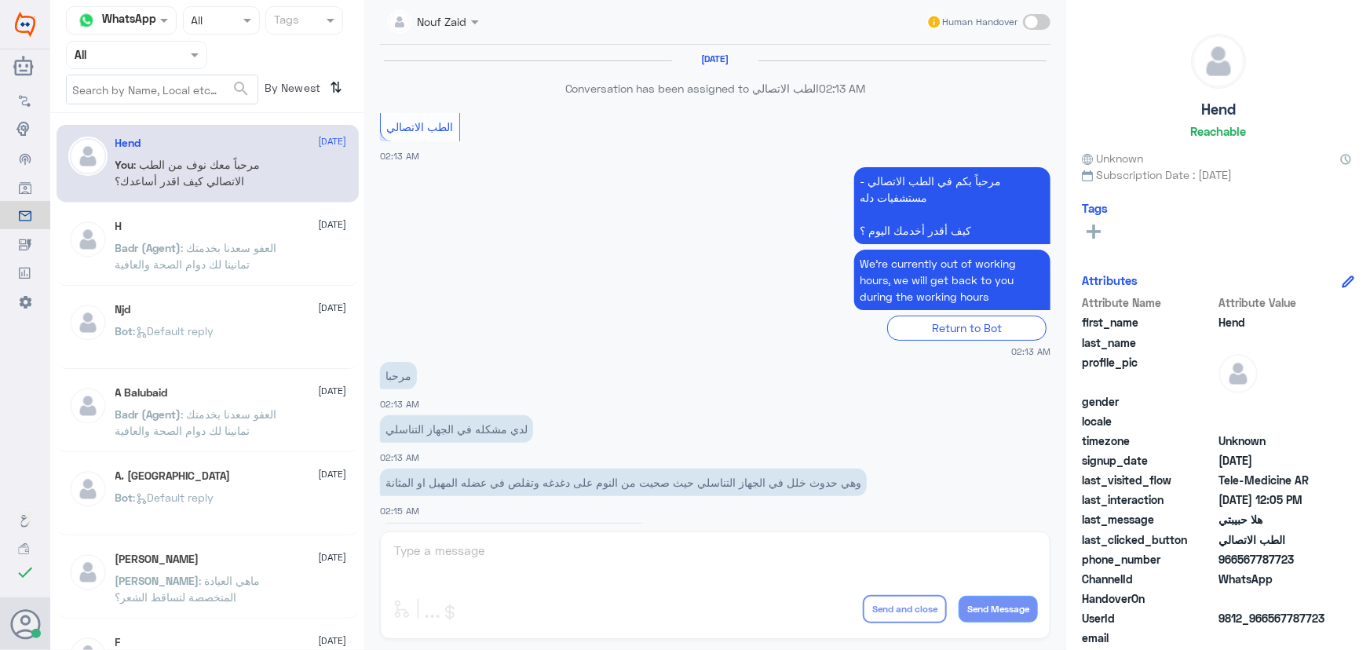
scroll to position [713, 0]
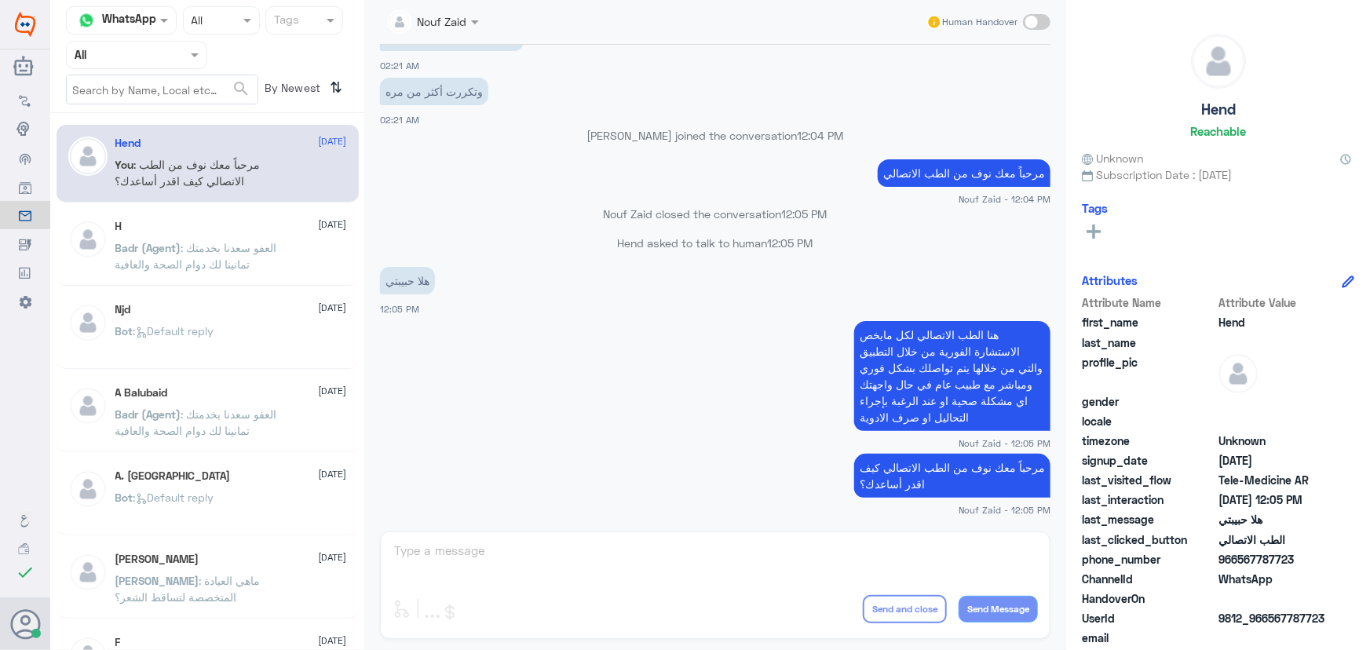
drag, startPoint x: 184, startPoint y: 59, endPoint x: 195, endPoint y: 71, distance: 16.2
click at [188, 59] on div "Agent Filter All" at bounding box center [136, 55] width 141 height 28
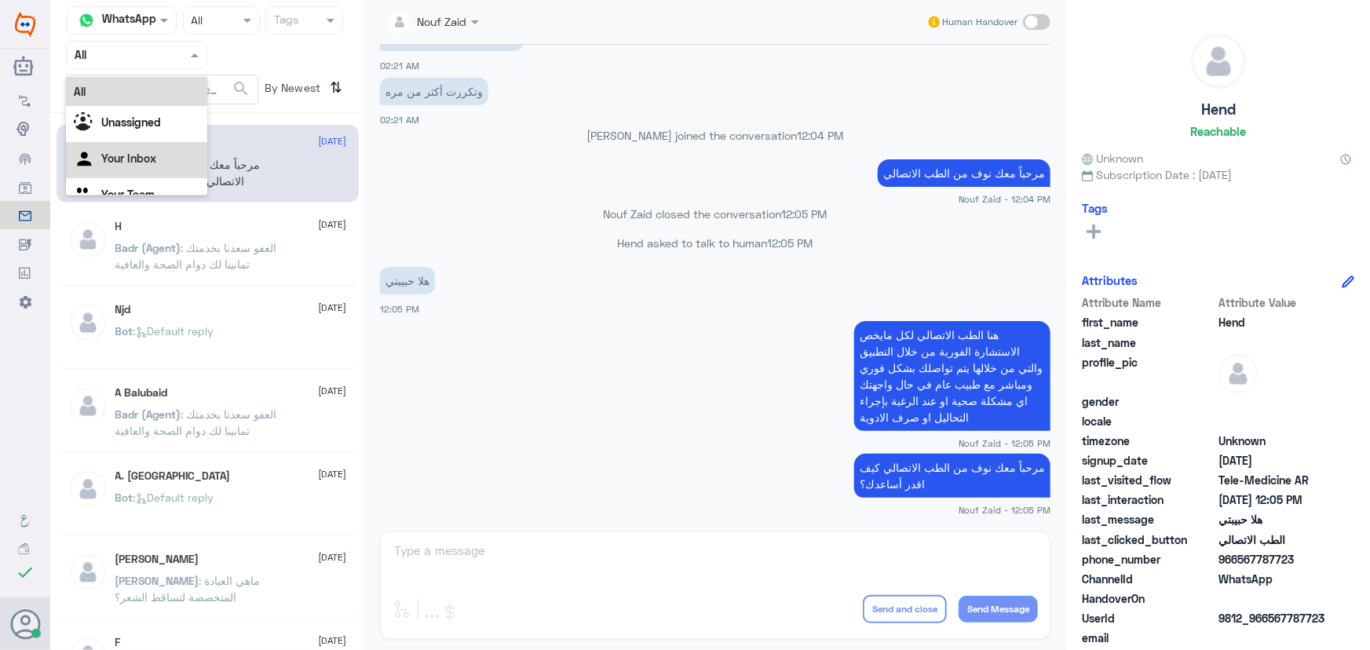
click at [149, 151] on div "Your Inbox" at bounding box center [136, 160] width 141 height 36
click at [144, 50] on input "text" at bounding box center [118, 55] width 86 height 18
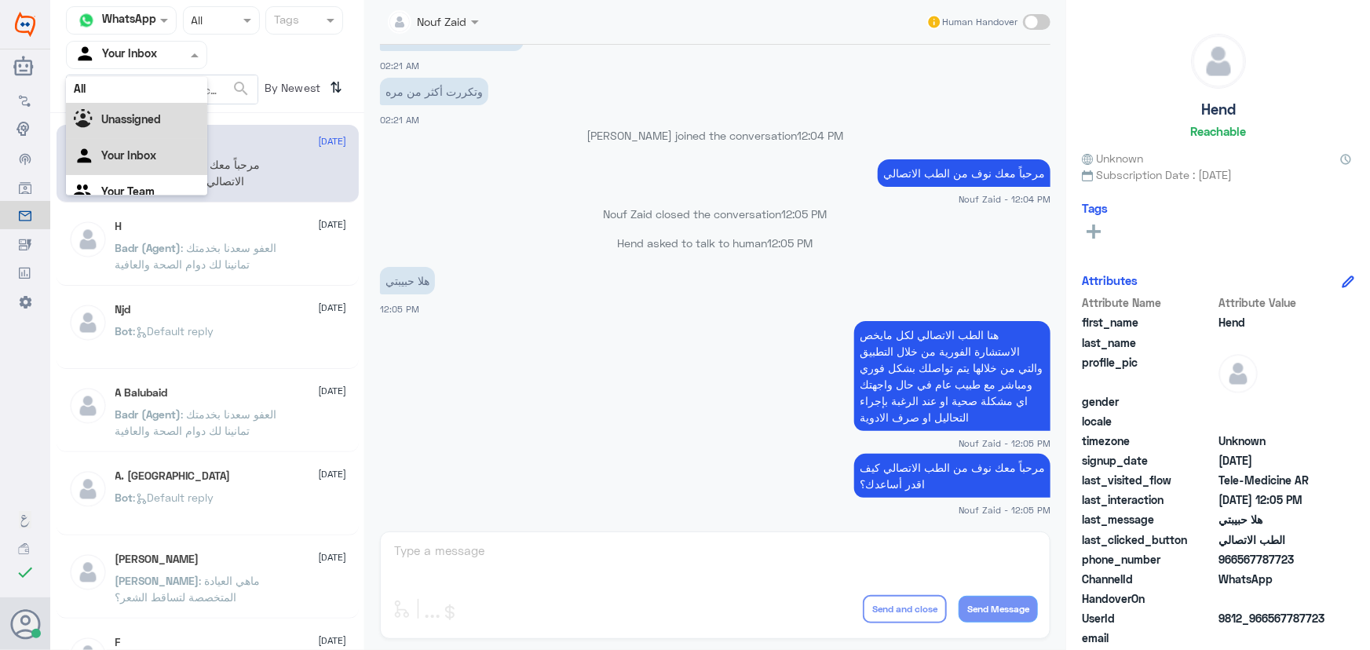
scroll to position [0, 0]
drag, startPoint x: 149, startPoint y: 93, endPoint x: 155, endPoint y: 100, distance: 8.9
click at [155, 100] on div "All" at bounding box center [136, 91] width 141 height 29
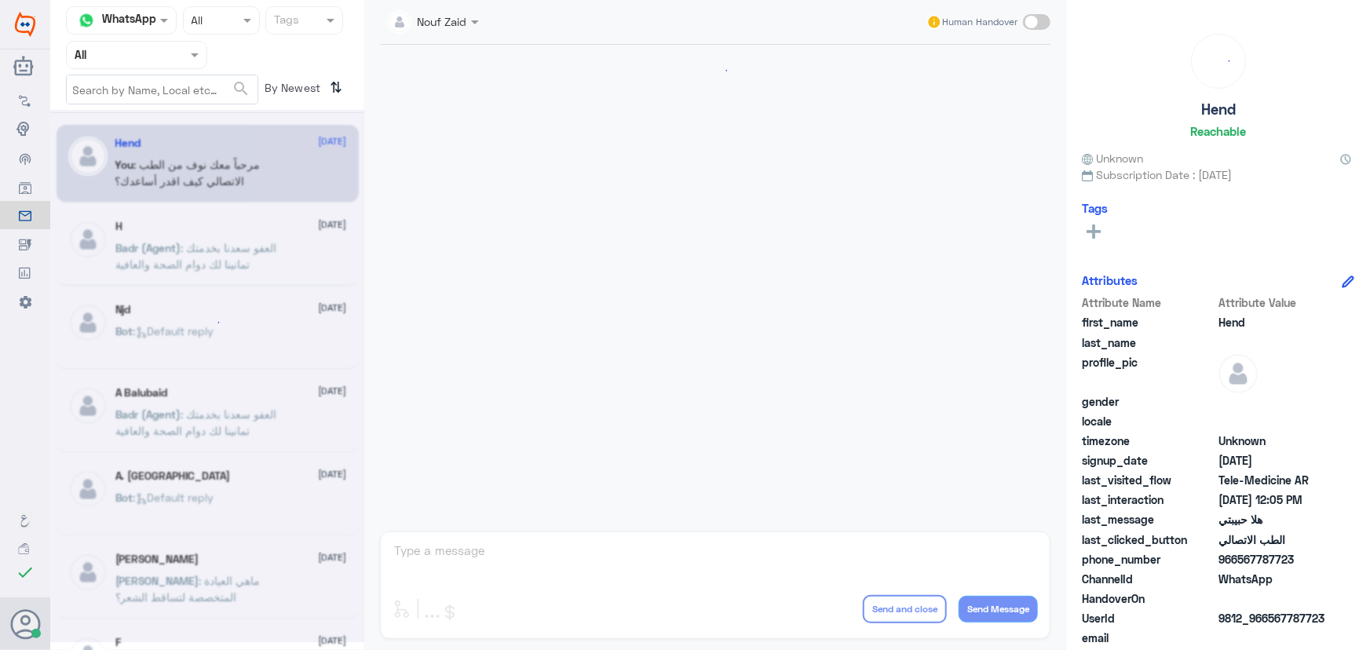
scroll to position [713, 0]
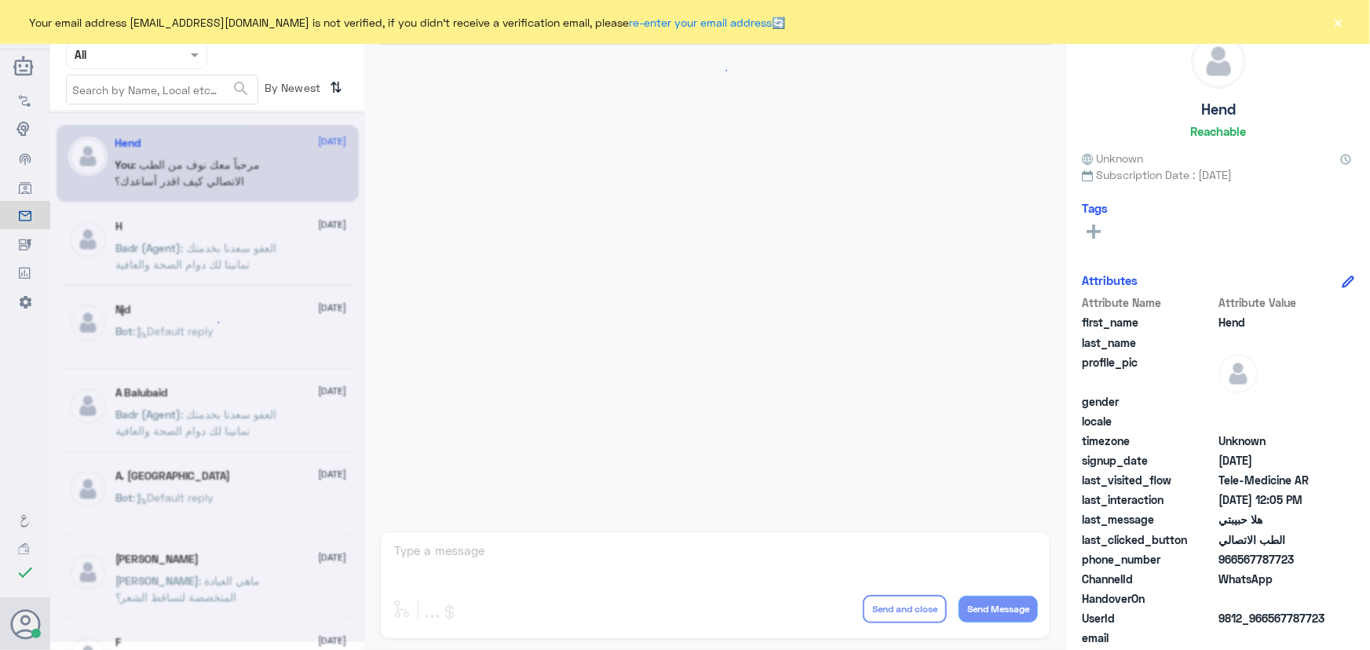
scroll to position [713, 0]
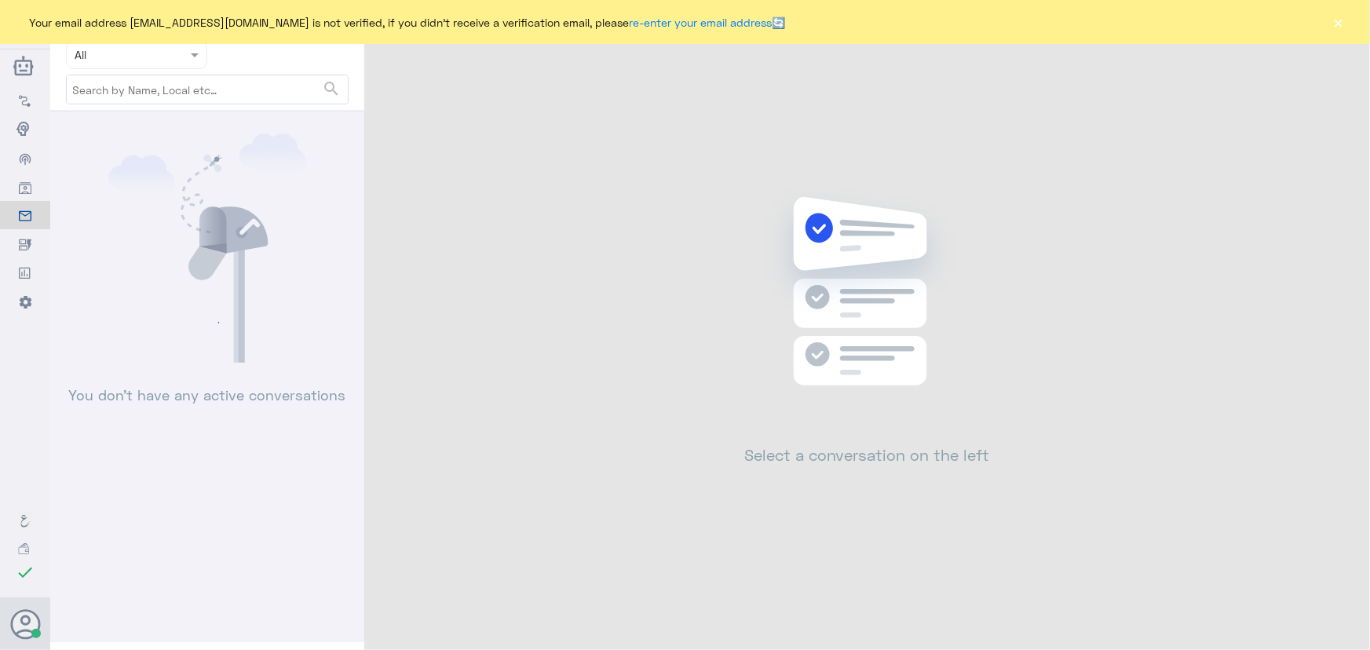
click at [1335, 23] on button "×" at bounding box center [1338, 22] width 16 height 16
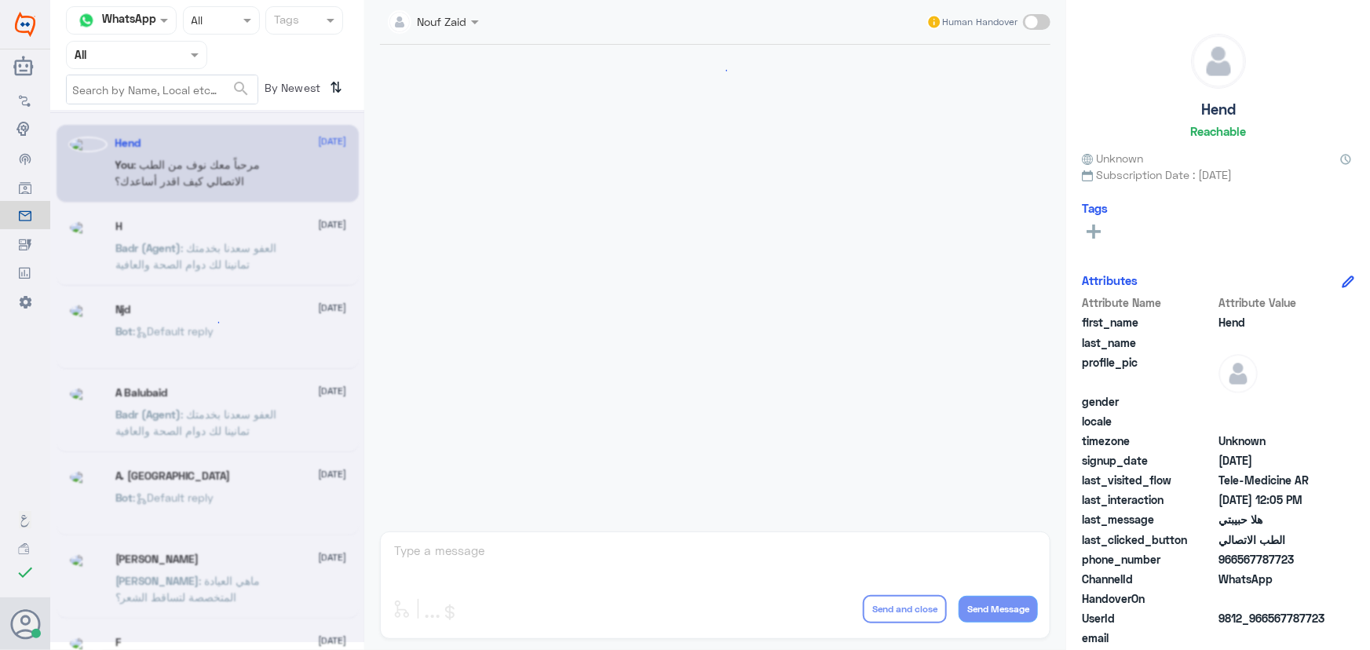
scroll to position [713, 0]
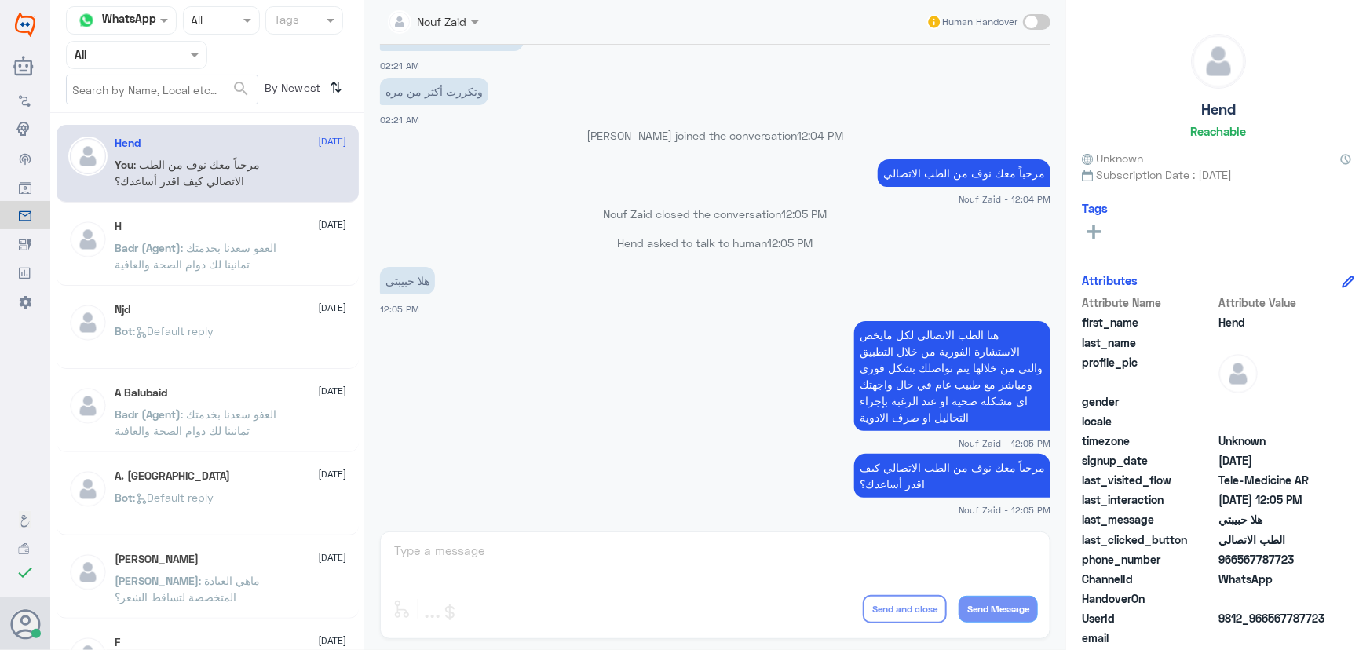
click at [81, 61] on input "text" at bounding box center [118, 55] width 86 height 18
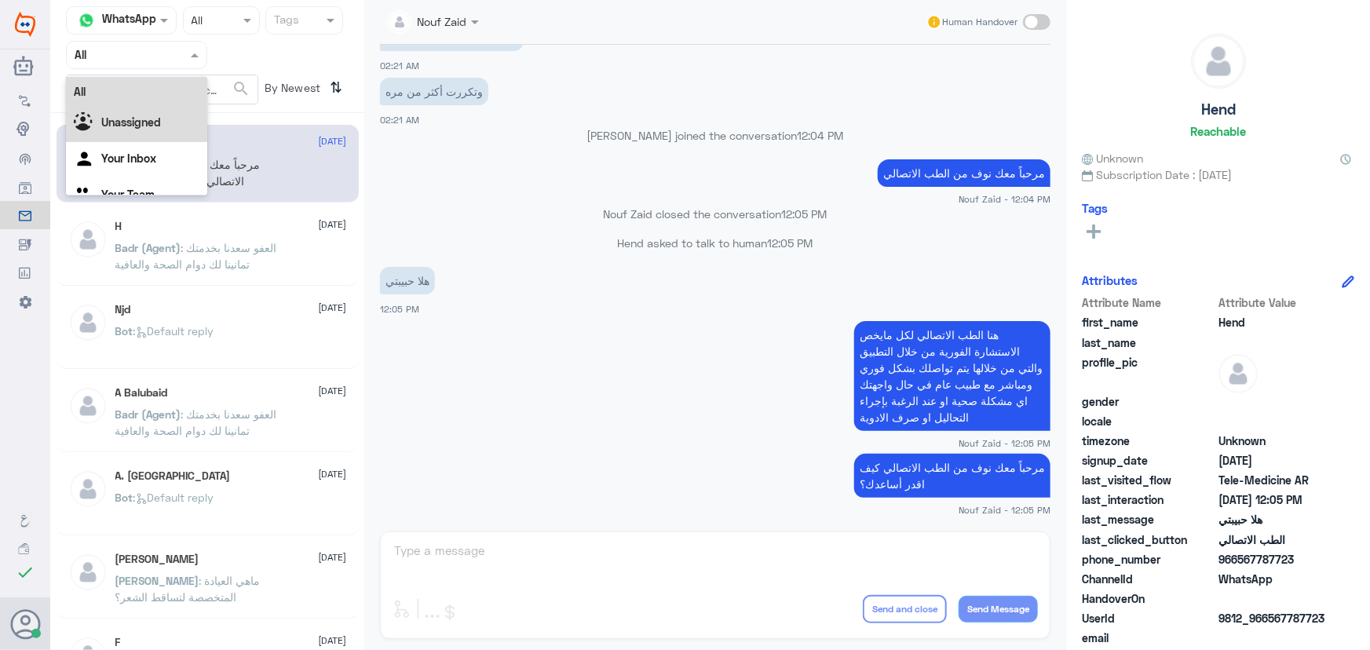
click at [105, 124] on b "Unassigned" at bounding box center [131, 121] width 60 height 13
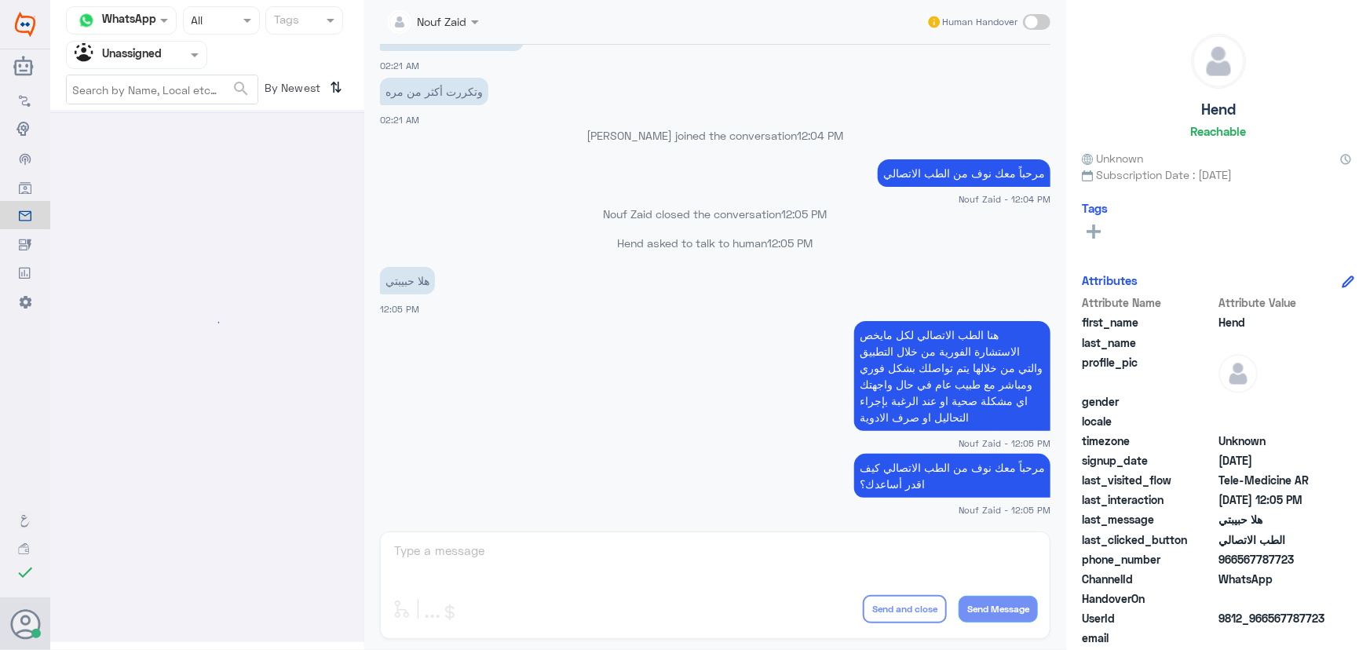
scroll to position [0, 0]
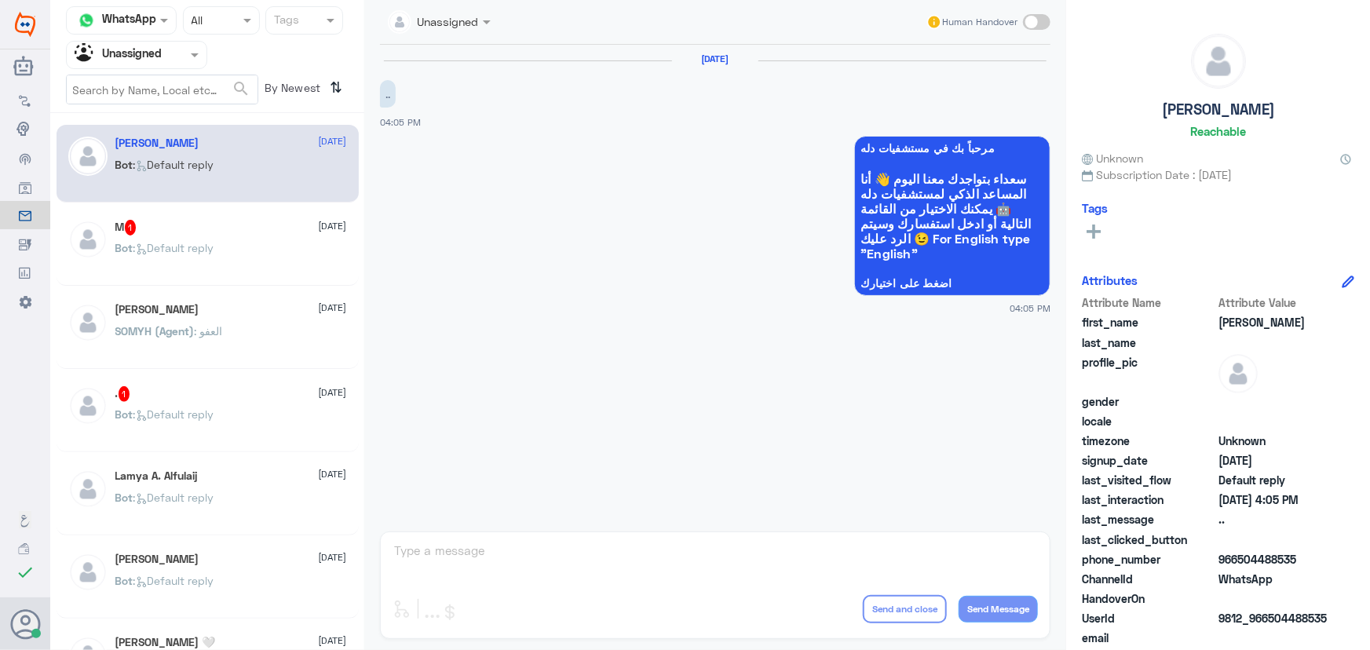
click at [205, 327] on span ": العفو" at bounding box center [209, 330] width 28 height 13
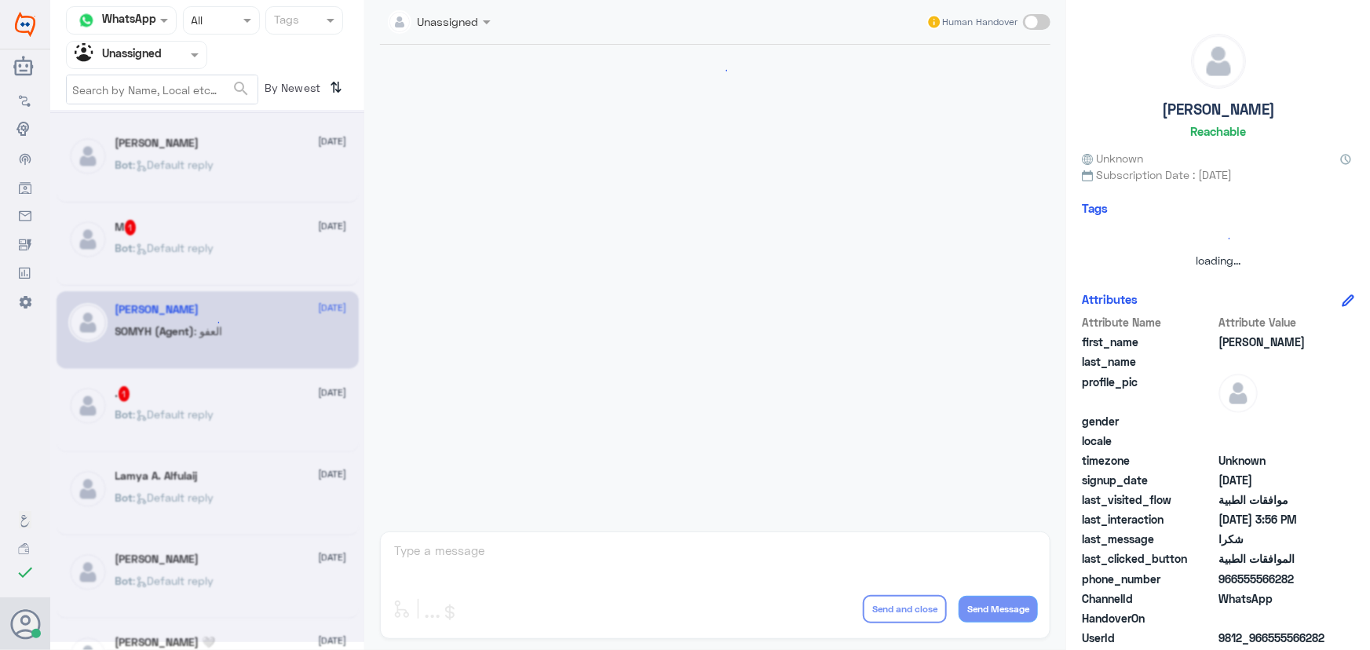
click at [200, 261] on div at bounding box center [207, 376] width 314 height 532
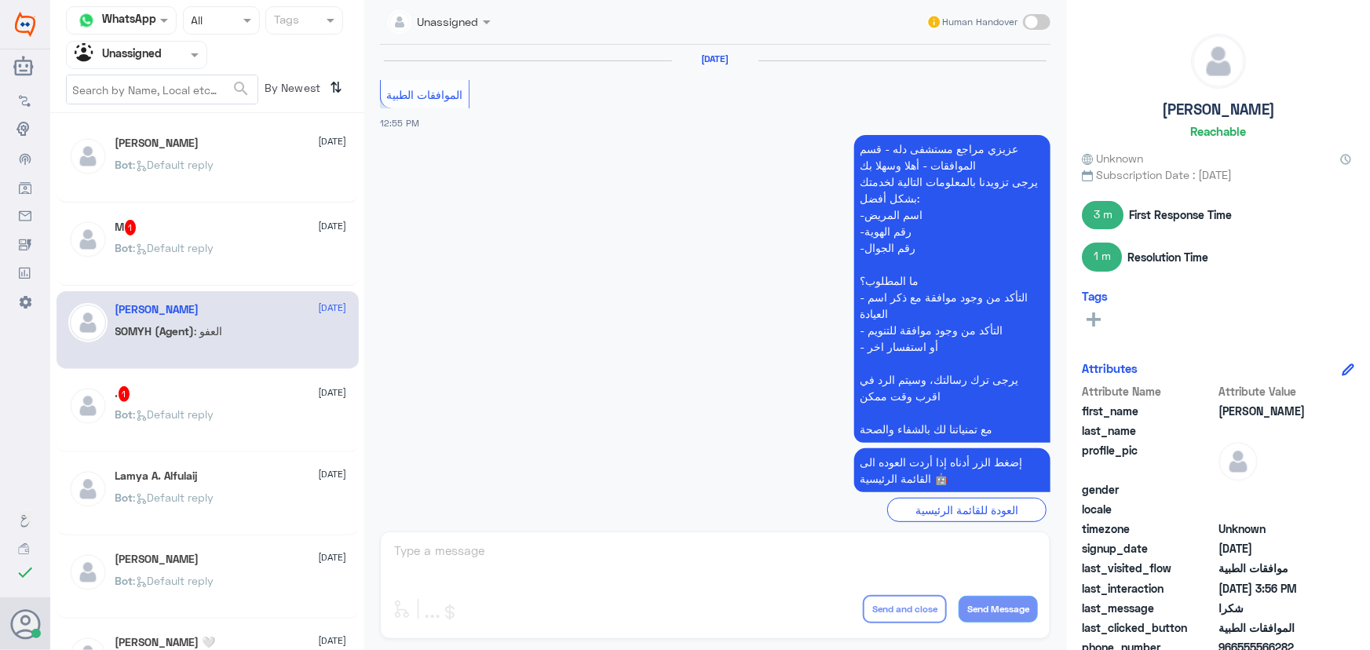
scroll to position [1428, 0]
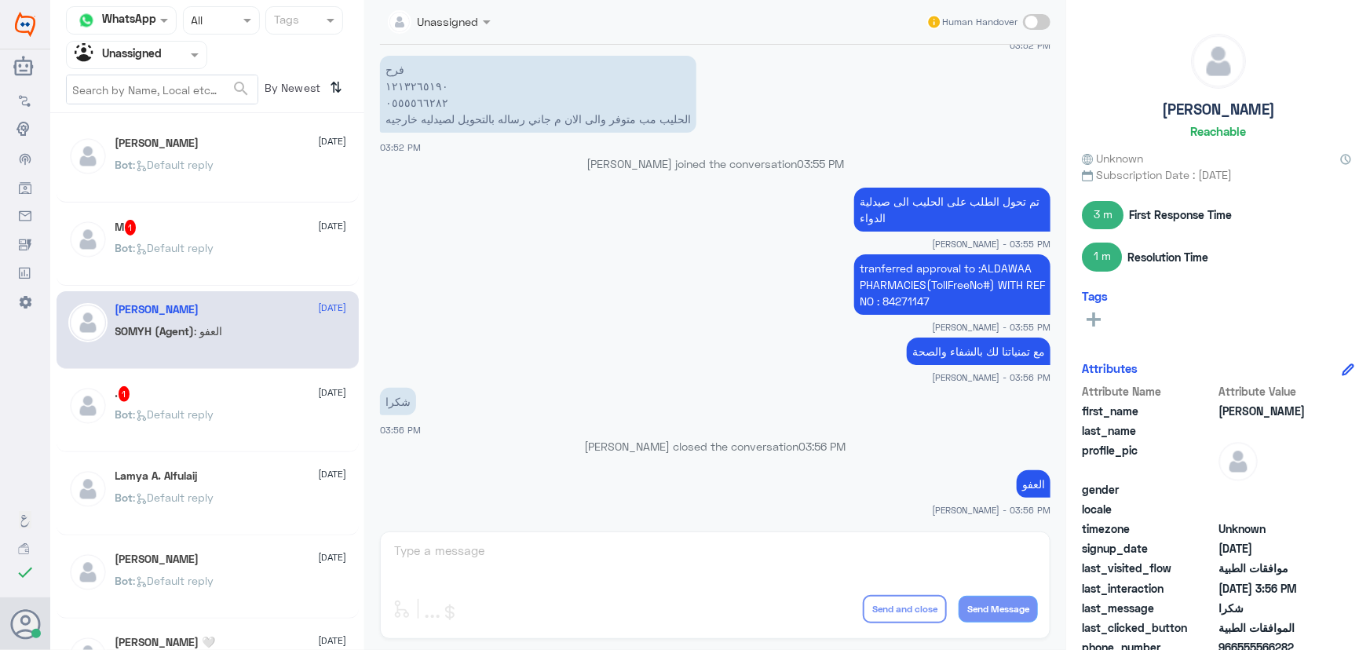
click at [200, 261] on p "Bot : Default reply" at bounding box center [164, 258] width 99 height 39
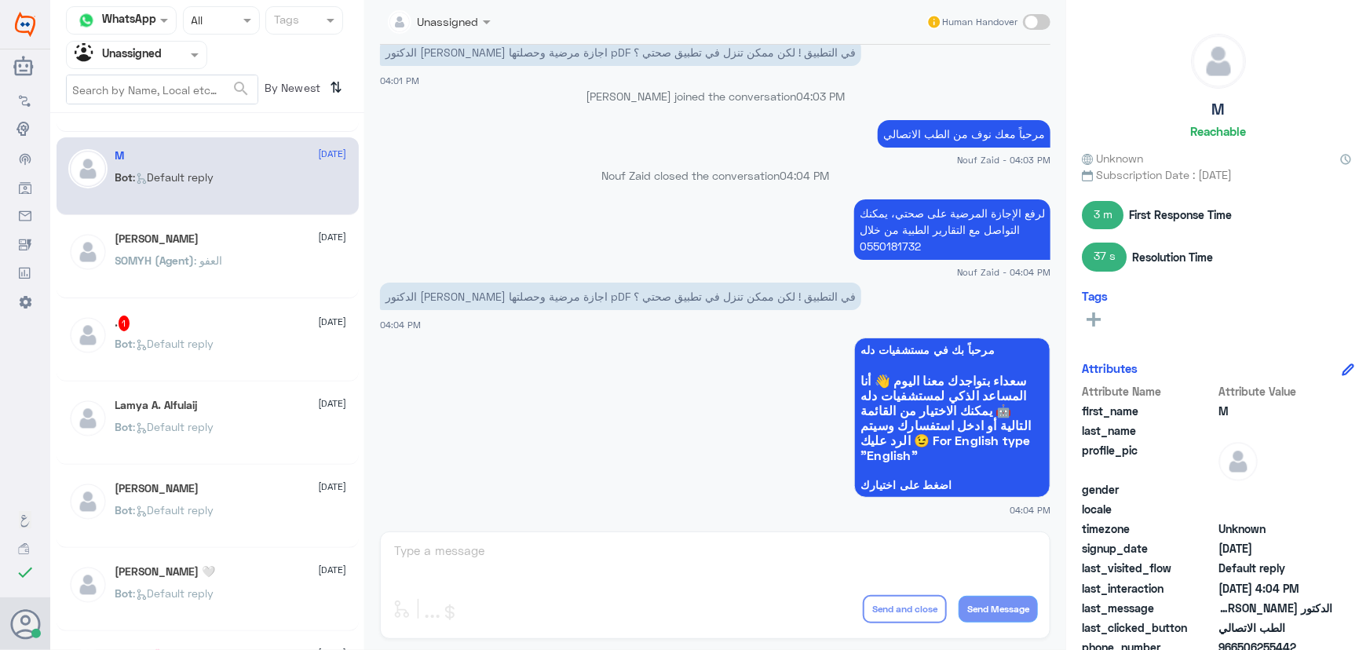
scroll to position [71, 0]
click at [253, 323] on div ". 1 14 September" at bounding box center [231, 324] width 232 height 16
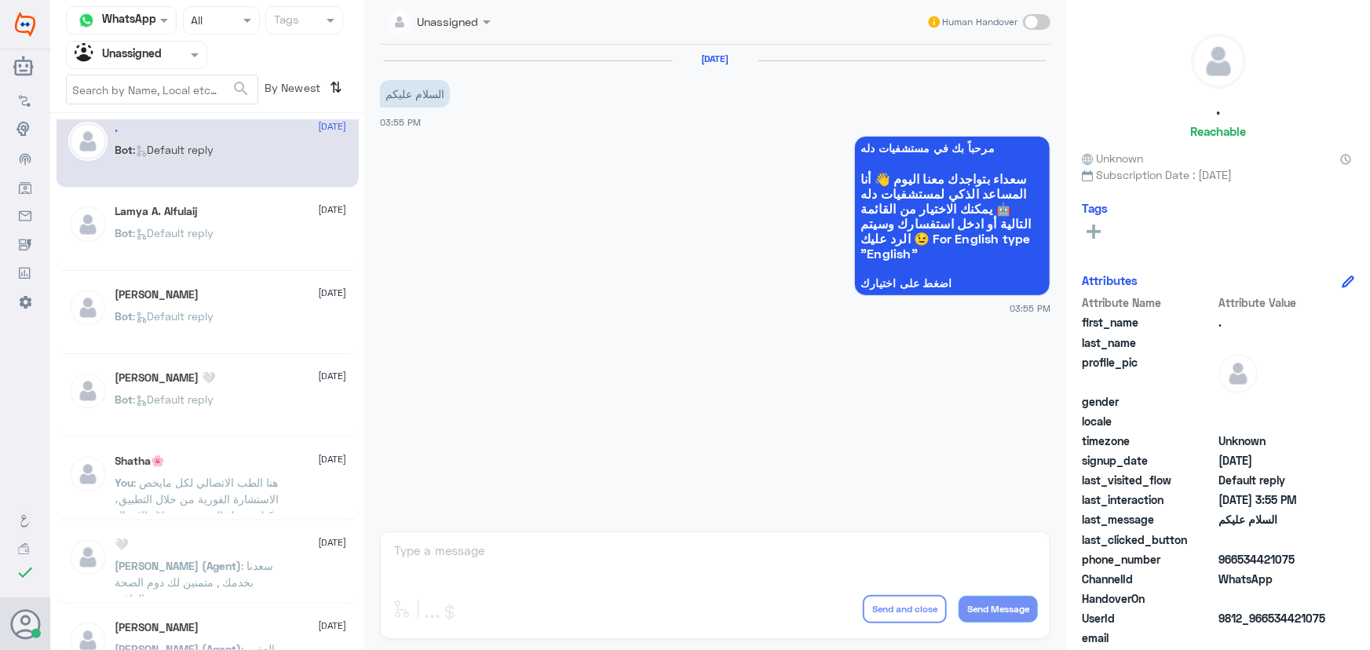
scroll to position [285, 0]
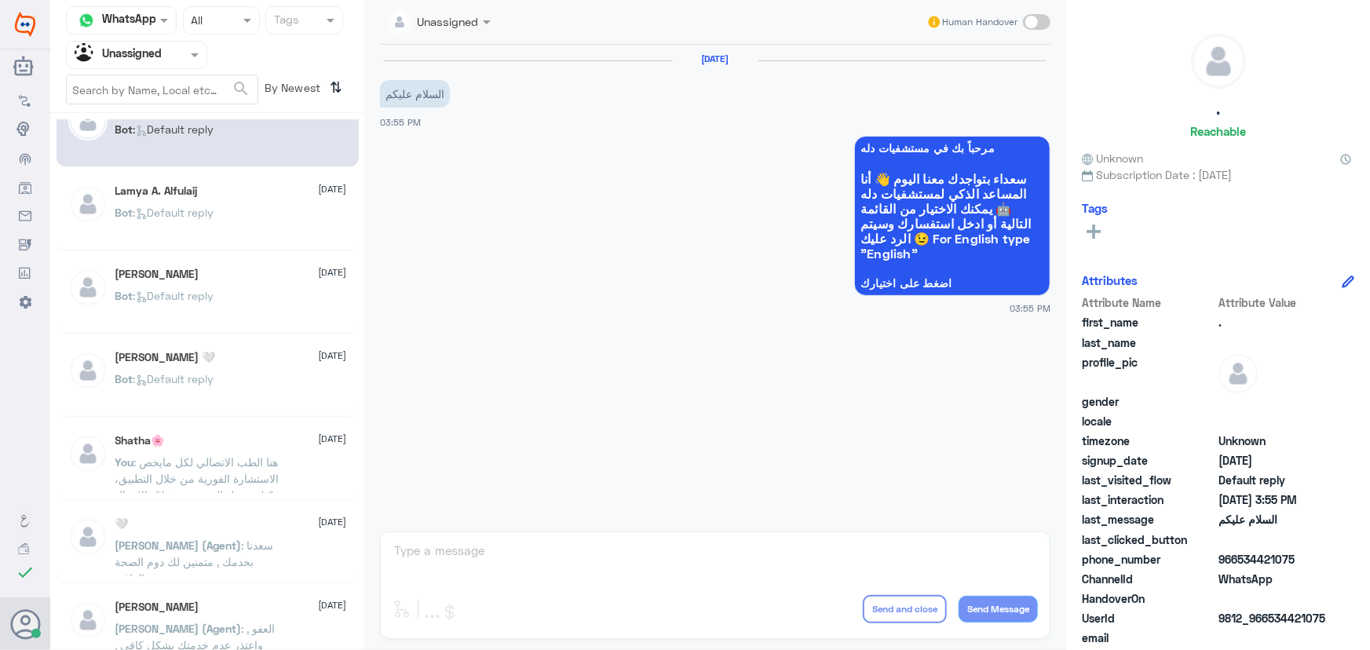
click at [243, 333] on div "Abdulrhman 14 September Bot : Default reply M 14 September Bot : Default reply …" at bounding box center [207, 387] width 314 height 536
click at [235, 384] on div "Bot : Default reply" at bounding box center [231, 391] width 232 height 35
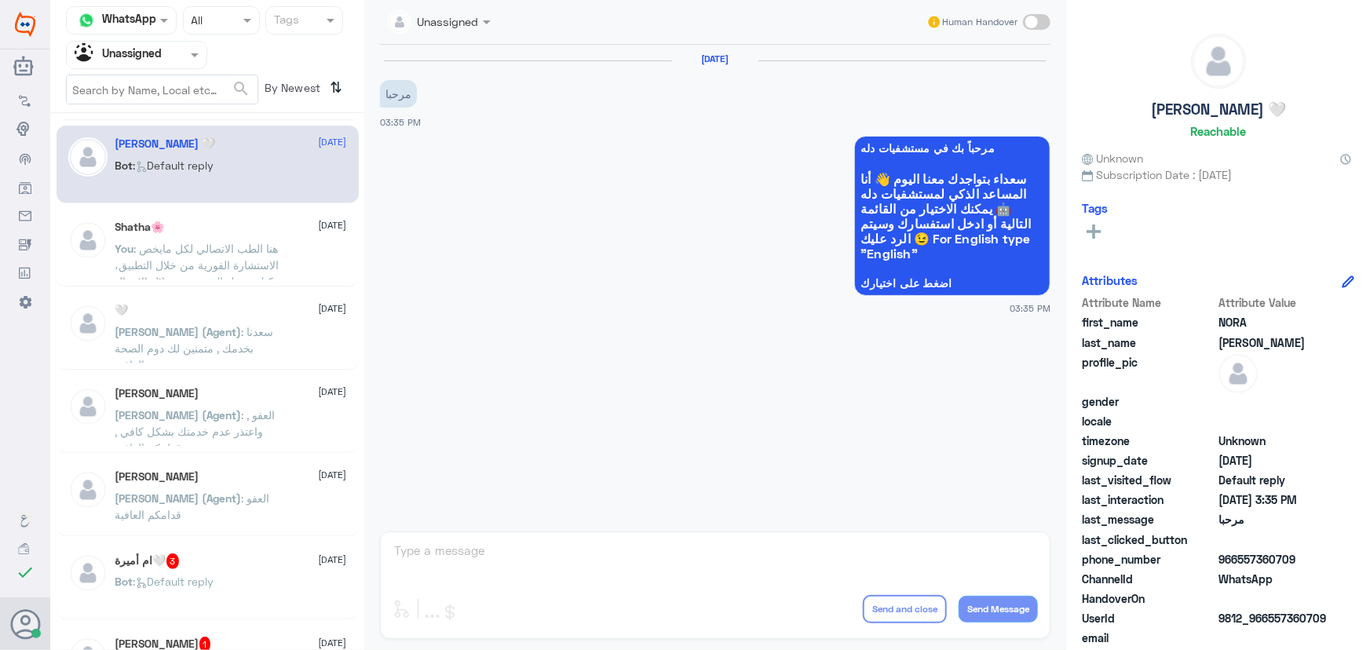
scroll to position [499, 0]
click at [165, 498] on span "Nasser (Agent)" at bounding box center [178, 497] width 126 height 13
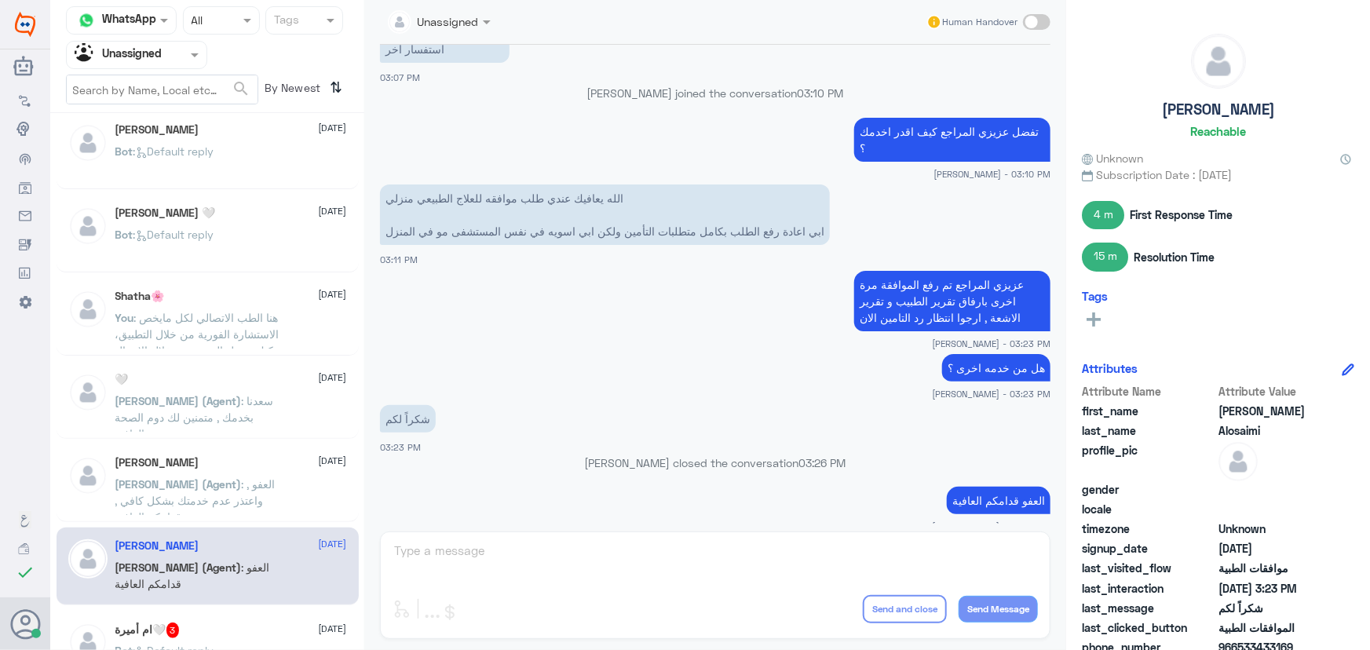
scroll to position [428, 0]
drag, startPoint x: 980, startPoint y: 324, endPoint x: 577, endPoint y: 232, distance: 413.0
click at [1041, 337] on small "Nasser qirnas - 03:23 PM" at bounding box center [715, 343] width 670 height 13
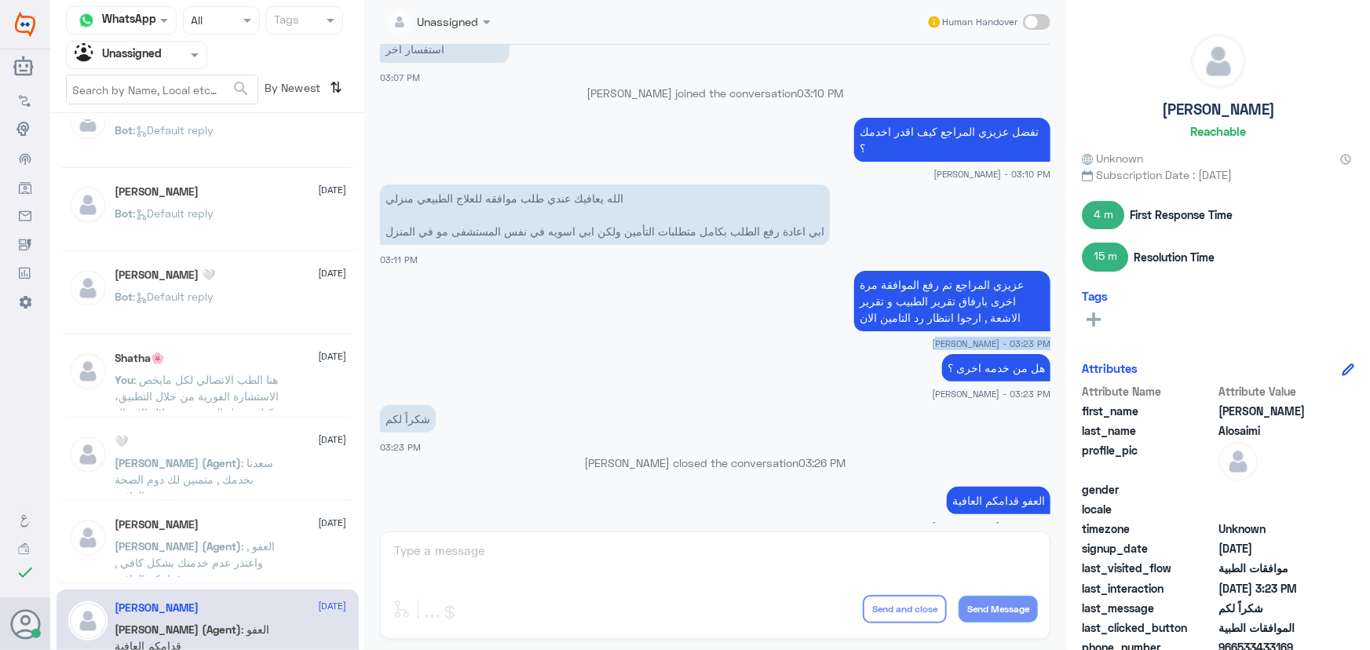
scroll to position [285, 0]
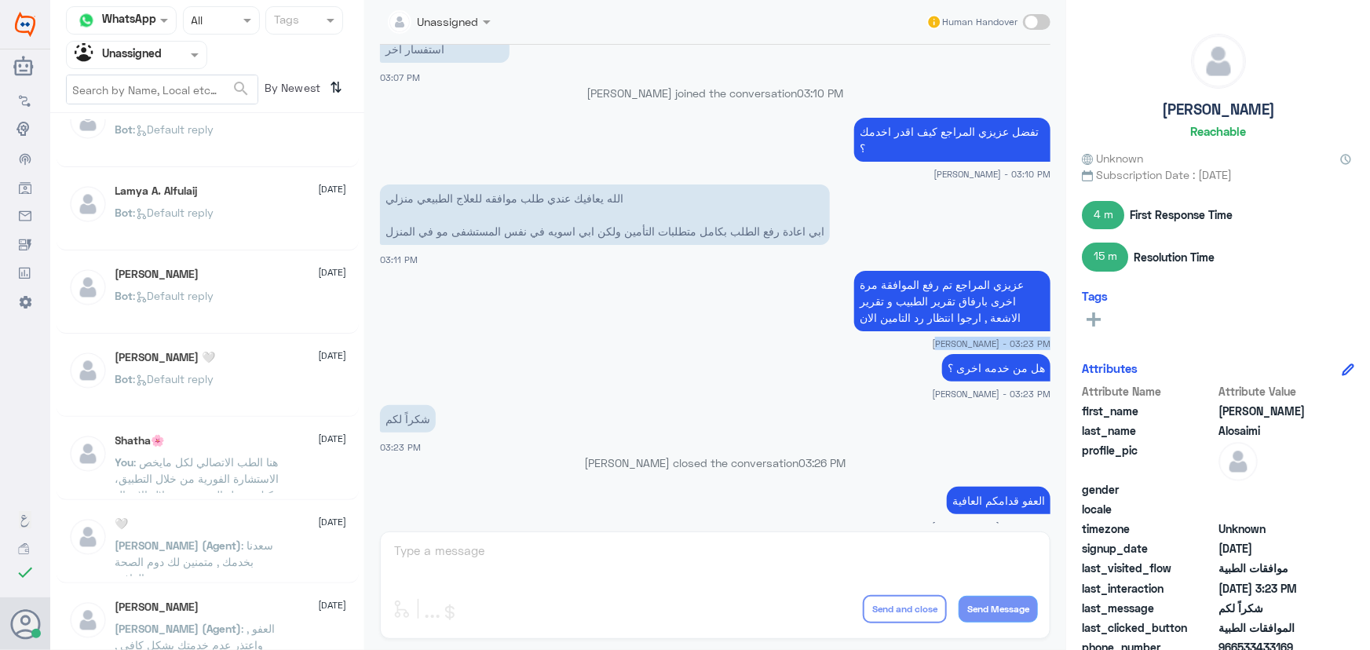
click at [87, 56] on input "text" at bounding box center [118, 55] width 86 height 18
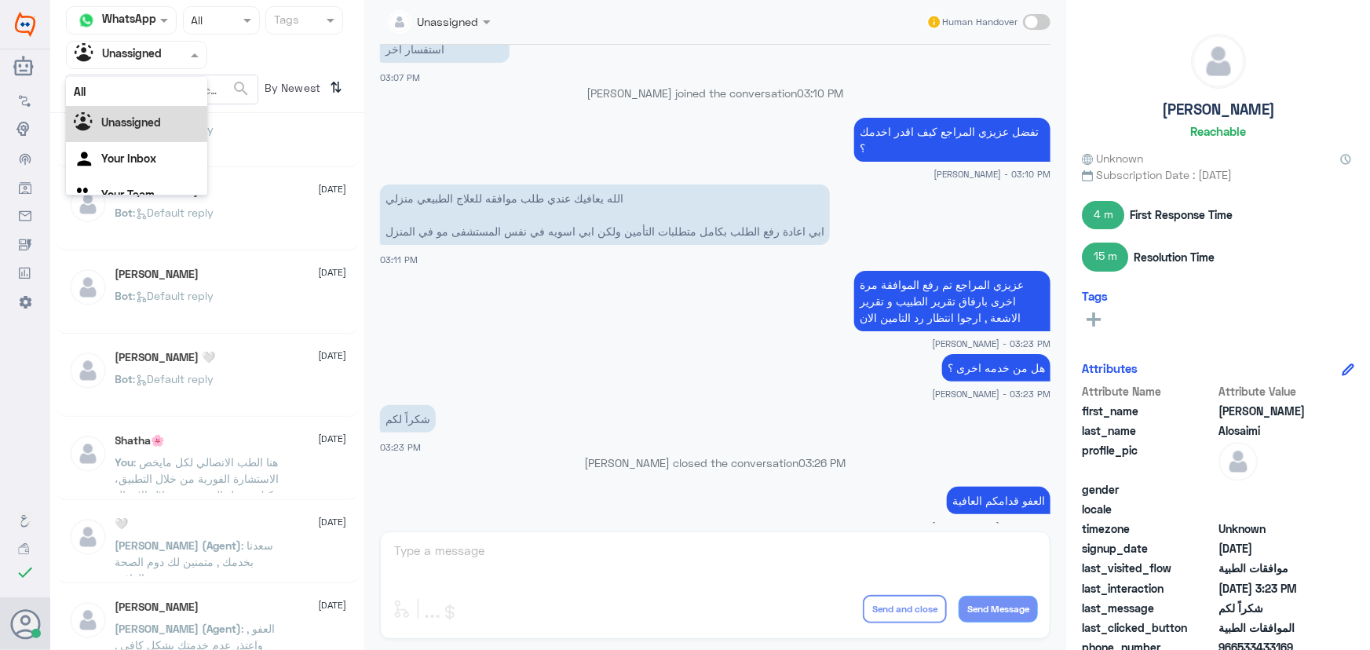
scroll to position [20, 0]
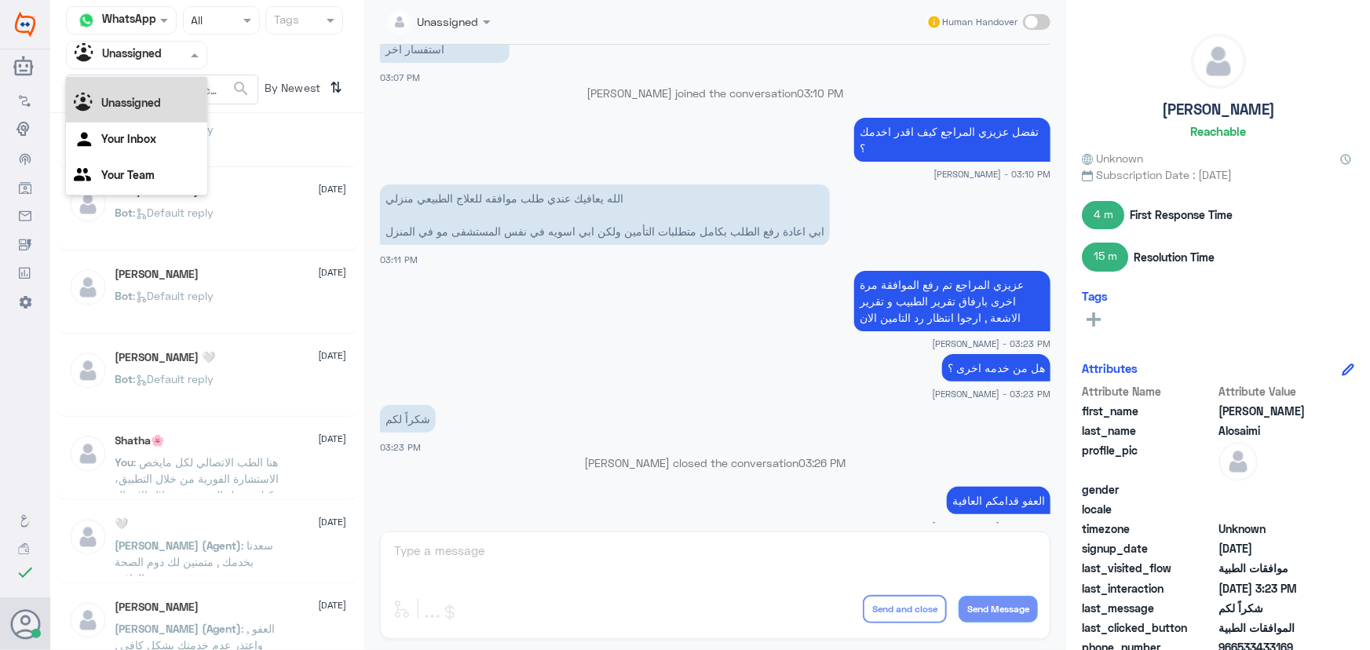
click at [102, 82] on div "All" at bounding box center [136, 71] width 141 height 29
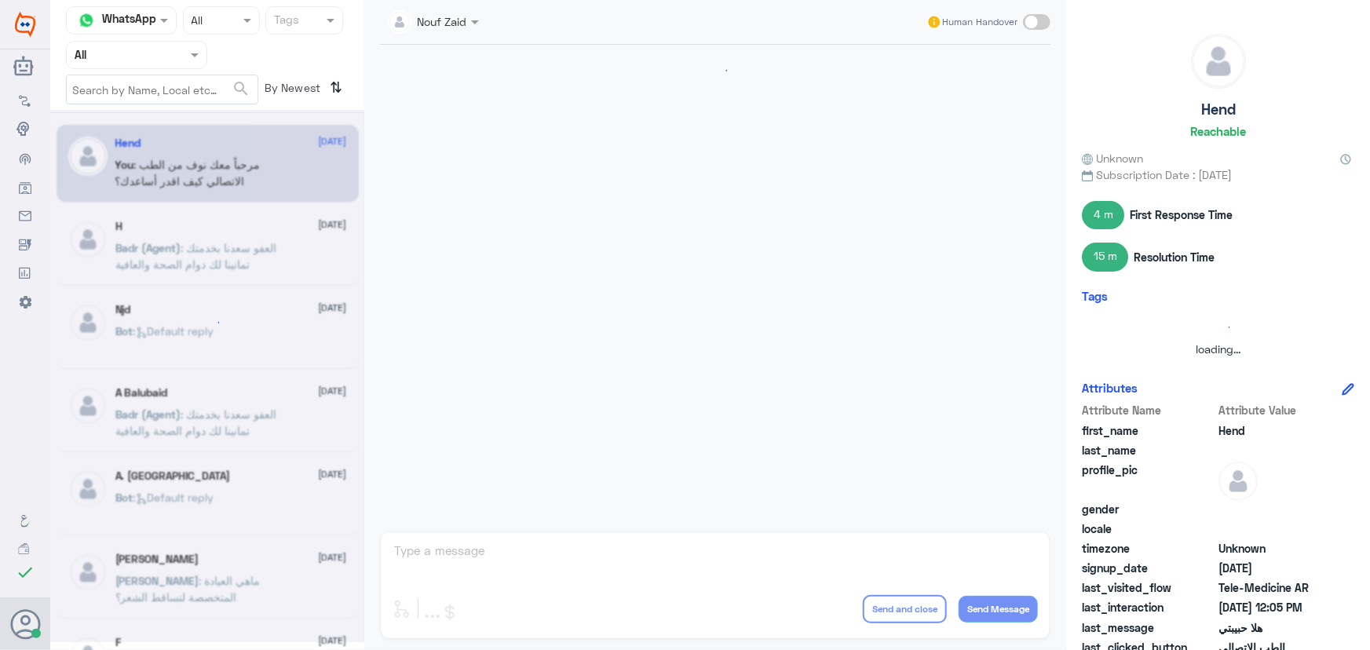
scroll to position [713, 0]
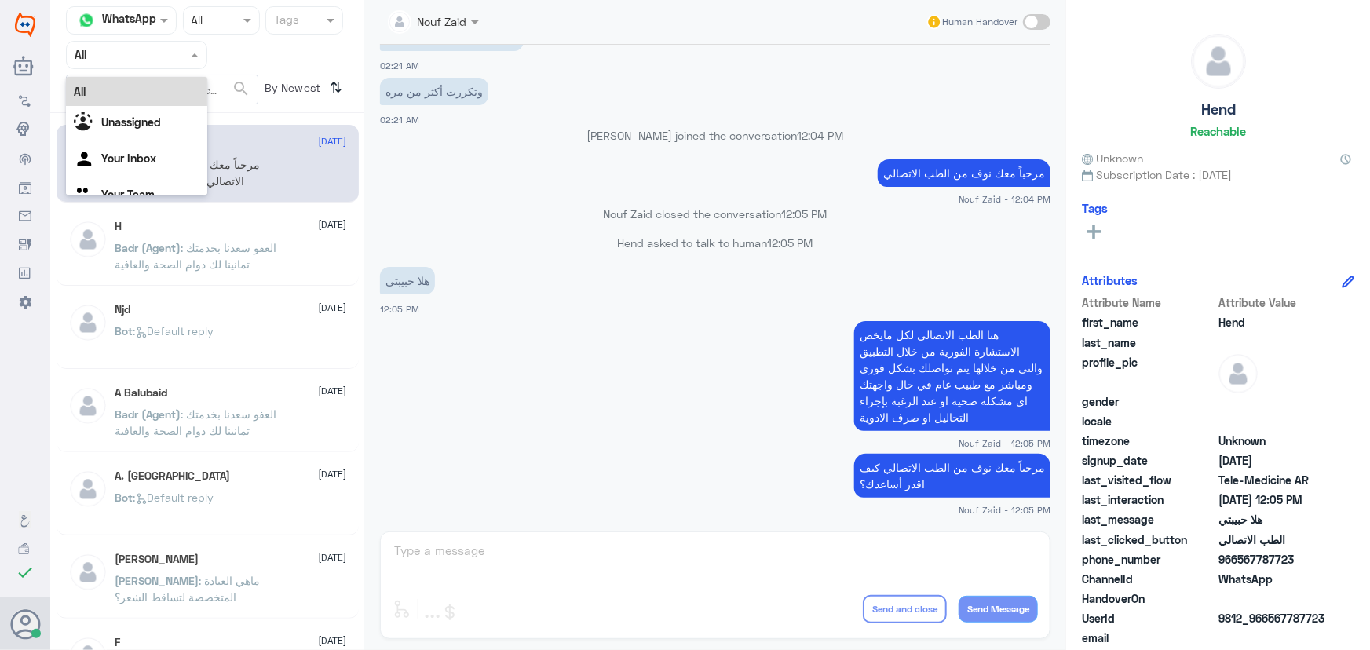
click at [106, 66] on div "Agent Filter All" at bounding box center [136, 55] width 141 height 28
click at [111, 169] on div "Your Inbox" at bounding box center [136, 160] width 141 height 36
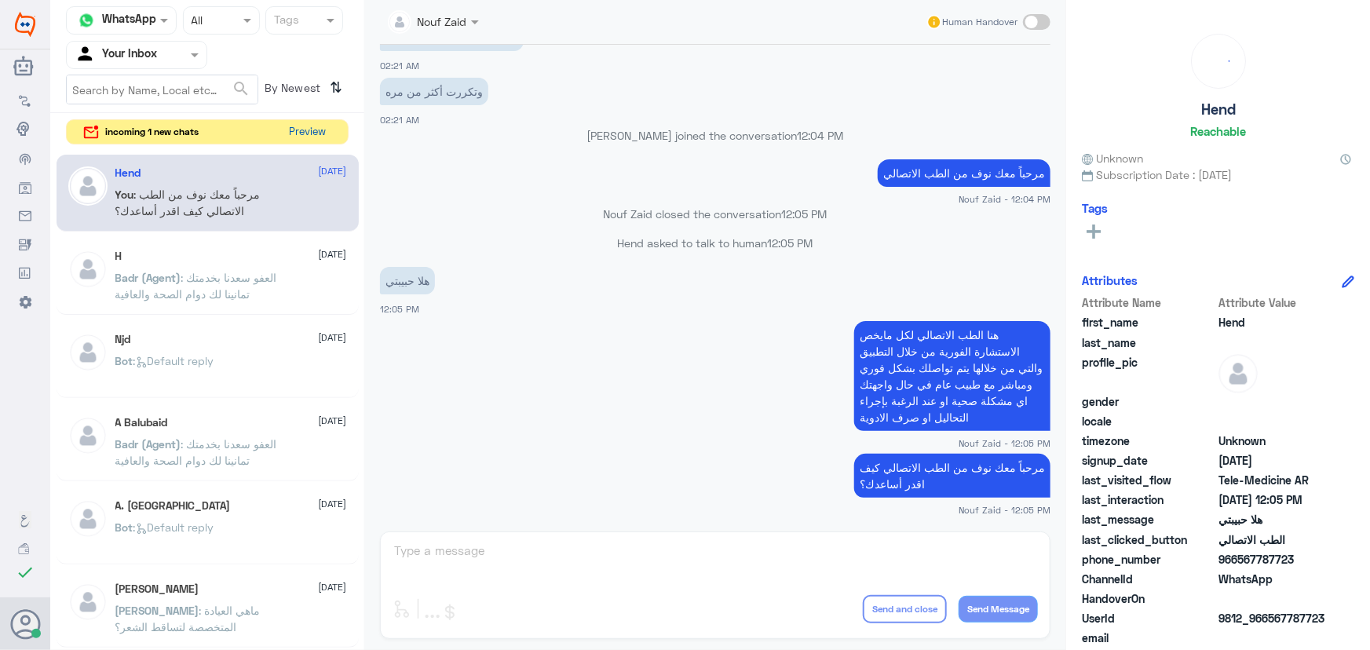
click at [310, 131] on button "Preview" at bounding box center [307, 132] width 49 height 24
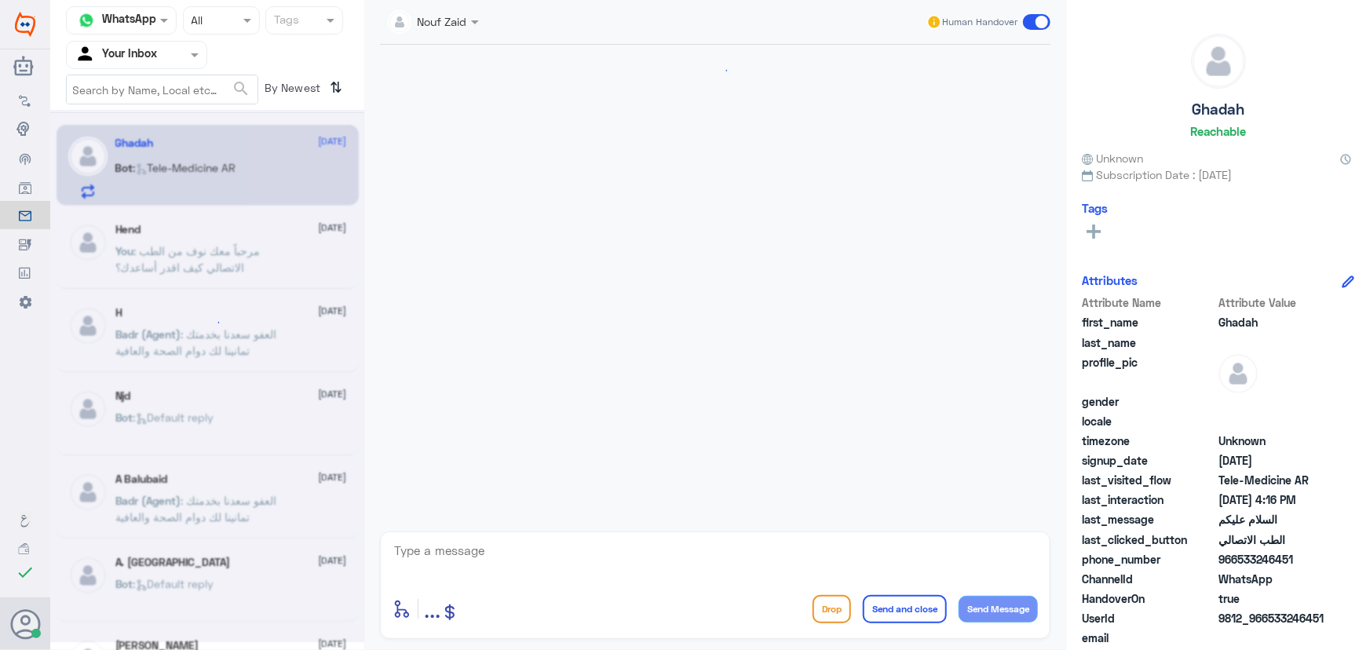
scroll to position [1058, 0]
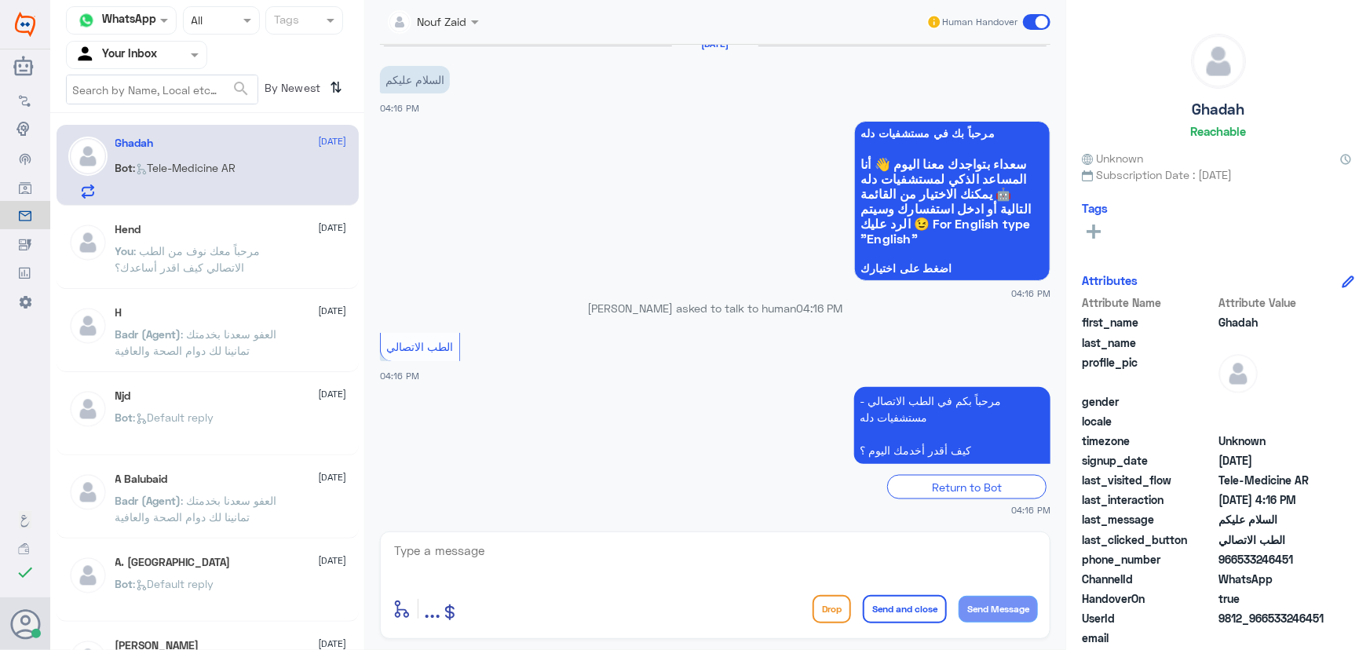
click at [233, 250] on span ": مرحباً معك نوف من الطب الاتصالي كيف اقدر أساعدك؟" at bounding box center [187, 259] width 145 height 30
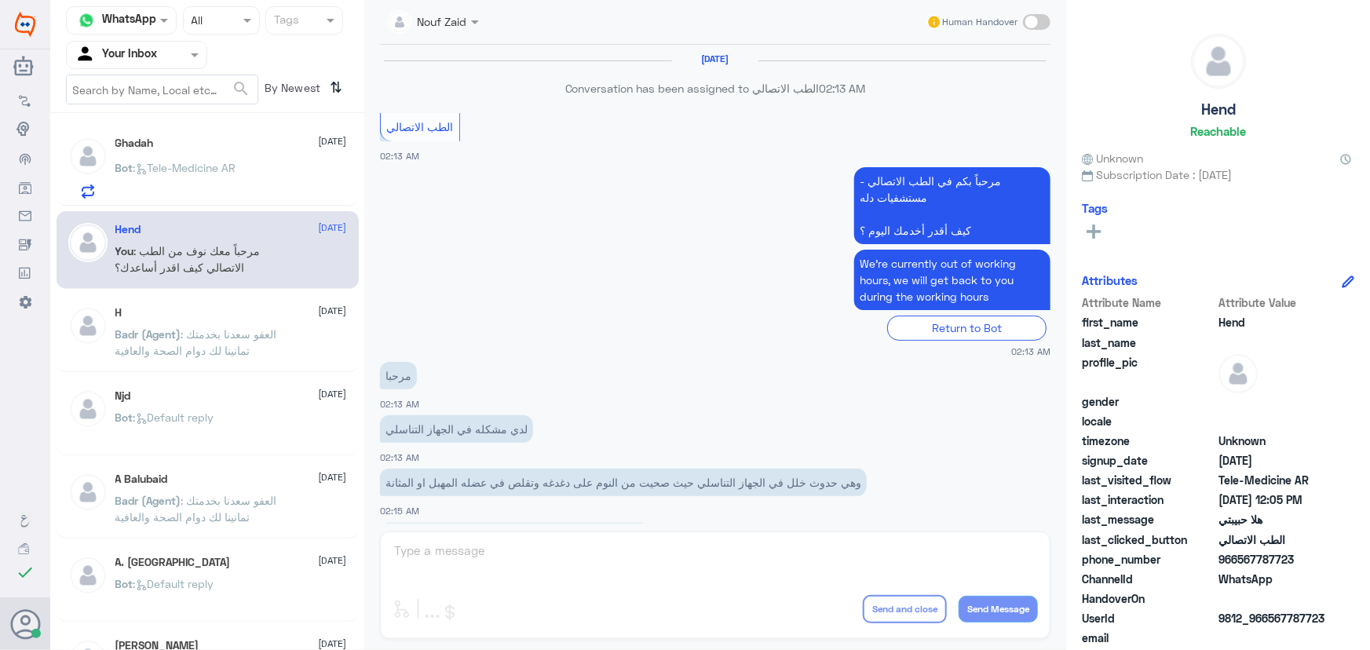
scroll to position [713, 0]
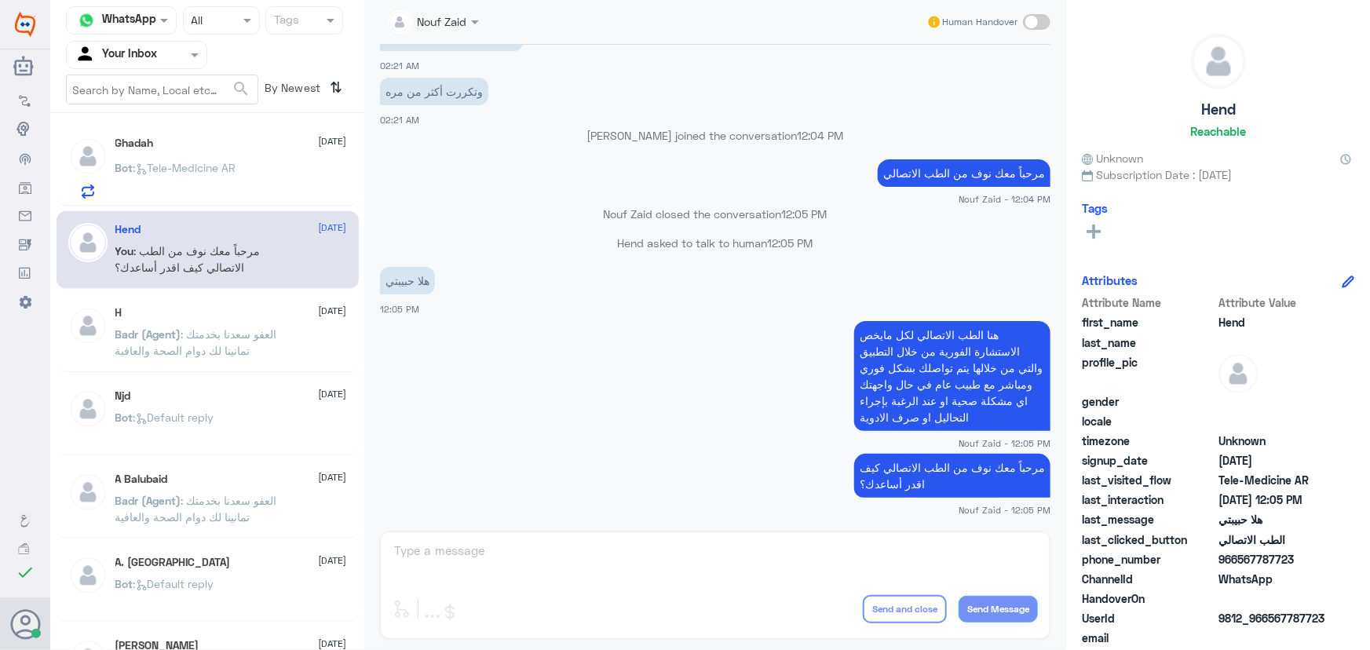
click at [228, 158] on div "Ghadah 14 September Bot : Tele-Medicine AR" at bounding box center [231, 168] width 232 height 62
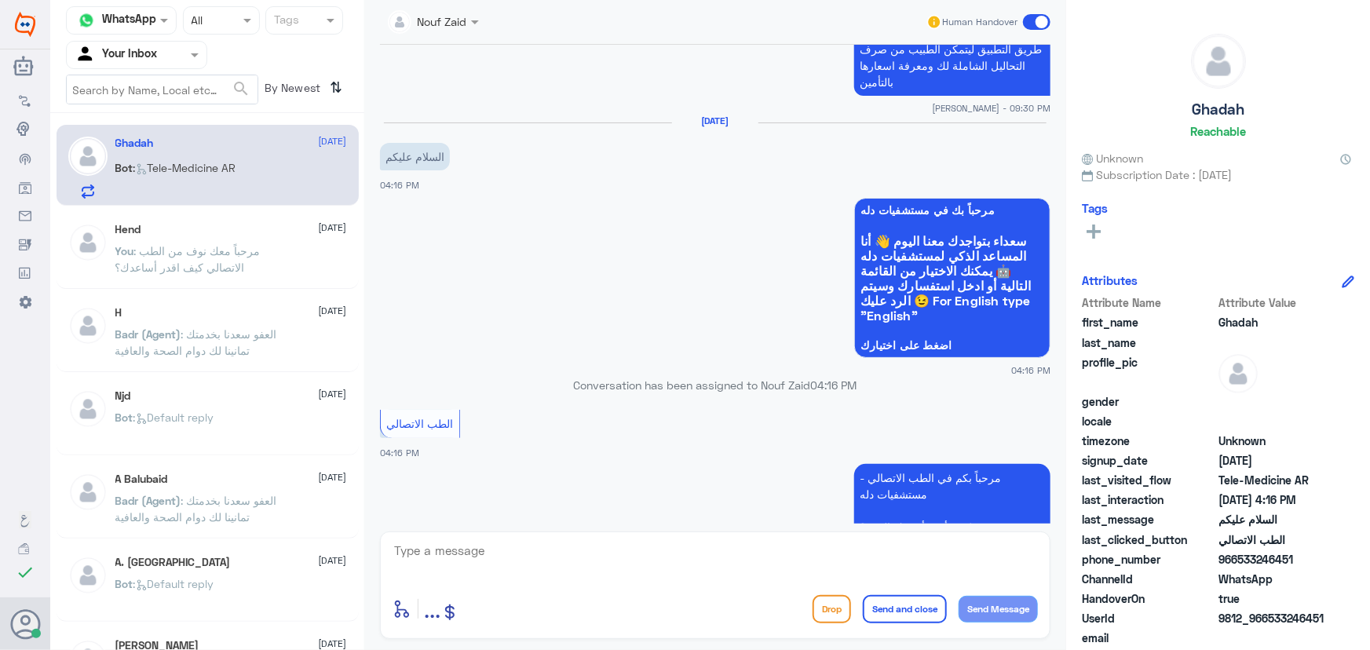
scroll to position [1058, 0]
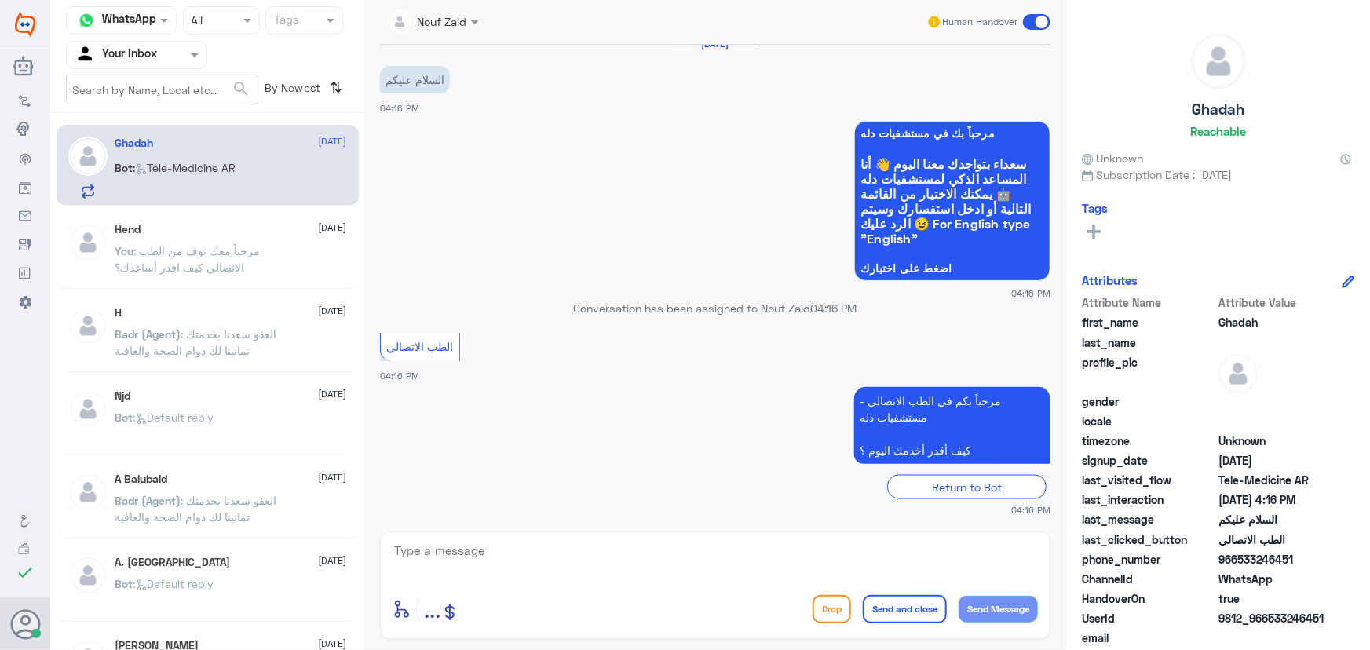
click at [245, 257] on p "You : مرحباً معك نوف من الطب الاتصالي كيف اقدر أساعدك؟" at bounding box center [203, 262] width 177 height 39
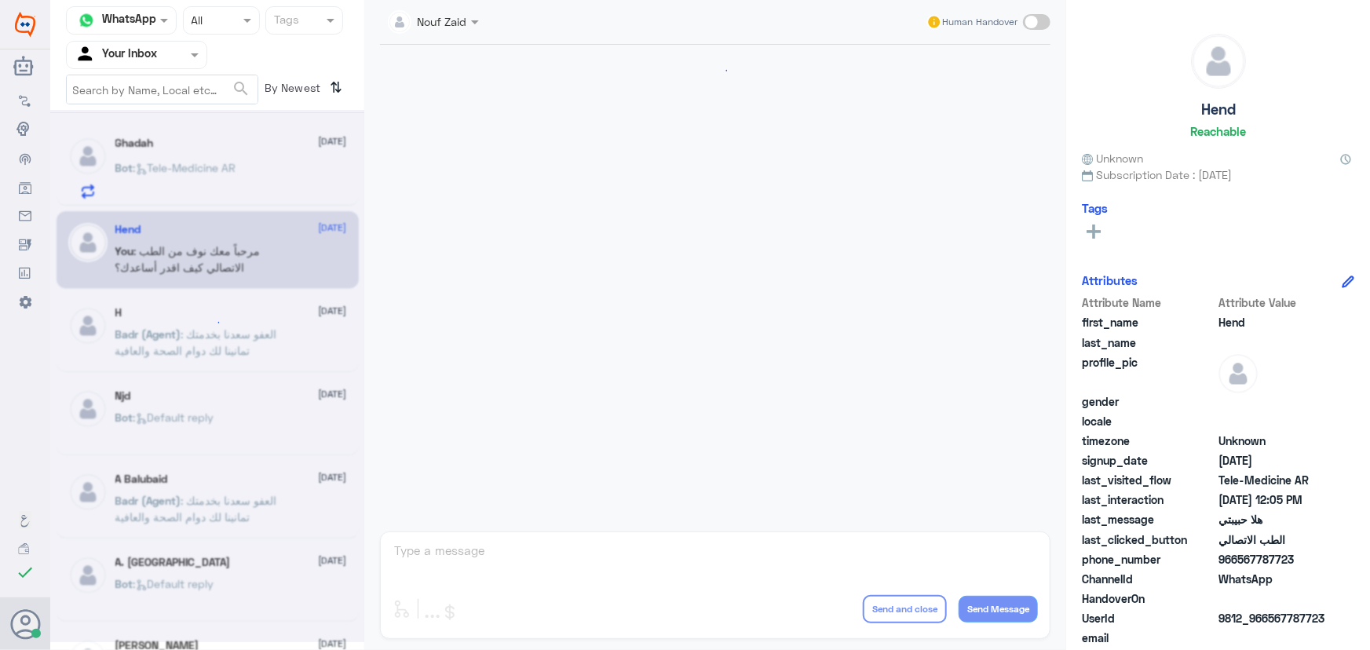
scroll to position [713, 0]
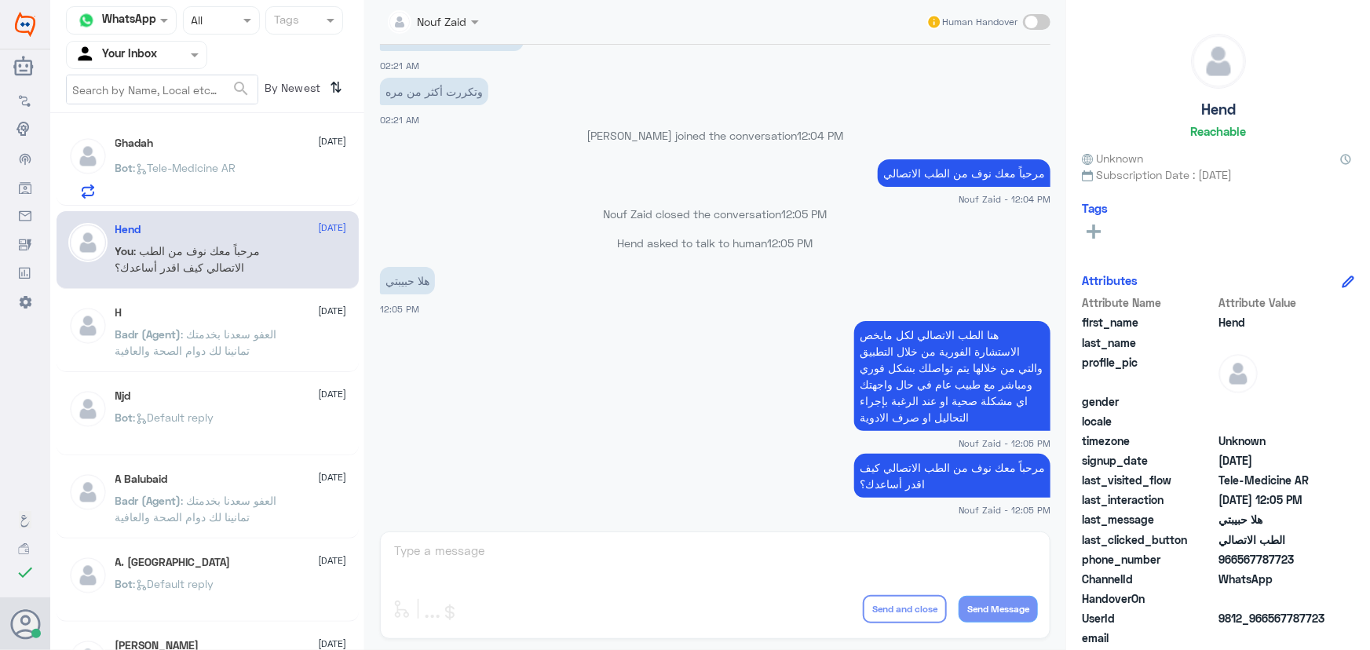
click at [130, 67] on div "Agent Filter Your Inbox" at bounding box center [136, 55] width 141 height 28
click at [133, 78] on div "All" at bounding box center [136, 71] width 141 height 29
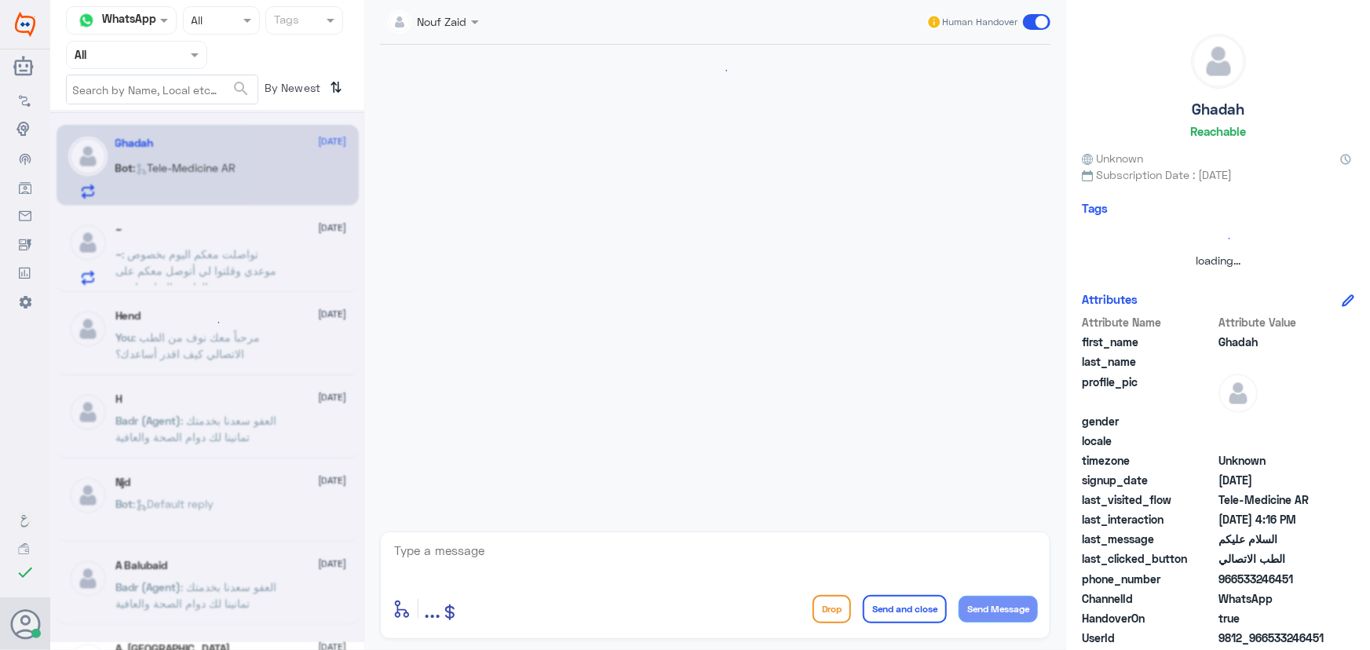
scroll to position [1058, 0]
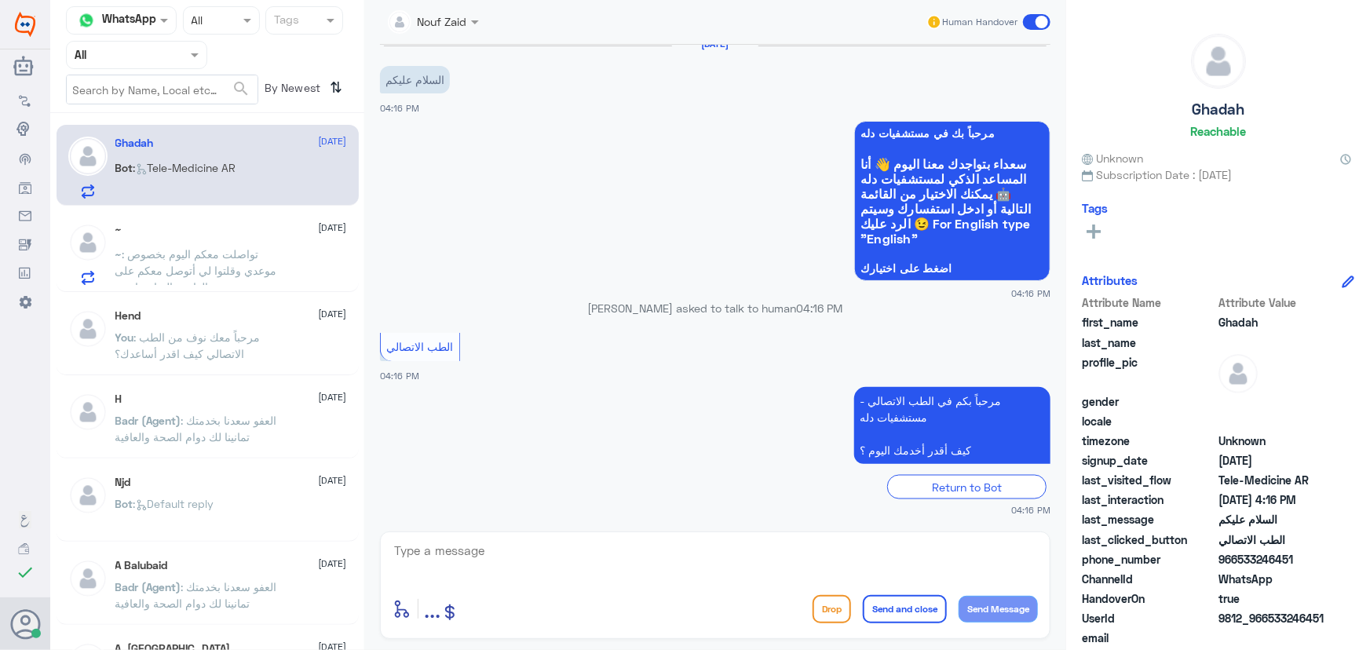
click at [243, 239] on div "~ 14 September ~ : تواصلت معكم اليوم بخصوص موعدي وقلتوا لي أتوصل معكم على الوات…" at bounding box center [231, 254] width 232 height 62
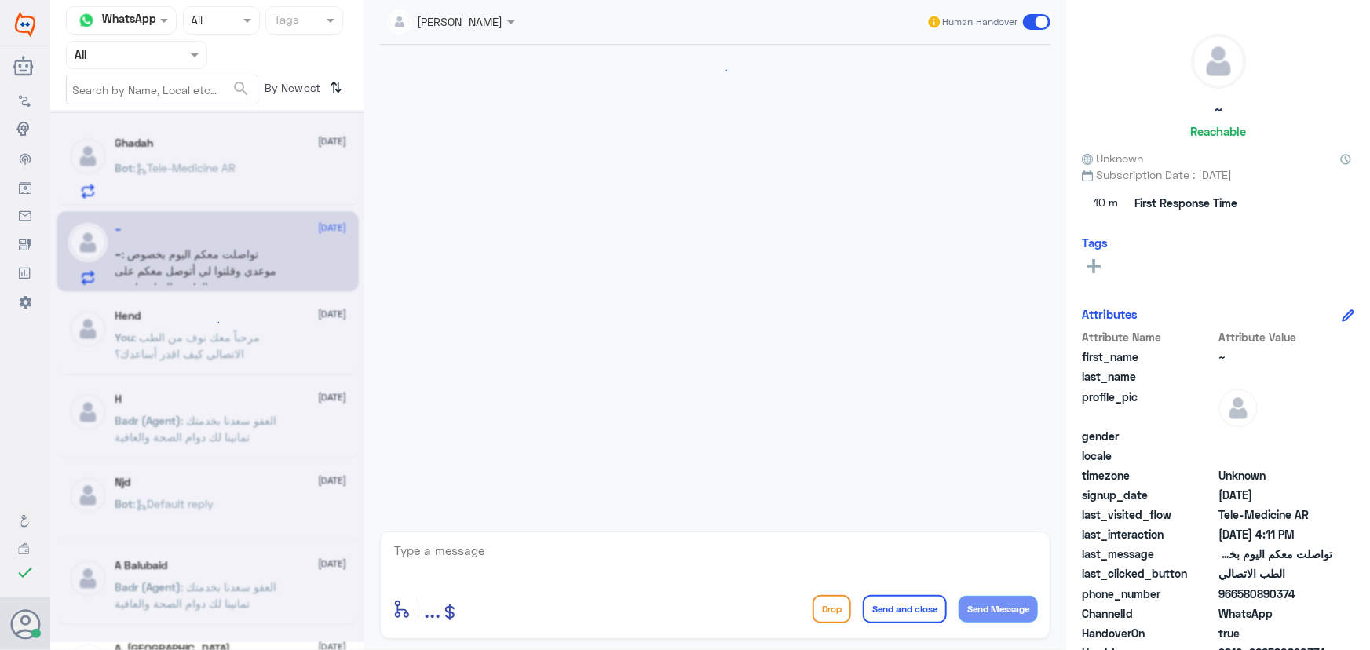
scroll to position [835, 0]
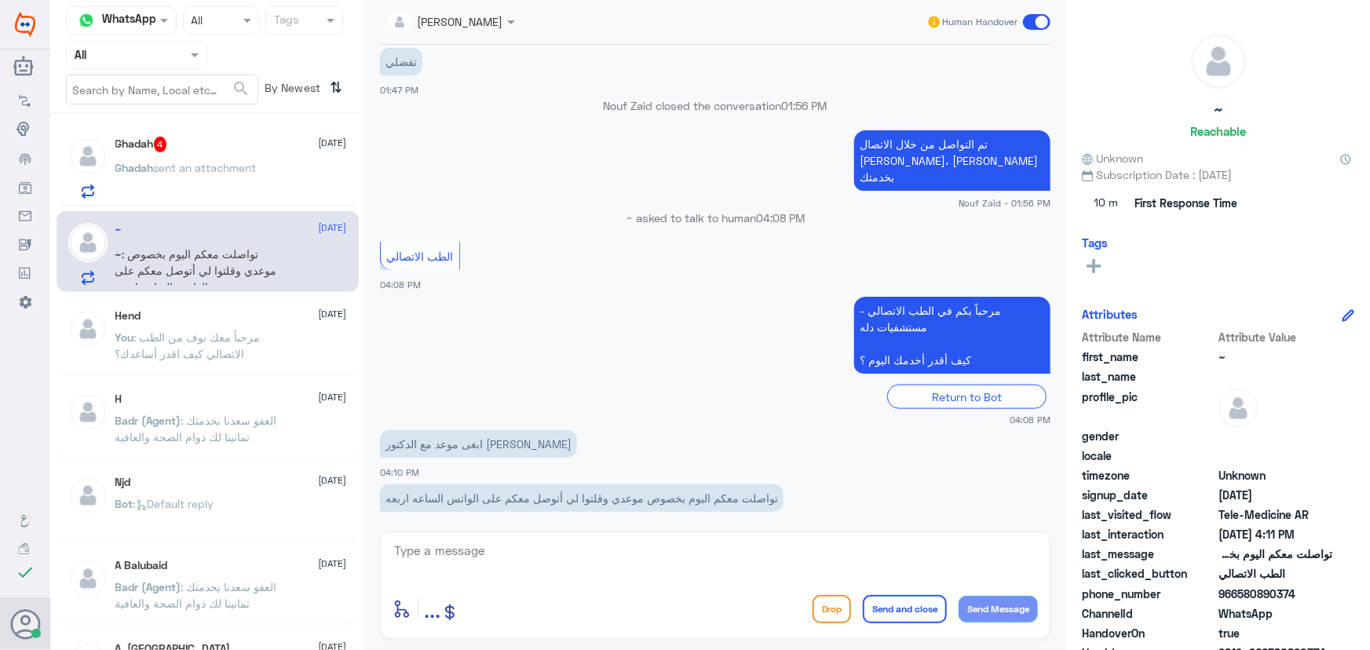
click at [130, 165] on span "Ghadah" at bounding box center [134, 167] width 38 height 13
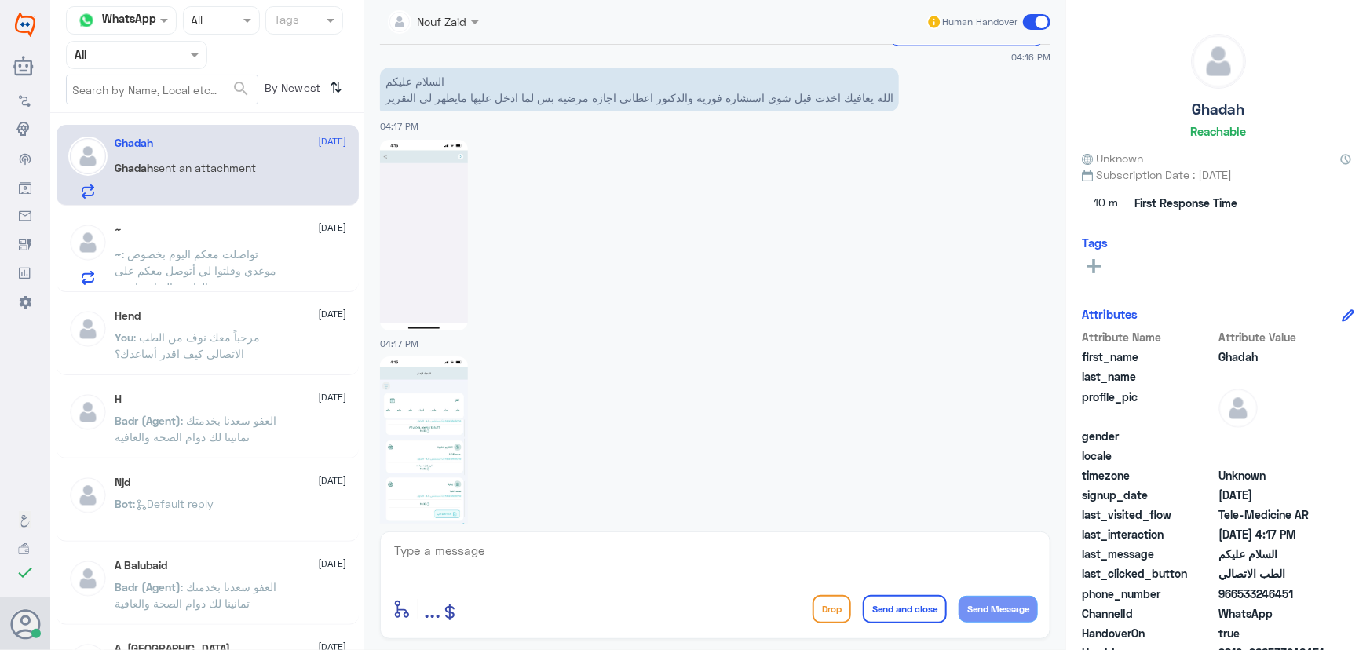
scroll to position [1148, 0]
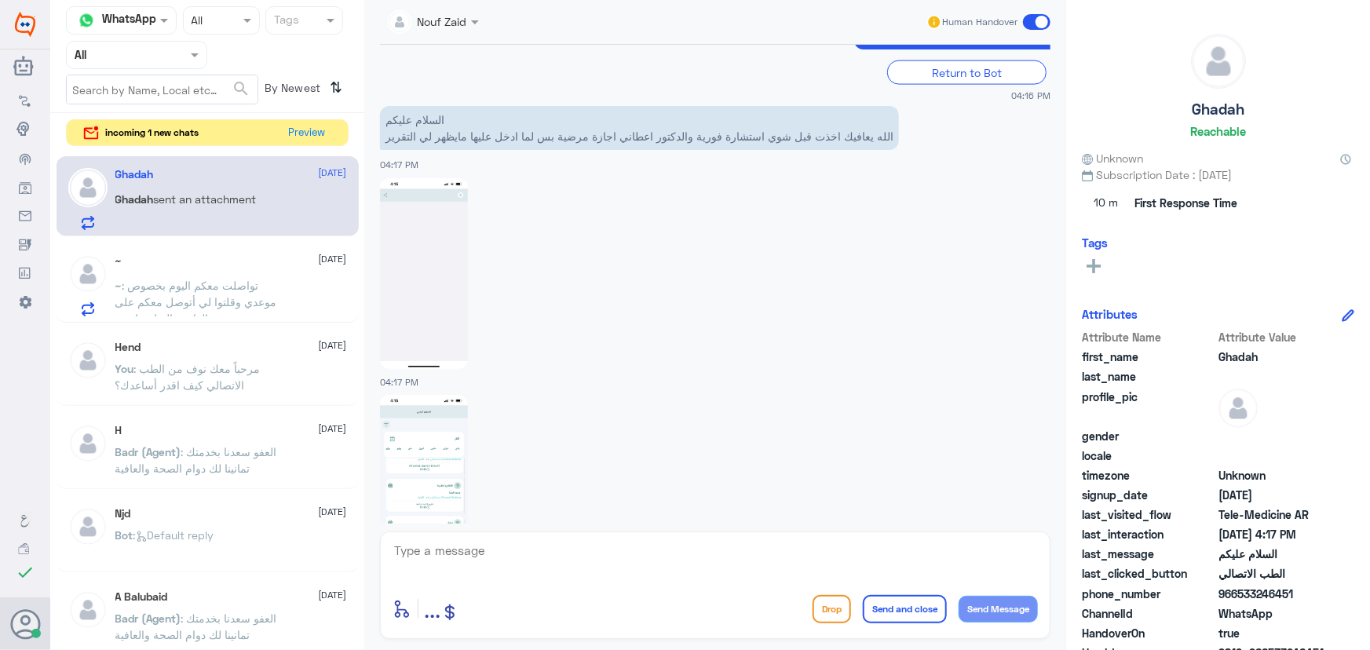
click at [166, 271] on div "~ 14 September ~ : تواصلت معكم اليوم بخصوص موعدي وقلتوا لي أتوصل معكم على الوات…" at bounding box center [231, 285] width 232 height 62
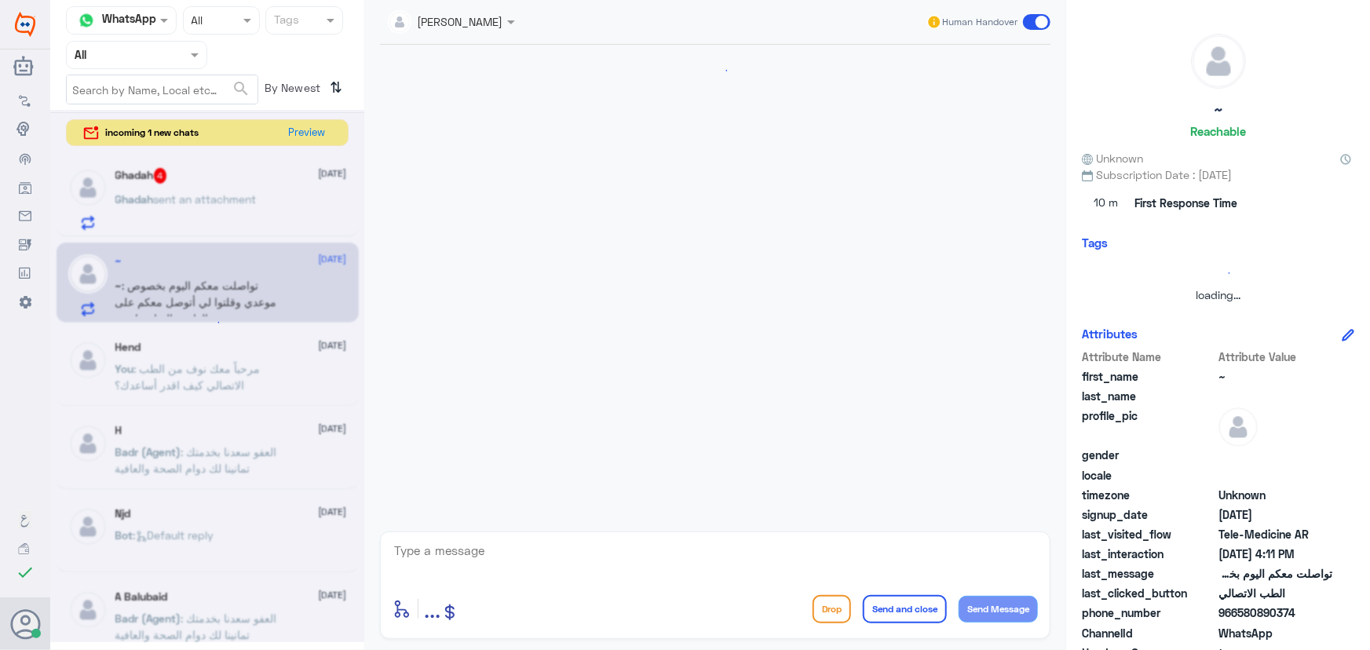
drag, startPoint x: 189, startPoint y: 184, endPoint x: 198, endPoint y: 187, distance: 8.9
click at [190, 184] on div at bounding box center [207, 376] width 314 height 532
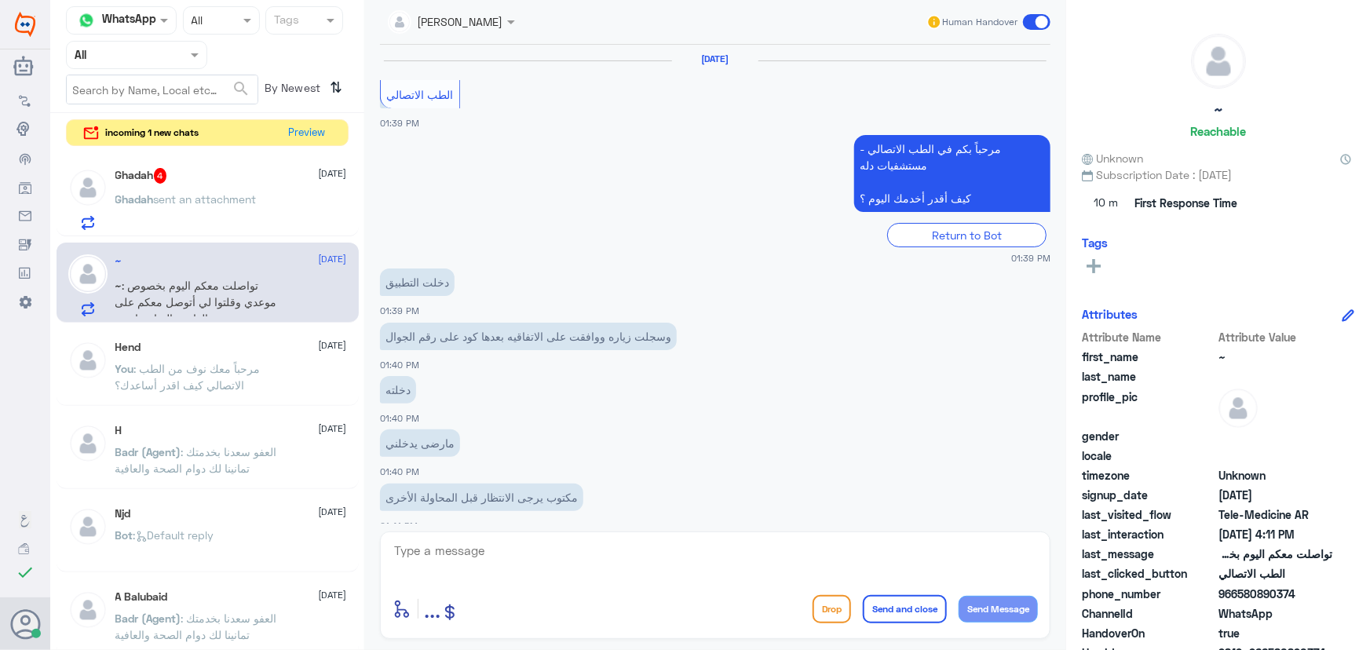
scroll to position [835, 0]
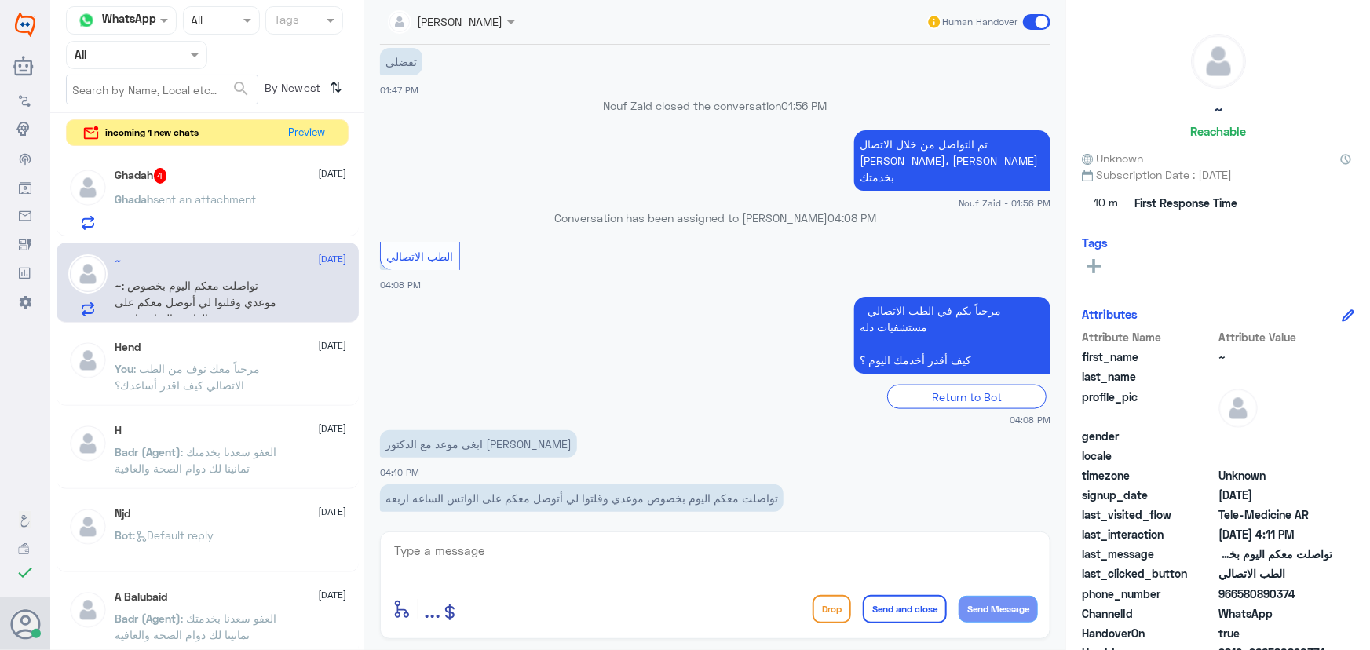
click at [199, 195] on span "sent an attachment" at bounding box center [205, 198] width 103 height 13
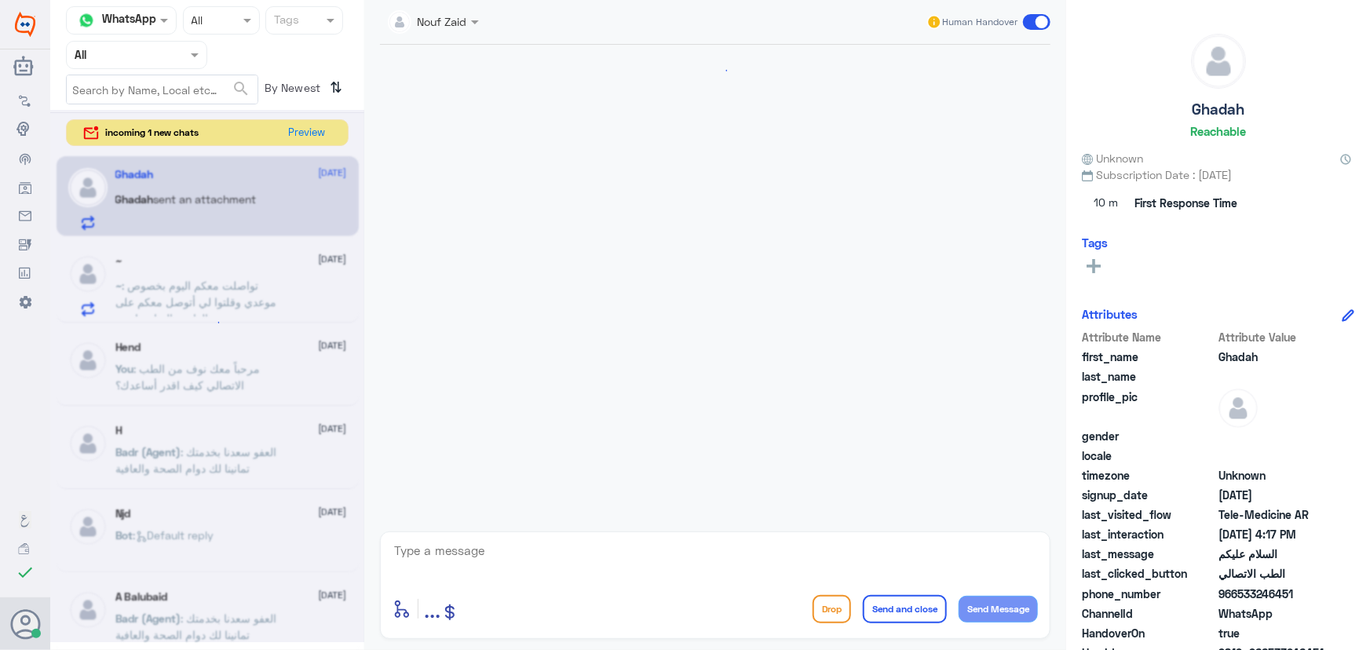
scroll to position [1291, 0]
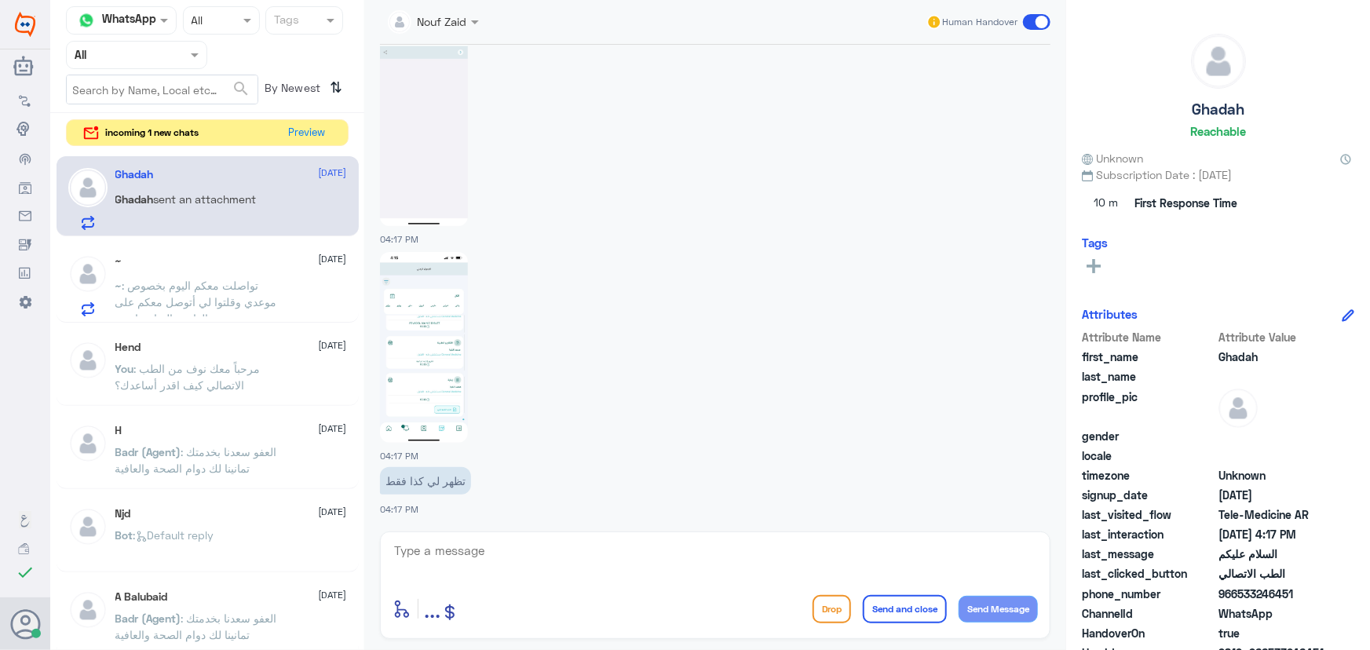
drag, startPoint x: 432, startPoint y: 14, endPoint x: 435, endPoint y: 27, distance: 12.8
click at [432, 16] on input "text" at bounding box center [416, 21] width 57 height 18
click at [471, 102] on div "عبدالكريم الموسى" at bounding box center [479, 97] width 86 height 16
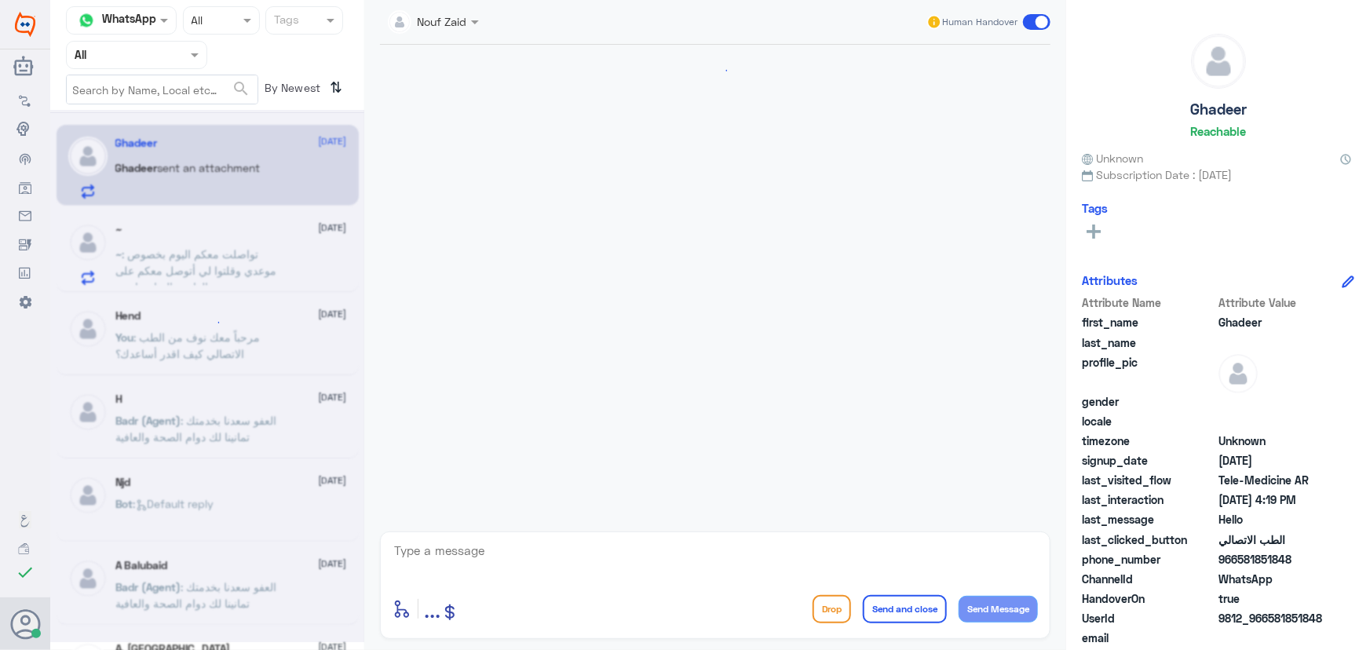
scroll to position [16, 0]
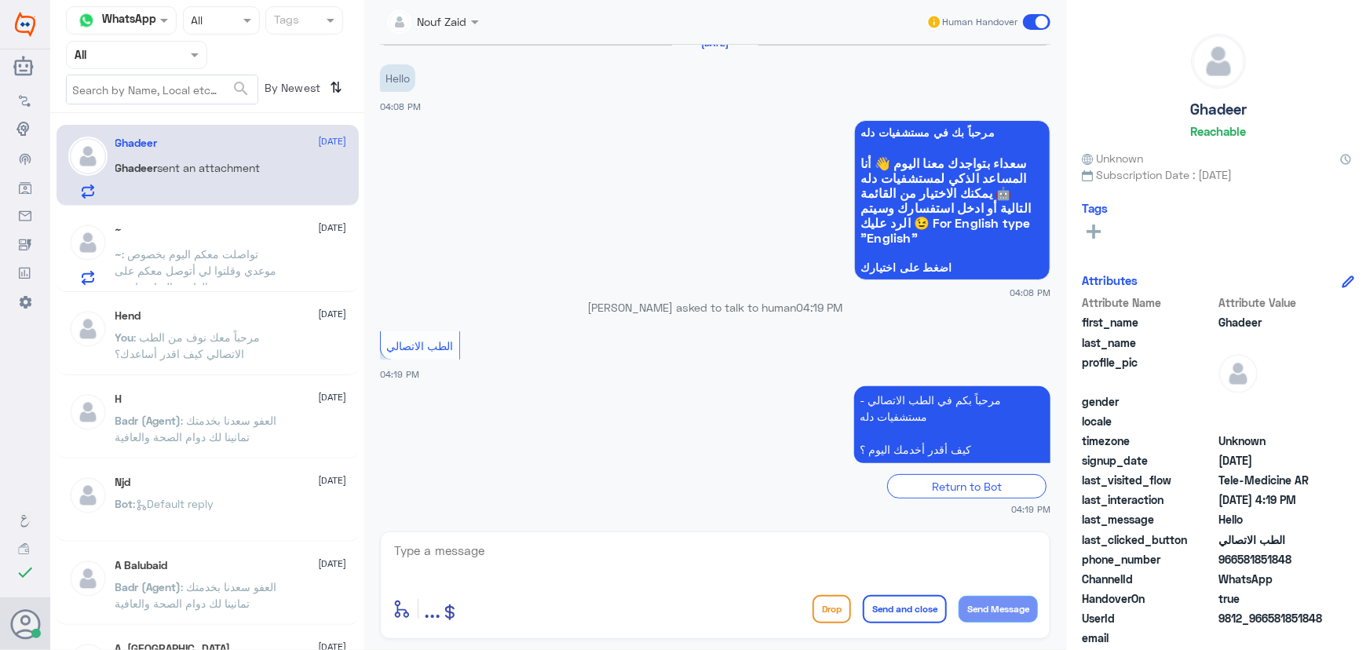
click at [280, 258] on p "~ : تواصلت معكم اليوم بخصوص موعدي وقلتوا لي أتوصل معكم على الواتس الساعه اربعه" at bounding box center [203, 265] width 177 height 39
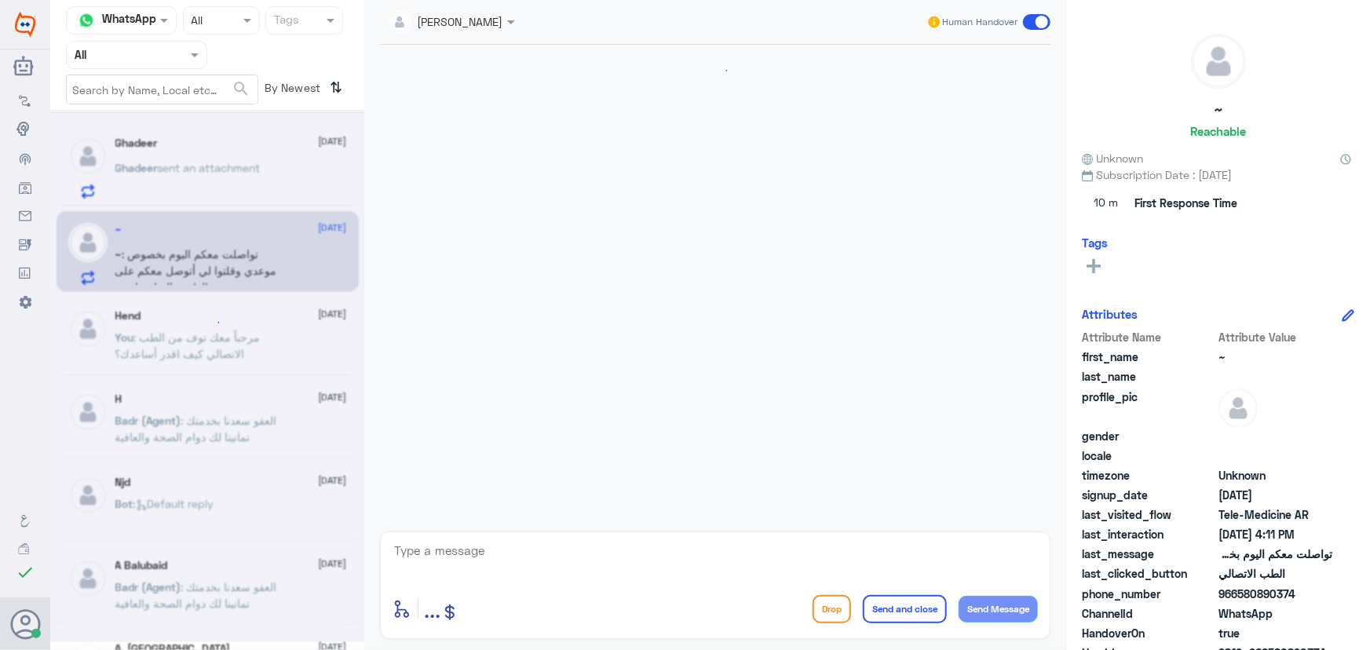
scroll to position [835, 0]
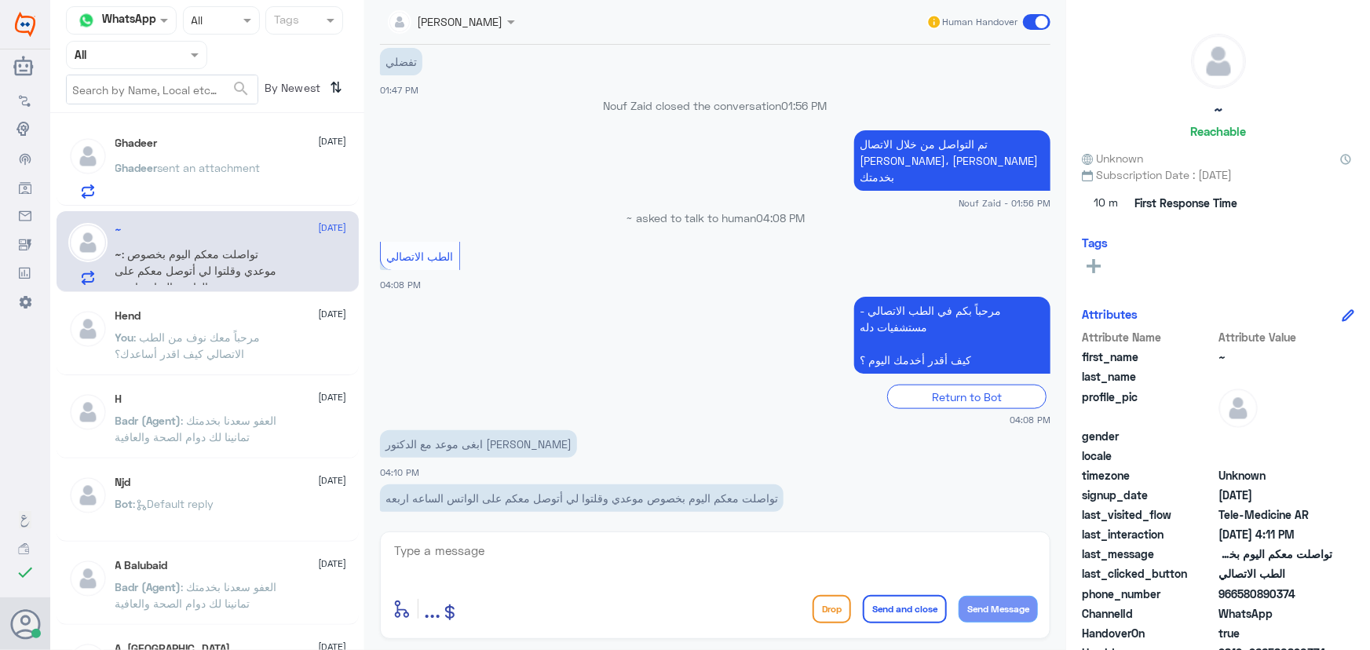
click at [272, 169] on div "Ghadeer sent an attachment" at bounding box center [231, 180] width 232 height 35
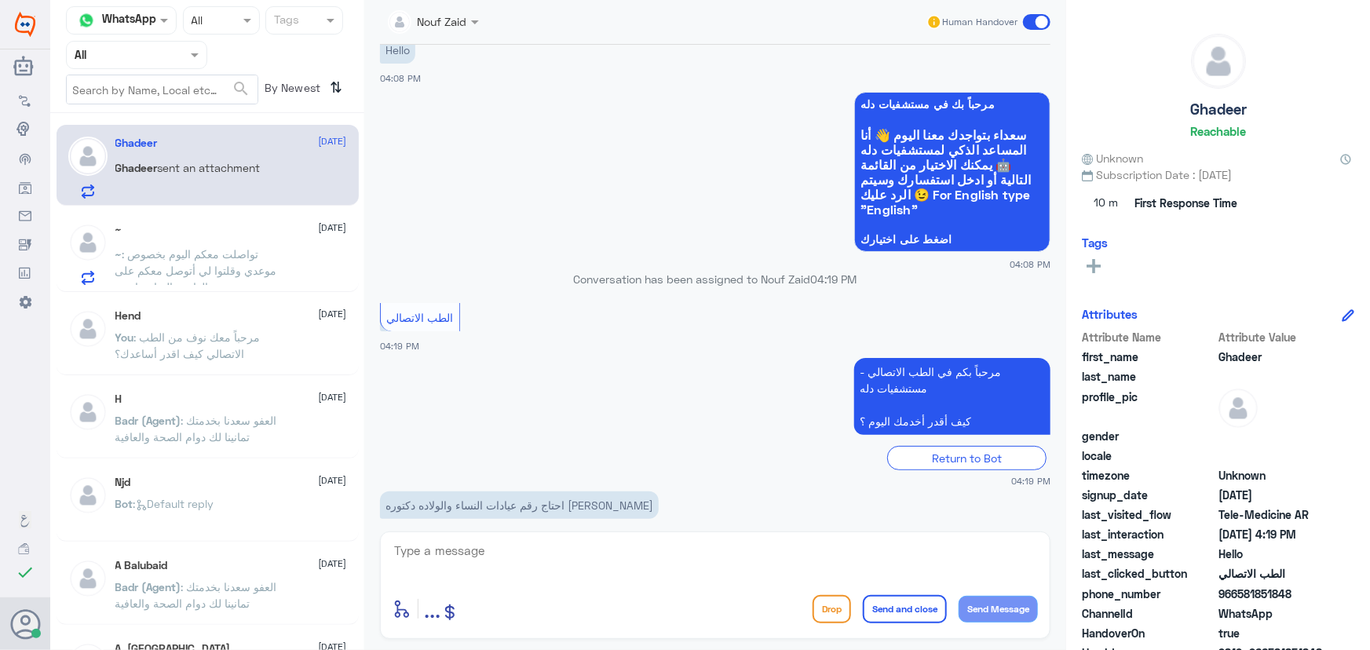
scroll to position [69, 0]
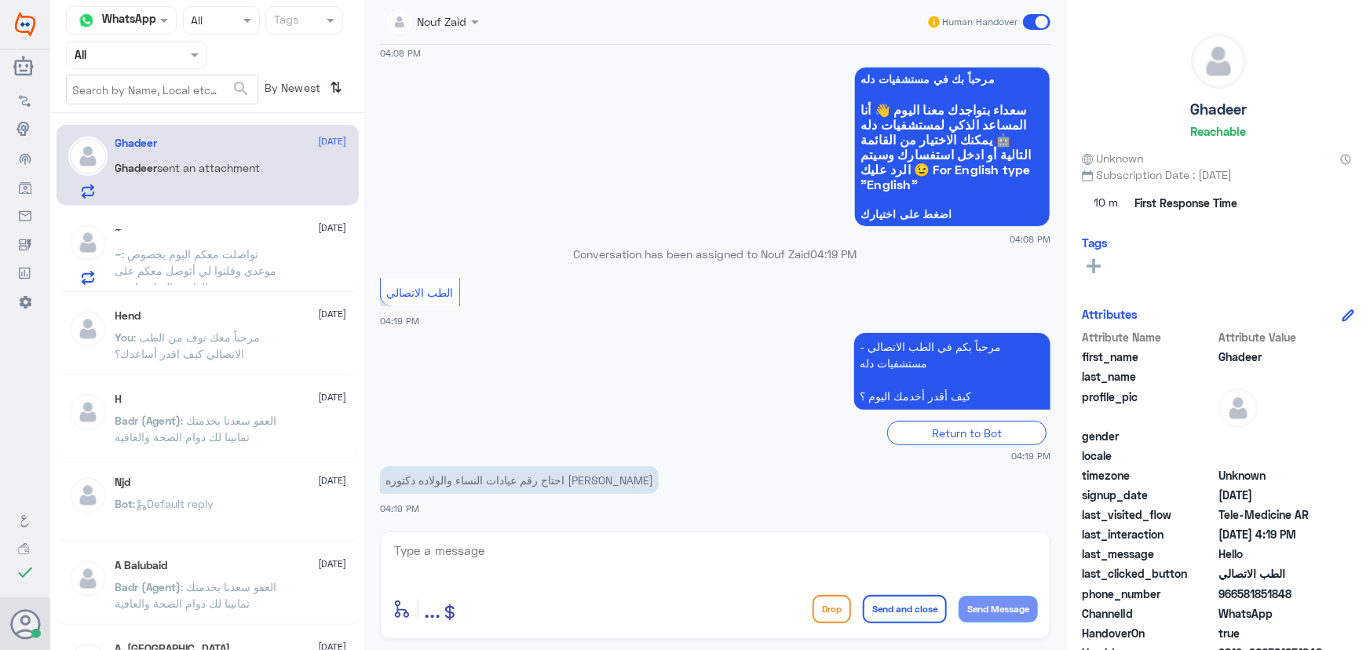
click at [212, 168] on span "sent an attachment" at bounding box center [209, 167] width 103 height 13
click at [202, 243] on div "~ 14 September ~ : تواصلت معكم اليوم بخصوص موعدي وقلتوا لي أتوصل معكم على الوات…" at bounding box center [231, 254] width 232 height 62
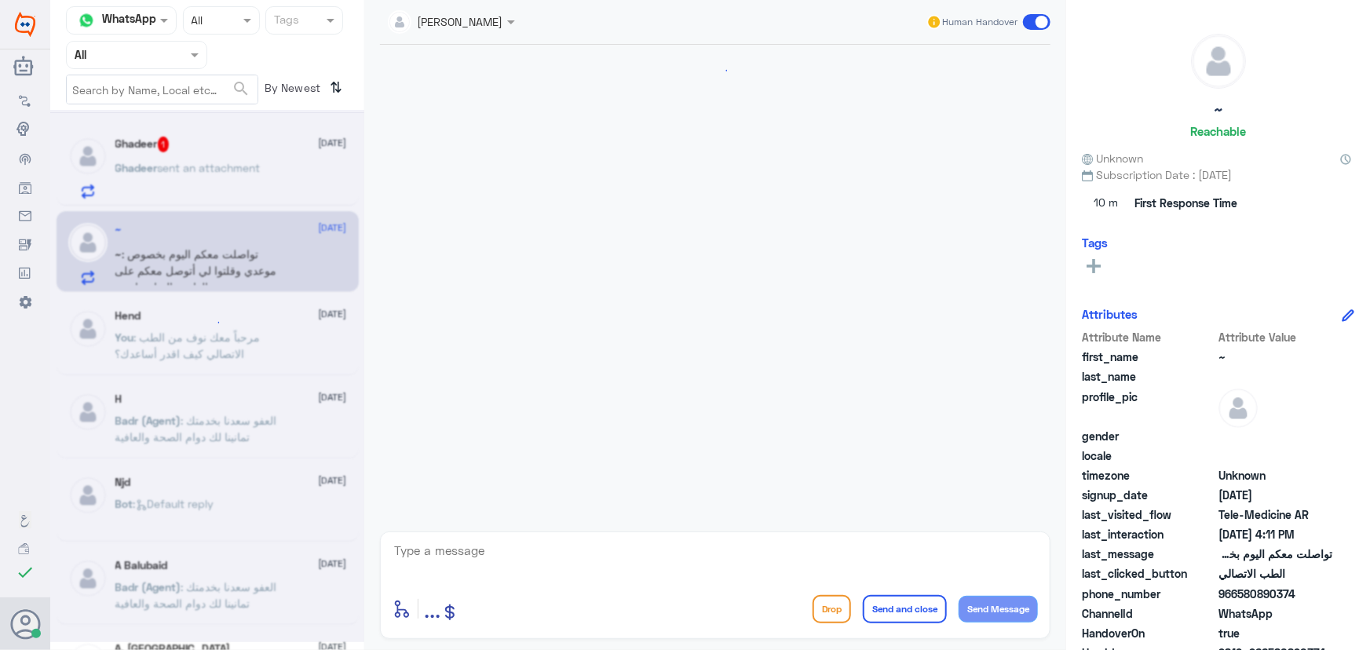
scroll to position [835, 0]
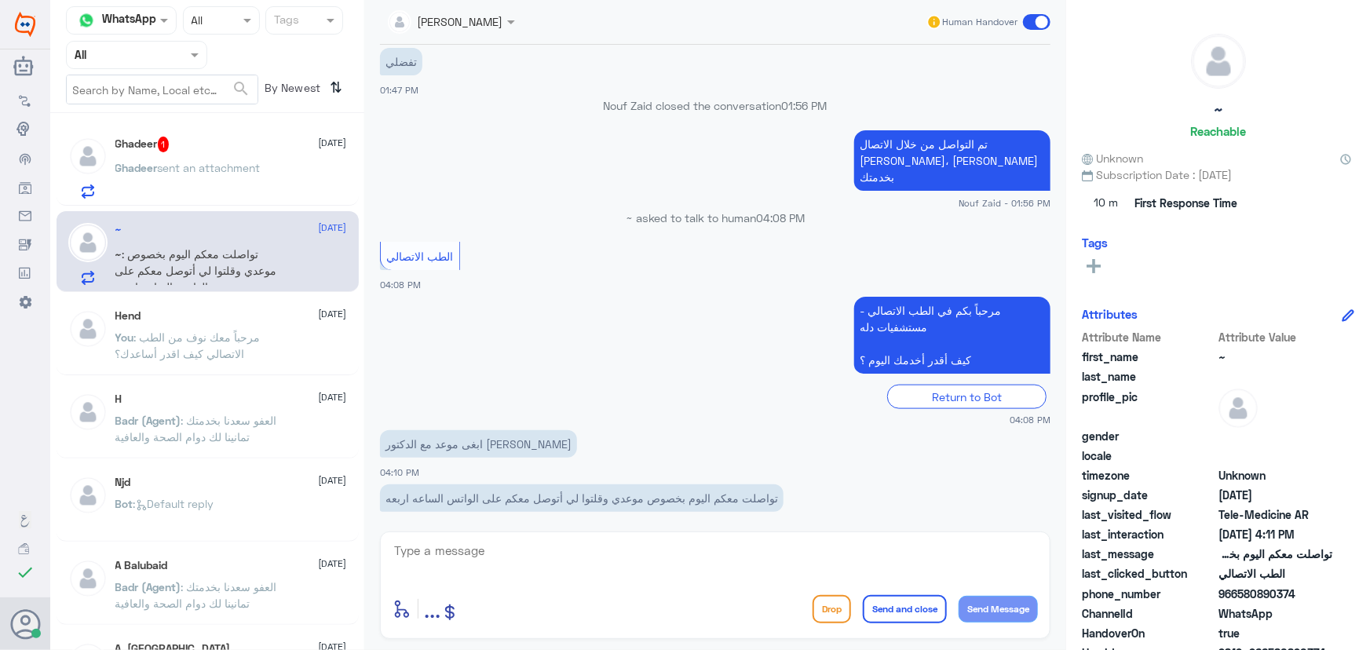
click at [206, 247] on span ": تواصلت معكم اليوم بخصوص موعدي وقلتوا لي أتوصل معكم على الواتس الساعه اربعه" at bounding box center [196, 270] width 162 height 46
click at [514, 546] on textarea at bounding box center [714, 559] width 645 height 38
paste textarea "مرحباً معك نوف من الطب الاتصالي"
type textarea "مرحباً معك نوف من الطب الاتصالي"
click at [1011, 600] on button "Send Message" at bounding box center [997, 609] width 79 height 27
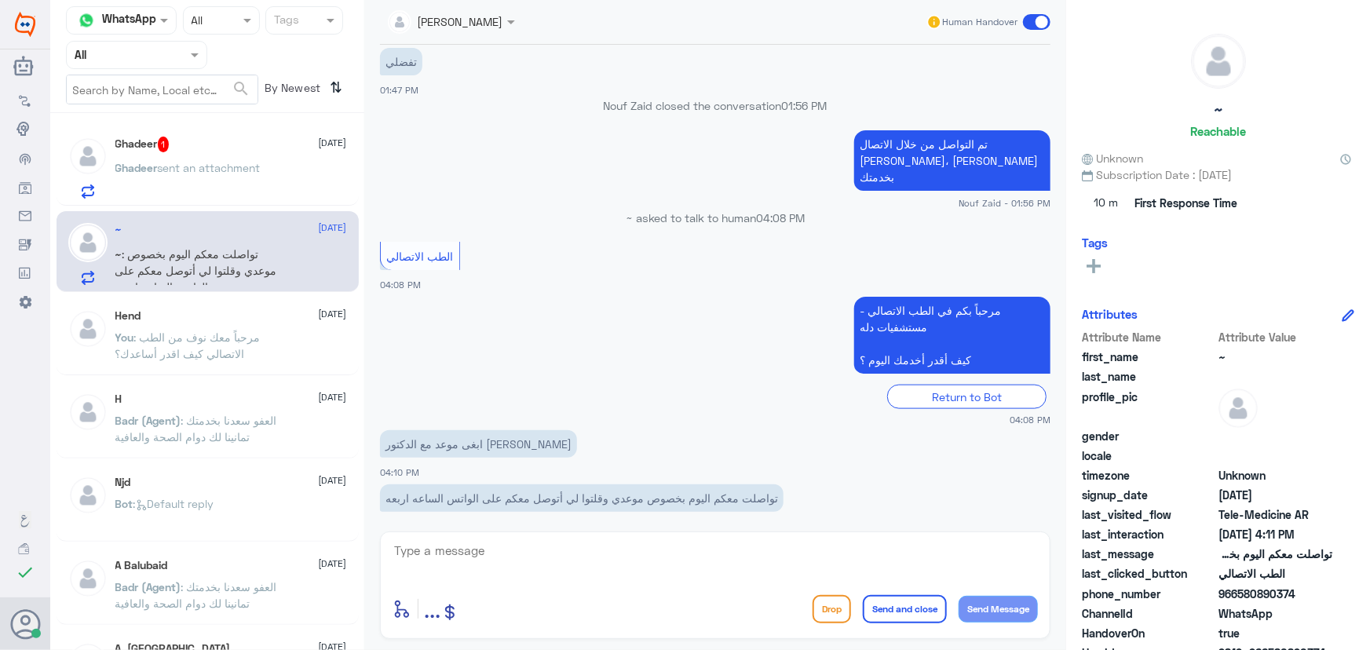
scroll to position [886, 0]
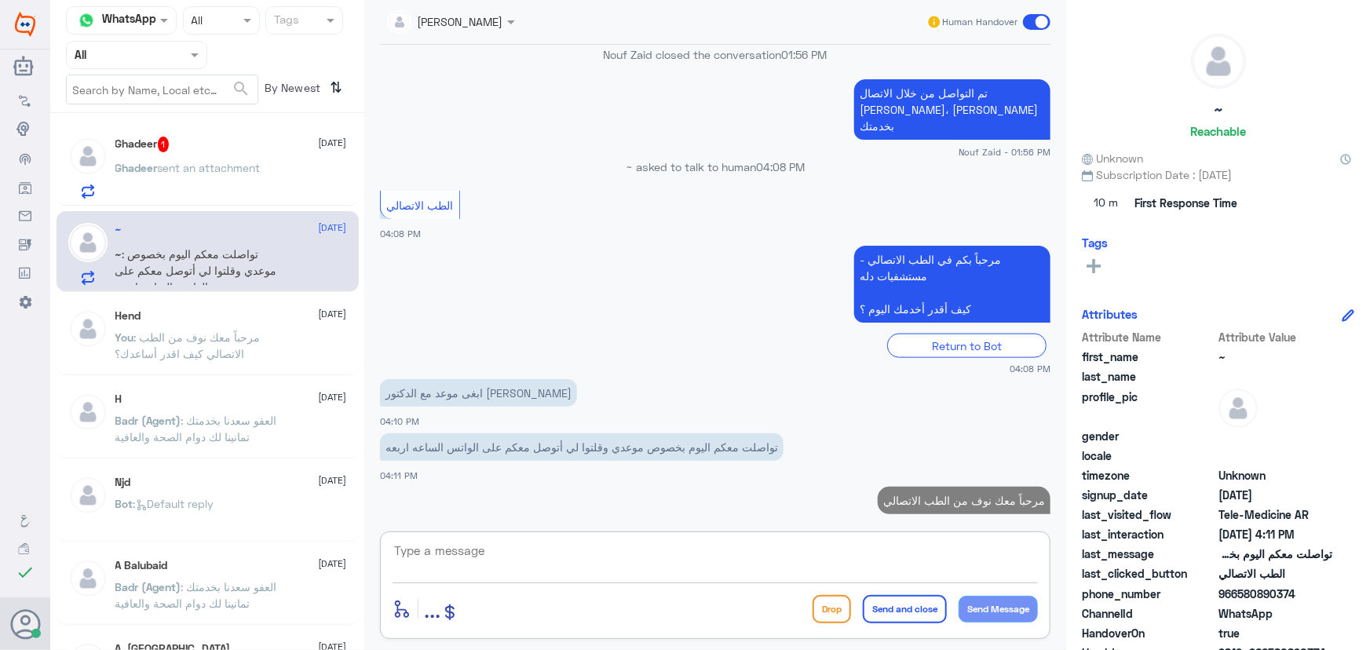
click at [841, 557] on textarea at bounding box center [714, 559] width 645 height 38
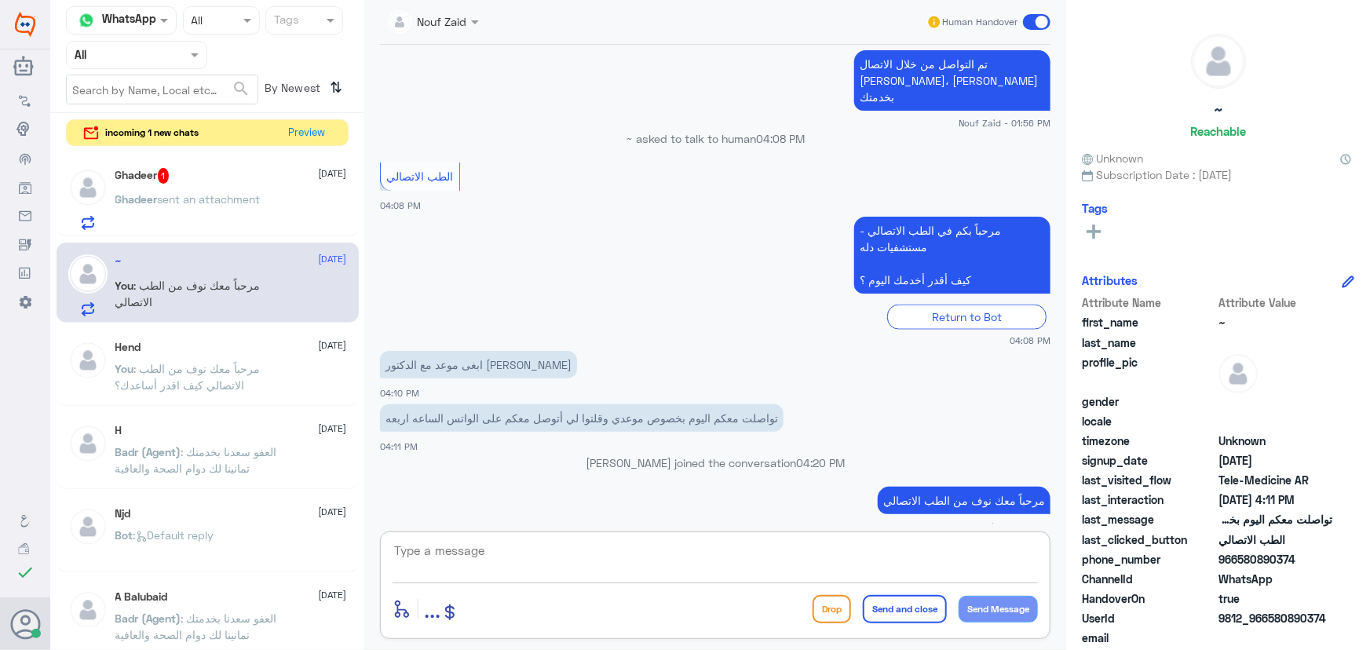
click at [213, 191] on p "Ghadeer sent an attachment" at bounding box center [187, 210] width 145 height 39
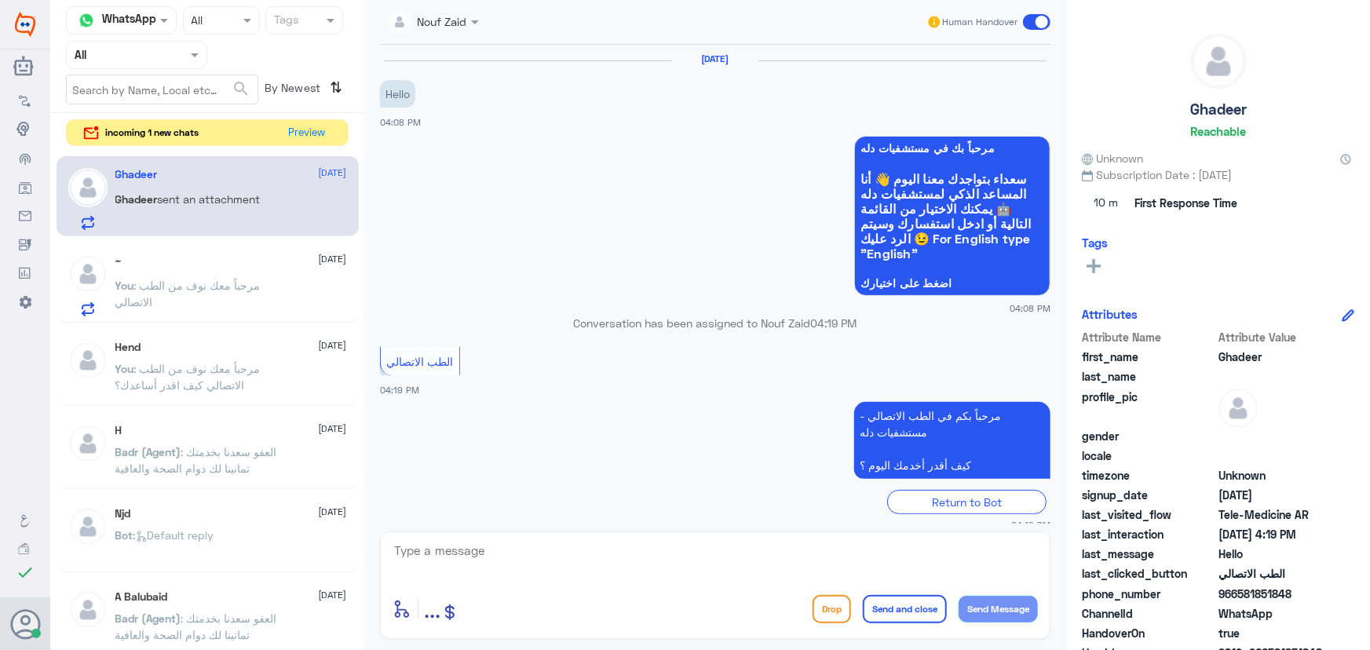
scroll to position [69, 0]
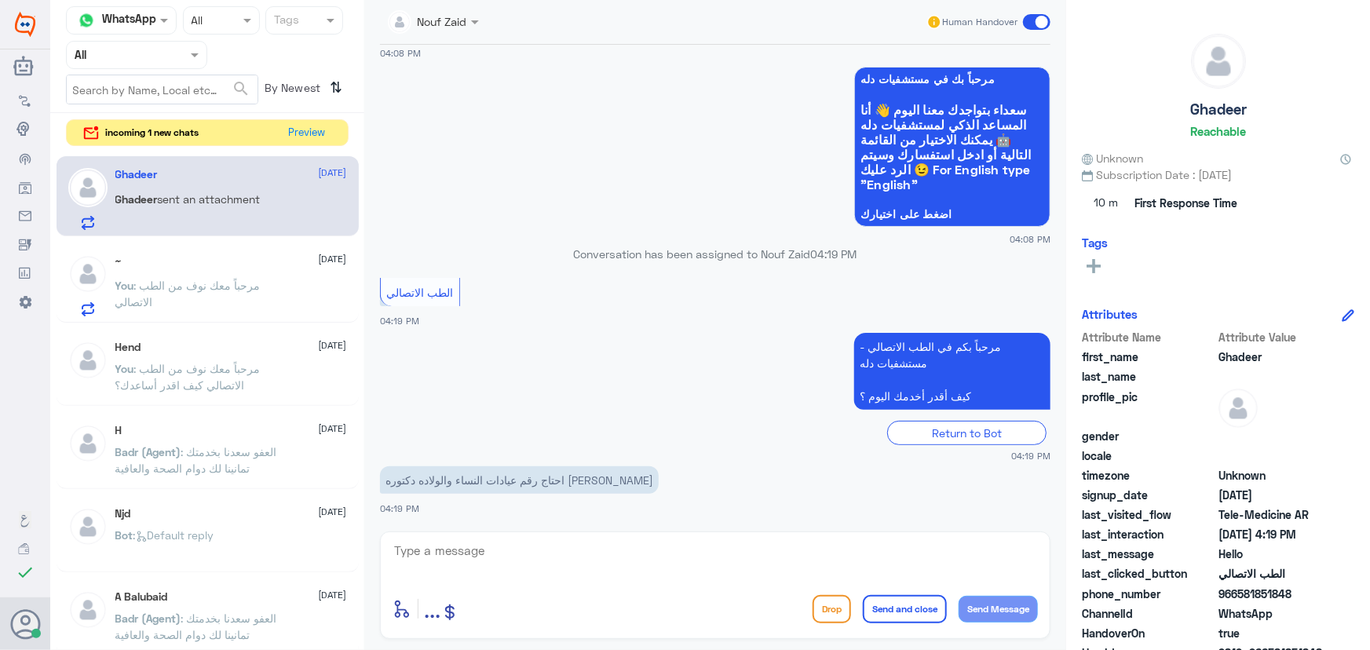
click at [496, 549] on textarea at bounding box center [714, 559] width 645 height 38
paste textarea "مرحباً معك نوف من الطب الاتصالي"
type textarea "مرحباً معك نوف من الطب الاتصالي"
click at [1002, 604] on button "Send Message" at bounding box center [997, 609] width 79 height 27
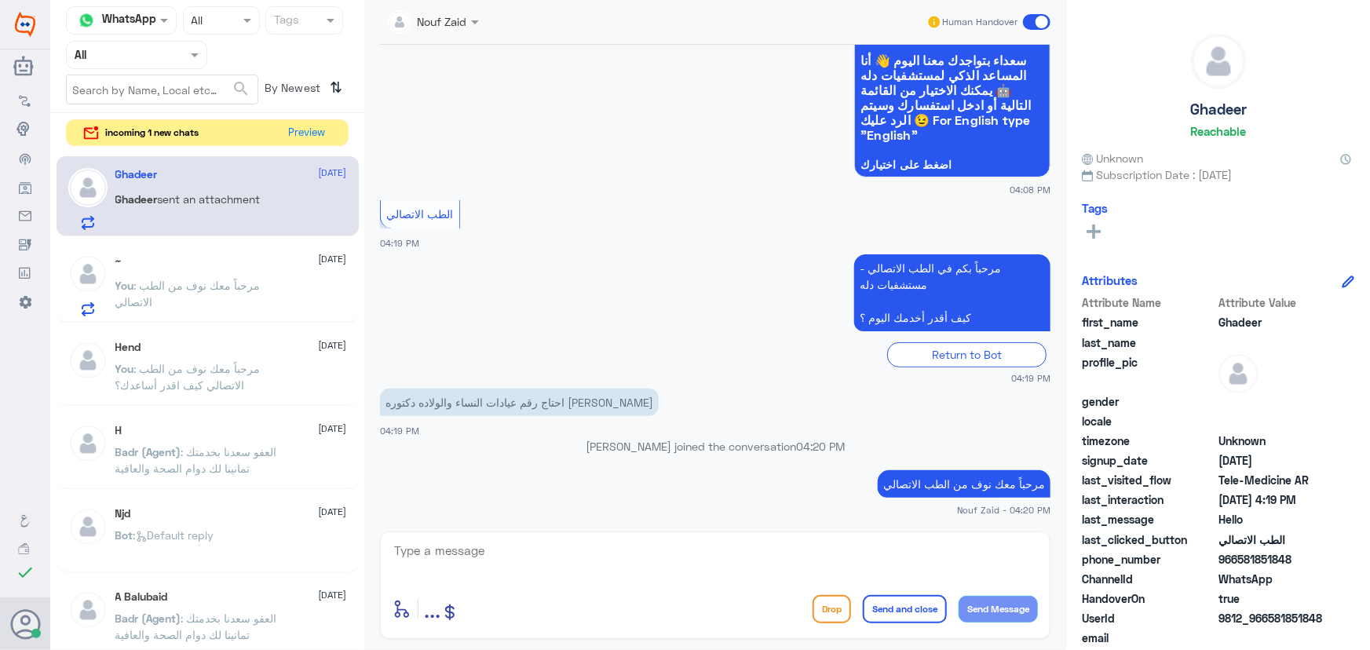
drag, startPoint x: 622, startPoint y: 527, endPoint x: 626, endPoint y: 542, distance: 14.7
click at [624, 536] on div "Nouf Zaid Human Handover 14 Sep 2025 Hello 04:08 PM مرحباً بك في مستشفيات دله س…" at bounding box center [715, 327] width 702 height 655
drag, startPoint x: 626, startPoint y: 549, endPoint x: 631, endPoint y: 556, distance: 8.5
click at [626, 552] on textarea at bounding box center [714, 559] width 645 height 38
paste textarea "مرحباً معك نوف من الطب الاتصالي"
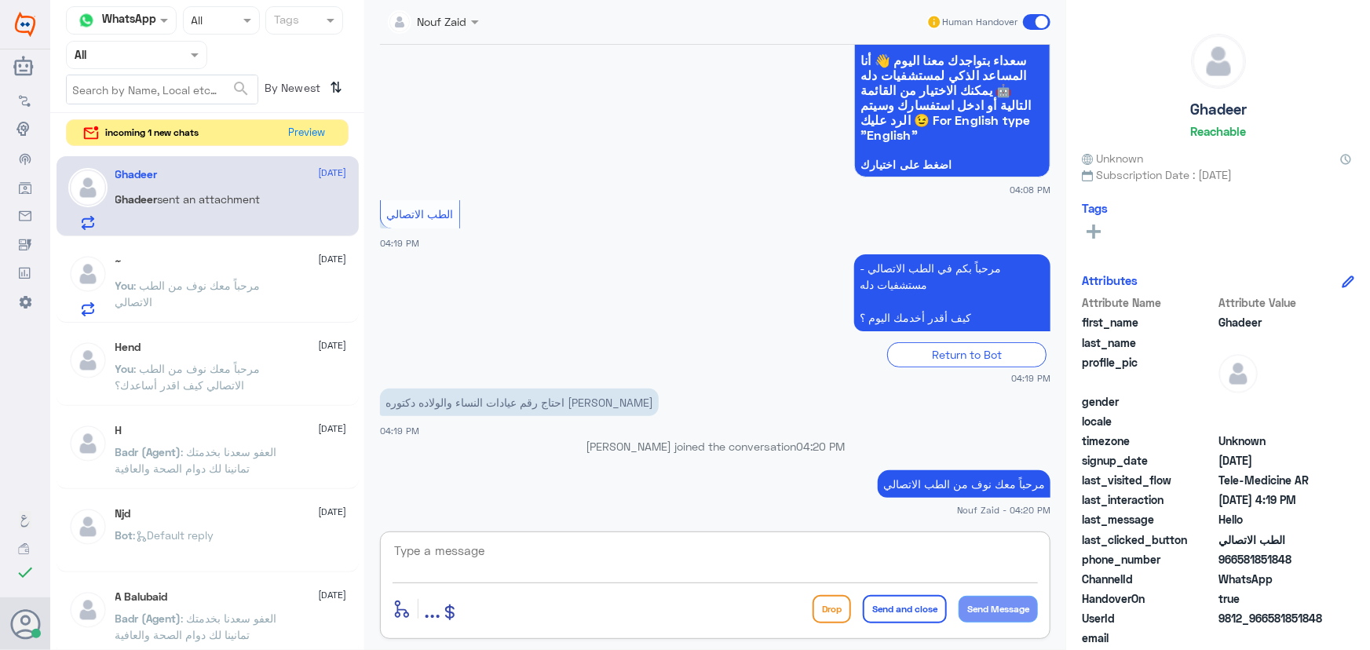
type textarea "مرحباً معك نوف من الطب الاتصالي"
drag, startPoint x: 1064, startPoint y: 573, endPoint x: 1138, endPoint y: 566, distance: 74.9
click at [1138, 569] on div "Channel WhatsApp Status × All Tags Agent Filter All search By Newest ⇅ incoming…" at bounding box center [709, 327] width 1319 height 655
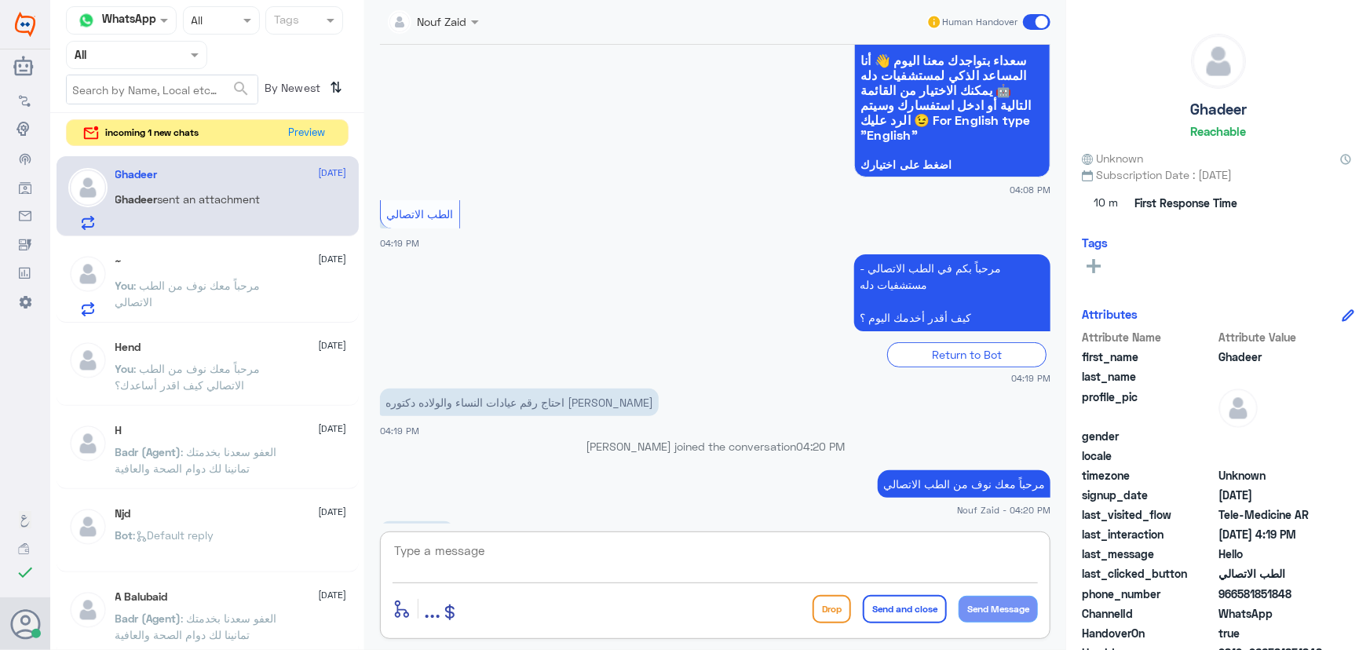
scroll to position [173, 0]
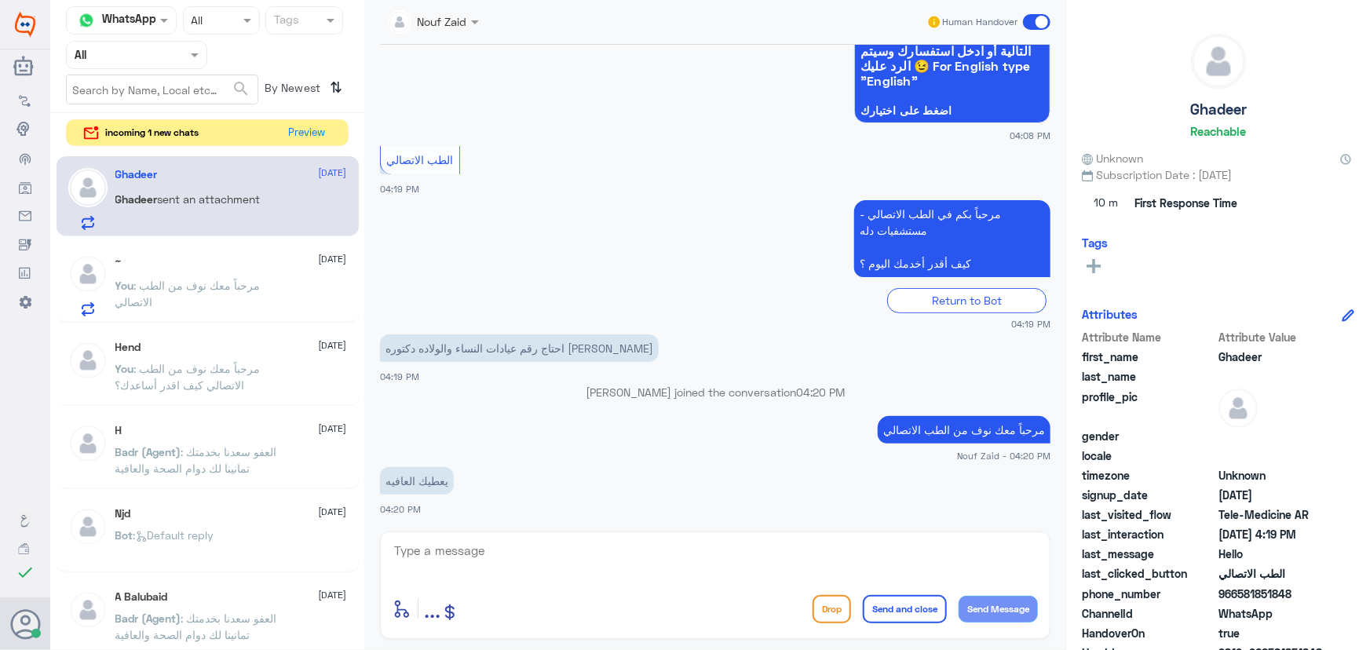
click at [592, 541] on div "enter flow name ... Drop Send and close Send Message" at bounding box center [715, 585] width 670 height 108
click at [581, 548] on textarea at bounding box center [714, 559] width 645 height 38
paste textarea "هنا الطب الاتصالي لكل مايخص الاستشارة الفورية من خلال التطبيق، يمكنك الاستفسار …"
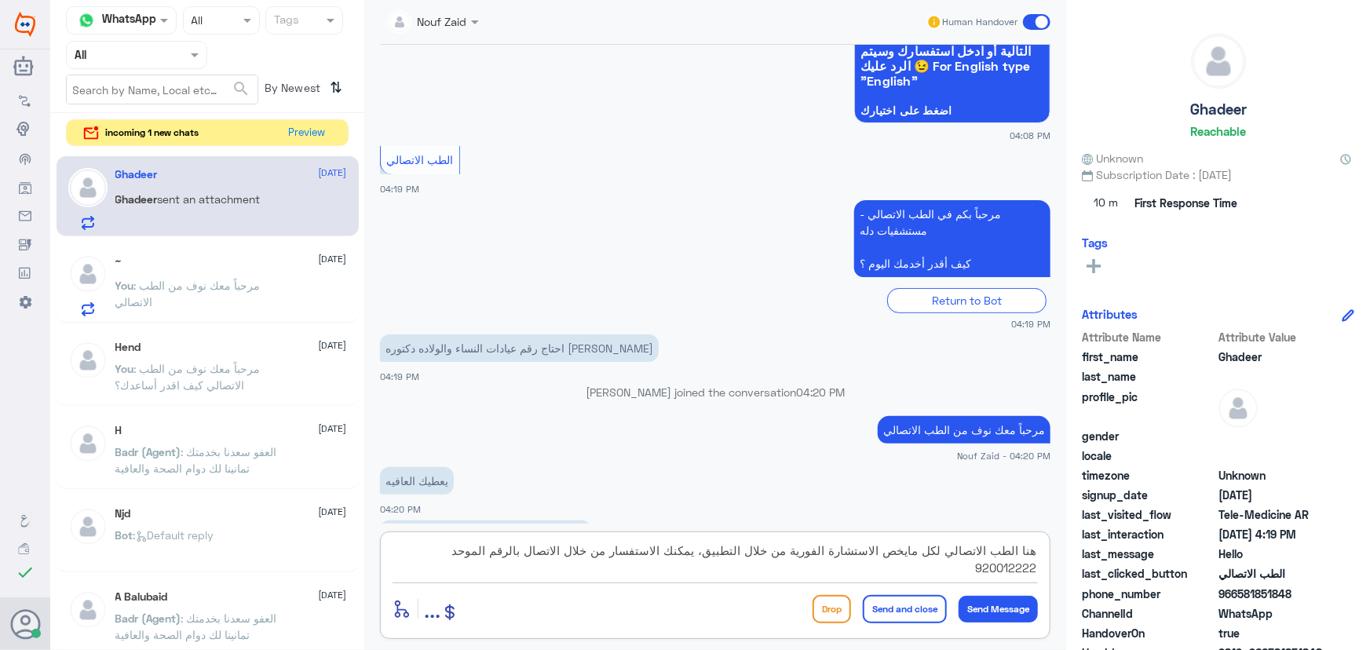
scroll to position [227, 0]
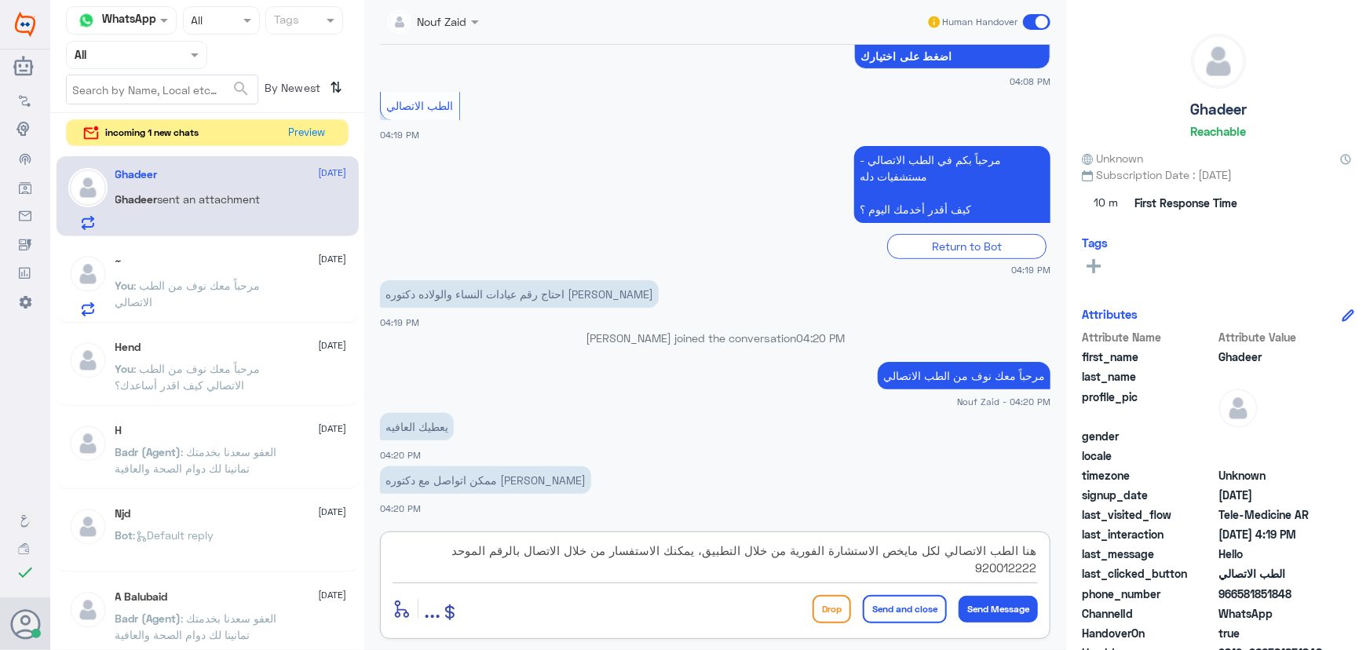
type textarea "هنا الطب الاتصالي لكل مايخص الاستشارة الفورية من خلال التطبيق، يمكنك الاستفسار …"
click at [882, 609] on button "Send and close" at bounding box center [905, 609] width 84 height 28
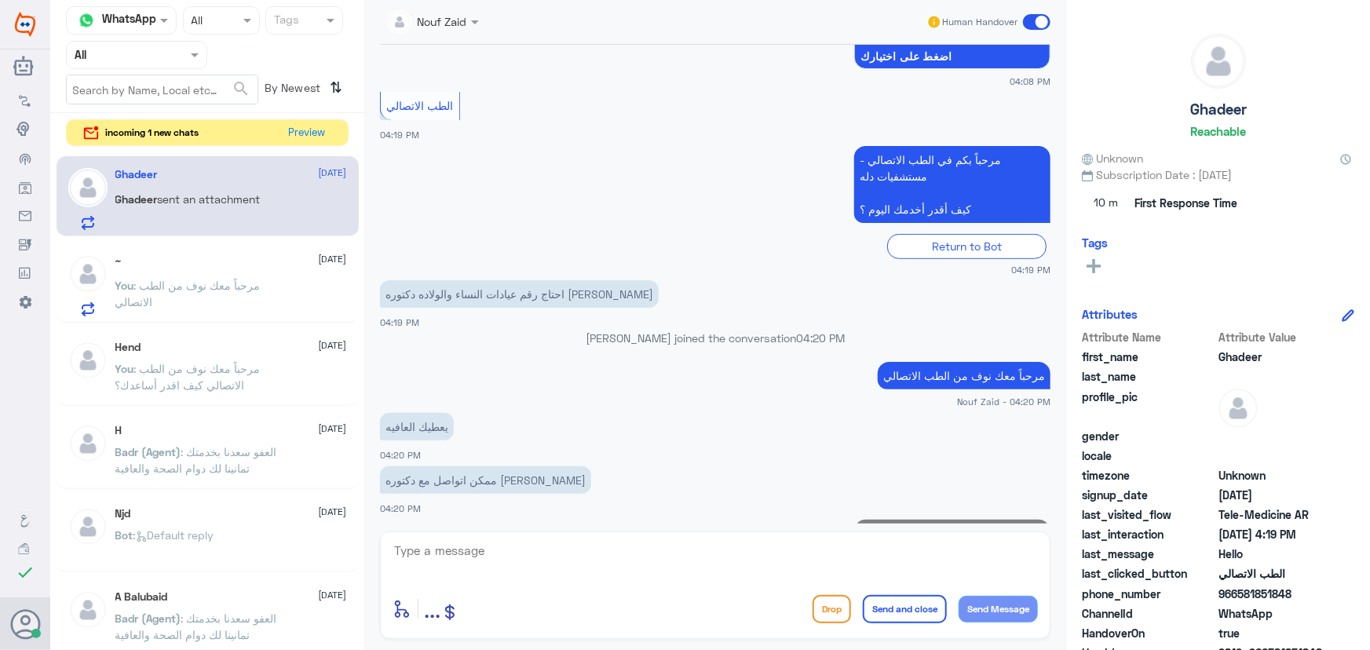
scroll to position [326, 0]
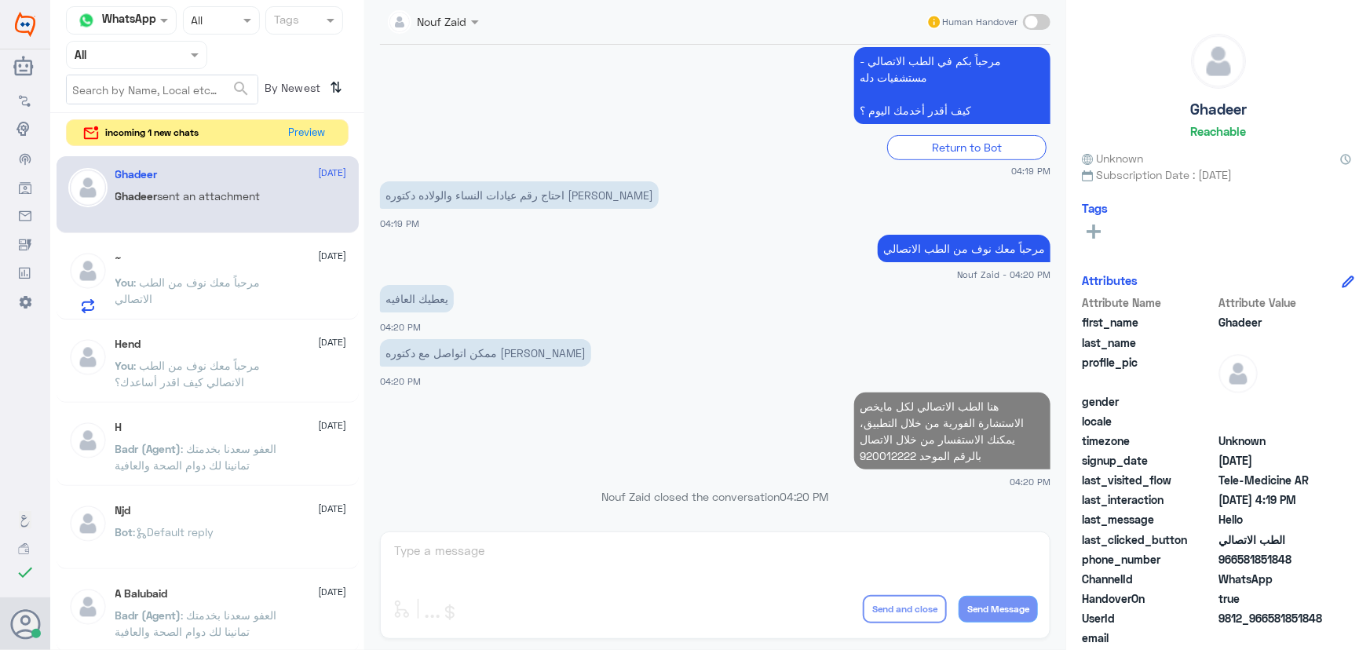
click at [334, 128] on div "incoming 1 new chats Preview" at bounding box center [207, 132] width 283 height 27
click at [324, 130] on button "Preview" at bounding box center [307, 132] width 49 height 24
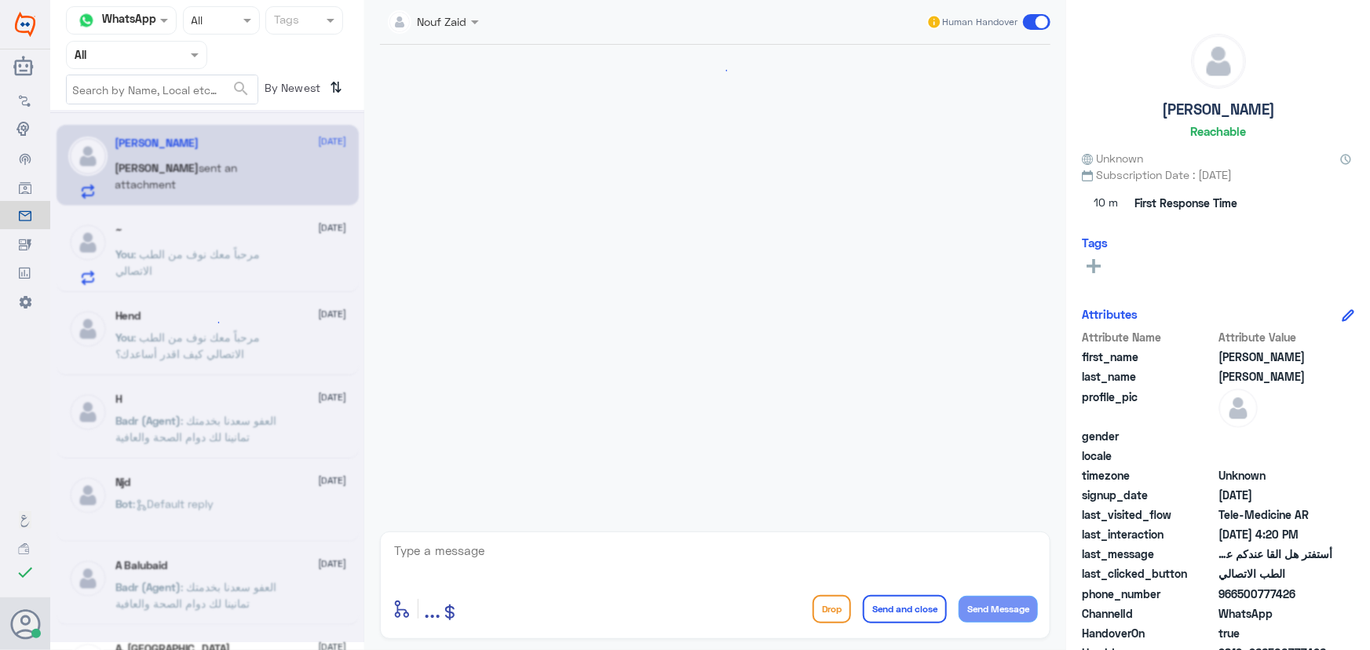
scroll to position [339, 0]
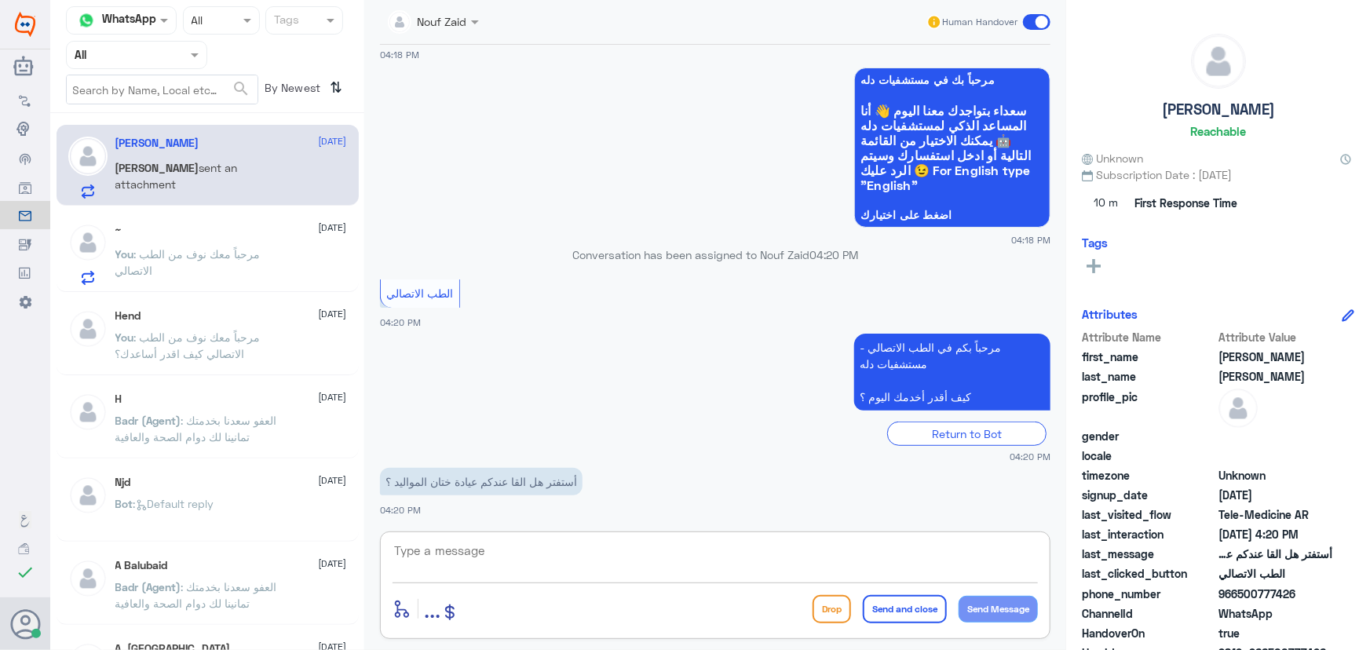
click at [479, 544] on textarea at bounding box center [714, 559] width 645 height 38
paste textarea "مرحباً معك نوف من الطب الاتصالي"
type textarea "مرحباً معك نوف من الطب الاتصالي"
click at [1011, 604] on button "Send Message" at bounding box center [997, 609] width 79 height 27
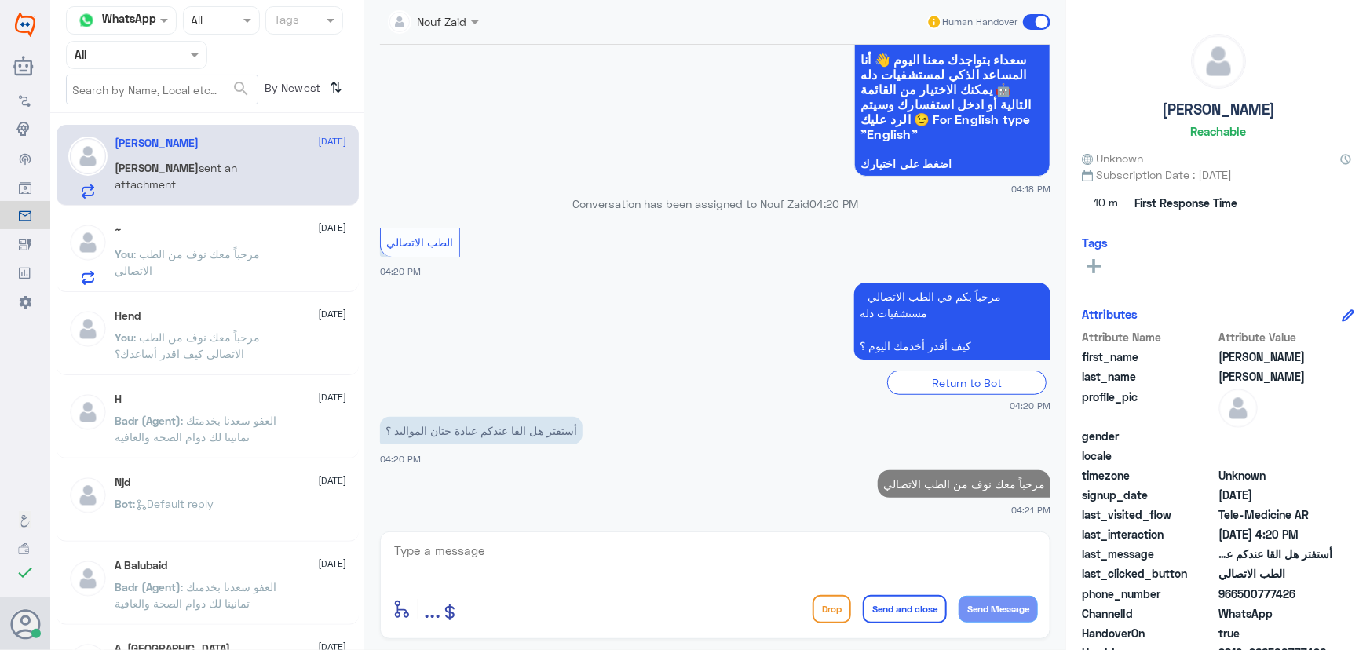
click at [188, 279] on p "You : مرحباً معك نوف من الطب الاتصالي" at bounding box center [203, 265] width 177 height 39
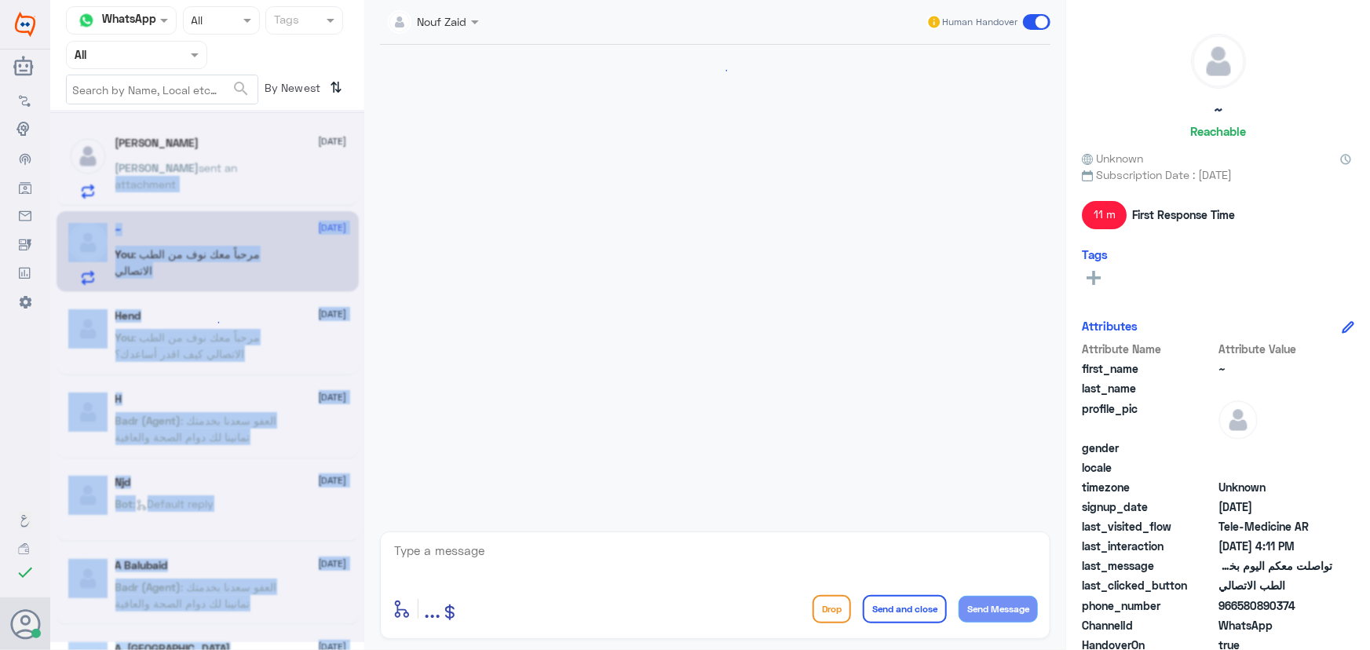
scroll to position [726, 0]
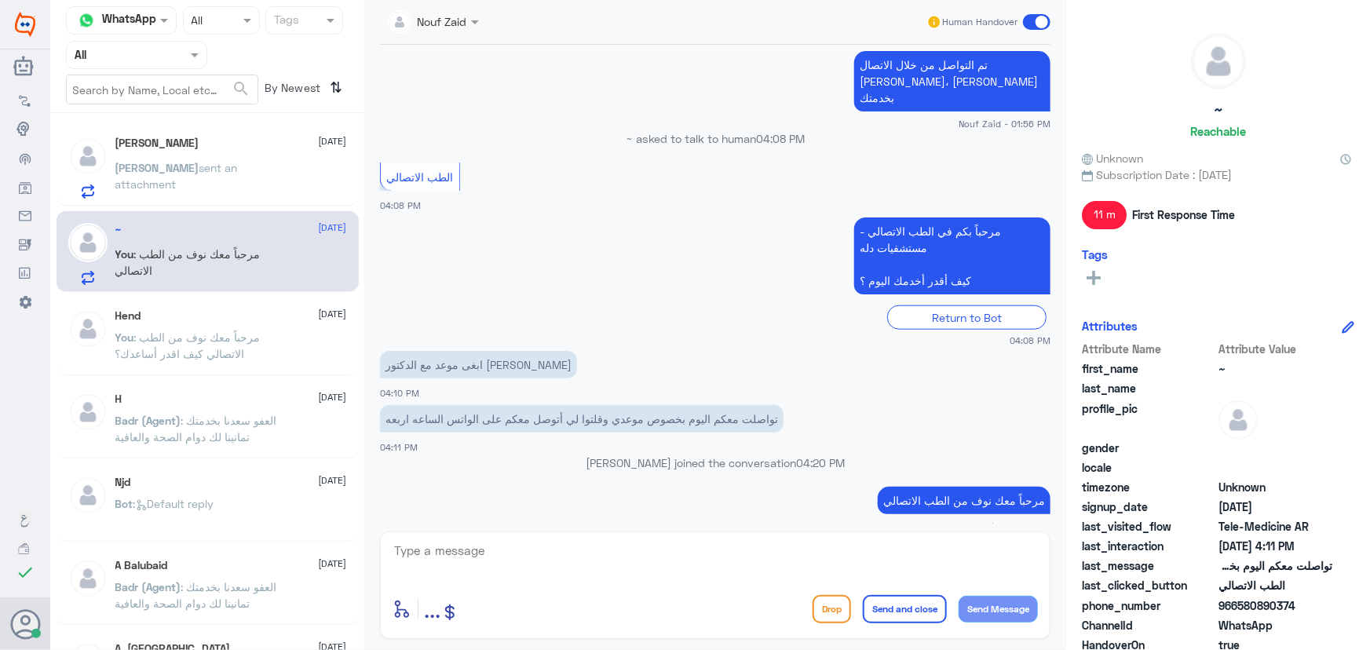
click at [166, 159] on p "عبدالرحمن sent an attachment" at bounding box center [203, 178] width 177 height 39
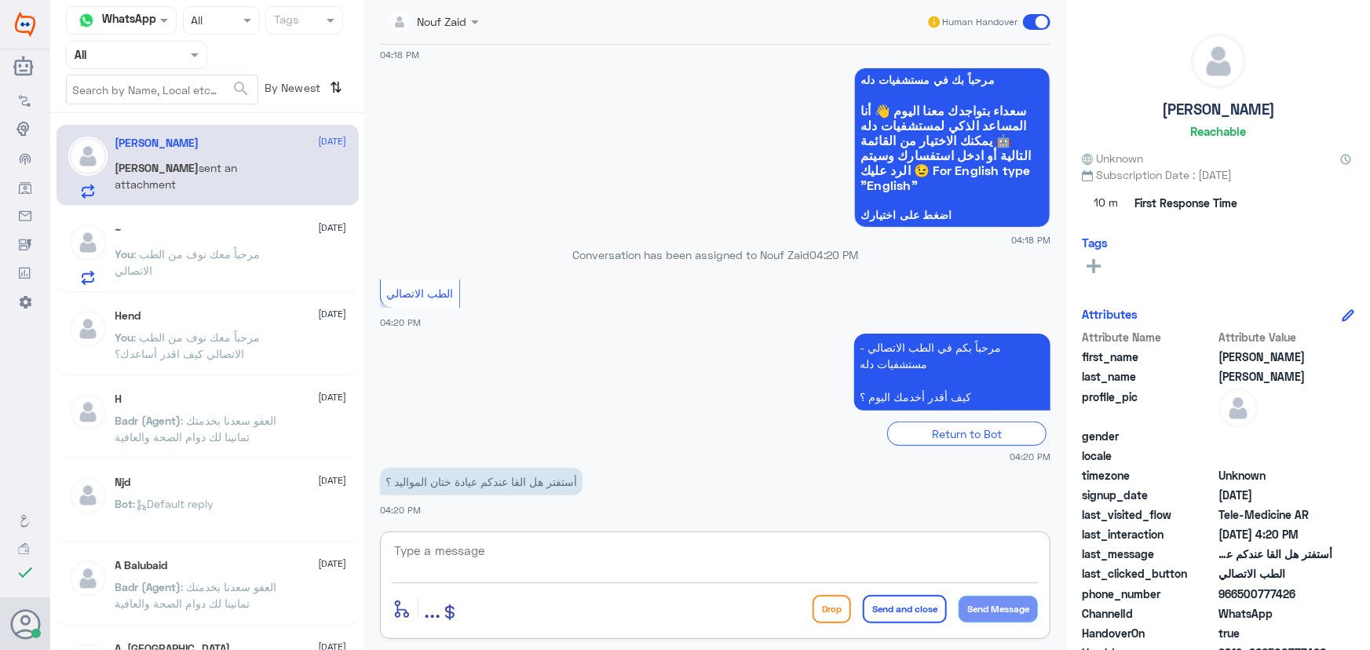
click at [487, 551] on textarea at bounding box center [714, 559] width 645 height 38
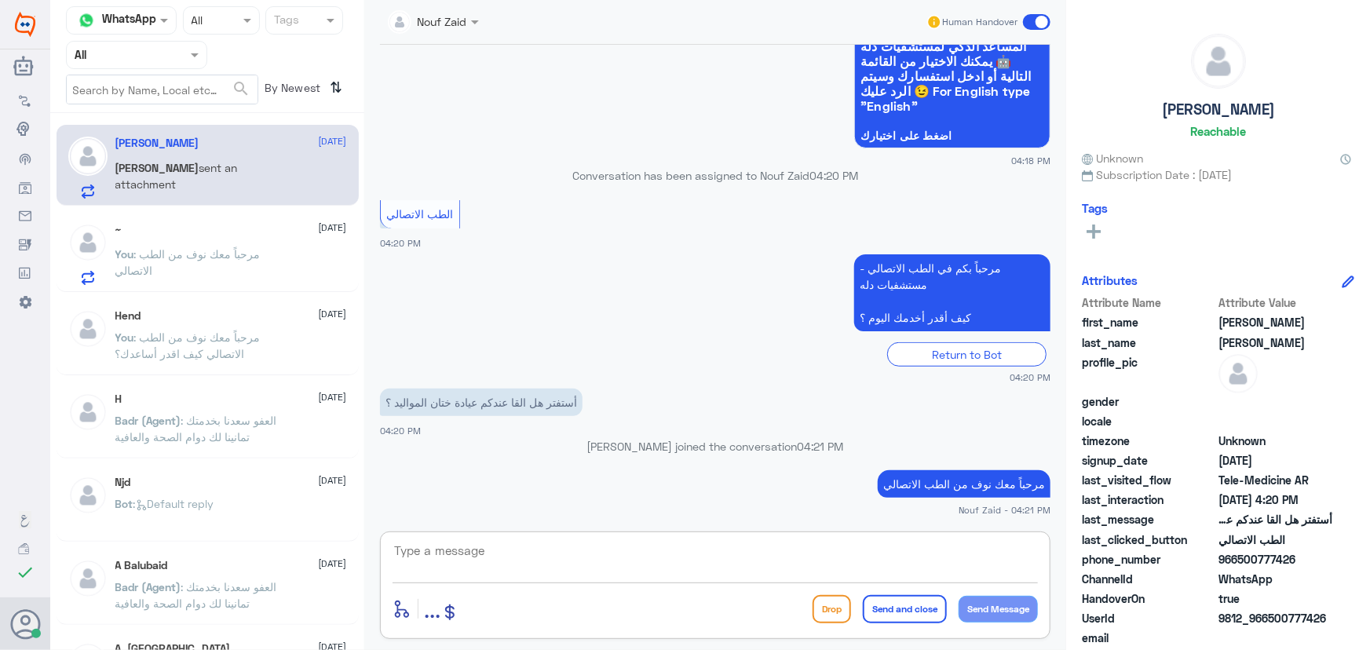
paste textarea "هنا الطب الاتصالي لكل مايخص الاستشارة الفورية من خلال التطبيق، يمكنك الاستفسار …"
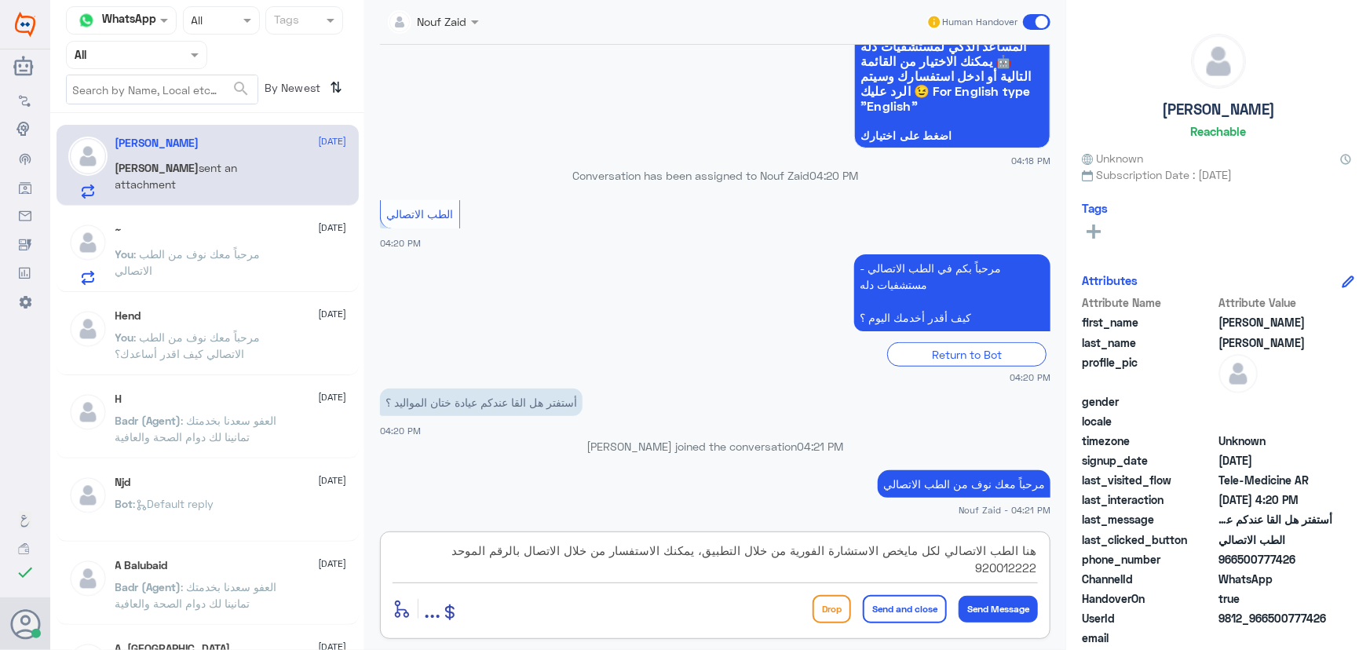
type textarea "هنا الطب الاتصالي لكل مايخص الاستشارة الفورية من خلال التطبيق، يمكنك الاستفسار …"
click at [918, 611] on button "Send and close" at bounding box center [905, 609] width 84 height 28
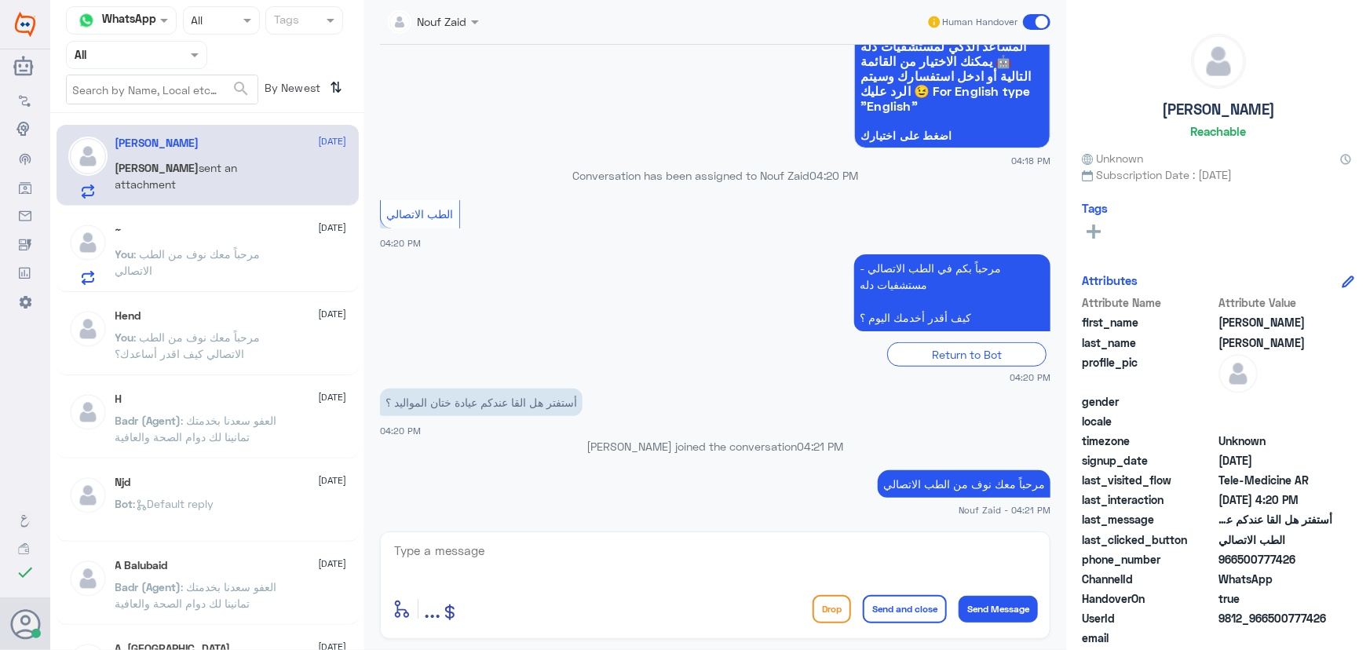
scroll to position [518, 0]
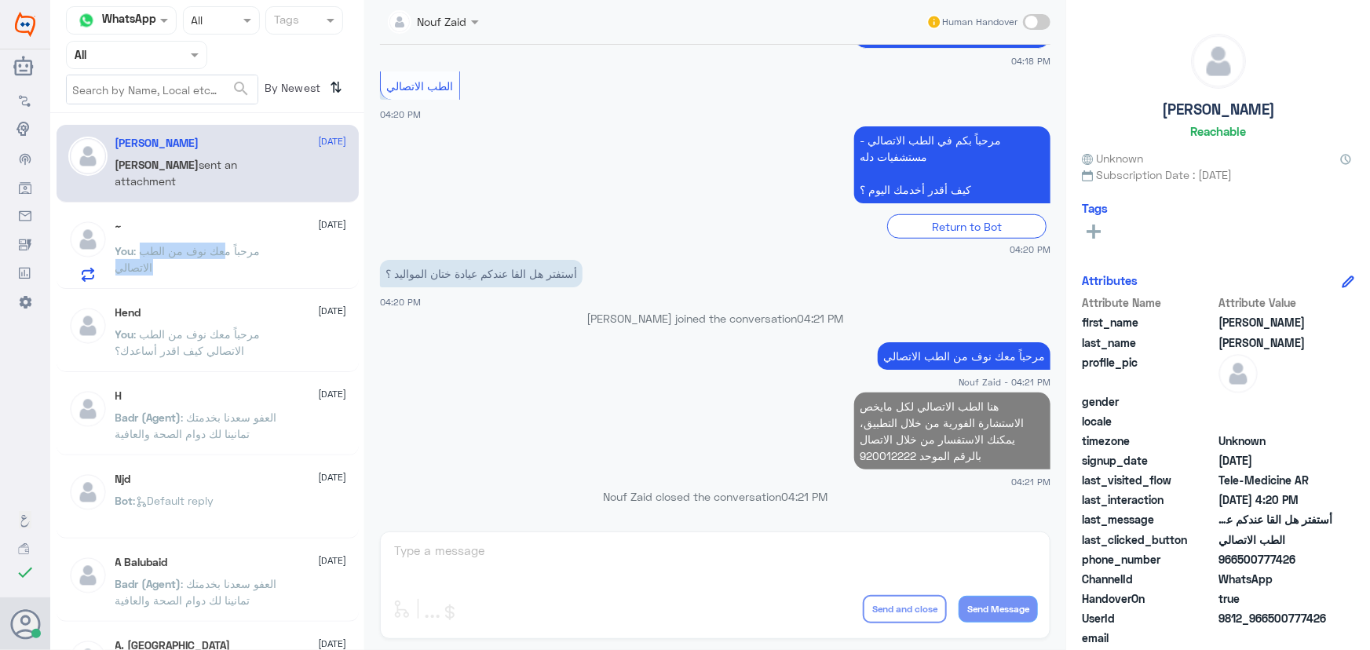
click at [224, 259] on p "You : مرحباً معك نوف من الطب الاتصالي" at bounding box center [203, 262] width 177 height 39
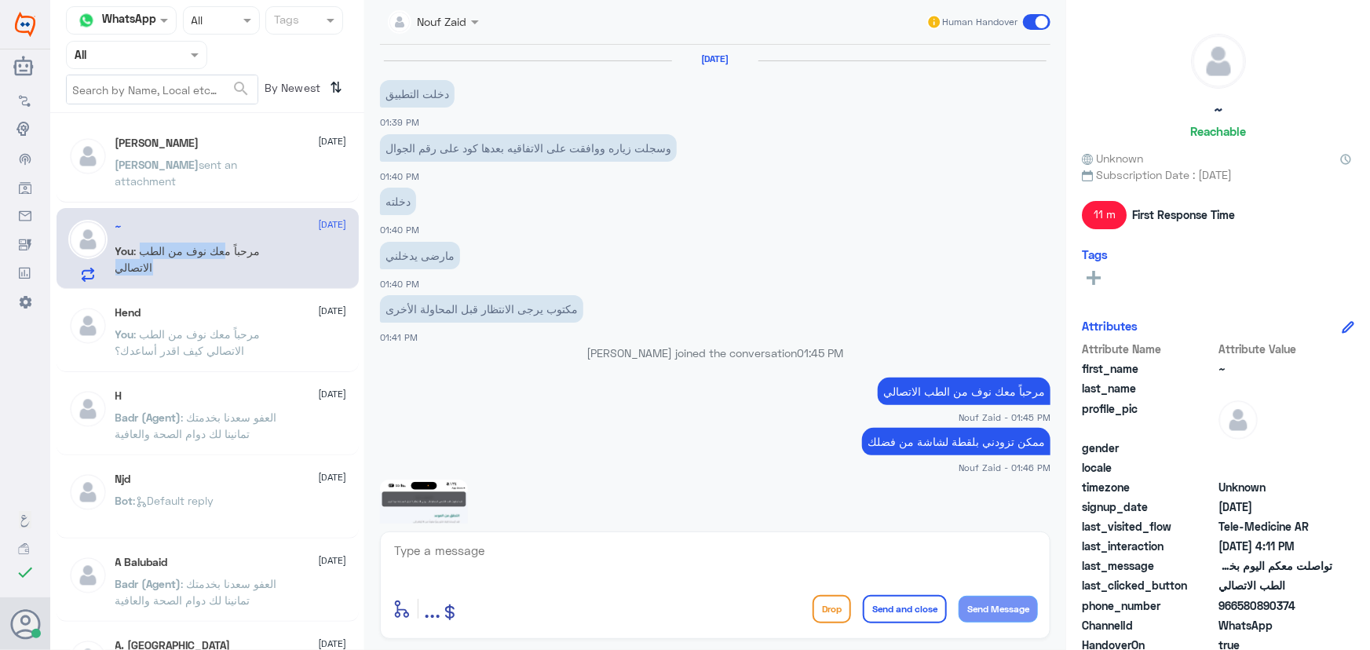
scroll to position [726, 0]
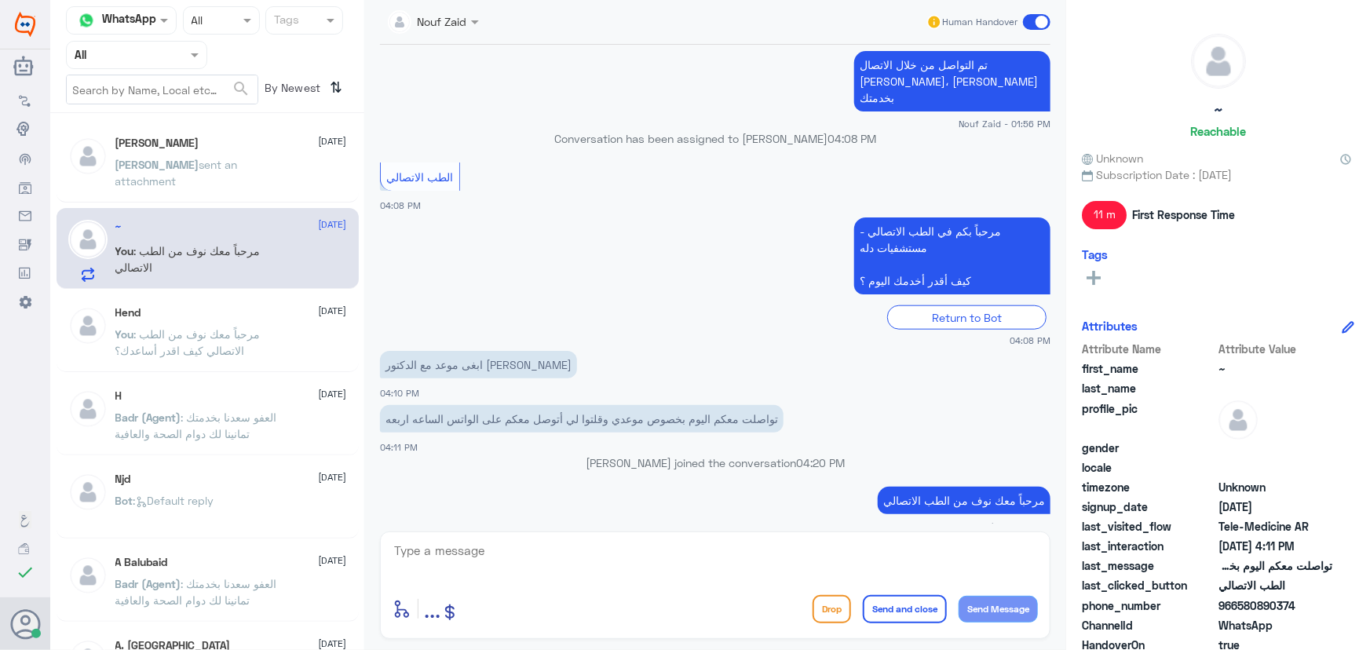
click at [251, 154] on div "عبدالرحمن بن عمر باعبّاد 14 September عبدالرحمن sent an attachment" at bounding box center [231, 166] width 232 height 59
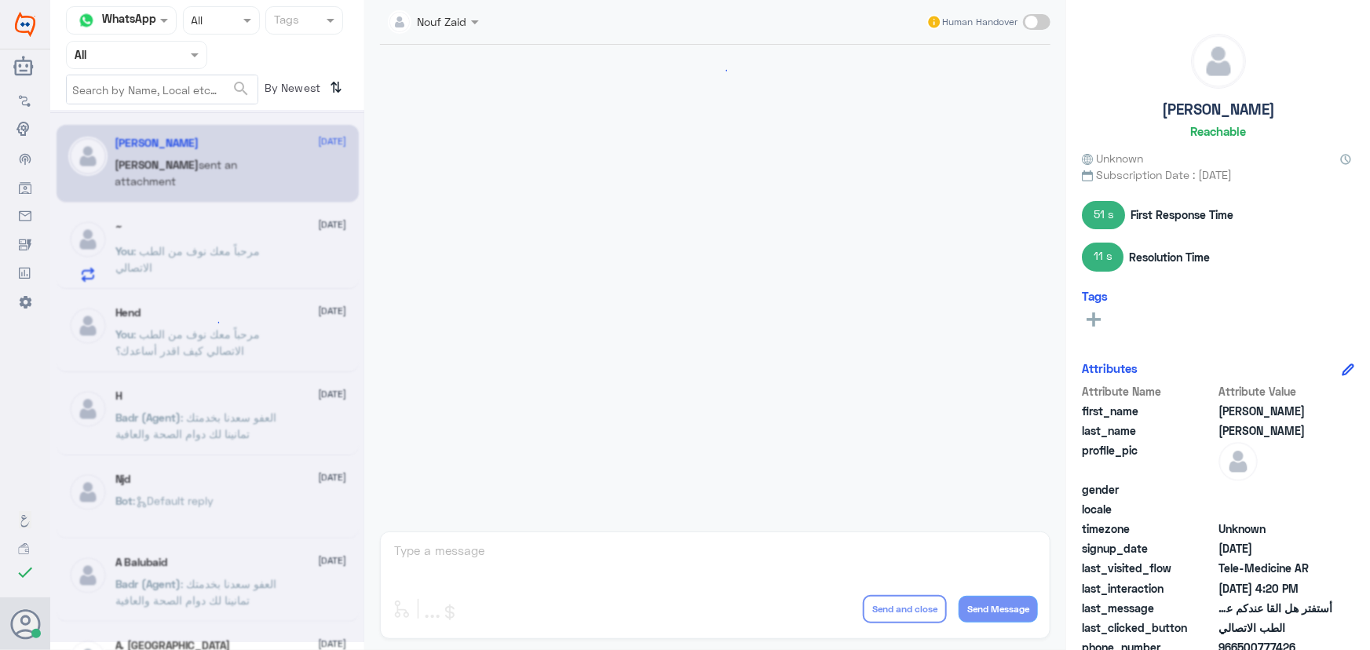
scroll to position [547, 0]
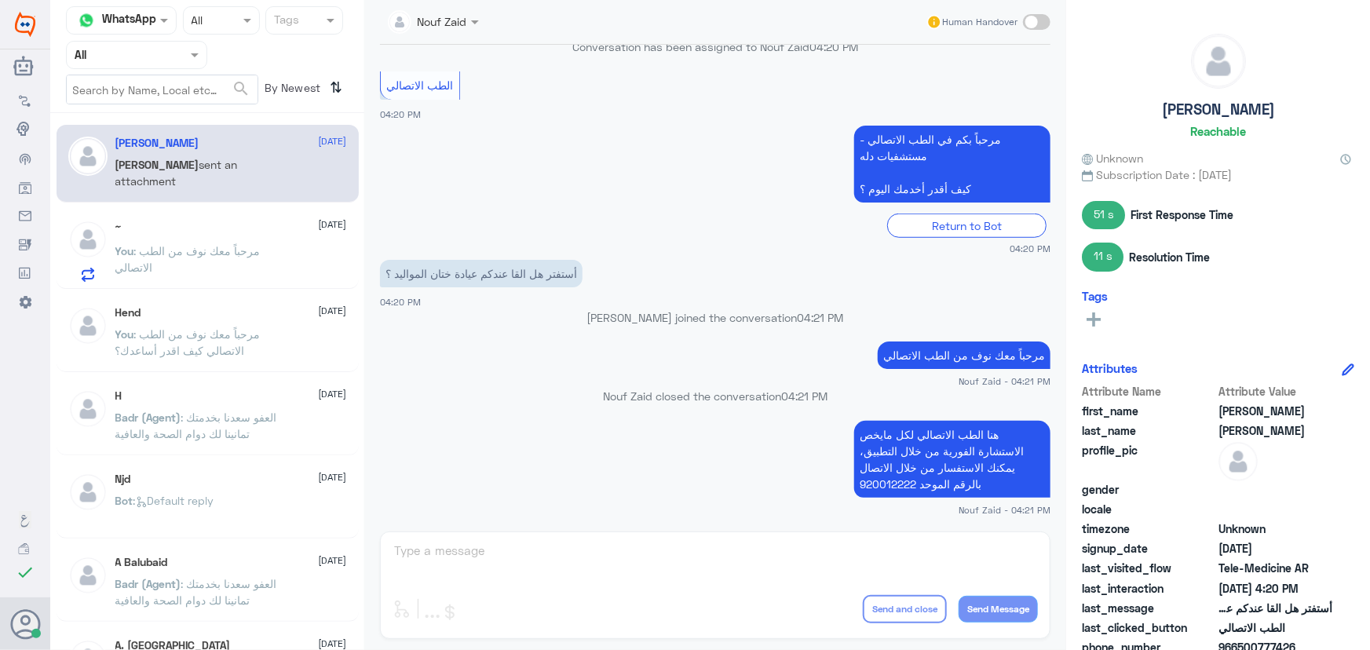
click at [186, 261] on p "You : مرحباً معك نوف من الطب الاتصالي" at bounding box center [203, 262] width 177 height 39
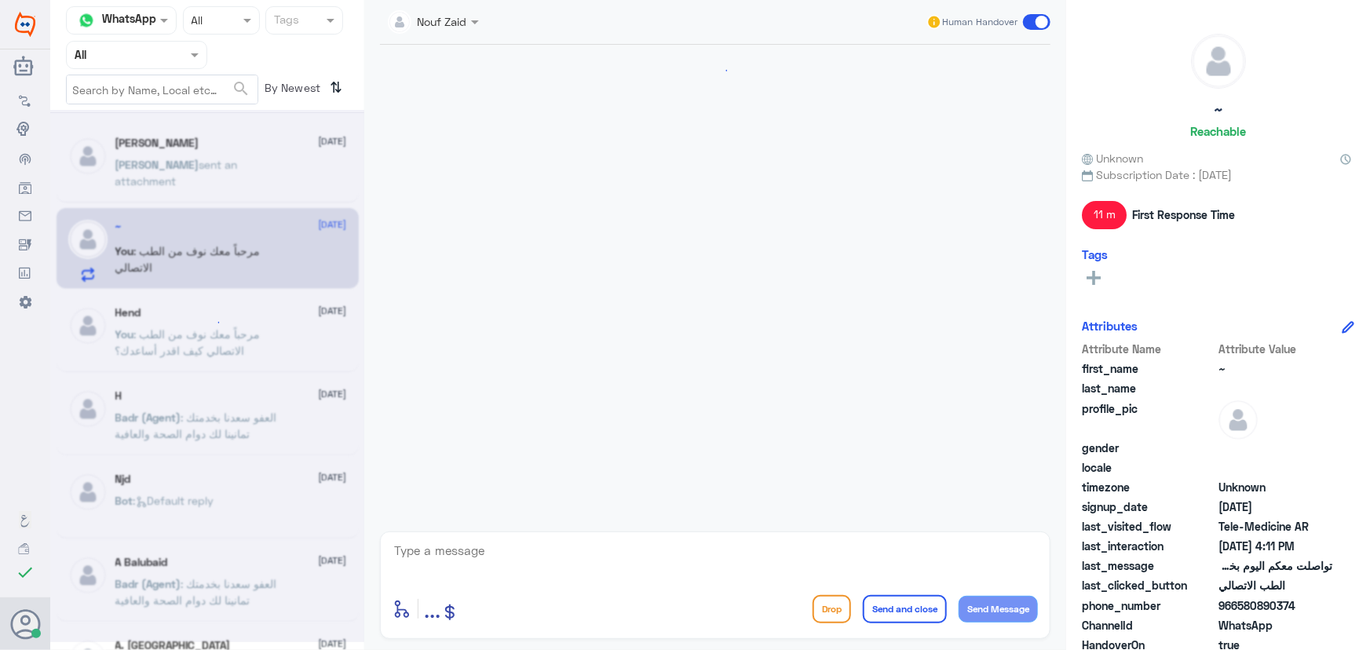
scroll to position [726, 0]
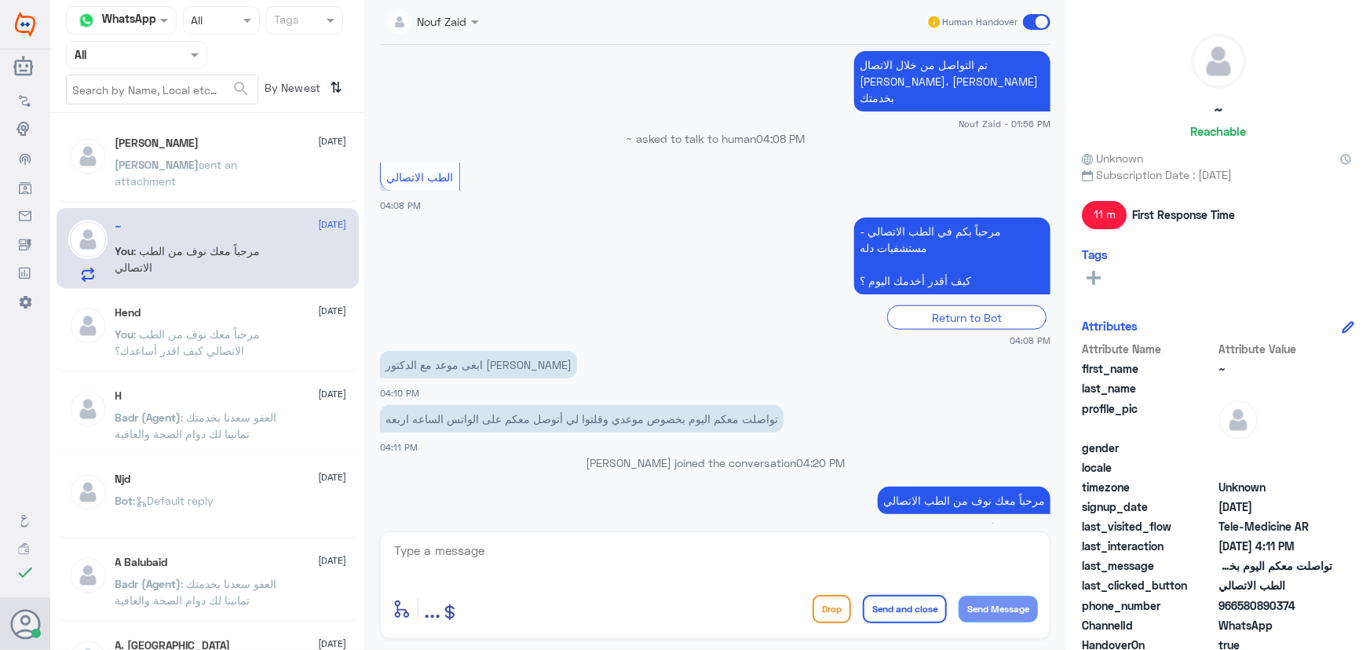
click at [194, 239] on div "~ 14 September You : مرحباً معك نوف من الطب الاتصالي" at bounding box center [231, 251] width 232 height 62
click at [170, 176] on p "عبدالرحمن sent an attachment" at bounding box center [203, 175] width 177 height 39
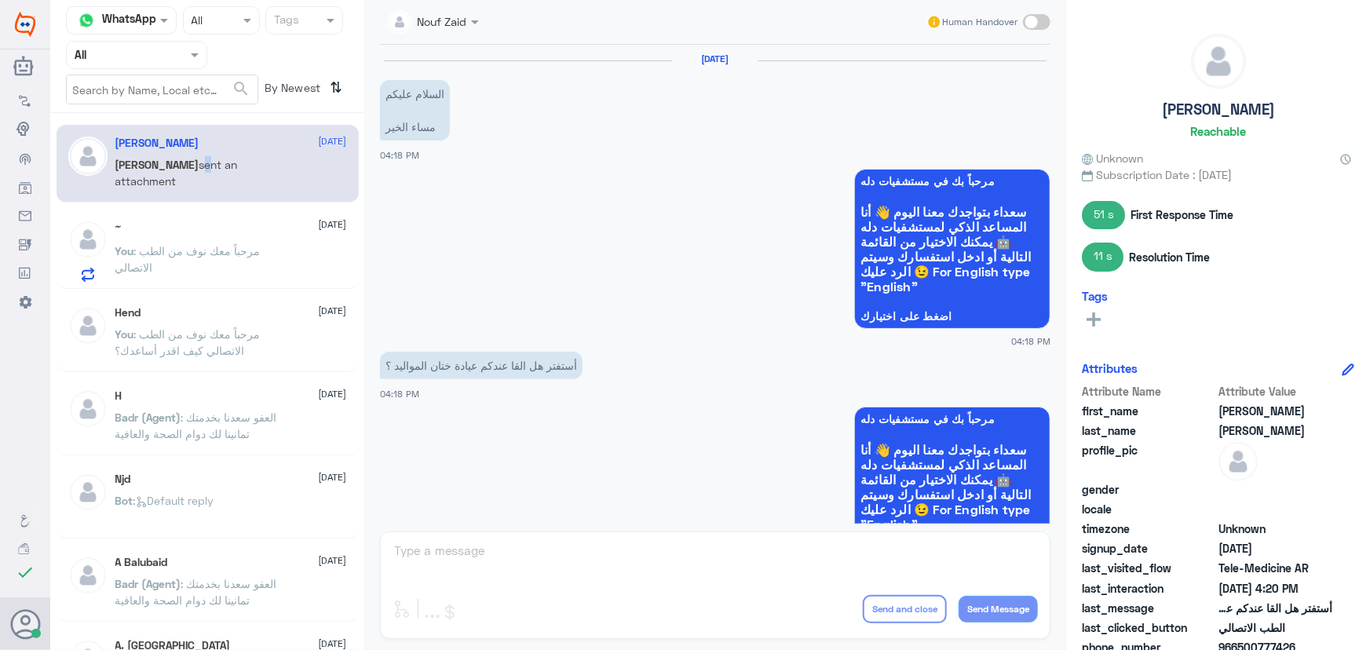
scroll to position [547, 0]
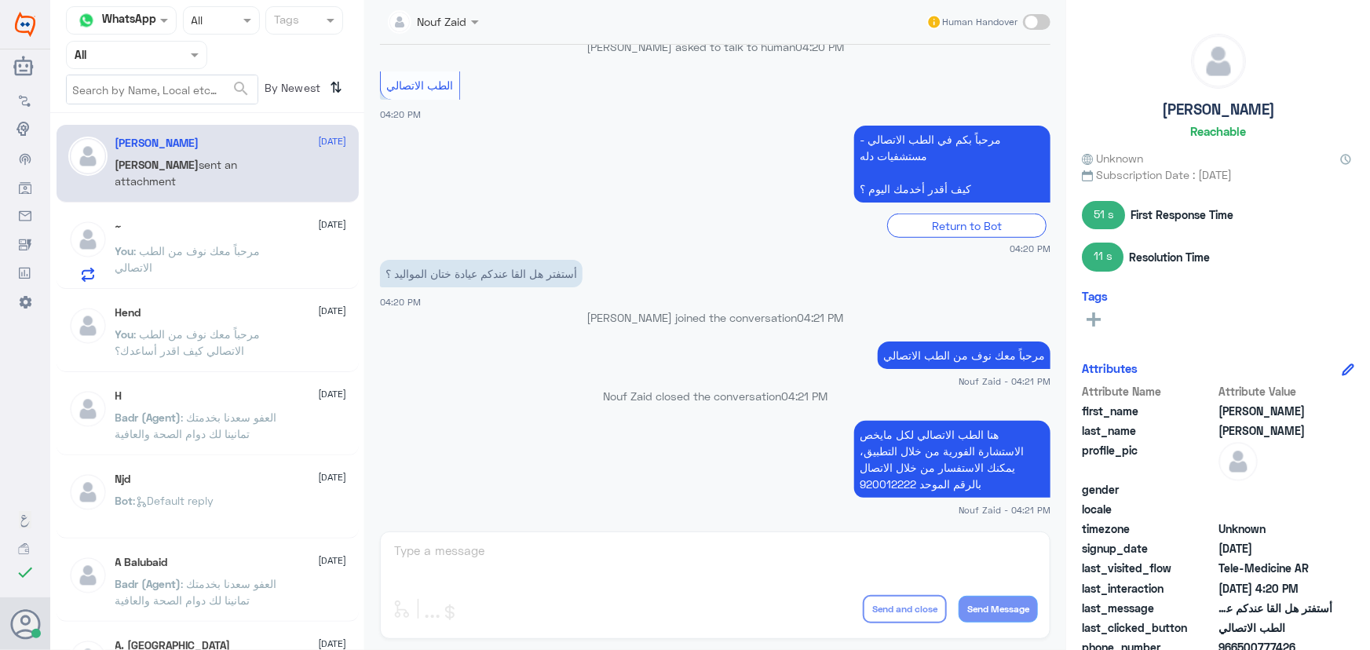
click at [218, 266] on p "You : مرحباً معك نوف من الطب الاتصالي" at bounding box center [203, 262] width 177 height 39
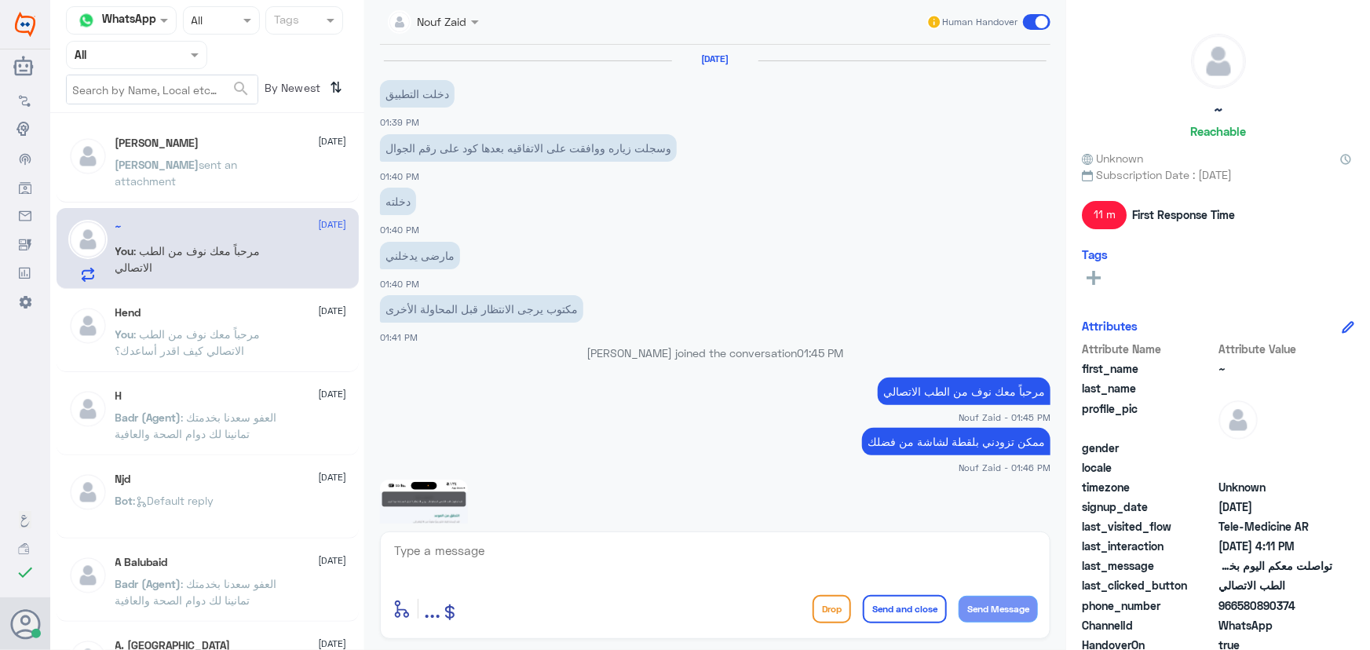
scroll to position [726, 0]
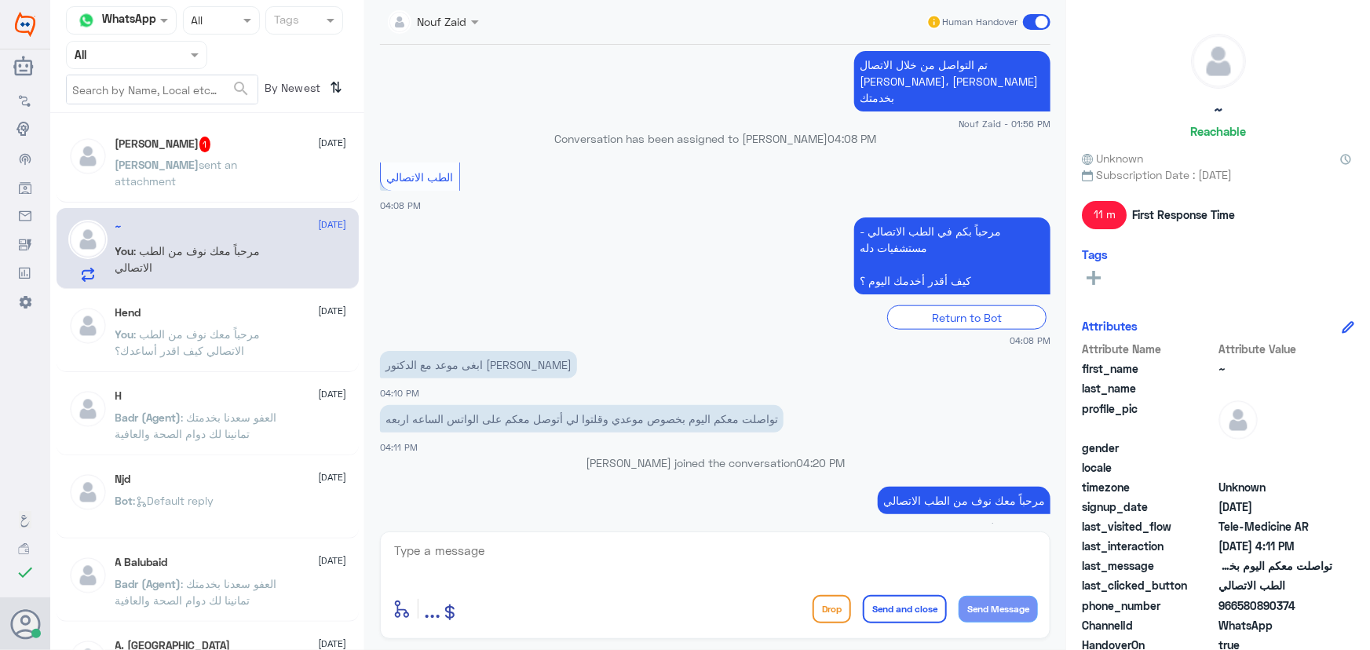
drag, startPoint x: 235, startPoint y: 118, endPoint x: 239, endPoint y: 129, distance: 11.7
click at [239, 129] on div "Channel WhatsApp Status × All Tags Agent Filter All search By Newest ⇅ عبدالرحم…" at bounding box center [207, 327] width 314 height 655
click at [211, 149] on h5 "عبدالرحمن بن عمر باعبّاد 1" at bounding box center [163, 145] width 96 height 16
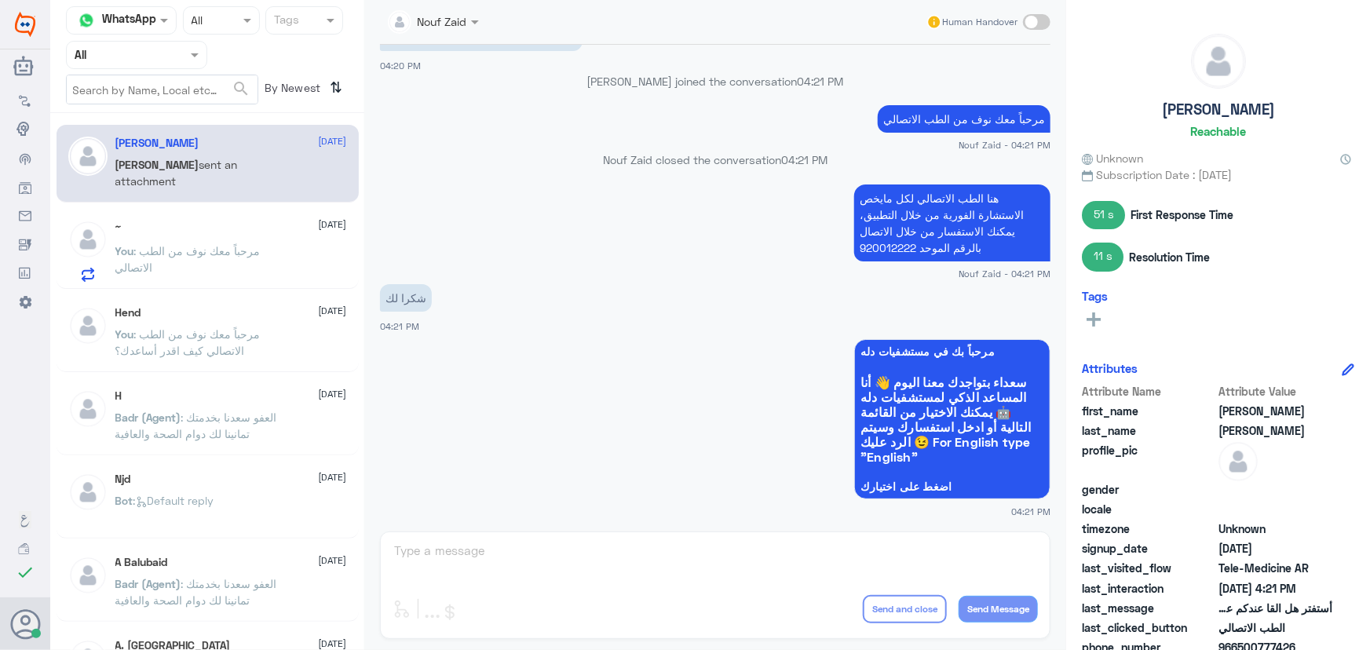
scroll to position [785, 0]
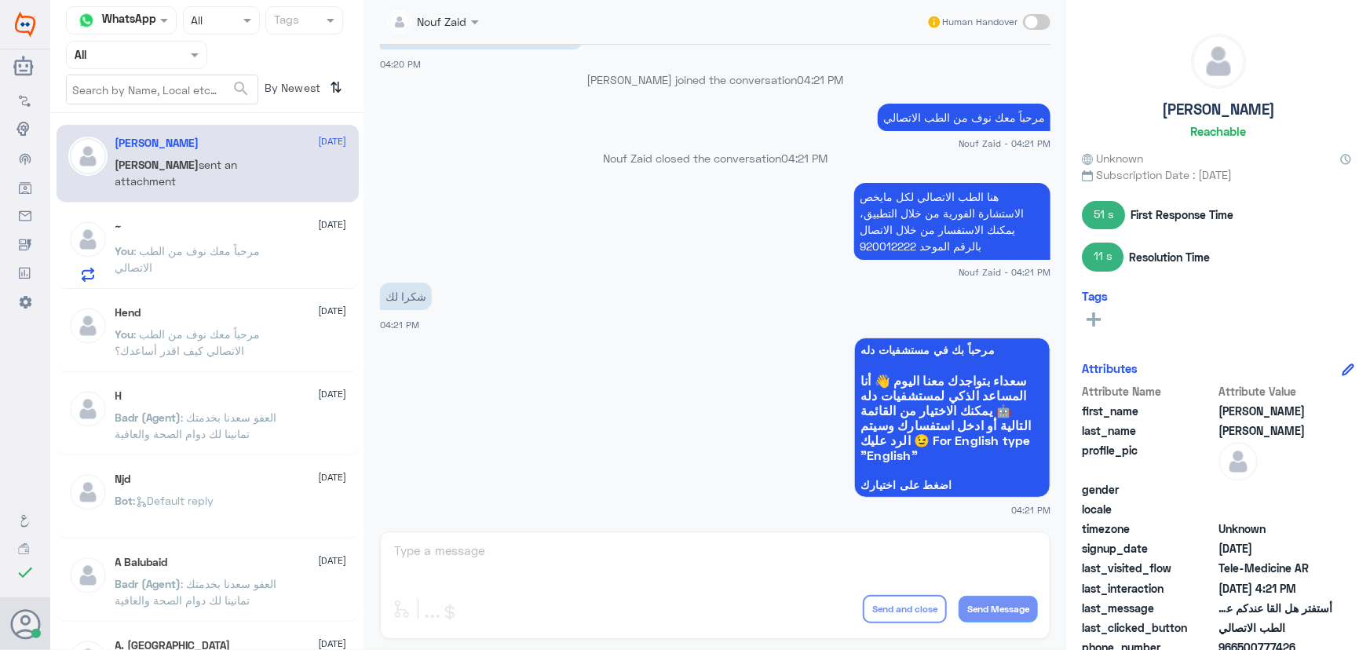
click at [221, 284] on div "~ 14 September You : مرحباً معك نوف من الطب الاتصالي" at bounding box center [208, 248] width 302 height 81
click at [220, 279] on p "You : مرحباً معك نوف من الطب الاتصالي" at bounding box center [203, 262] width 177 height 39
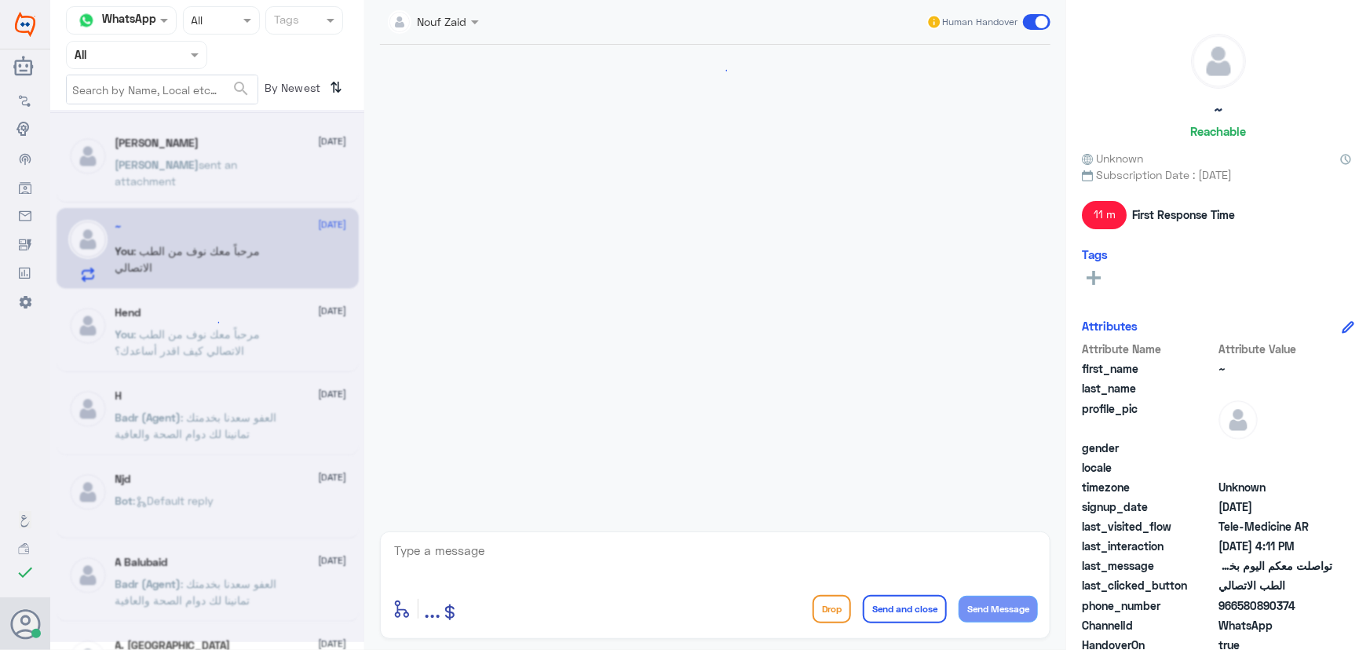
scroll to position [726, 0]
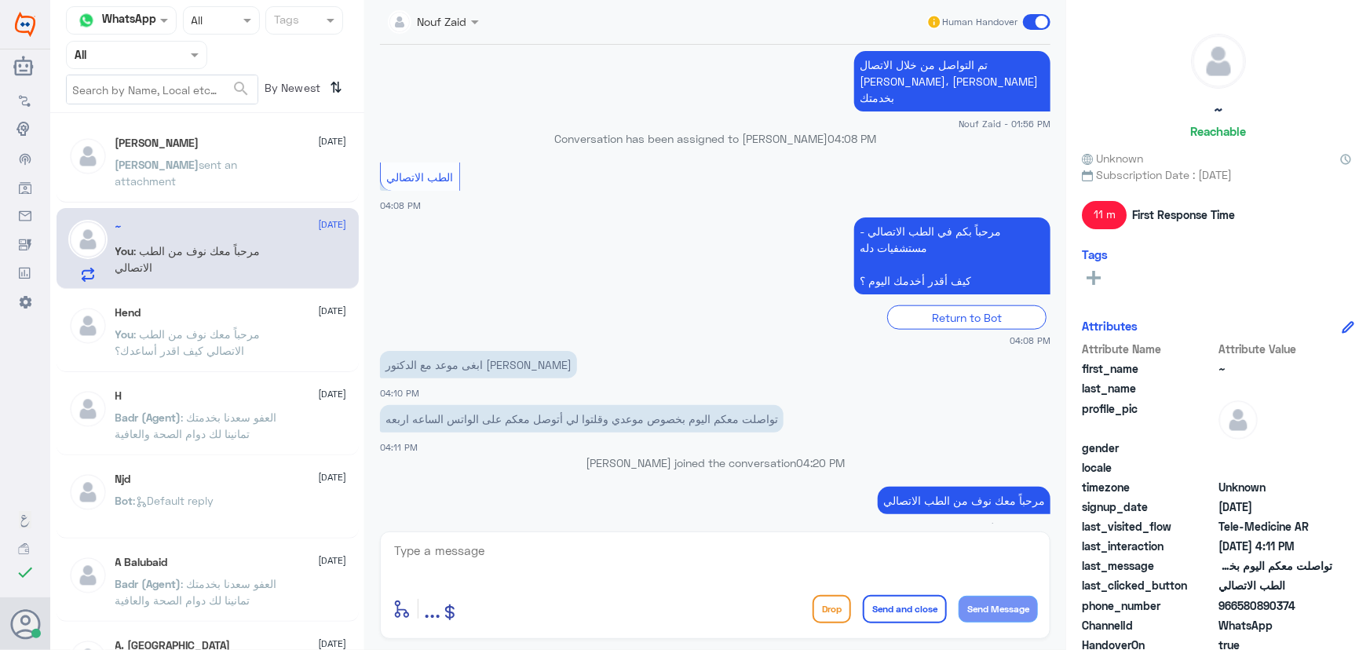
click at [473, 370] on div "ابغى موعد مع الدكتور عبدالواحد ابوجازيه 04:10 PM" at bounding box center [715, 373] width 670 height 53
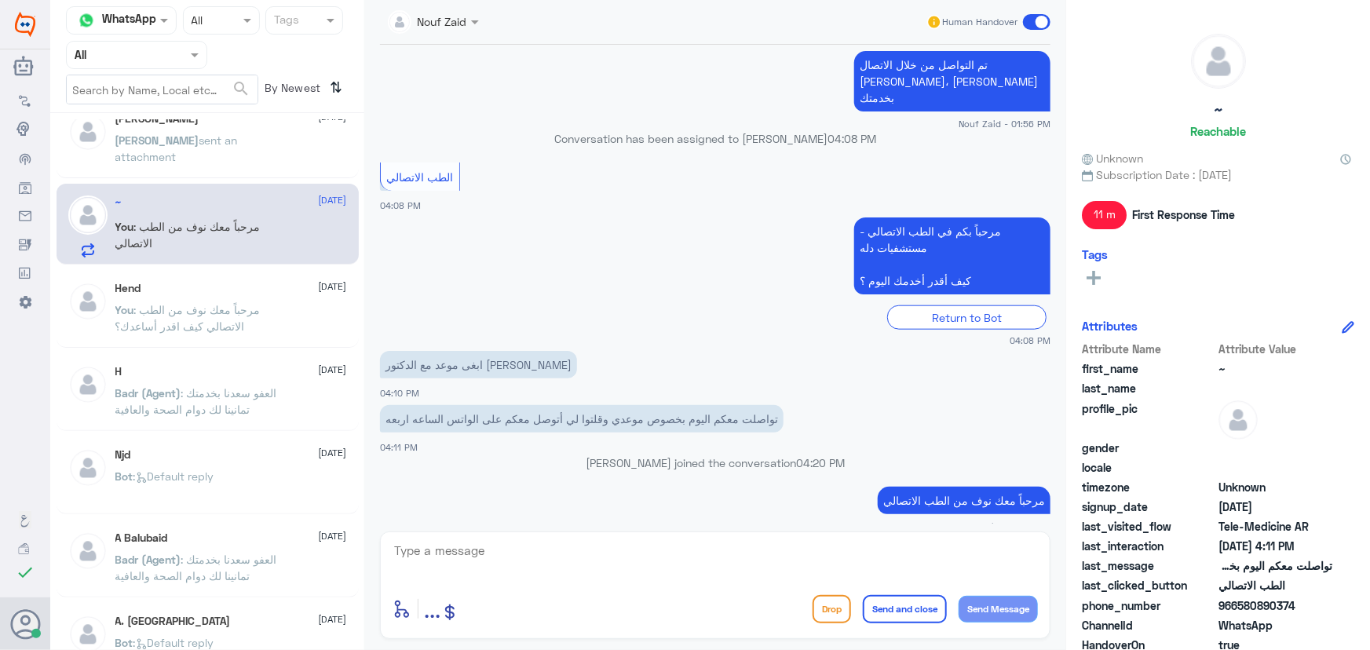
scroll to position [0, 0]
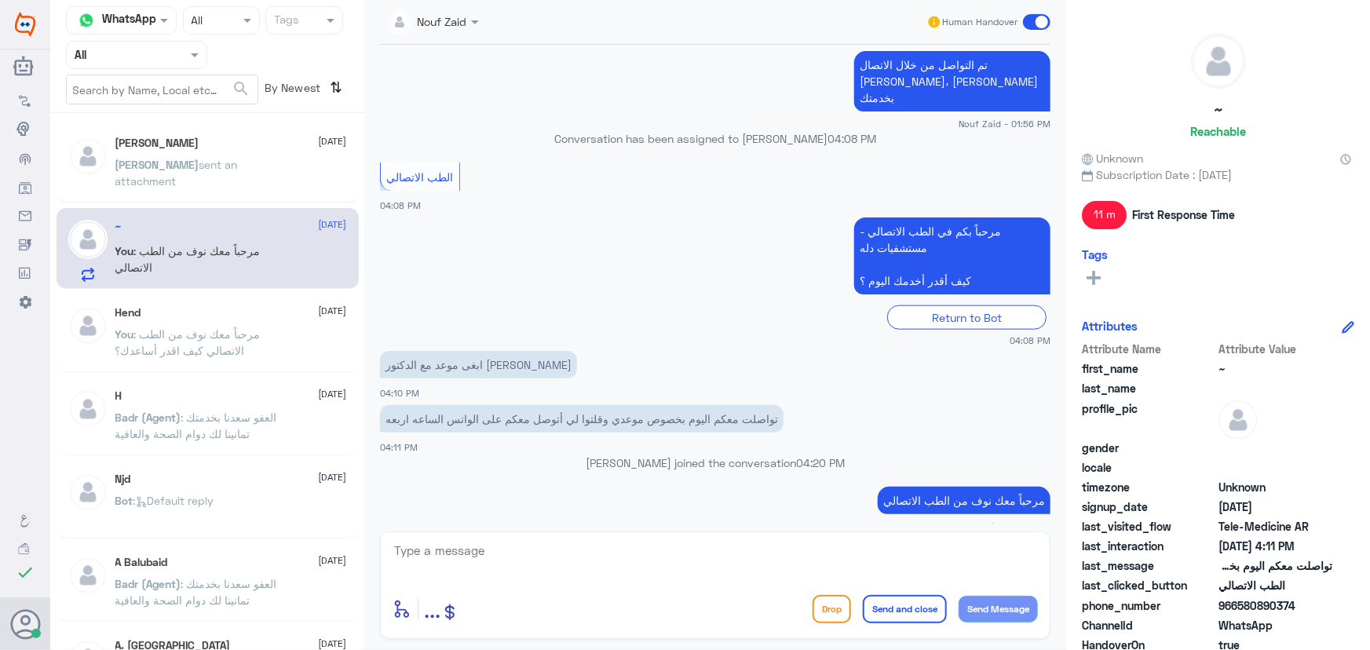
click at [213, 250] on span ": مرحباً معك نوف من الطب الاتصالي" at bounding box center [187, 259] width 145 height 30
click at [251, 173] on p "عبدالرحمن sent an attachment" at bounding box center [203, 175] width 177 height 39
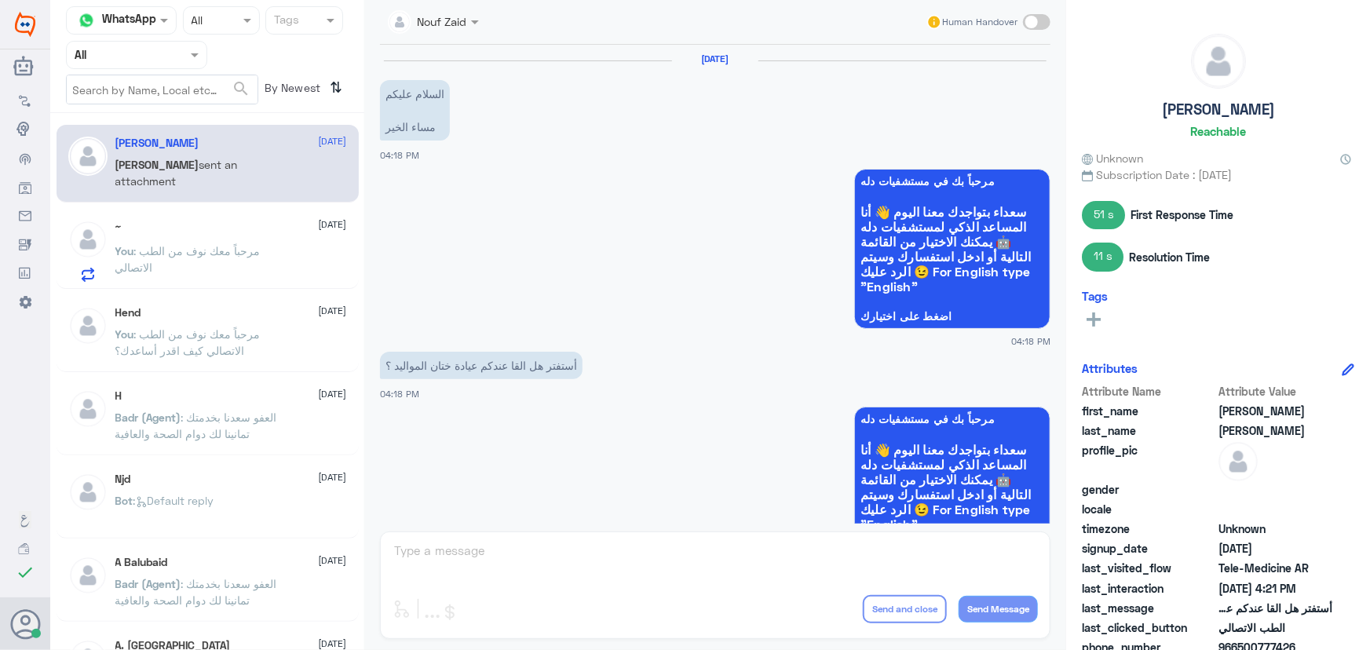
scroll to position [785, 0]
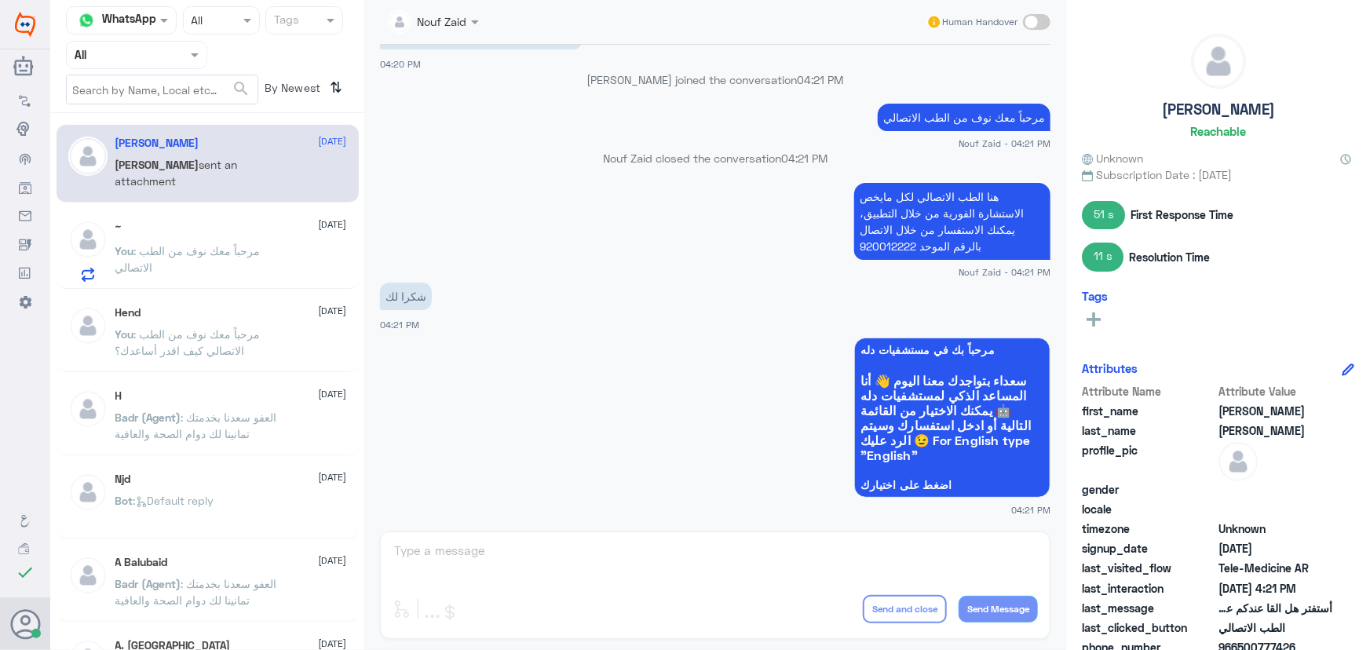
click at [312, 256] on div "You : مرحباً معك نوف من الطب الاتصالي" at bounding box center [231, 263] width 232 height 35
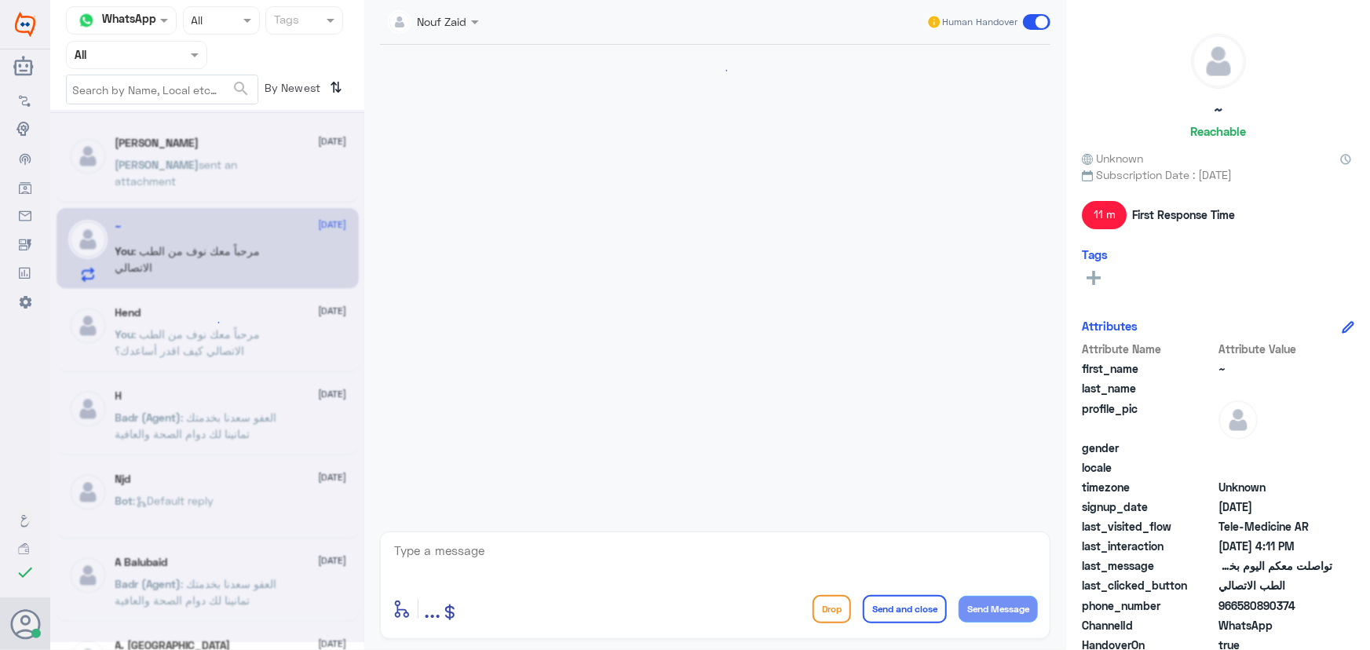
scroll to position [726, 0]
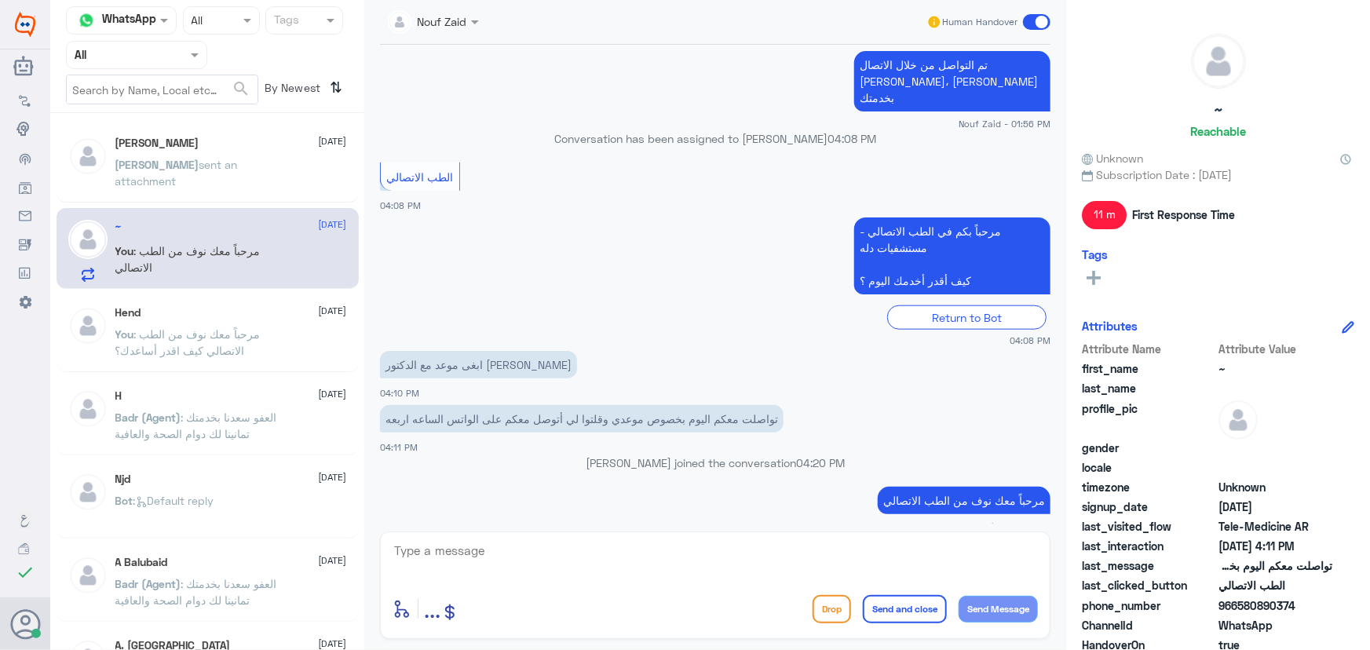
click at [553, 279] on div "مرحباً بكم في الطب الاتصالي - مستشفيات دله كيف أقدر أخدمك اليوم ؟ Return to Bot…" at bounding box center [715, 279] width 670 height 133
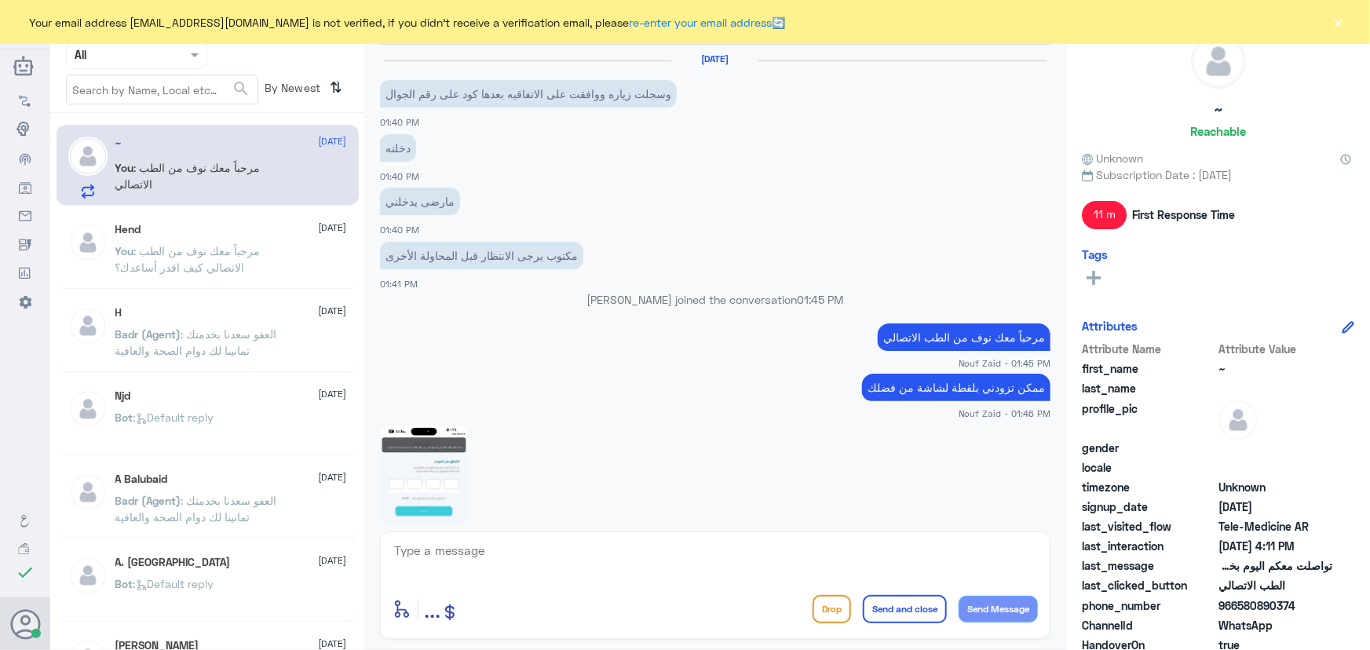
scroll to position [701, 0]
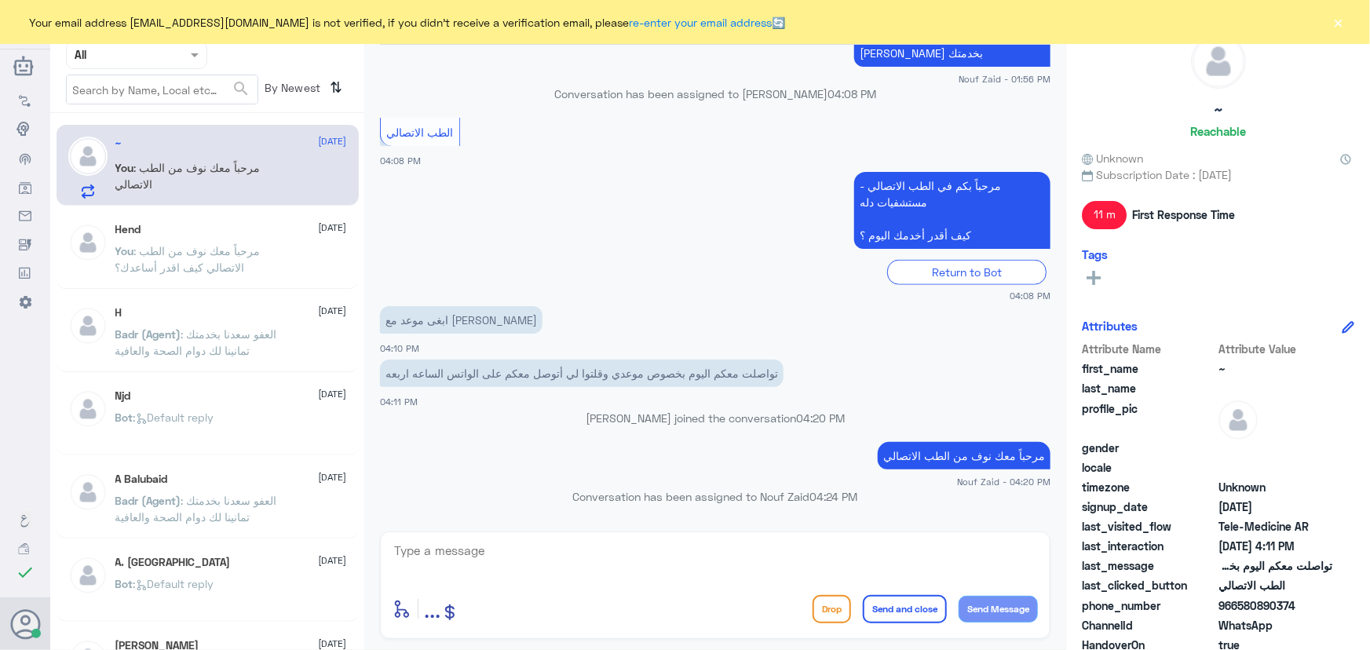
click at [1334, 24] on button "×" at bounding box center [1338, 22] width 16 height 16
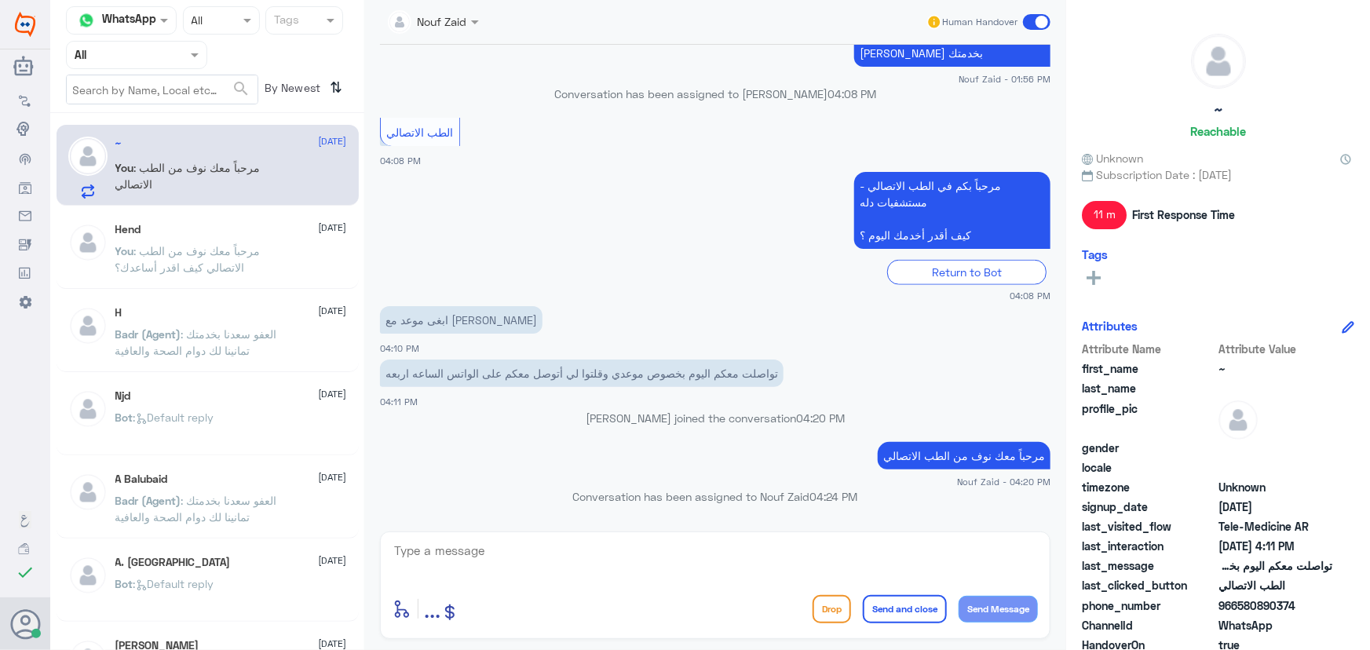
click at [184, 247] on span ": مرحباً معك نوف من الطب الاتصالي كيف اقدر أساعدك؟" at bounding box center [187, 259] width 145 height 30
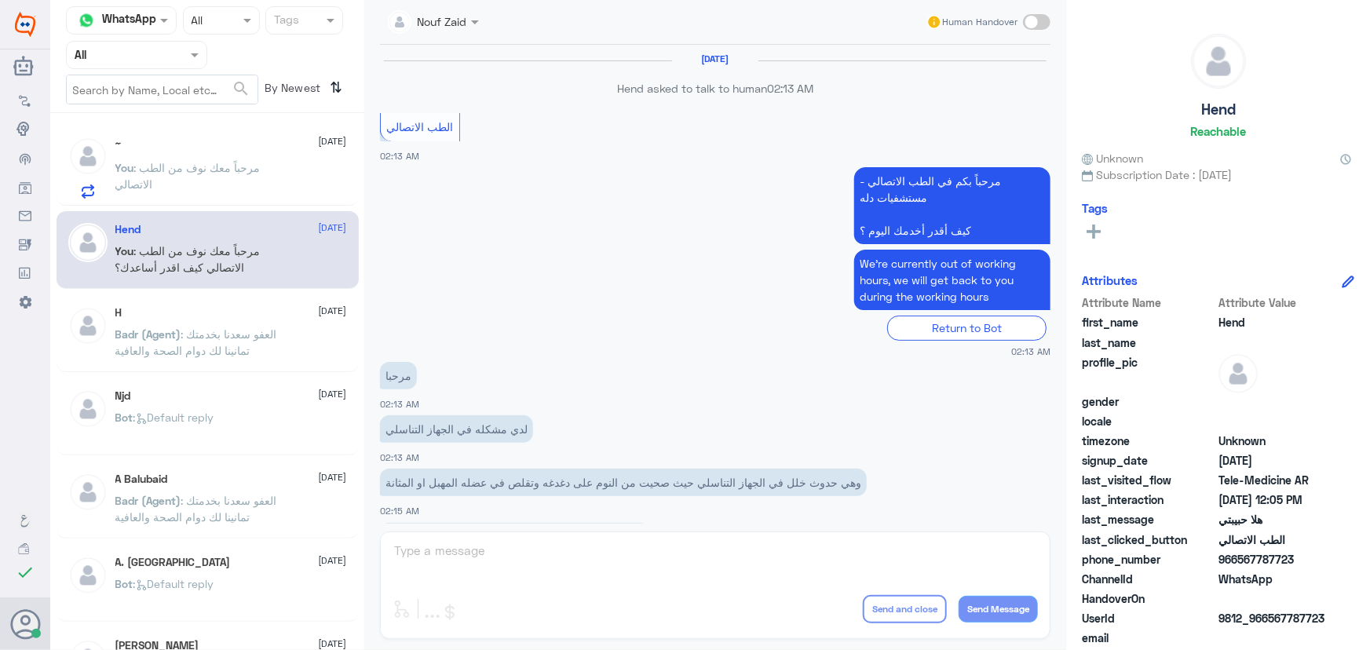
scroll to position [713, 0]
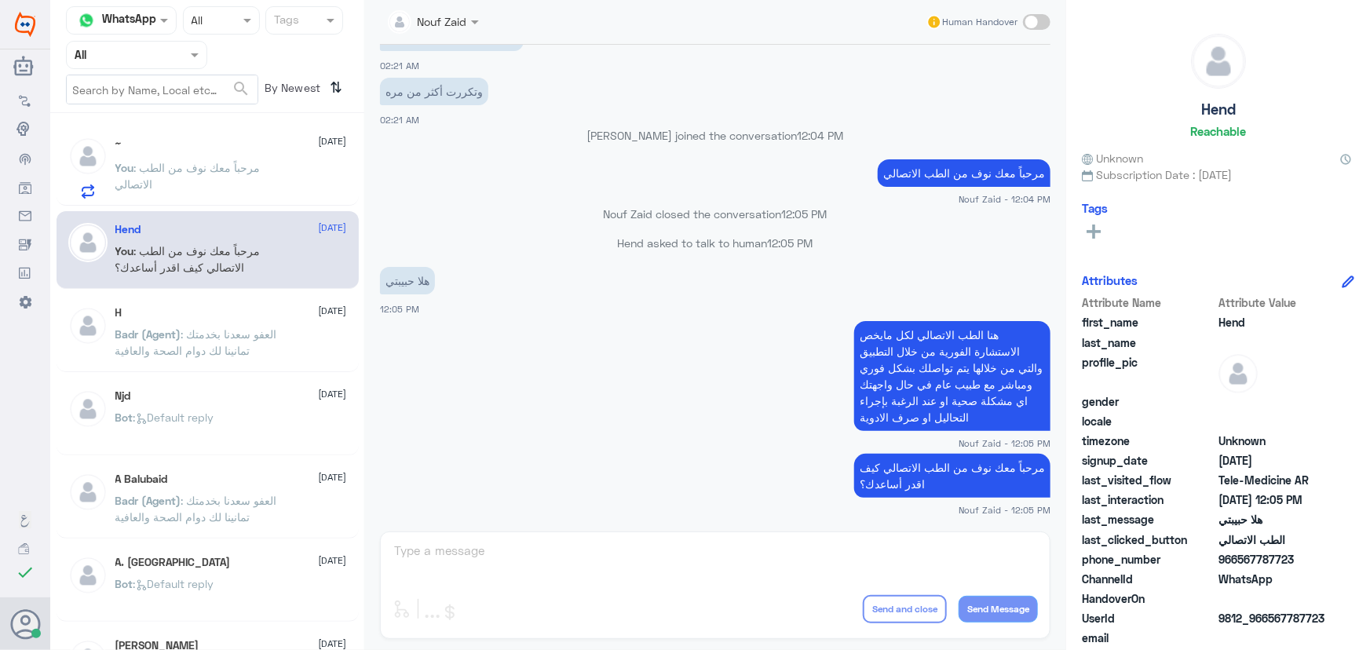
click at [177, 164] on span ": مرحباً معك نوف من الطب الاتصالي" at bounding box center [187, 176] width 145 height 30
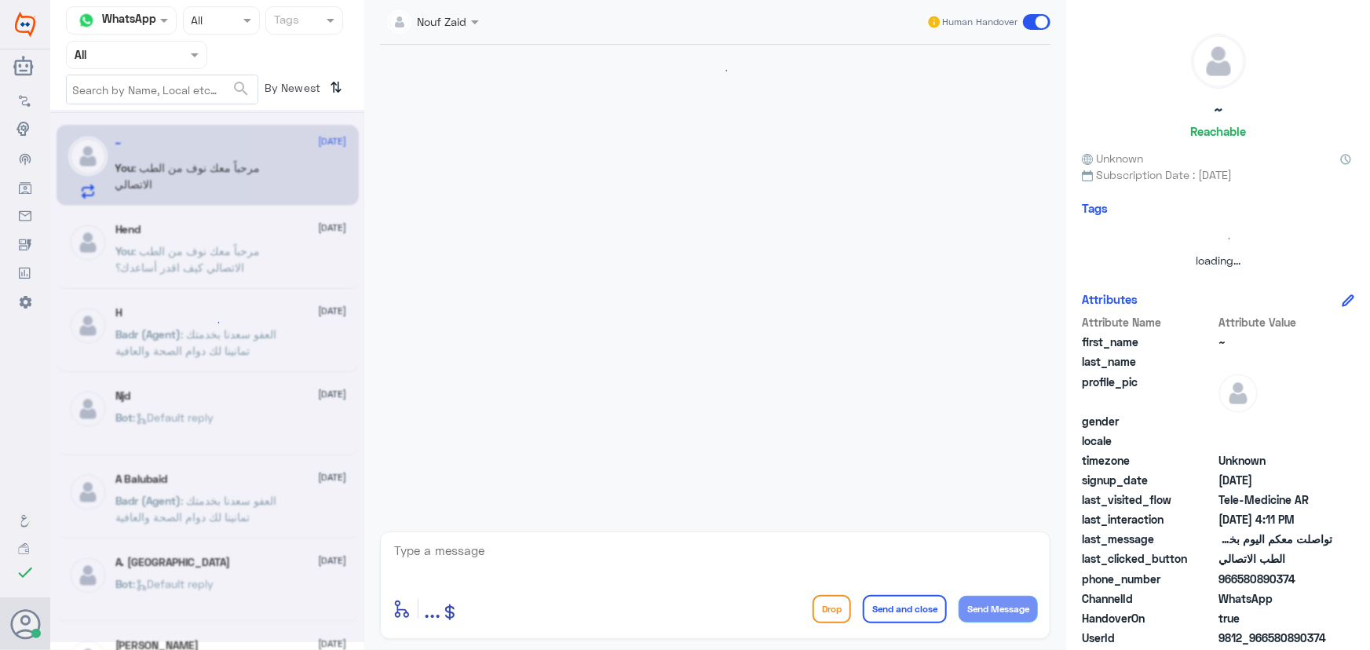
click at [242, 273] on div at bounding box center [207, 376] width 314 height 532
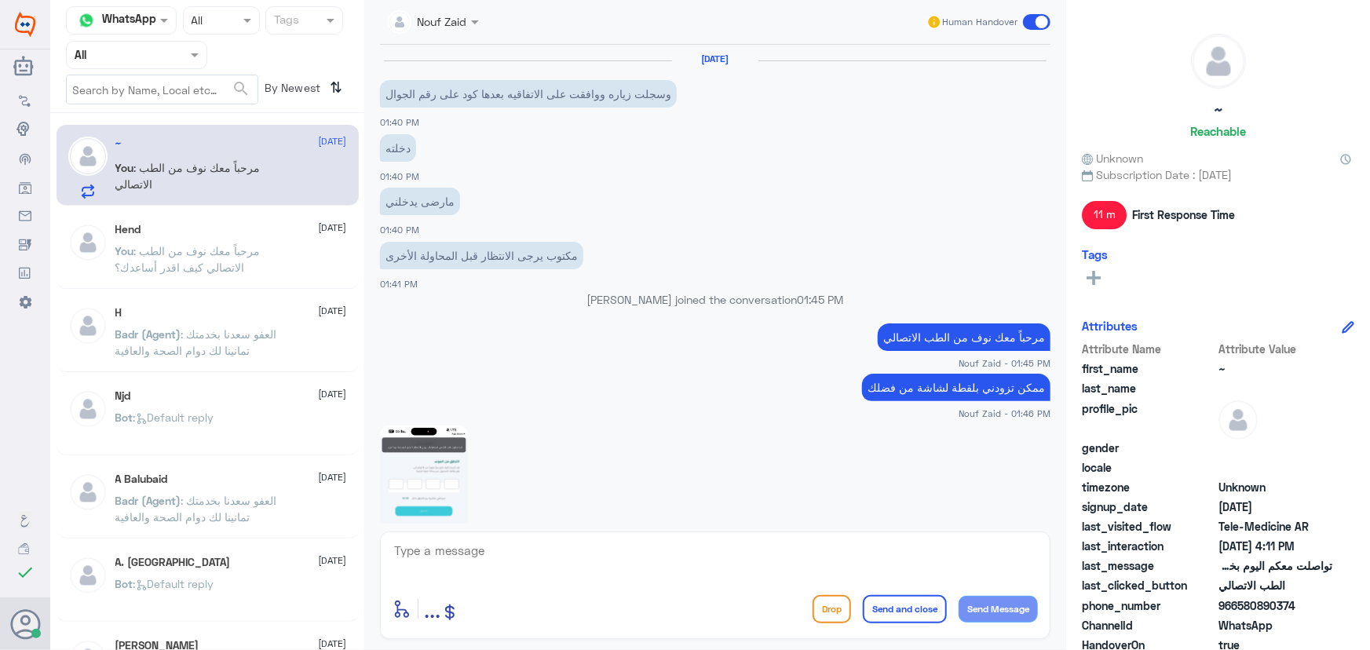
scroll to position [701, 0]
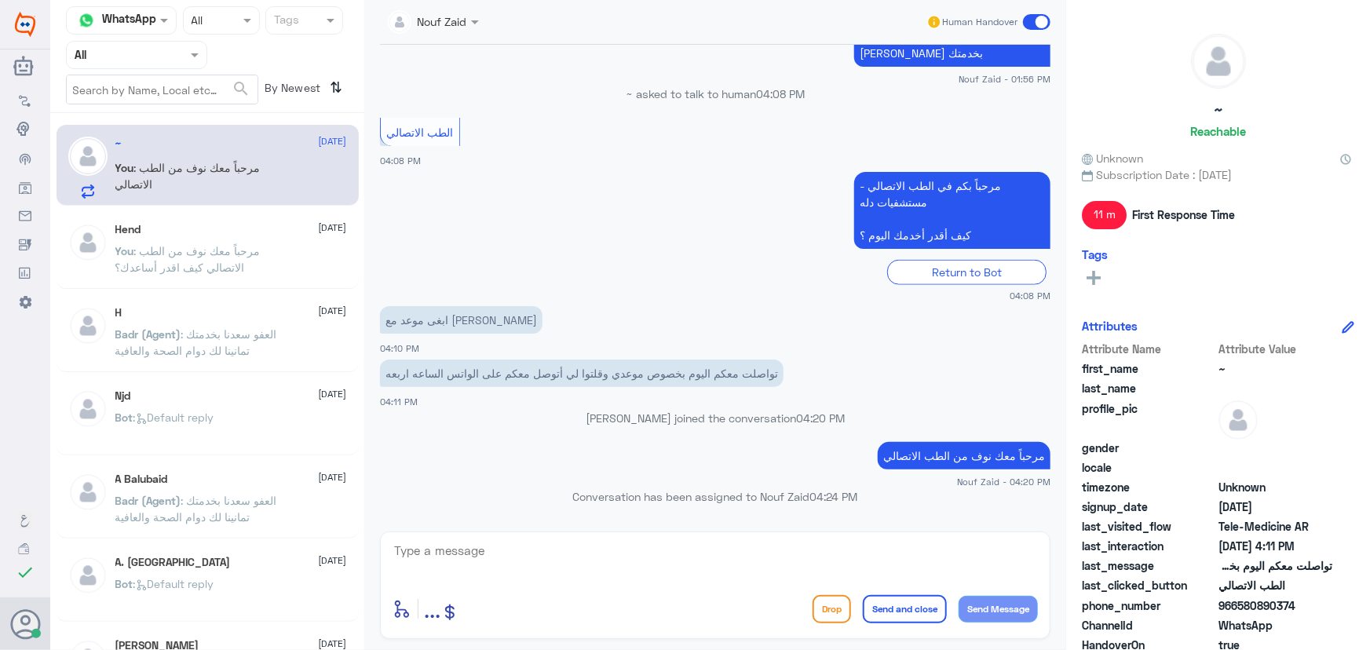
click at [242, 273] on p "You : مرحباً معك نوف من الطب الاتصالي كيف اقدر أساعدك؟" at bounding box center [203, 262] width 177 height 39
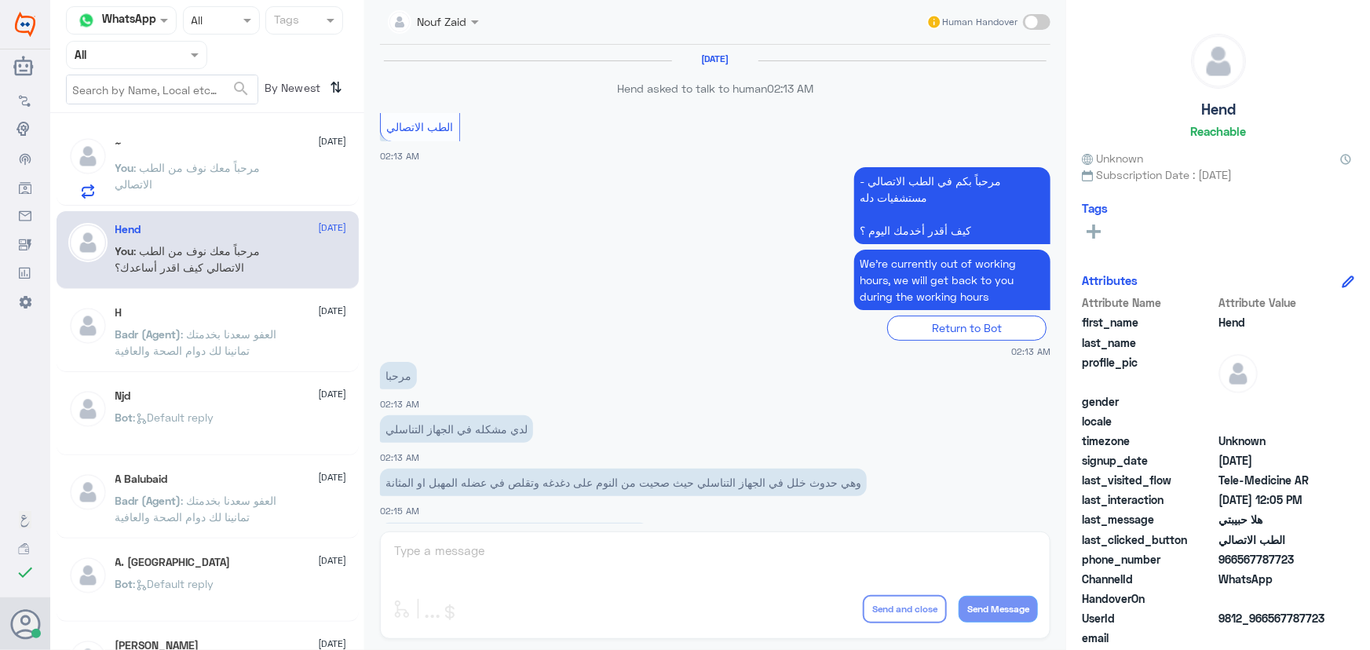
scroll to position [713, 0]
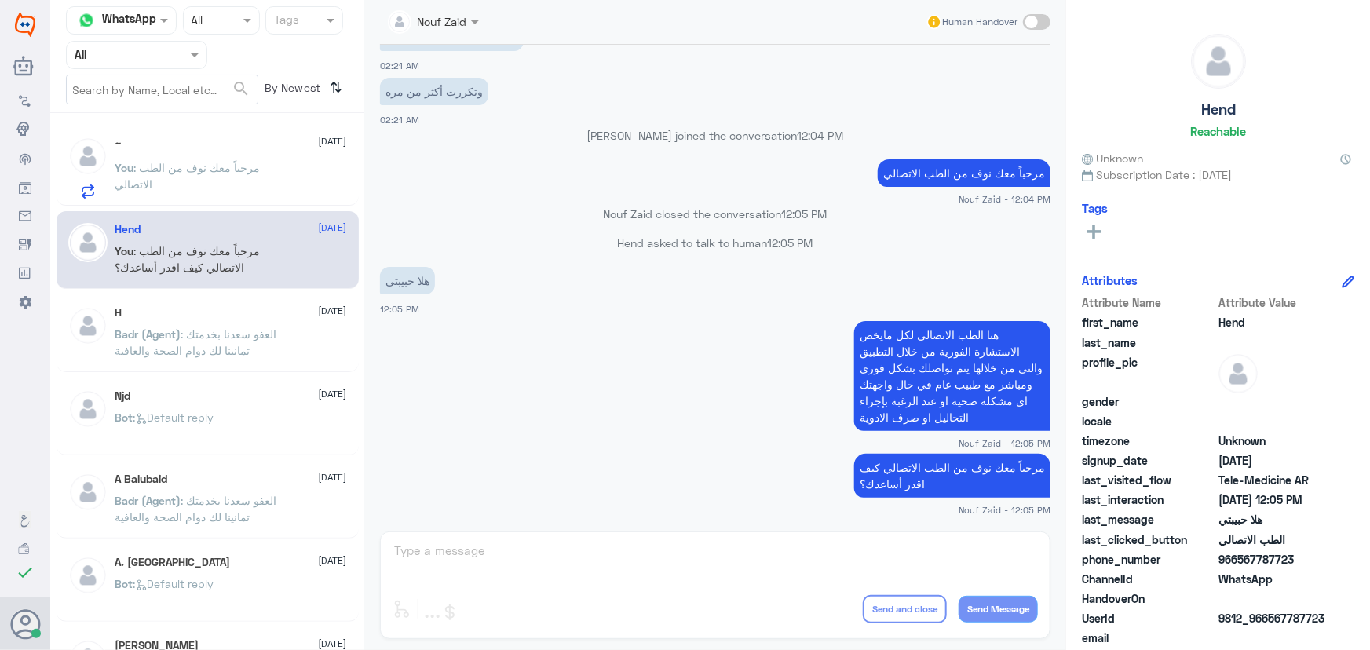
click at [224, 176] on p "You : مرحباً معك نوف من الطب الاتصالي" at bounding box center [203, 178] width 177 height 39
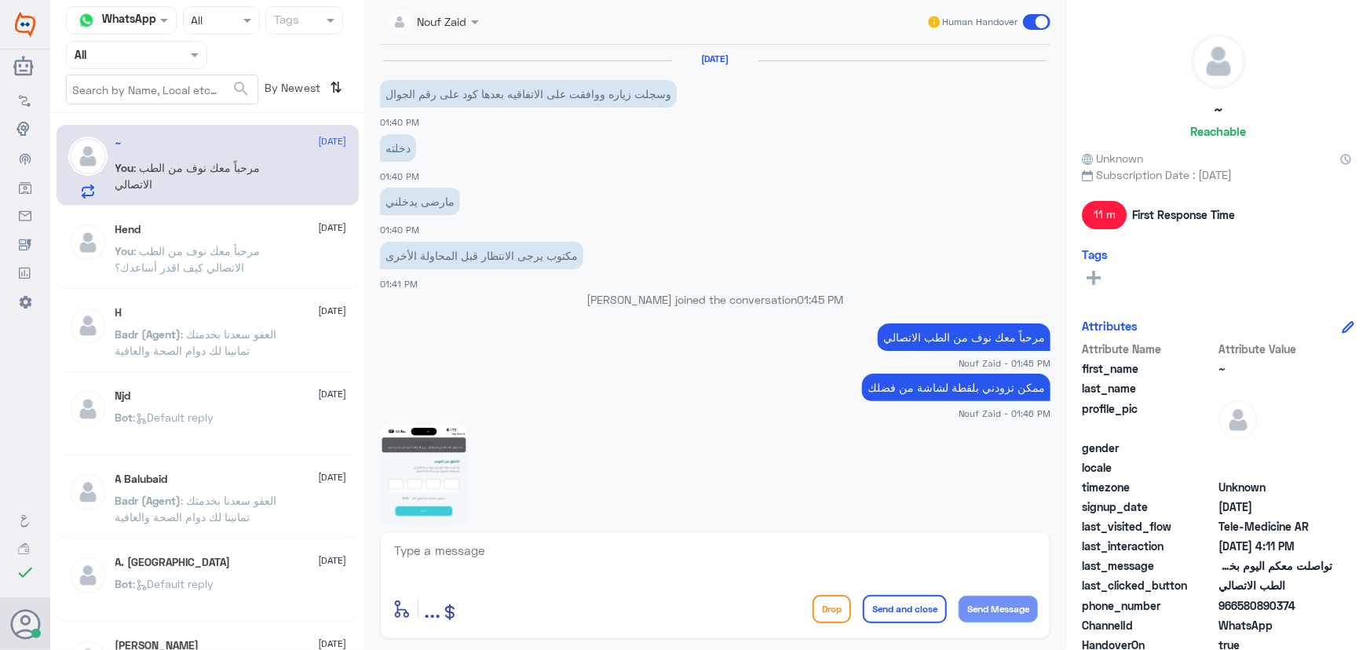
scroll to position [701, 0]
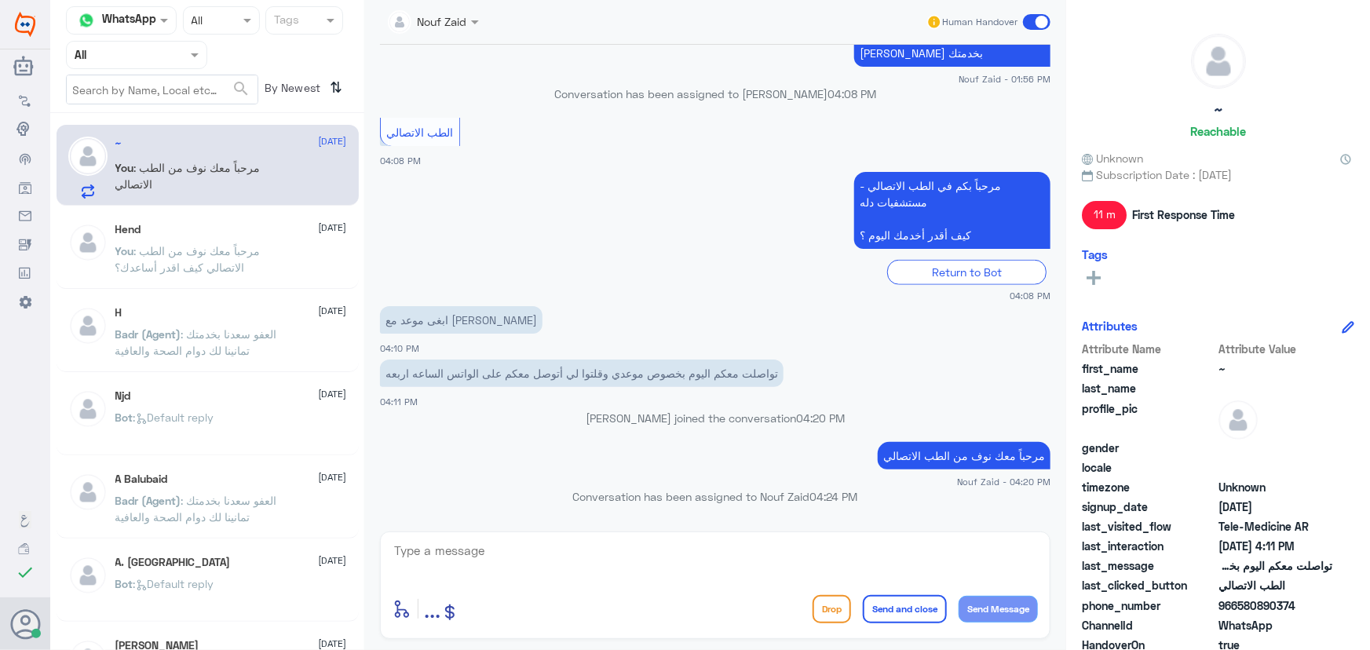
click at [248, 302] on div "H 10 August Badr (Agent) : العفو سعدنا بخدمتك تمانينا لك دوام الصحة والعافية" at bounding box center [208, 333] width 302 height 78
drag, startPoint x: 560, startPoint y: 502, endPoint x: 856, endPoint y: 494, distance: 296.8
click at [856, 494] on p "Conversation has been assigned to Nouf Zaid 04:24 PM" at bounding box center [715, 496] width 670 height 16
click at [609, 504] on div "Conversation has been assigned to Nouf Zaid 04:24 PM" at bounding box center [715, 502] width 670 height 28
drag, startPoint x: 577, startPoint y: 499, endPoint x: 781, endPoint y: 480, distance: 204.9
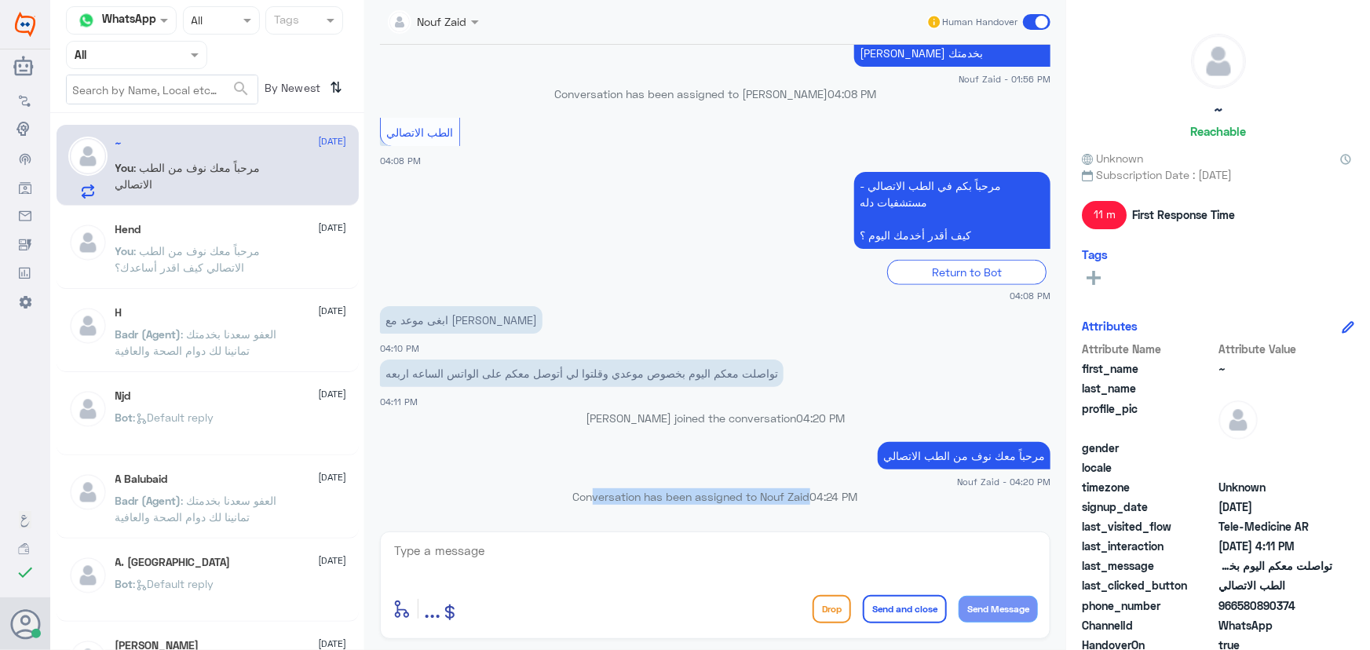
click at [795, 490] on p "Conversation has been assigned to Nouf Zaid 04:24 PM" at bounding box center [715, 496] width 670 height 16
click at [673, 479] on div "مرحباً معك نوف من الطب الاتصالي Nouf Zaid - 04:20 PM" at bounding box center [715, 463] width 670 height 50
drag, startPoint x: 1240, startPoint y: 609, endPoint x: 1308, endPoint y: 609, distance: 67.5
click at [1307, 609] on span "966580890374" at bounding box center [1275, 605] width 114 height 16
copy span "580890374"
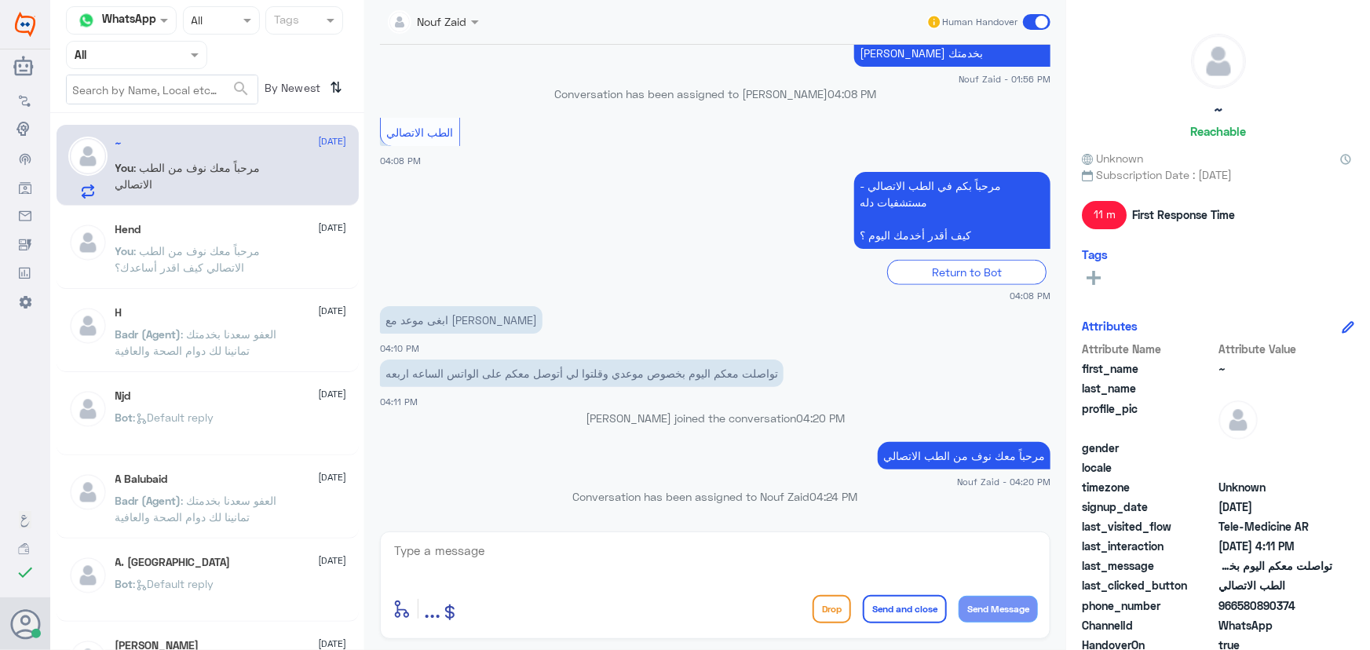
click at [1207, 588] on span "last_clicked_button" at bounding box center [1148, 585] width 133 height 16
drag, startPoint x: 1237, startPoint y: 609, endPoint x: 1315, endPoint y: 612, distance: 78.6
click at [1315, 612] on span "966580890374" at bounding box center [1275, 605] width 114 height 16
copy span "580890374"
drag, startPoint x: 235, startPoint y: 183, endPoint x: 257, endPoint y: 192, distance: 23.9
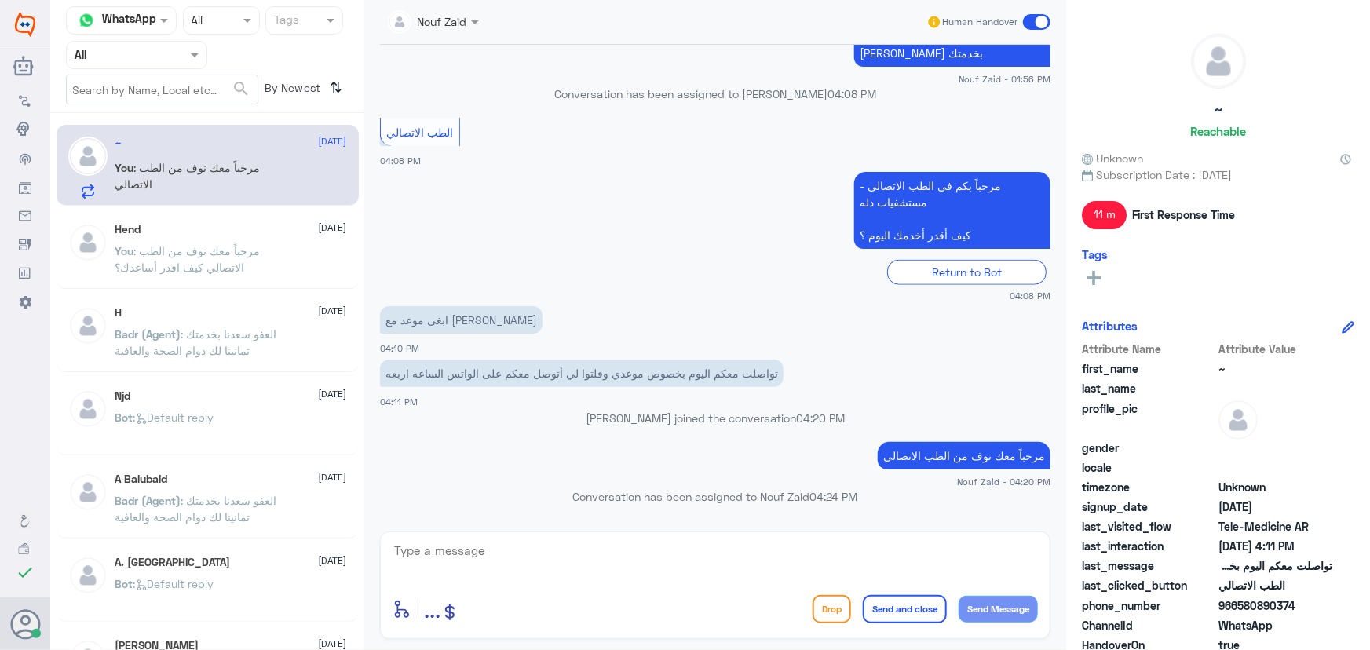
click at [235, 184] on p "You : مرحباً معك نوف من الطب الاتصالي" at bounding box center [203, 178] width 177 height 39
click at [494, 540] on textarea at bounding box center [714, 559] width 645 height 38
click at [133, 181] on span ": مرحباً معك نوف من الطب الاتصالي" at bounding box center [187, 176] width 145 height 30
click at [166, 239] on div "Hend 1 September You : مرحباً معك نوف من الطب الاتصالي كيف اقدر أساعدك؟" at bounding box center [231, 252] width 232 height 59
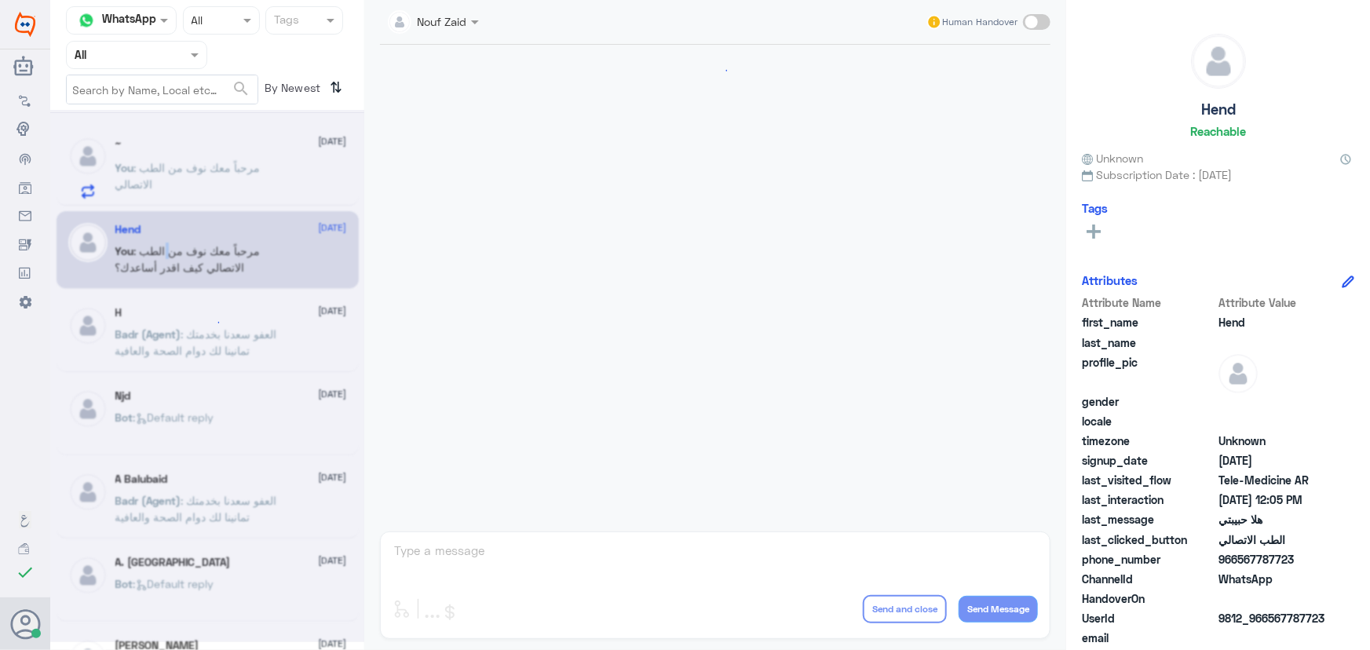
scroll to position [713, 0]
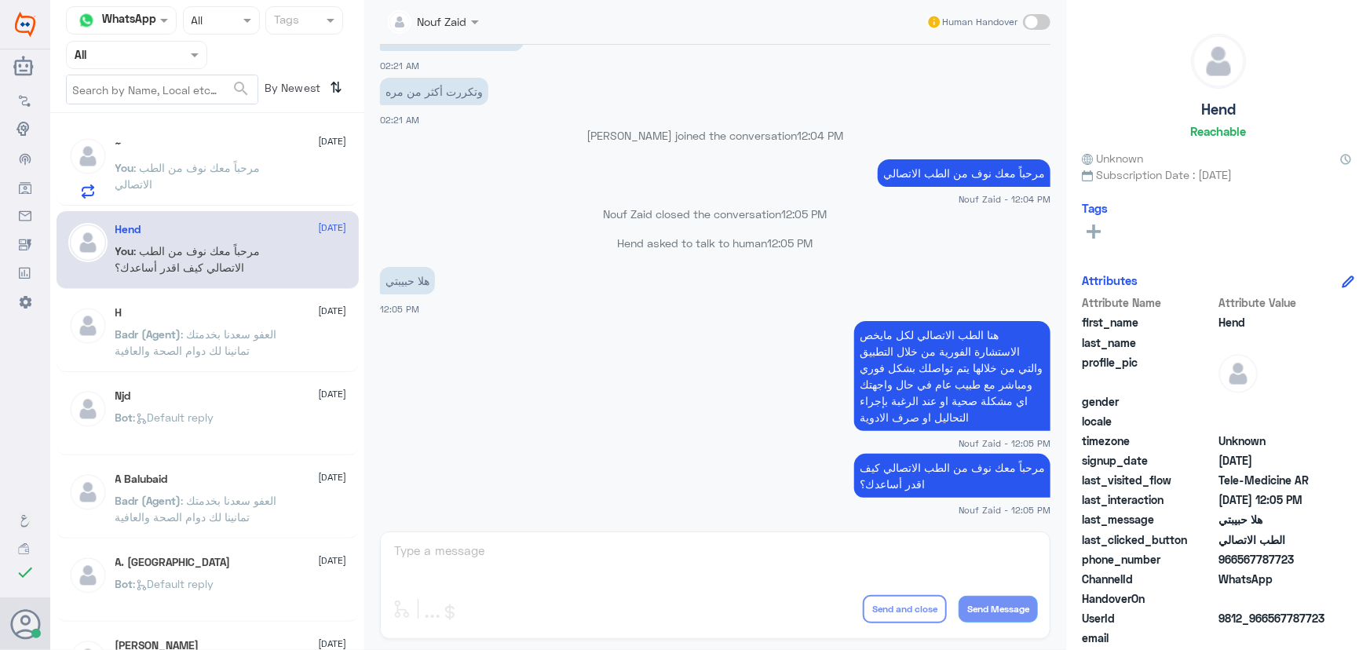
click at [195, 192] on p "You : مرحباً معك نوف من الطب الاتصالي" at bounding box center [203, 178] width 177 height 39
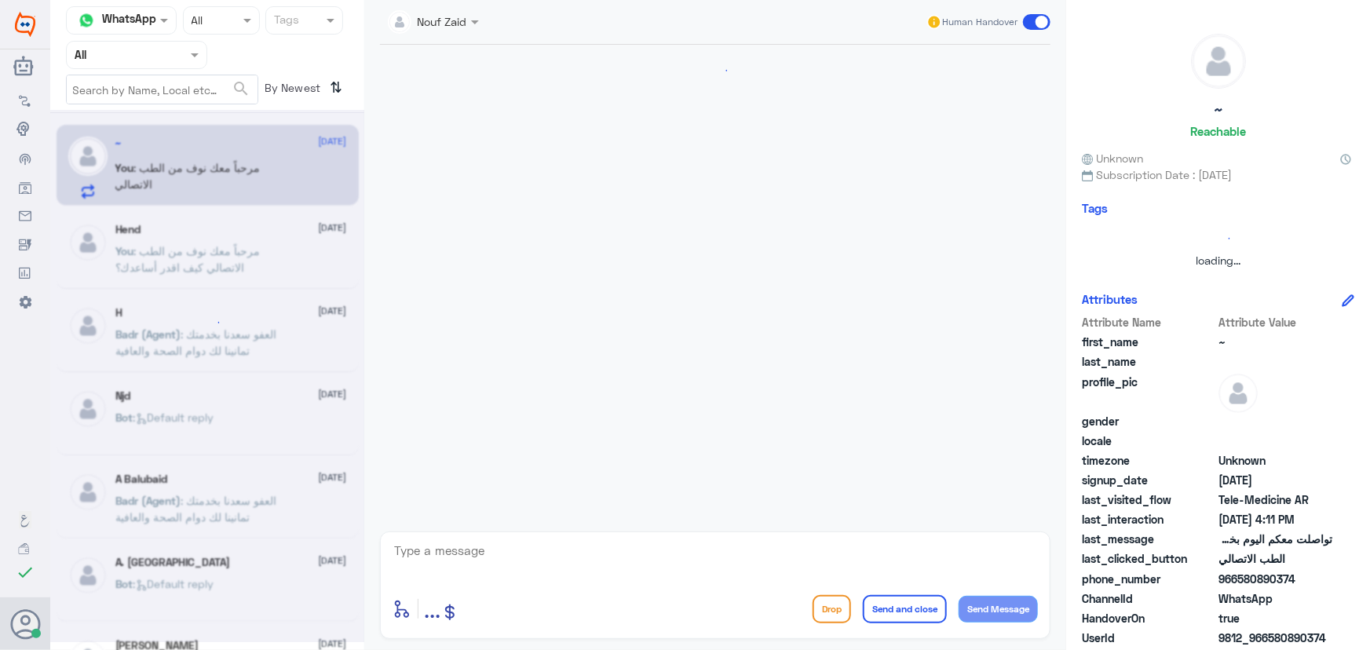
scroll to position [701, 0]
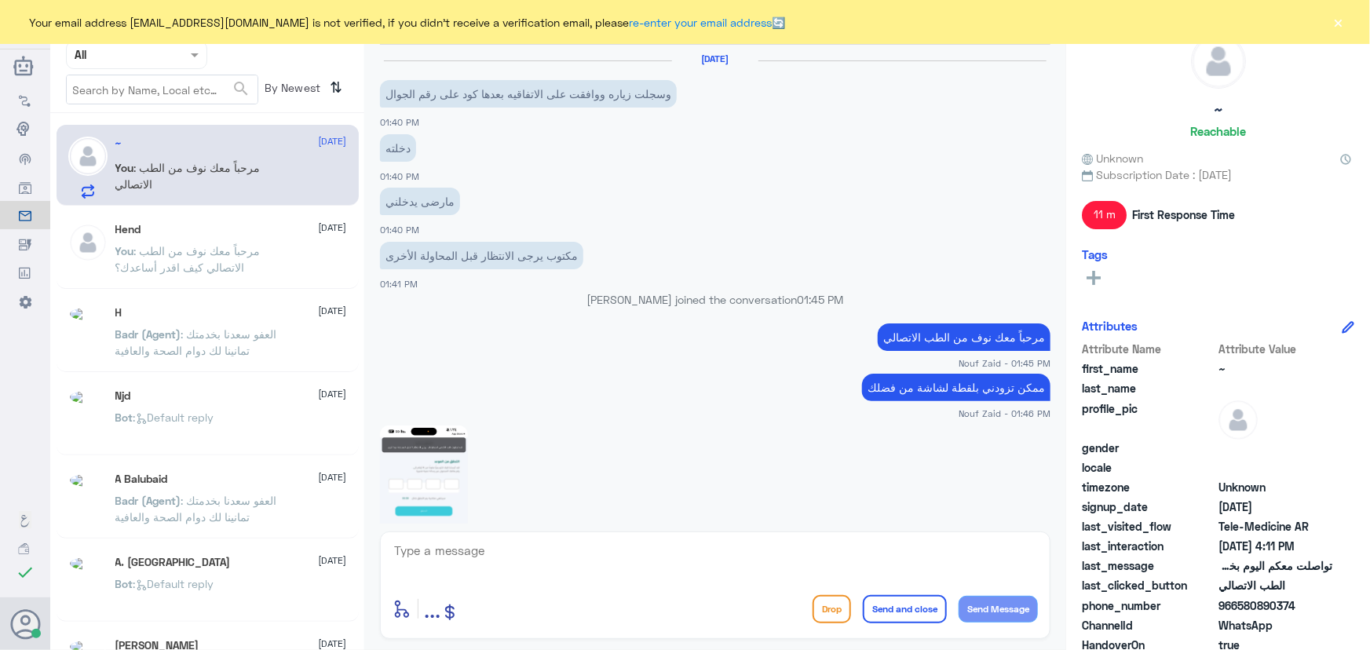
scroll to position [701, 0]
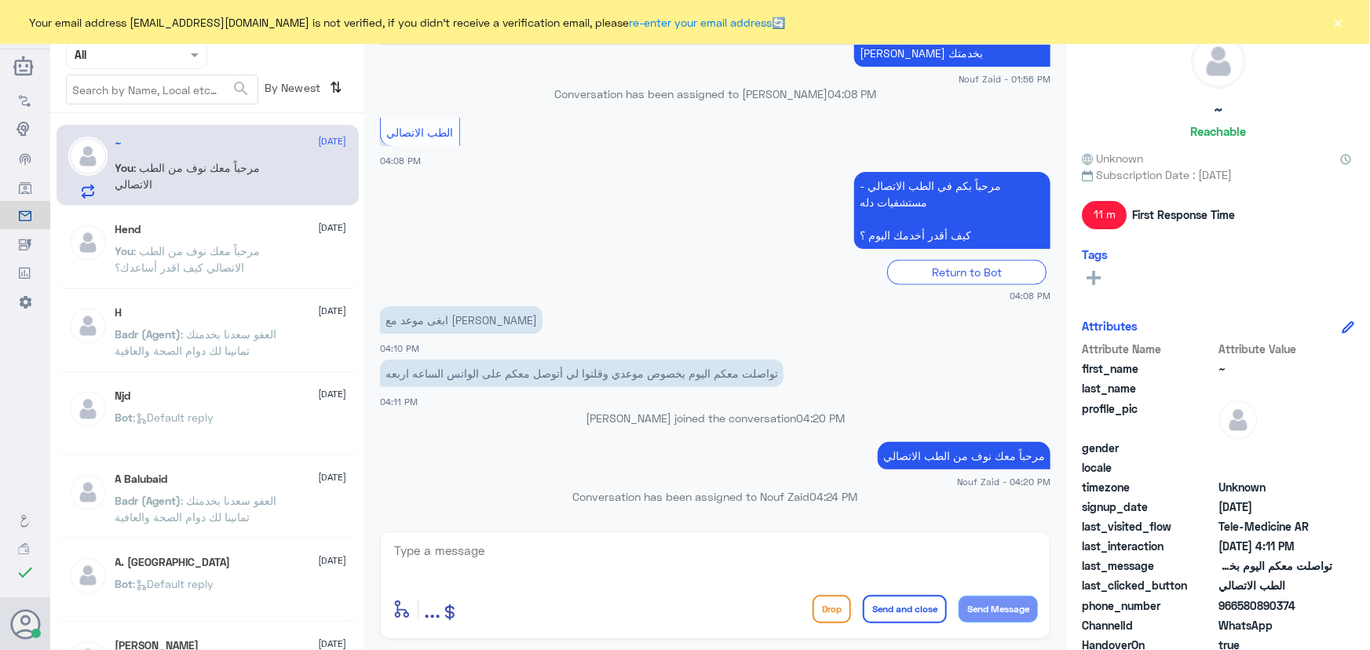
click at [1334, 24] on button "×" at bounding box center [1338, 22] width 16 height 16
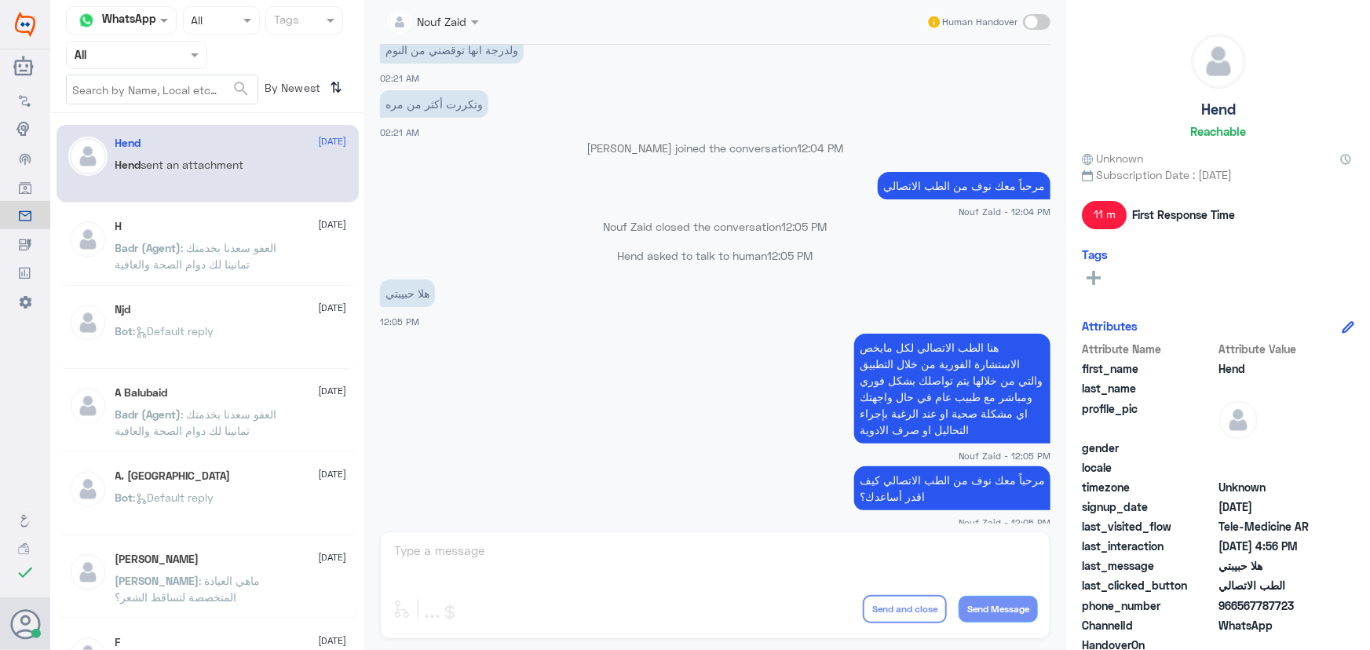
scroll to position [713, 0]
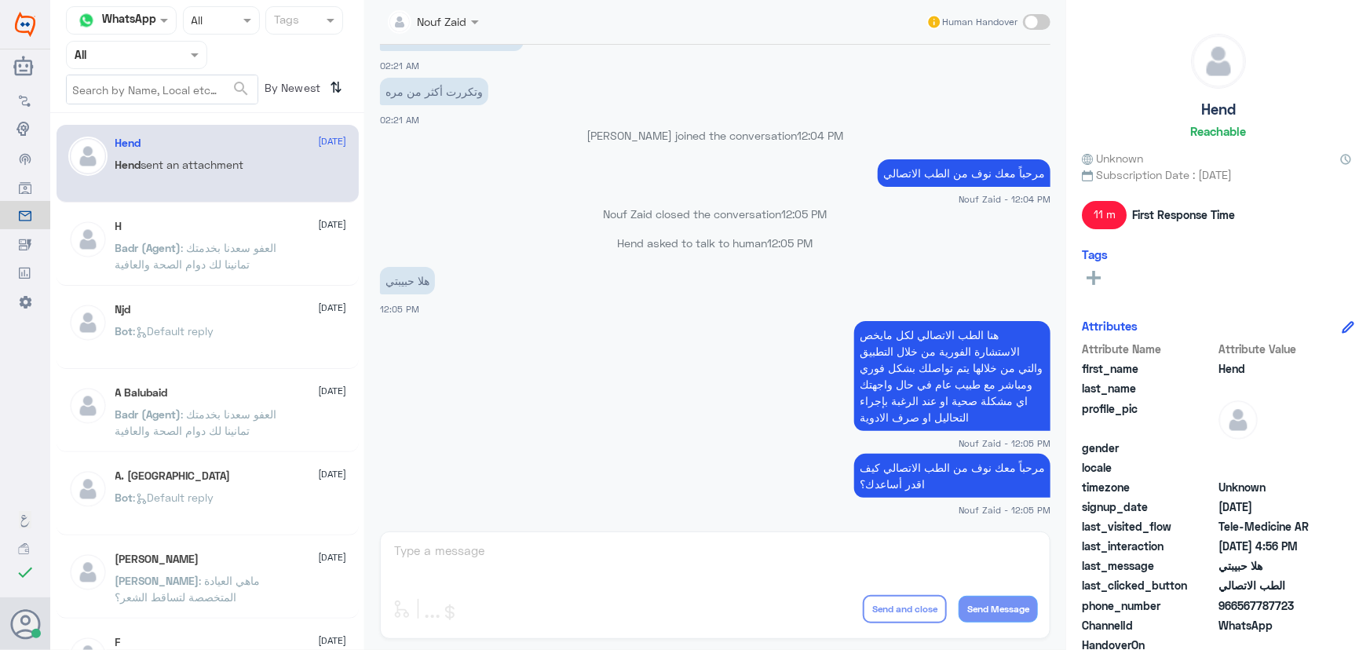
drag, startPoint x: 150, startPoint y: 55, endPoint x: 149, endPoint y: 70, distance: 14.9
click at [149, 55] on input "text" at bounding box center [118, 55] width 86 height 18
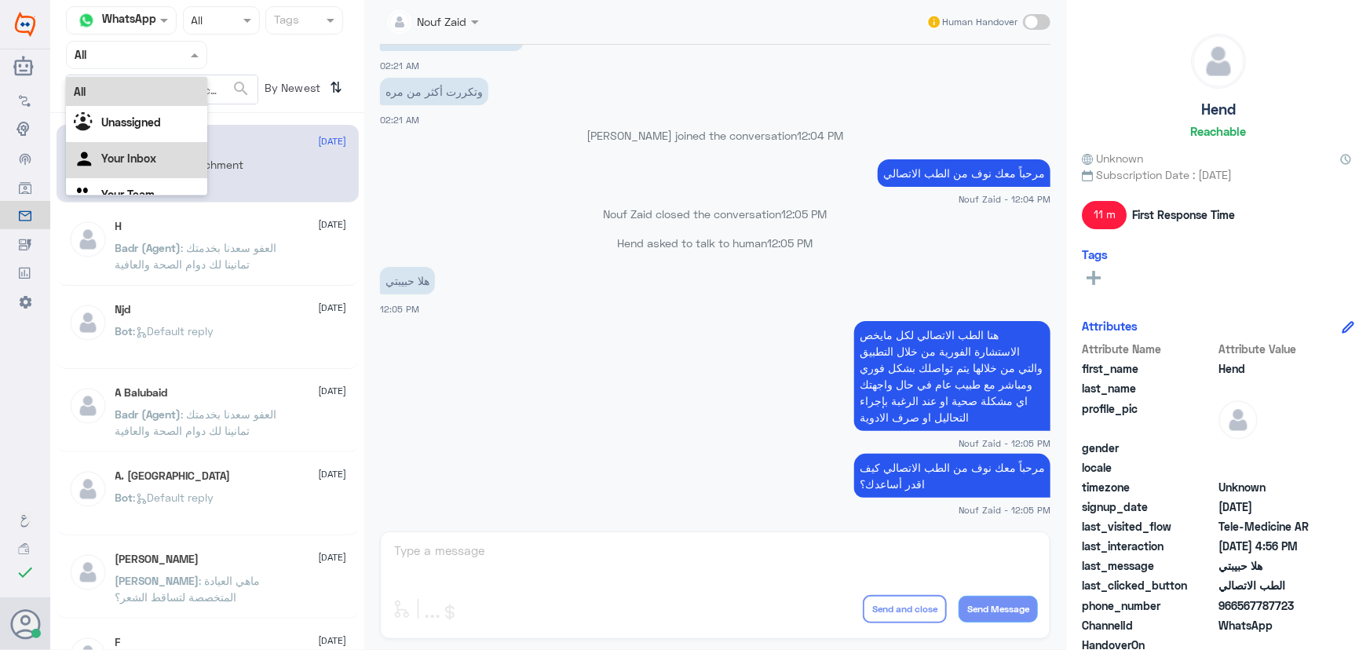
click at [147, 157] on Inbox "Your Inbox" at bounding box center [128, 157] width 55 height 13
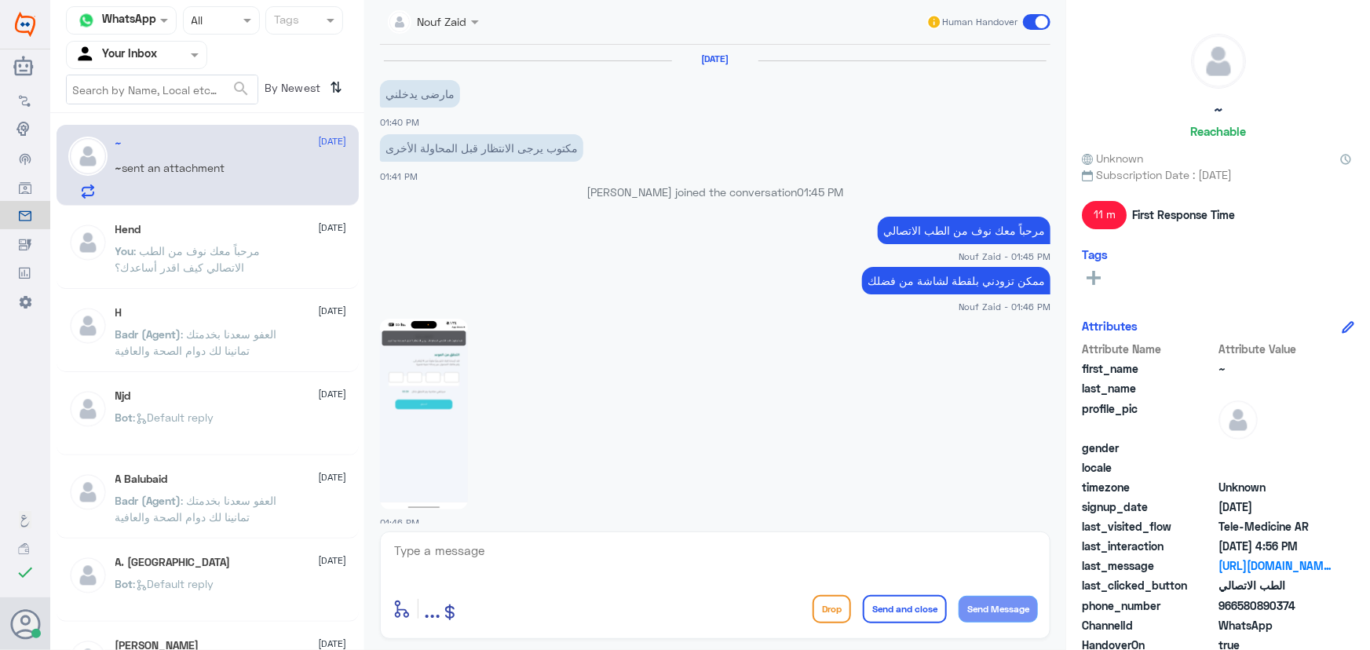
scroll to position [1028, 0]
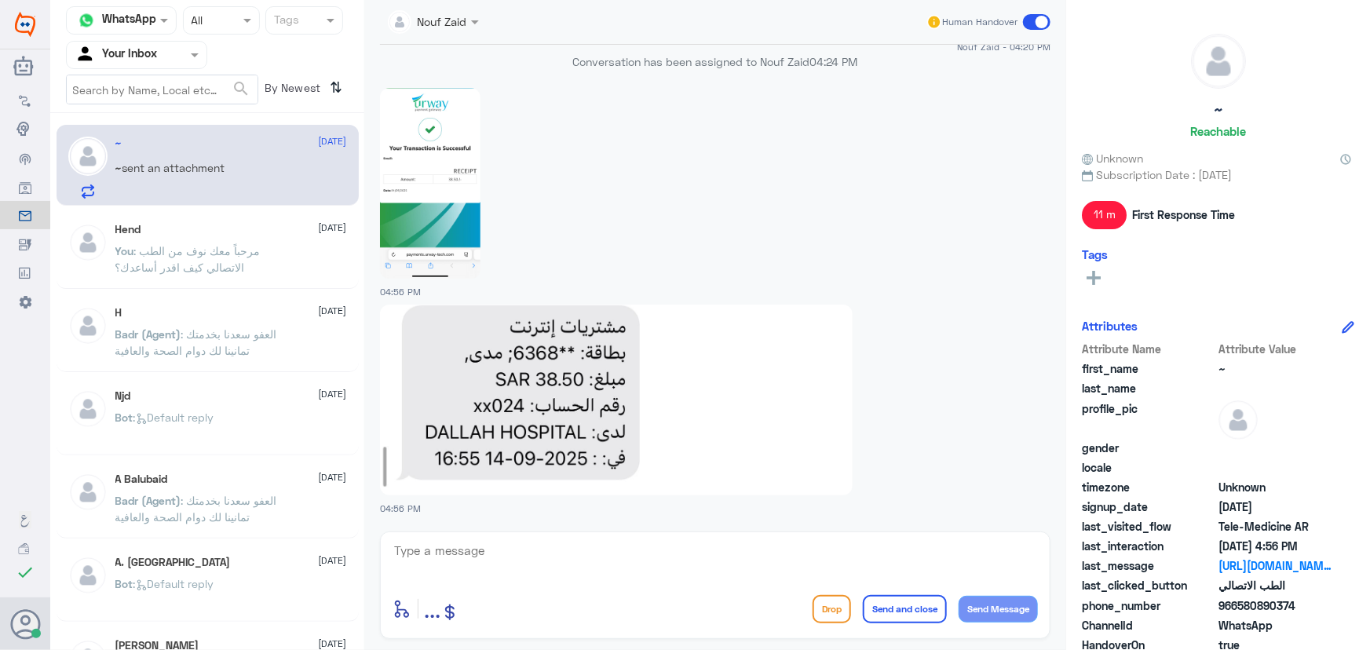
click at [177, 178] on p "~ sent an attachment" at bounding box center [170, 178] width 110 height 39
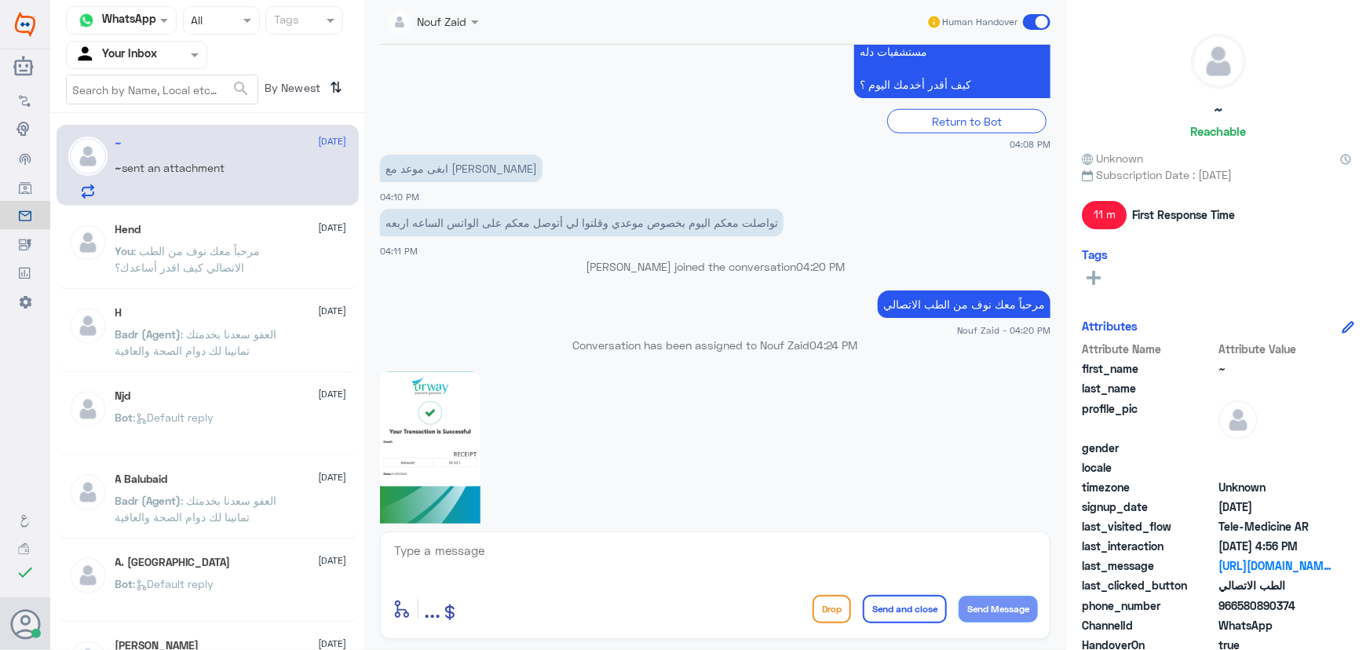
scroll to position [742, 0]
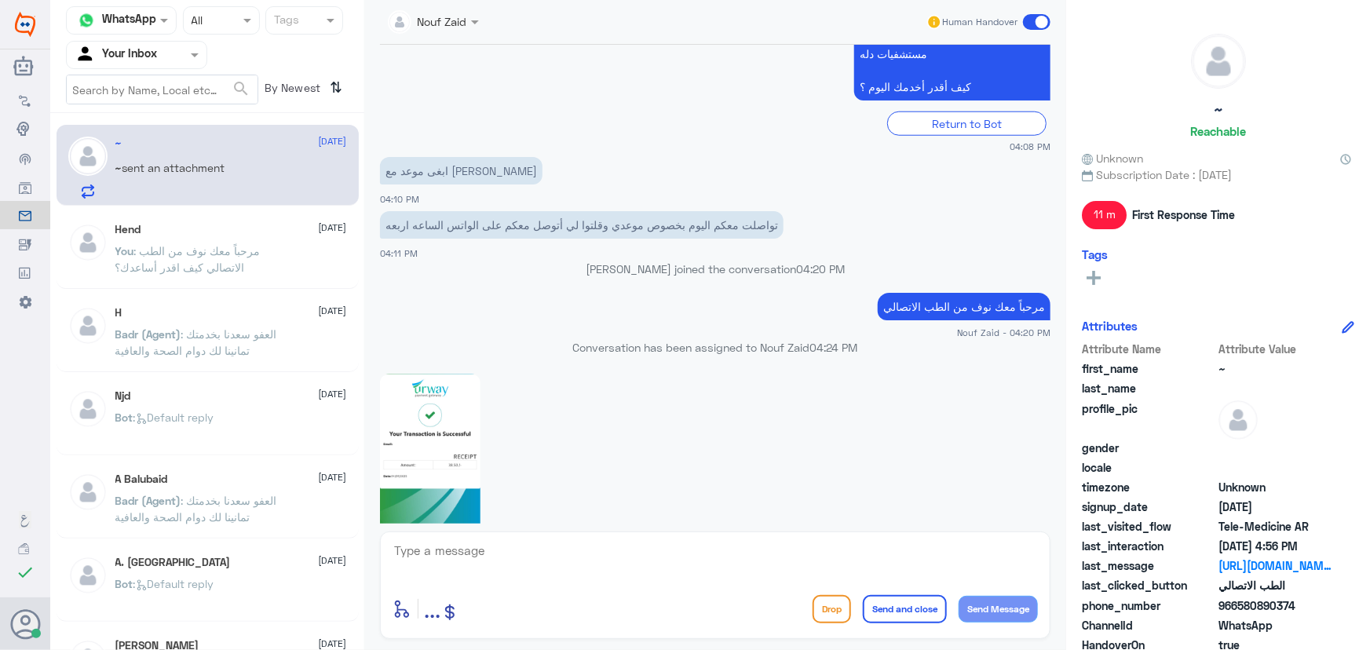
drag, startPoint x: 1239, startPoint y: 605, endPoint x: 1321, endPoint y: 613, distance: 82.8
click at [1322, 612] on span "966580890374" at bounding box center [1275, 605] width 114 height 16
copy span "580890374"
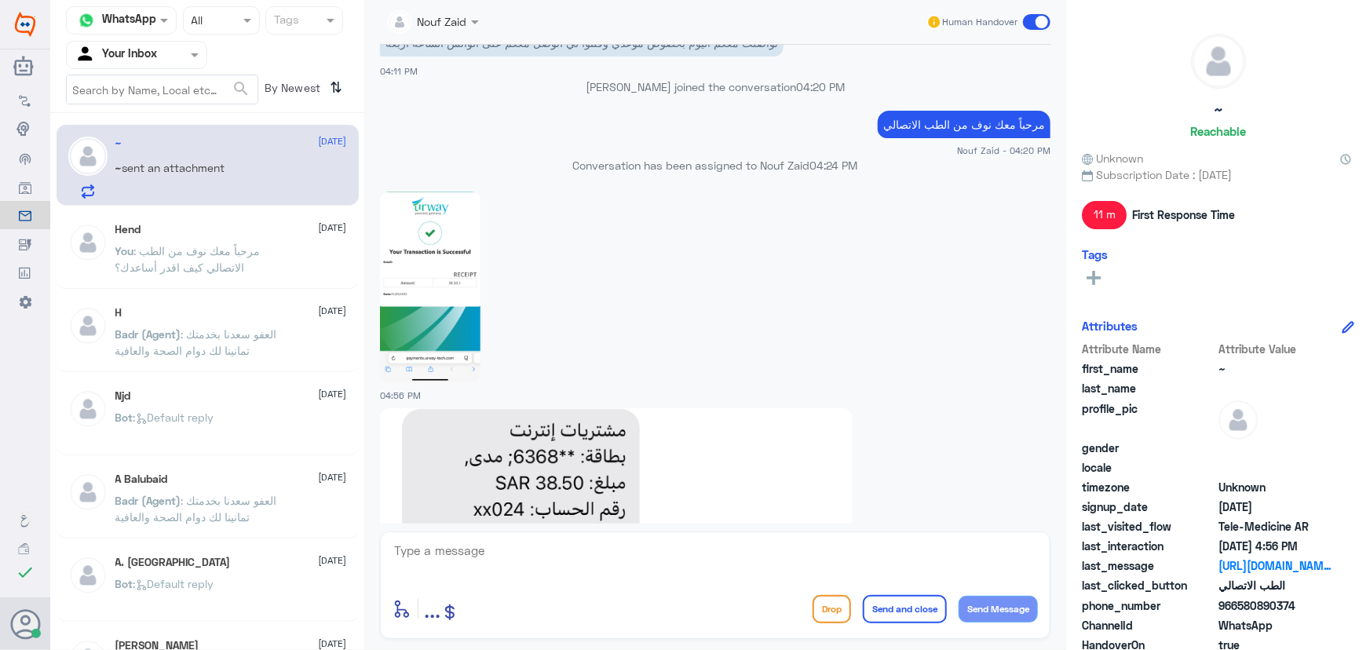
scroll to position [1028, 0]
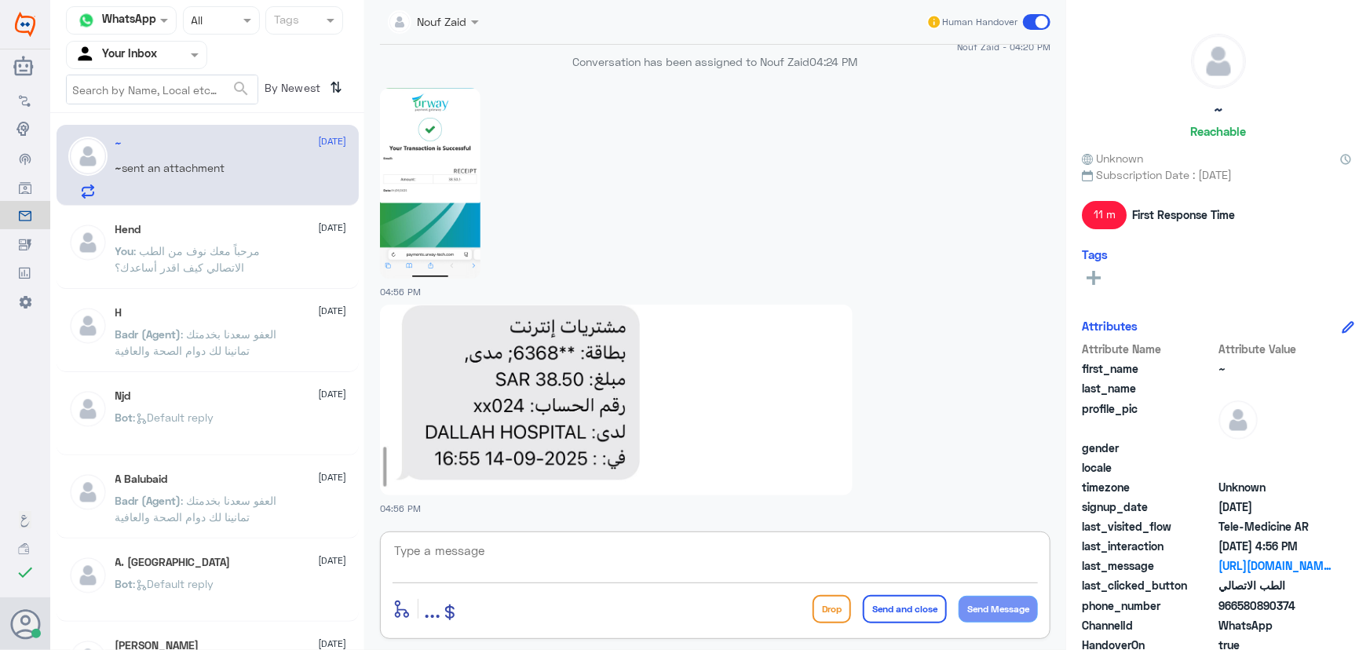
click at [582, 545] on textarea at bounding box center [714, 559] width 645 height 38
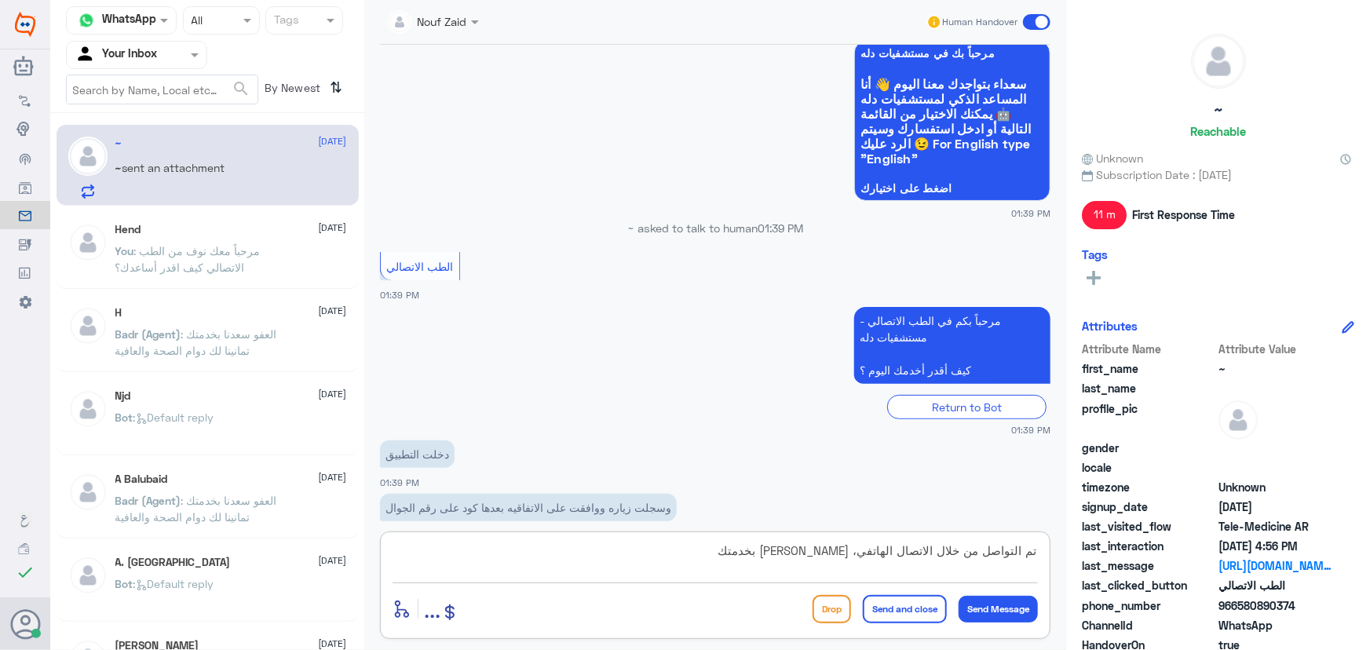
scroll to position [599, 0]
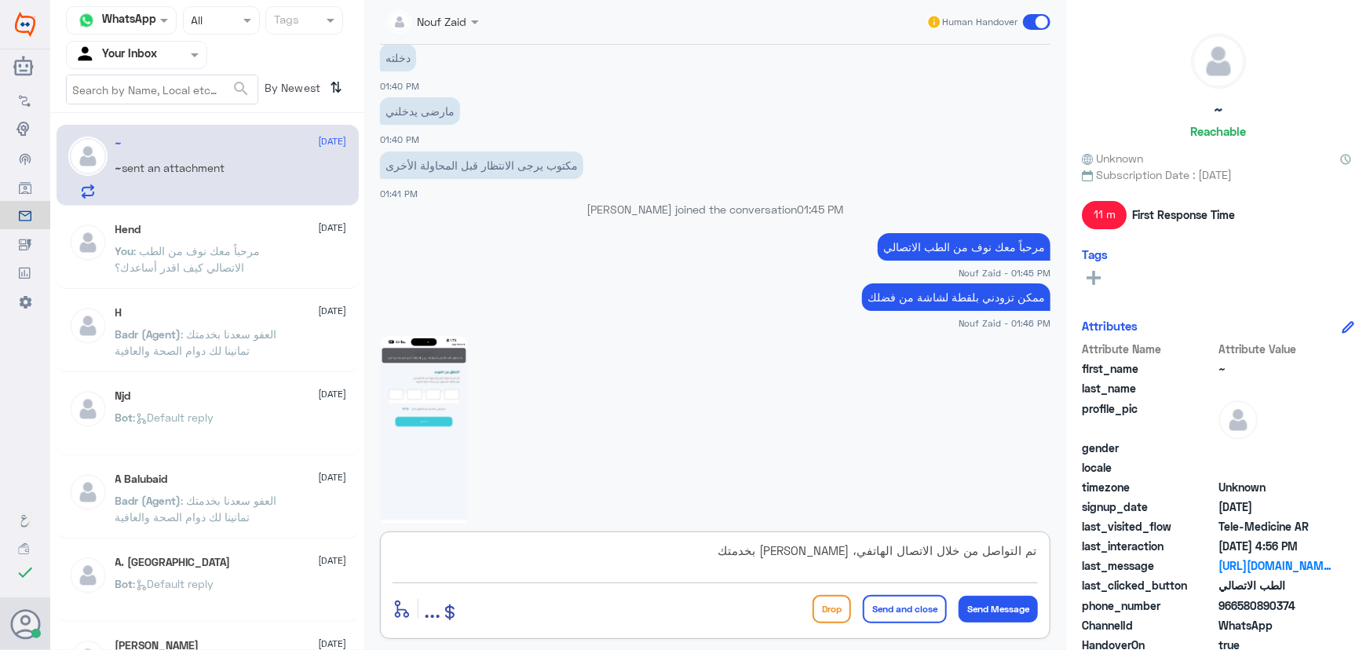
type textarea "تم التواصل من خلال الاتصال الهاتفي، [PERSON_NAME] بخدمتك"
click at [419, 302] on app-msgs-text "ممكن تزودني بلقطة لشاشة من فضلك" at bounding box center [715, 297] width 670 height 29
click at [425, 345] on img at bounding box center [424, 431] width 88 height 191
click at [910, 604] on button "Send and close" at bounding box center [905, 609] width 84 height 28
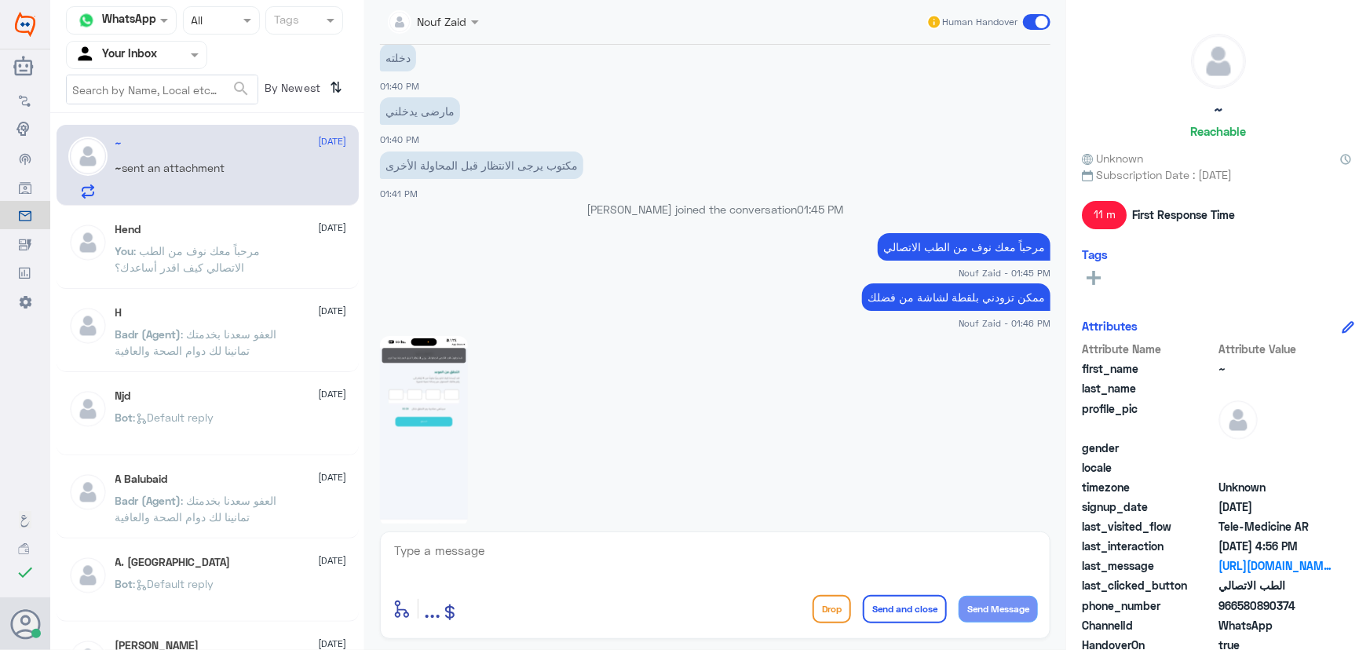
scroll to position [1710, 0]
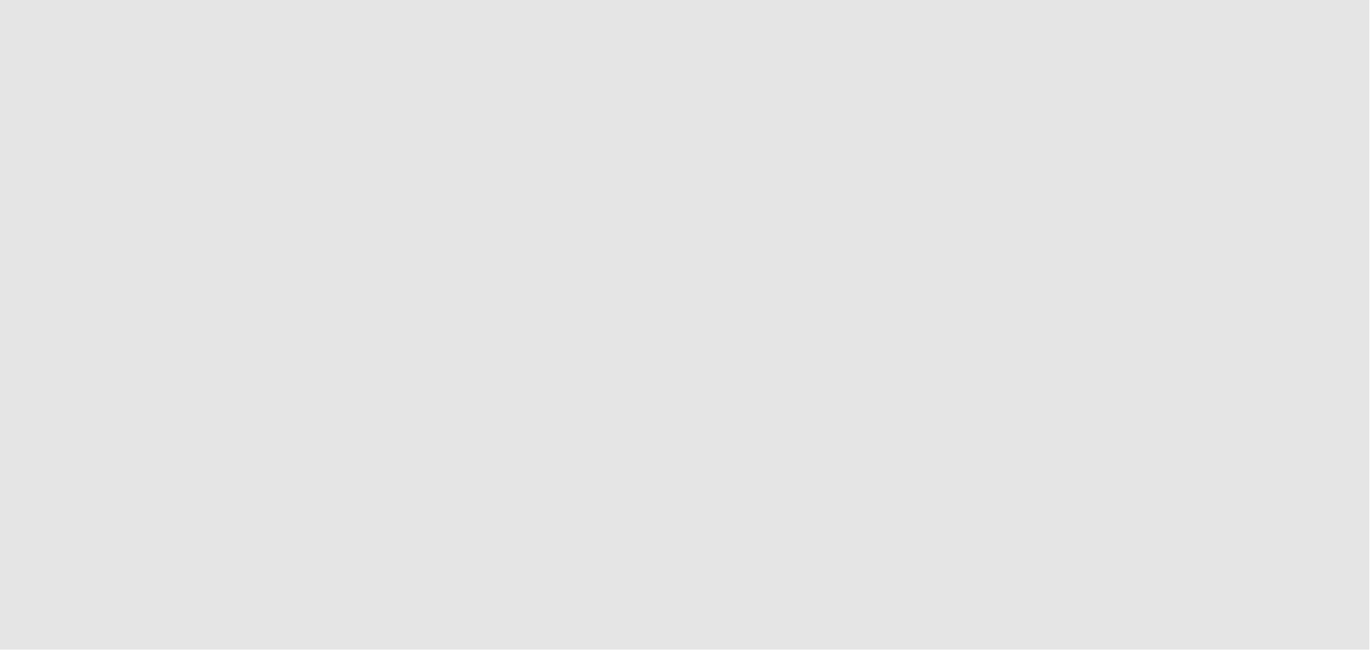
click at [1348, 31] on app-root at bounding box center [685, 325] width 1370 height 650
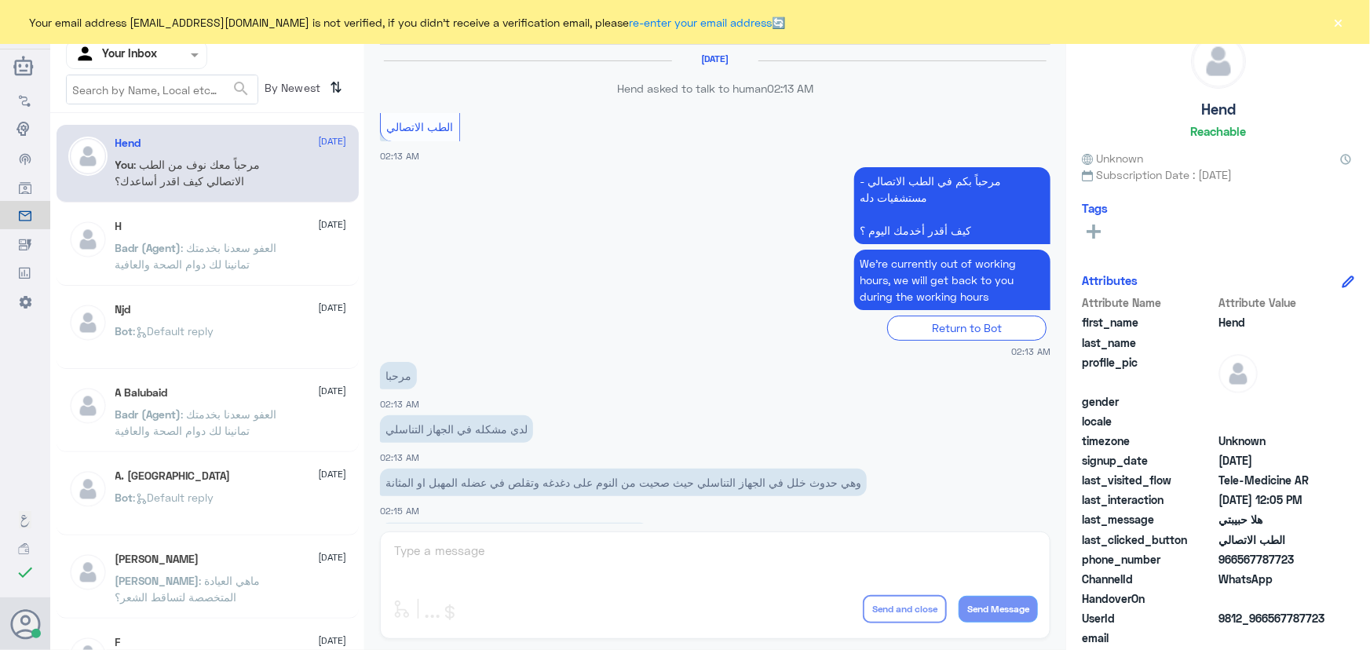
scroll to position [713, 0]
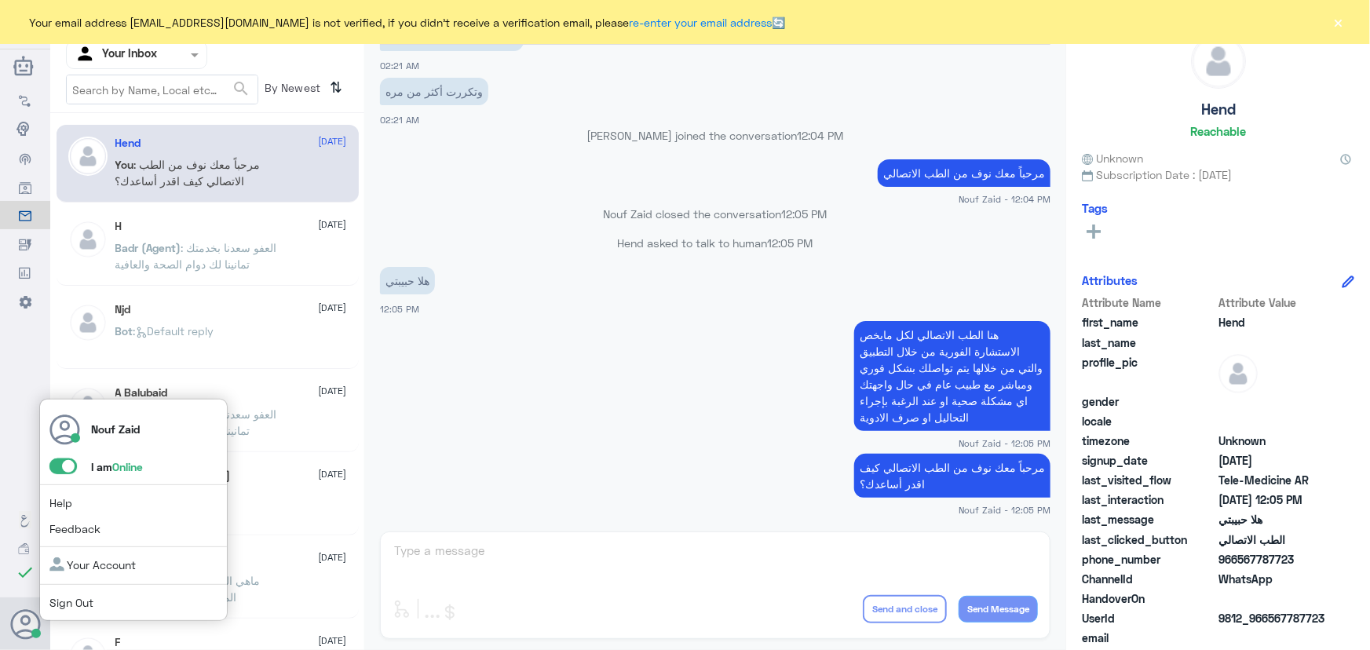
click at [75, 468] on span at bounding box center [62, 466] width 27 height 16
click at [0, 0] on input "checkbox" at bounding box center [0, 0] width 0 height 0
